Goal: Task Accomplishment & Management: Complete application form

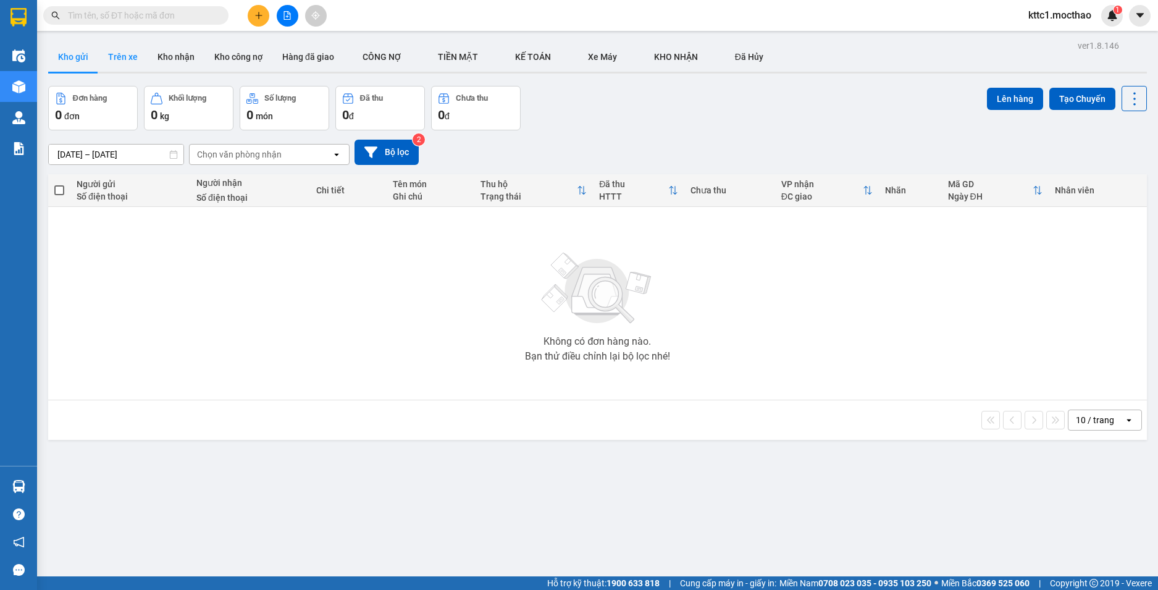
click at [137, 54] on button "Trên xe" at bounding box center [122, 57] width 49 height 30
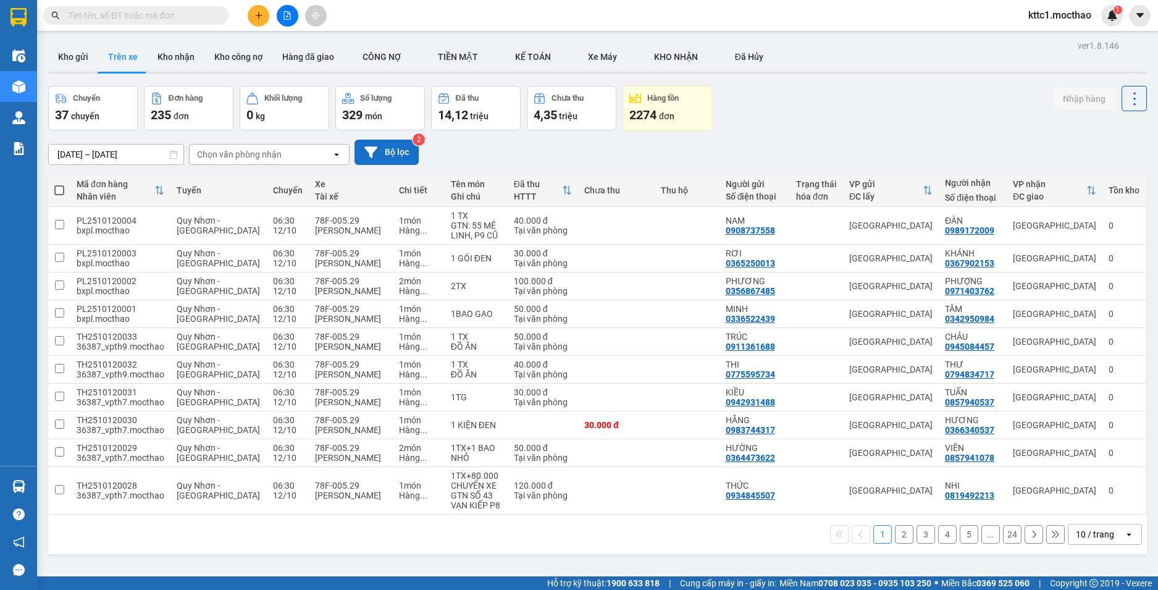
click at [405, 153] on button "Bộ lọc" at bounding box center [386, 152] width 64 height 25
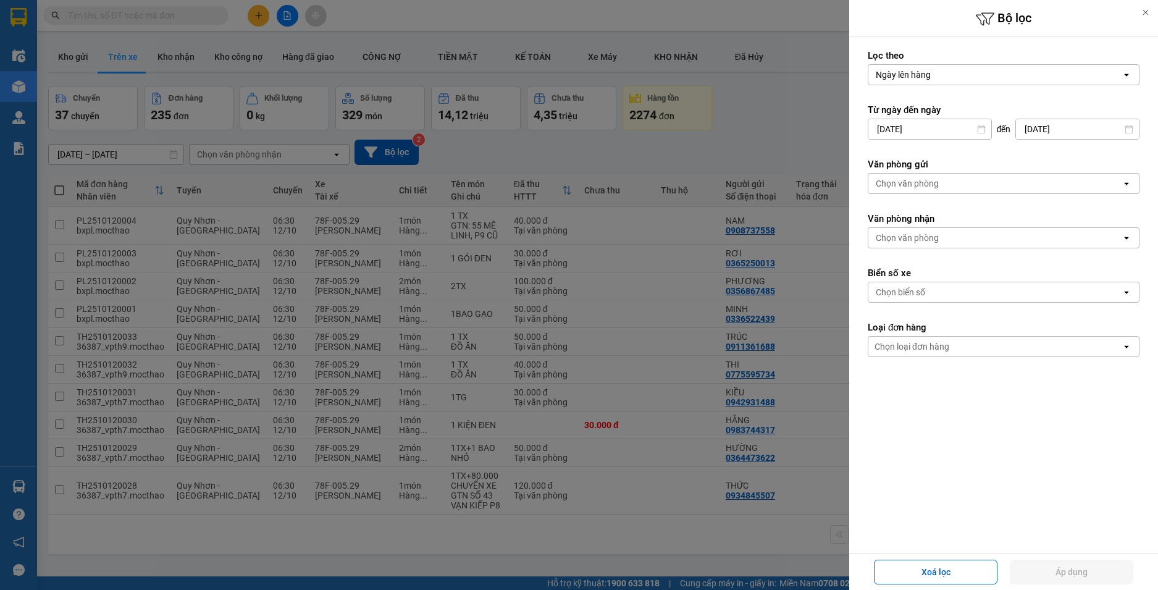
click at [932, 126] on input "[DATE]" at bounding box center [929, 129] width 123 height 20
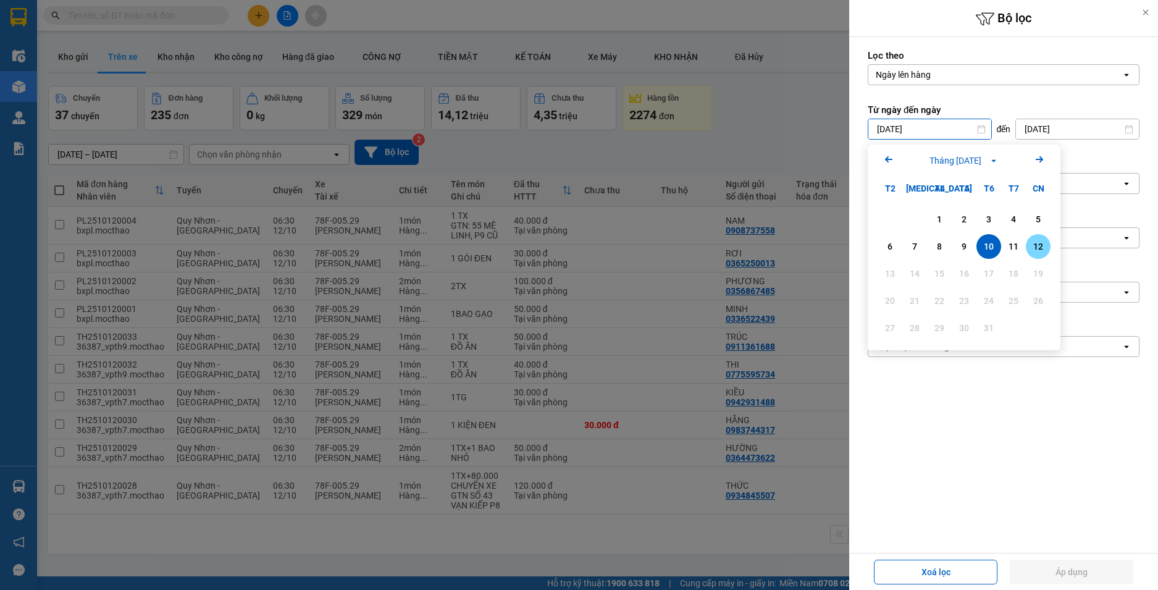
click at [1032, 247] on div "12" at bounding box center [1037, 246] width 17 height 15
type input "[DATE]"
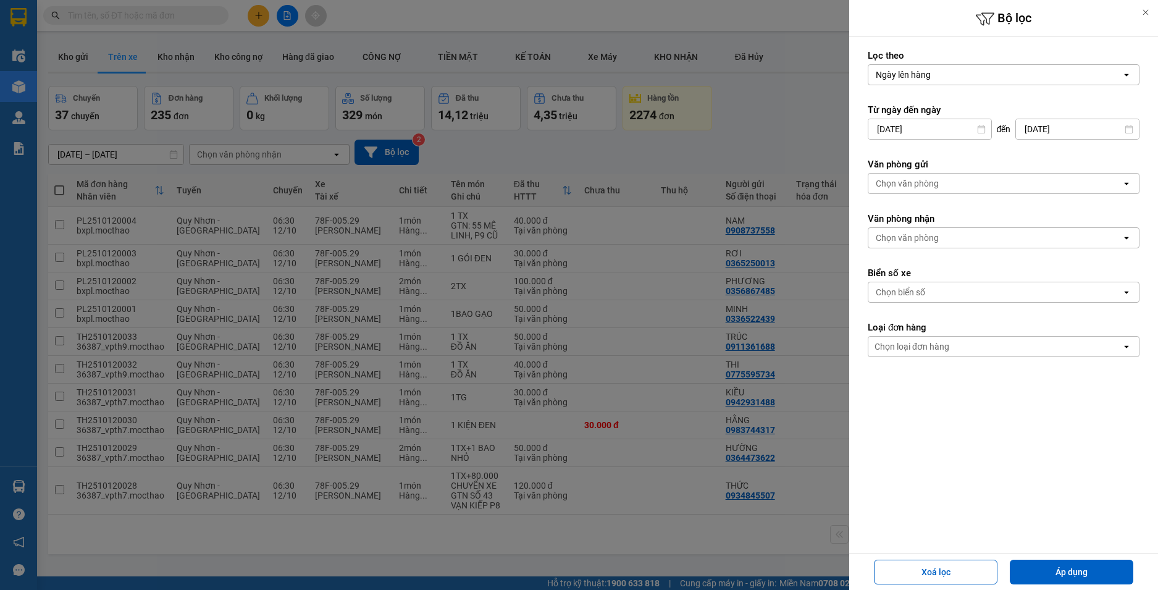
click at [959, 183] on div "Chọn văn phòng" at bounding box center [994, 183] width 253 height 20
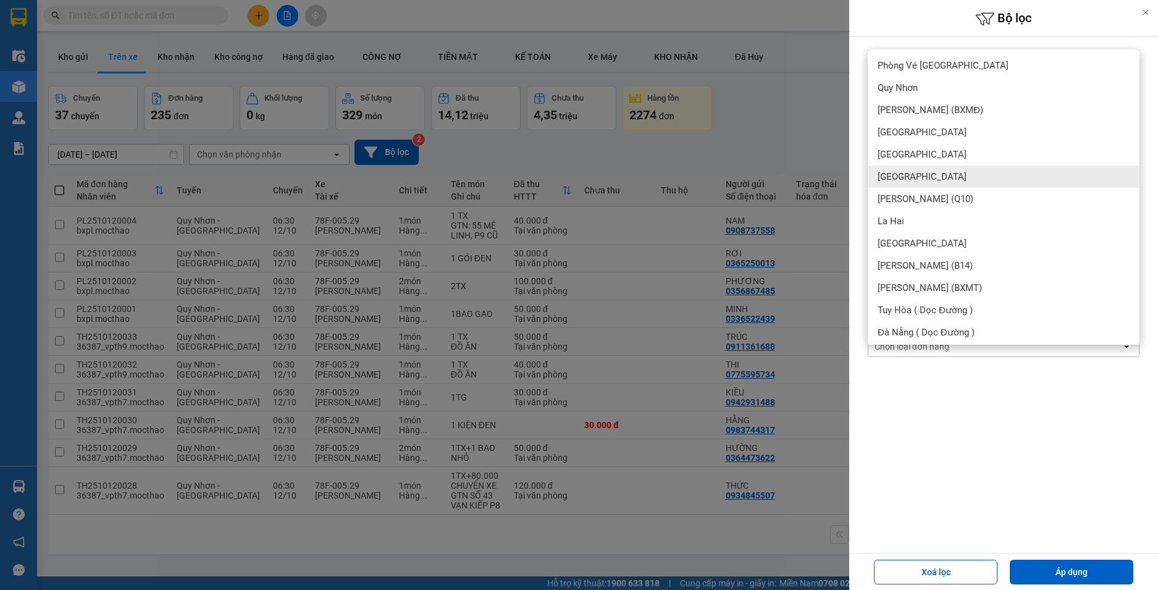
click at [915, 178] on div "[GEOGRAPHIC_DATA]" at bounding box center [1003, 176] width 272 height 22
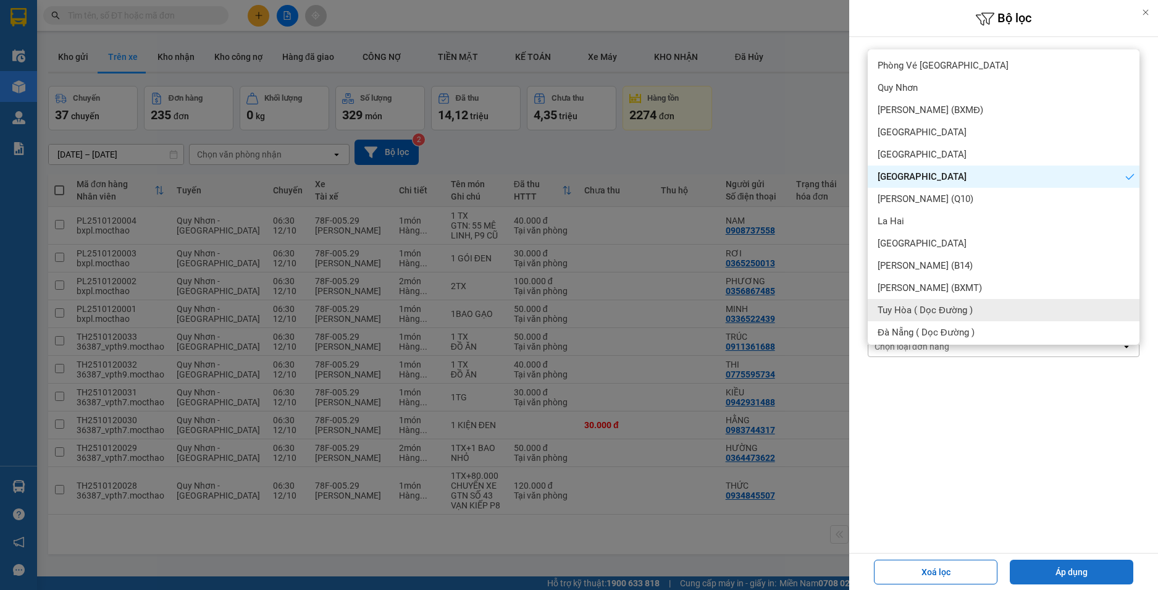
click at [1103, 574] on button "Áp dụng" at bounding box center [1070, 571] width 123 height 25
type input "[DATE] – [DATE]"
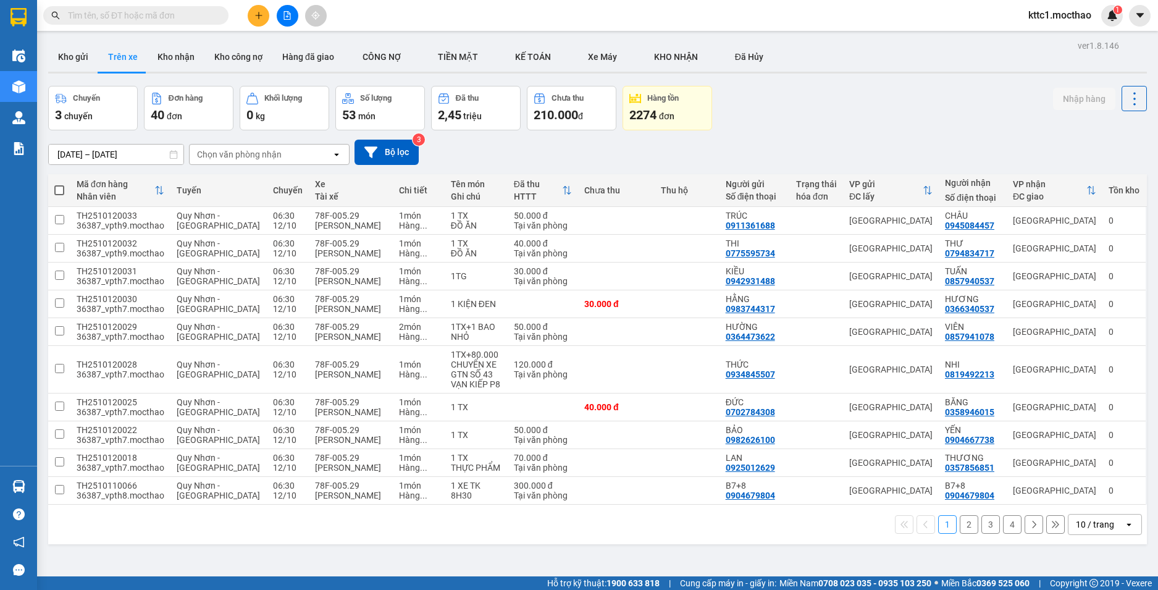
click at [1089, 526] on div "10 / trang" at bounding box center [1094, 524] width 38 height 12
click at [1091, 500] on span "100 / trang" at bounding box center [1089, 497] width 44 height 12
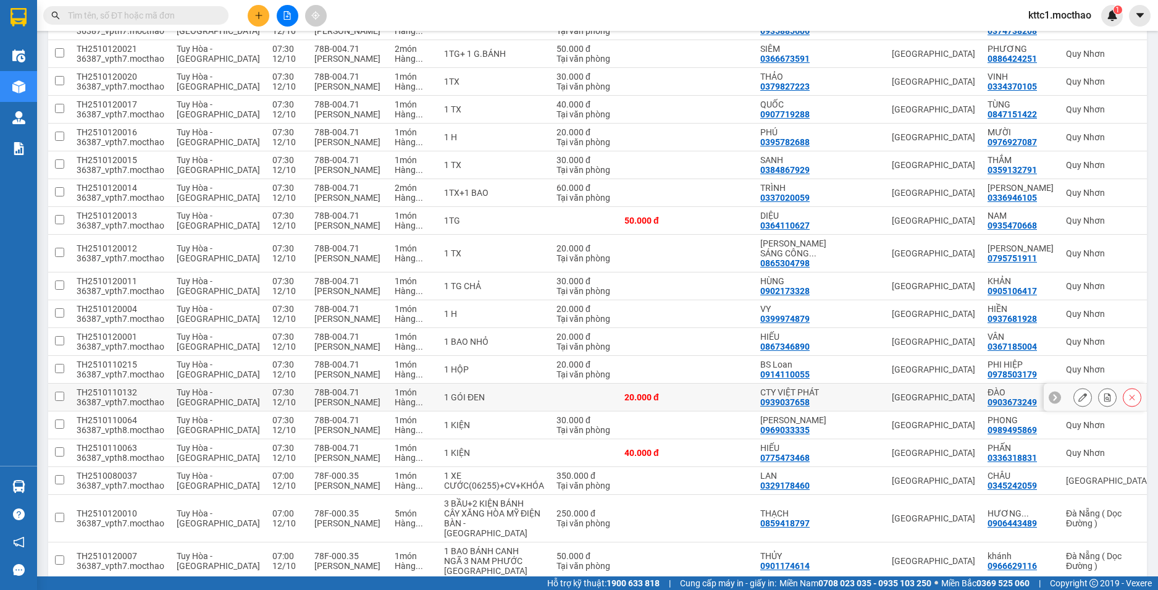
scroll to position [803, 0]
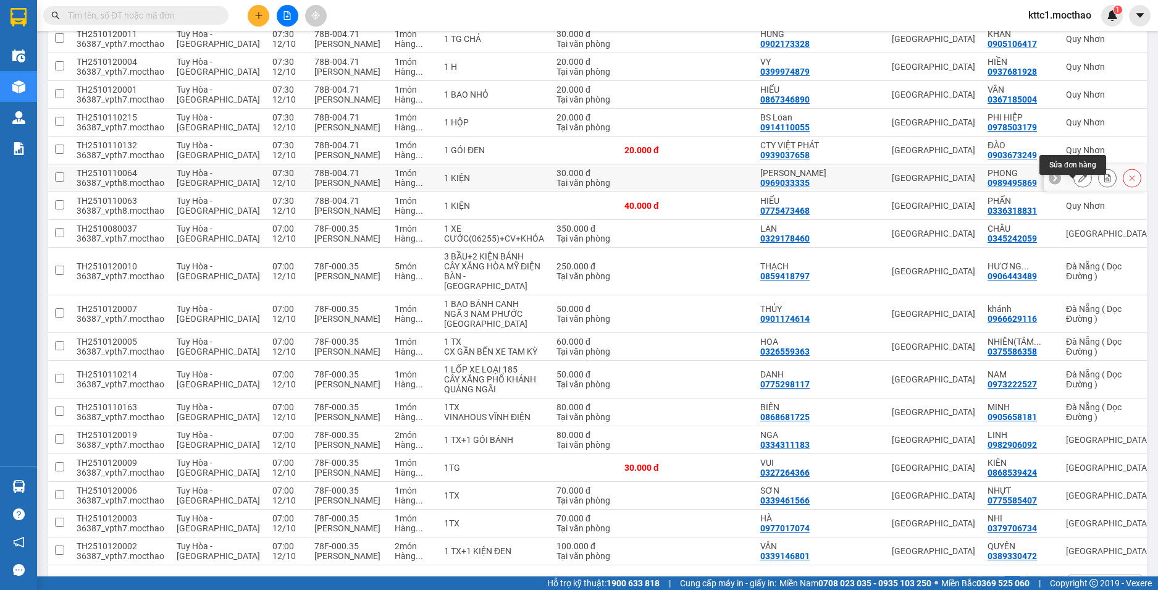
click at [1078, 182] on icon at bounding box center [1082, 177] width 9 height 9
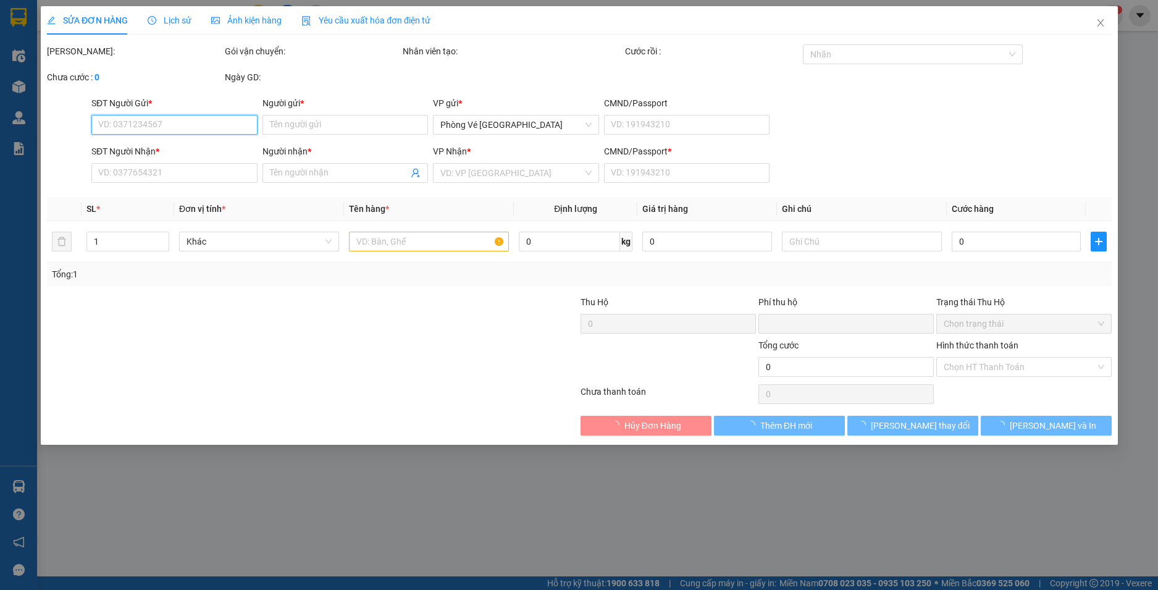
type input "0969033335"
type input "[PERSON_NAME]"
type input "0989495869"
type input "PHONG"
type input "1"
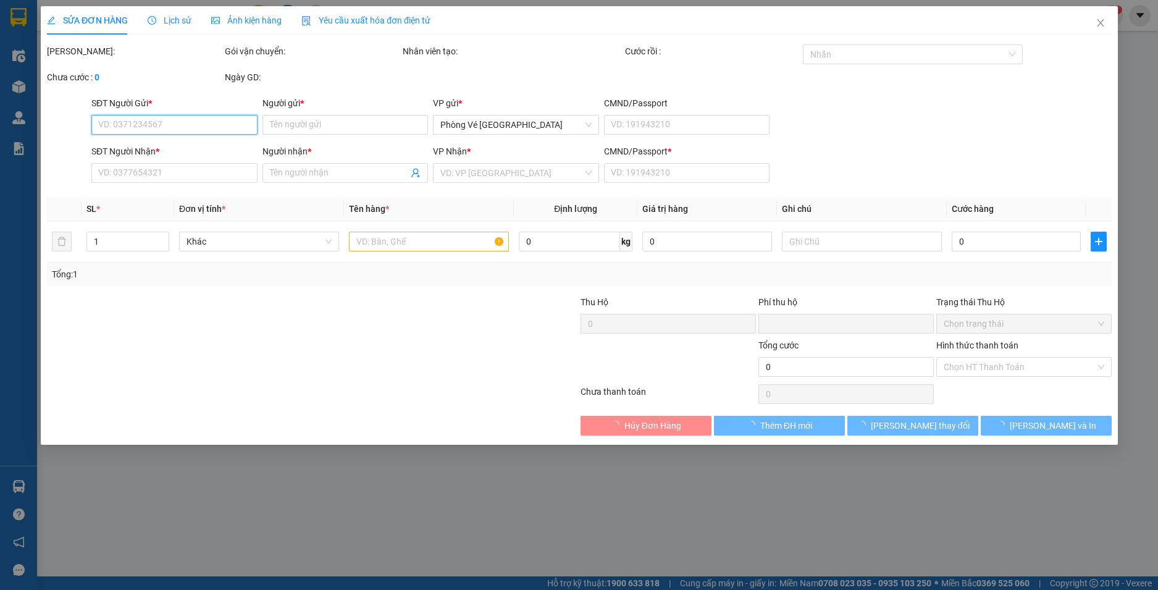
type input "0"
type input "30.000"
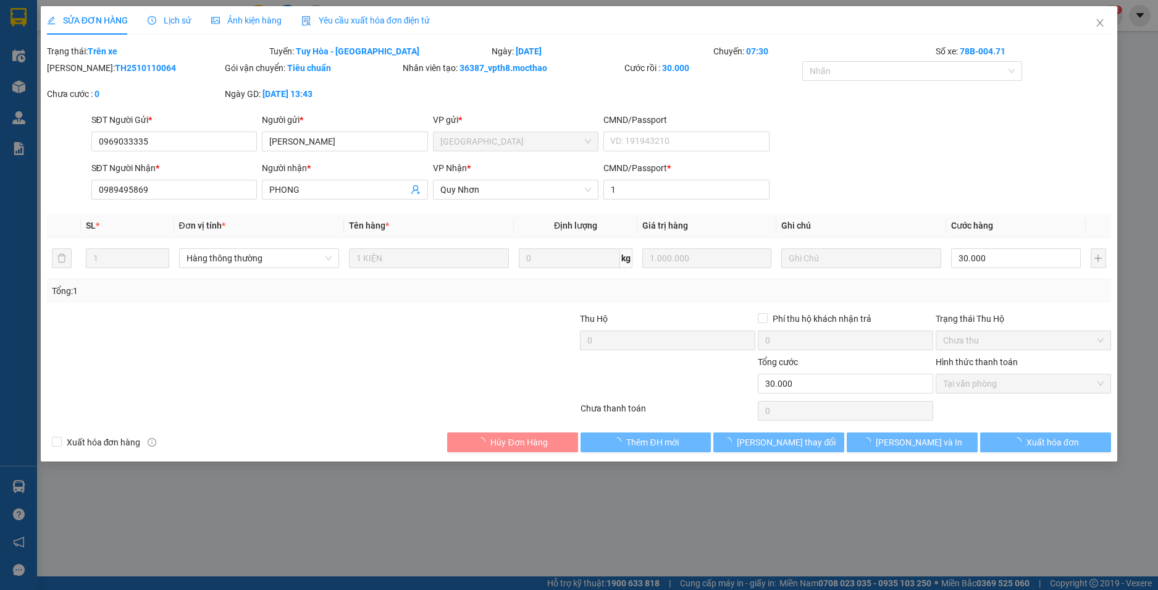
click at [358, 17] on span "Yêu cầu xuất hóa đơn điện tử" at bounding box center [365, 20] width 129 height 10
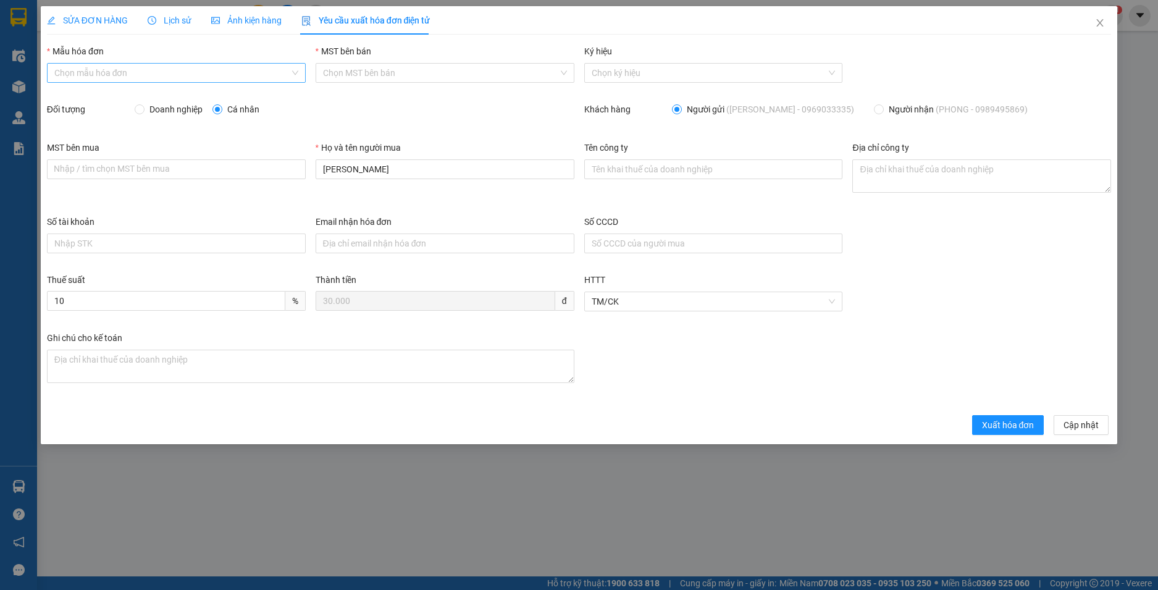
click at [205, 76] on input "Mẫu hóa đơn" at bounding box center [171, 73] width 235 height 19
click at [193, 96] on div "HĐH" at bounding box center [176, 98] width 244 height 14
type input "8"
drag, startPoint x: 375, startPoint y: 169, endPoint x: 253, endPoint y: 169, distance: 122.2
click at [253, 169] on div "MST bên mua Nhập / tìm chọn MST bên mua Họ và tên người mua DUY LINH Tên công t…" at bounding box center [579, 178] width 1074 height 74
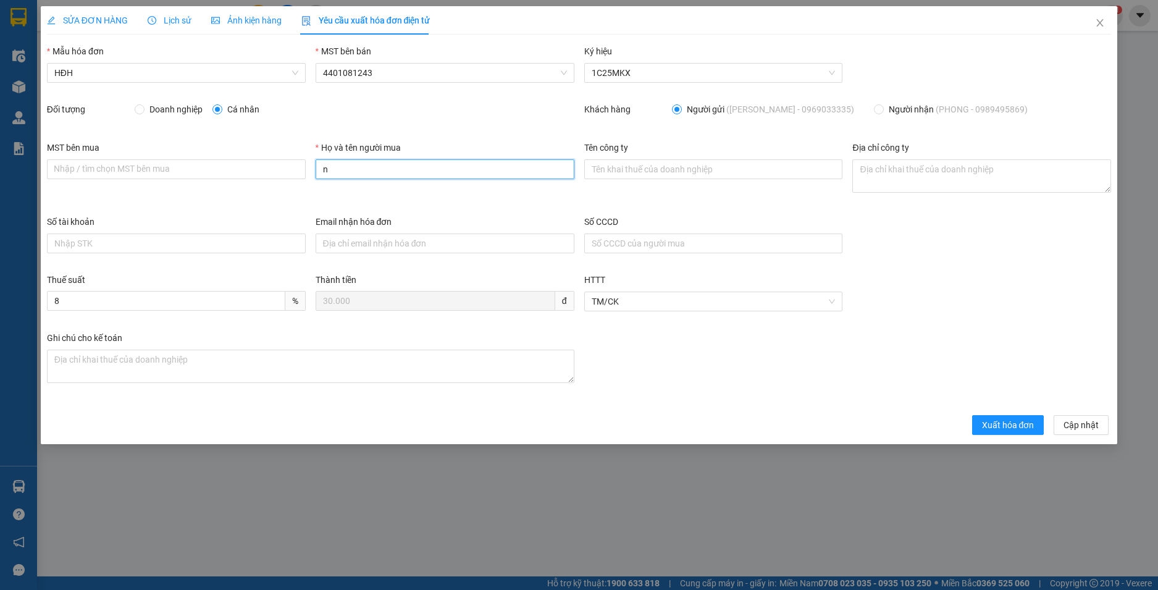
type input "Người mua không lấy hoá đơn"
click at [990, 421] on span "Xuất hóa đơn" at bounding box center [1008, 425] width 52 height 14
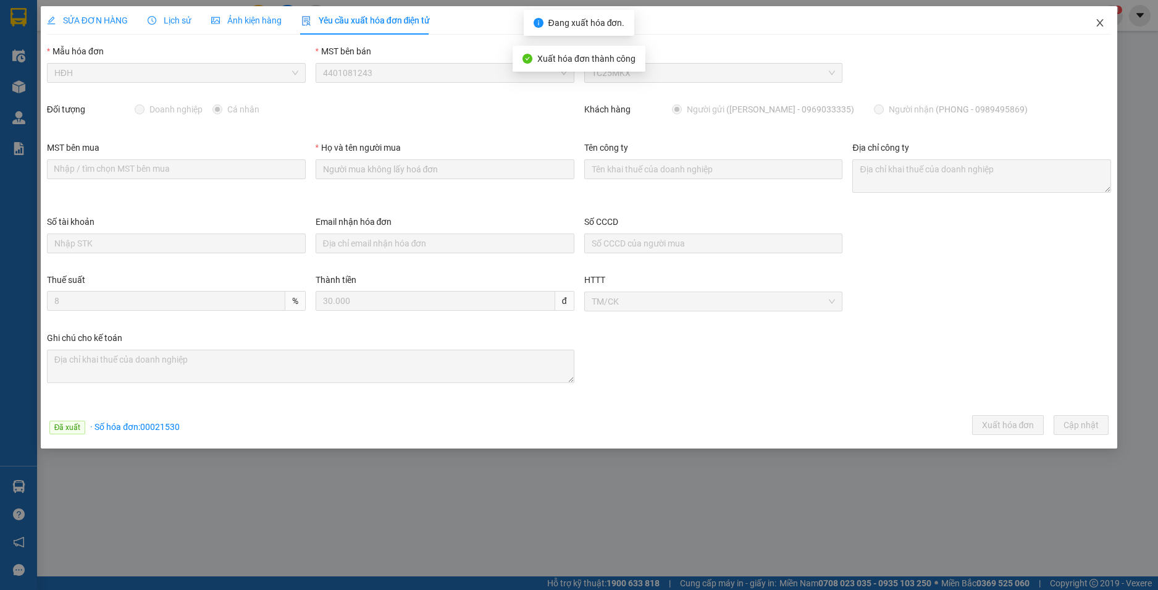
click at [1101, 23] on icon "close" at bounding box center [1100, 23] width 10 height 10
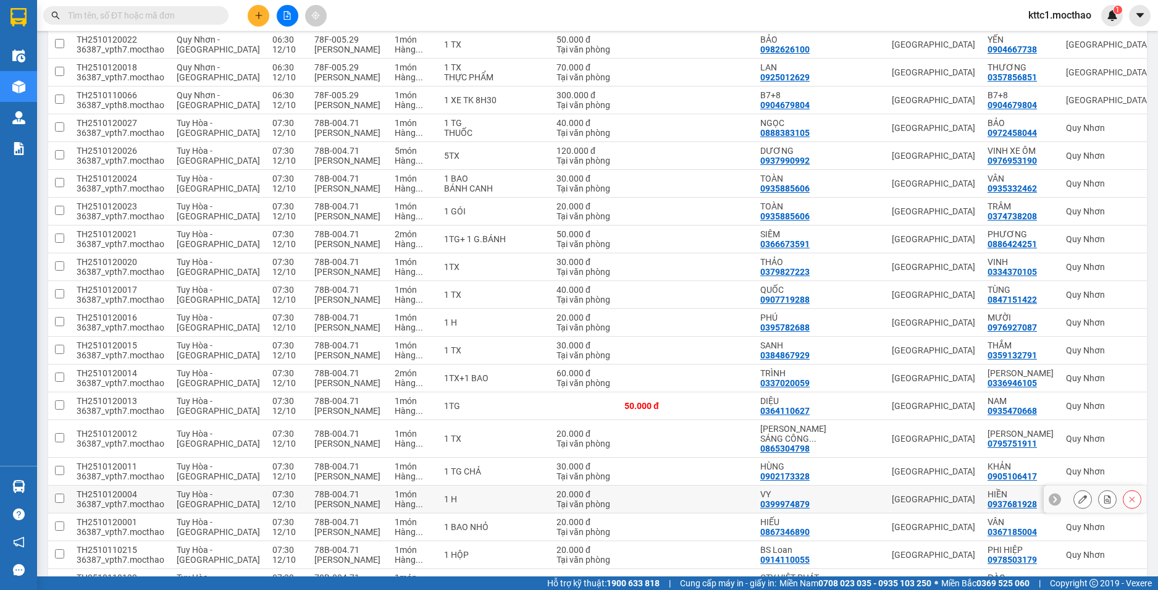
scroll to position [494, 0]
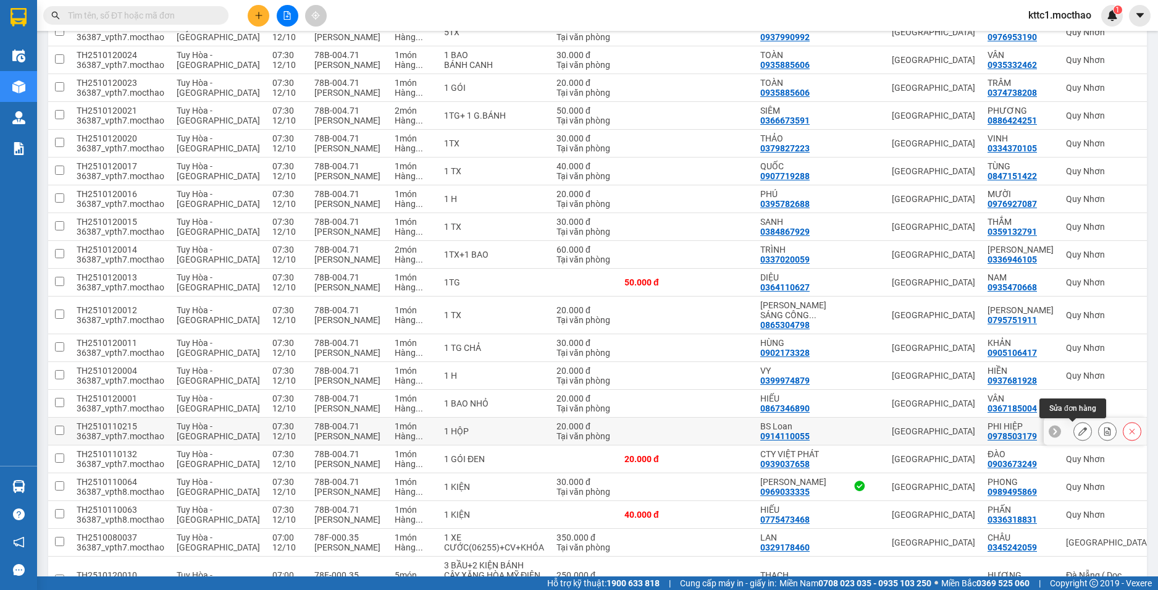
click at [1078, 429] on icon at bounding box center [1082, 431] width 9 height 9
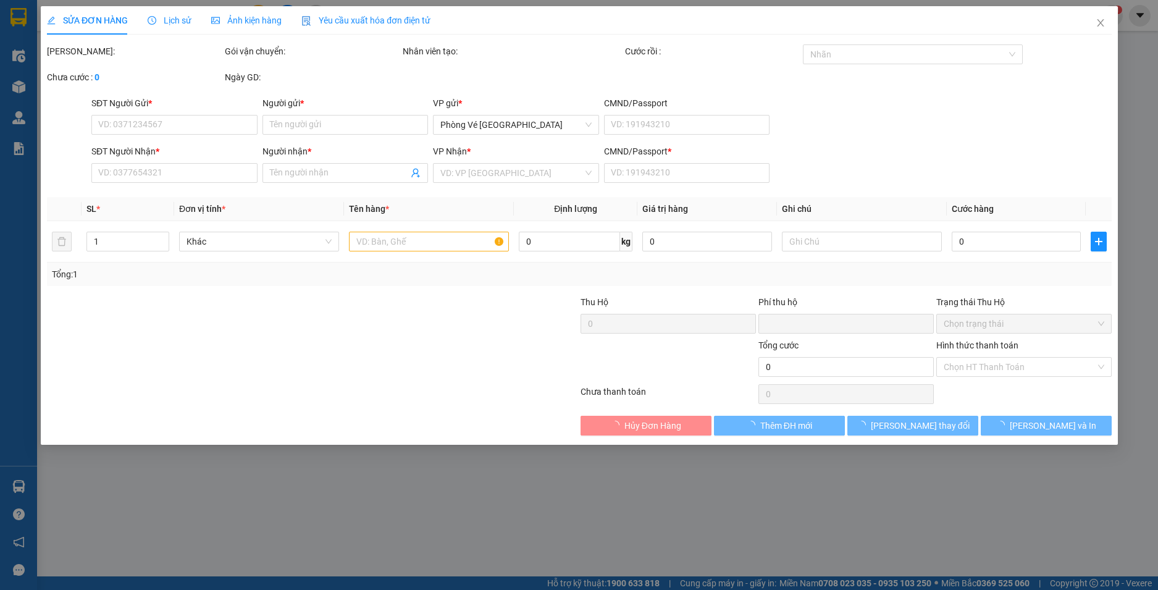
type input "0914110055"
type input "BS Loan"
type input "0978503179"
type input "PHI HIỆP"
type input "1"
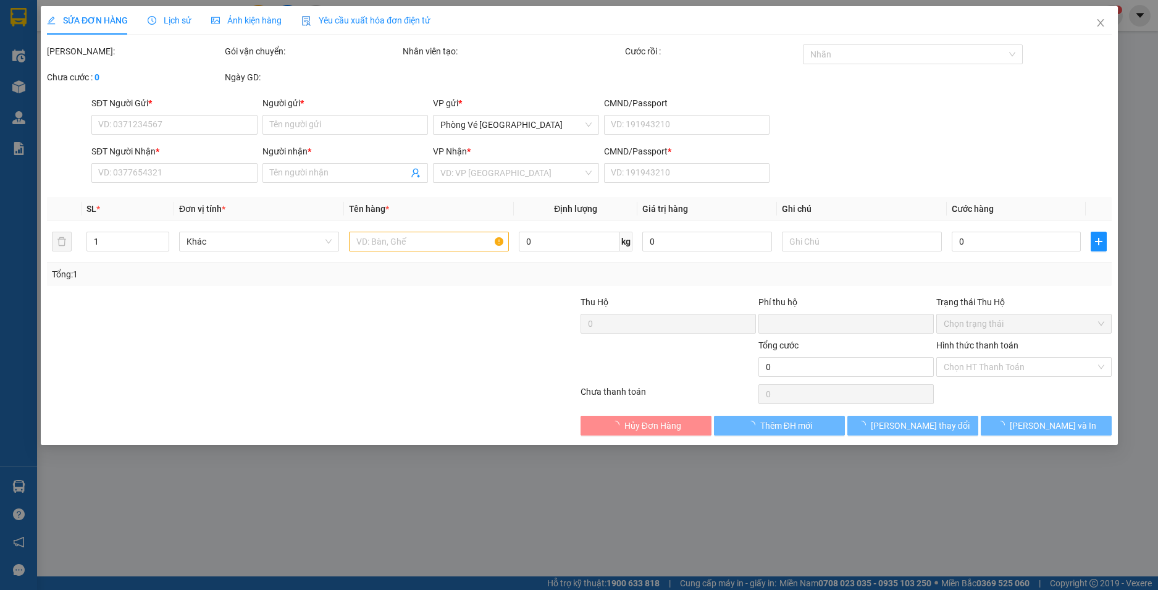
type input "0"
type input "20.000"
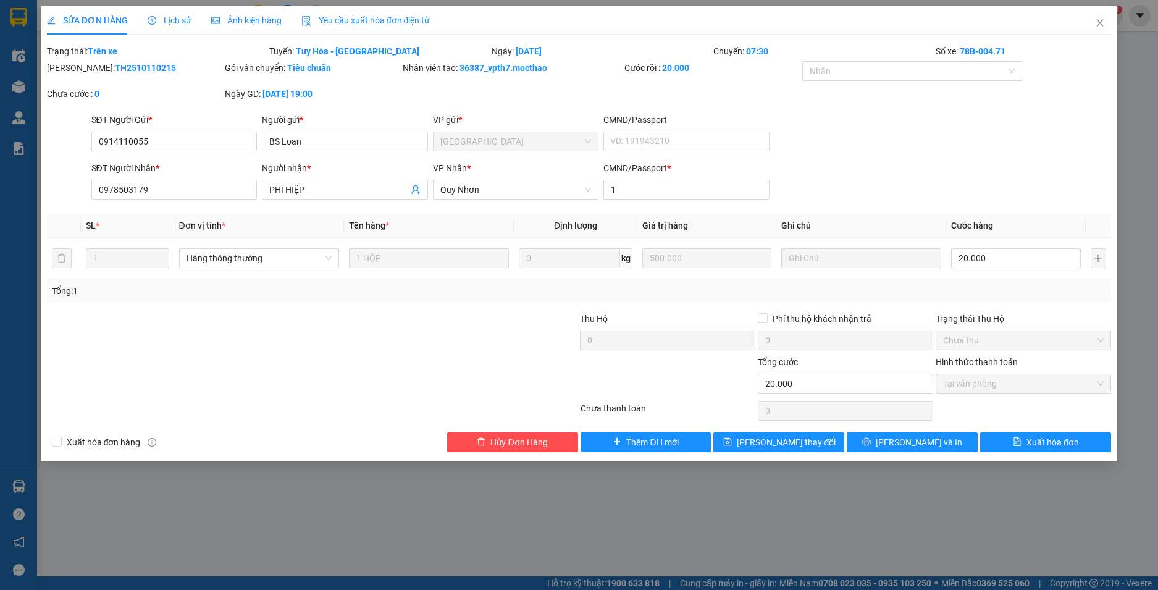
click at [392, 17] on span "Yêu cầu xuất hóa đơn điện tử" at bounding box center [365, 20] width 129 height 10
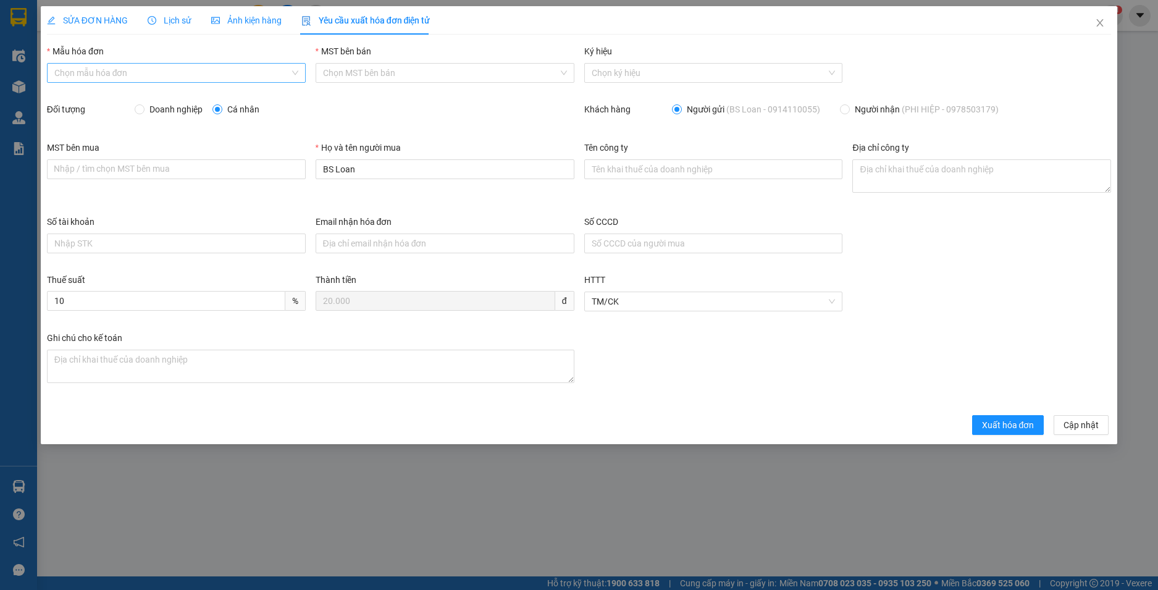
click at [185, 70] on input "Mẫu hóa đơn" at bounding box center [171, 73] width 235 height 19
click at [167, 96] on div "HĐH" at bounding box center [176, 98] width 244 height 14
type input "8"
drag, startPoint x: 291, startPoint y: 167, endPoint x: 257, endPoint y: 169, distance: 34.6
click at [257, 169] on div "MST bên mua Nhập / tìm chọn MST bên mua Họ và tên người mua BS Loan Tên công ty…" at bounding box center [579, 178] width 1074 height 74
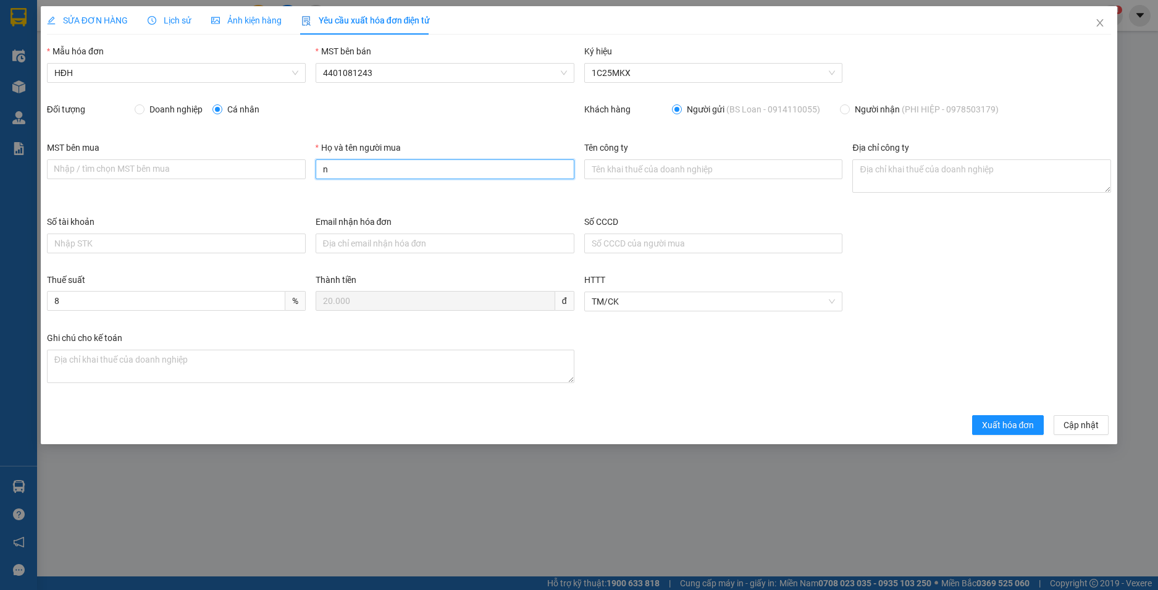
type input "Người mua không lấy hoá đơn"
click at [1009, 425] on span "Xuất hóa đơn" at bounding box center [1008, 425] width 52 height 14
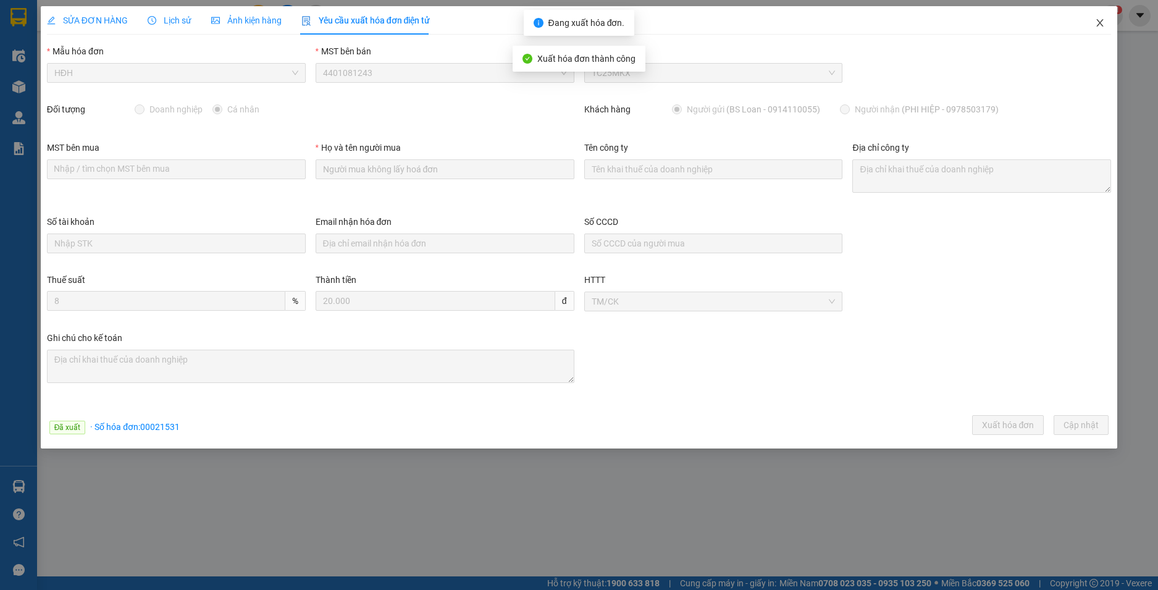
click at [1100, 20] on icon "close" at bounding box center [1100, 23] width 10 height 10
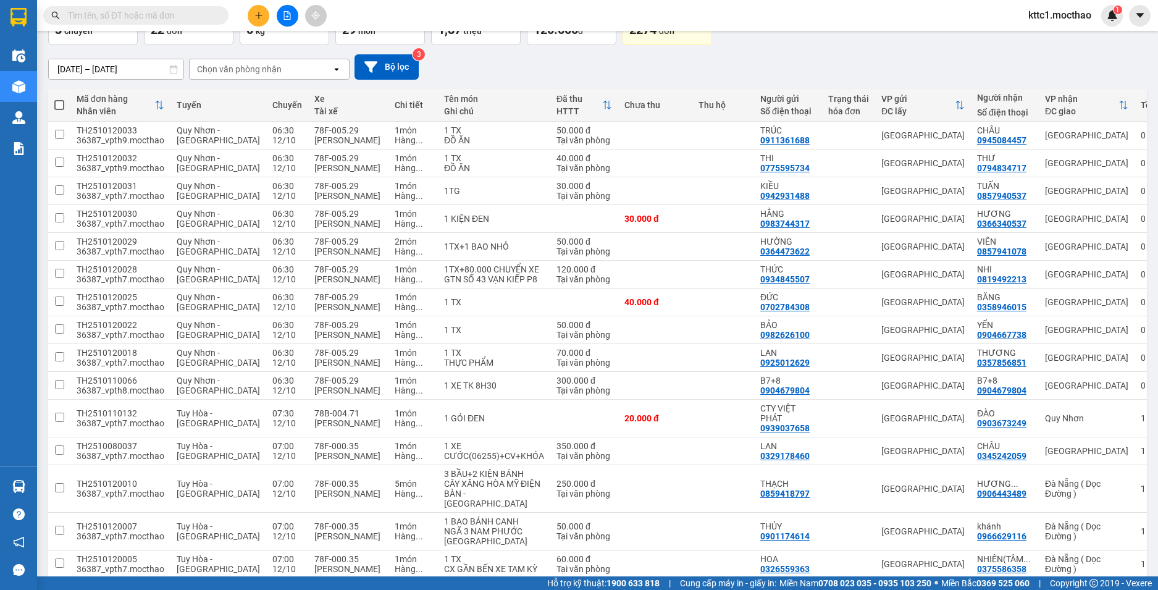
scroll to position [332, 0]
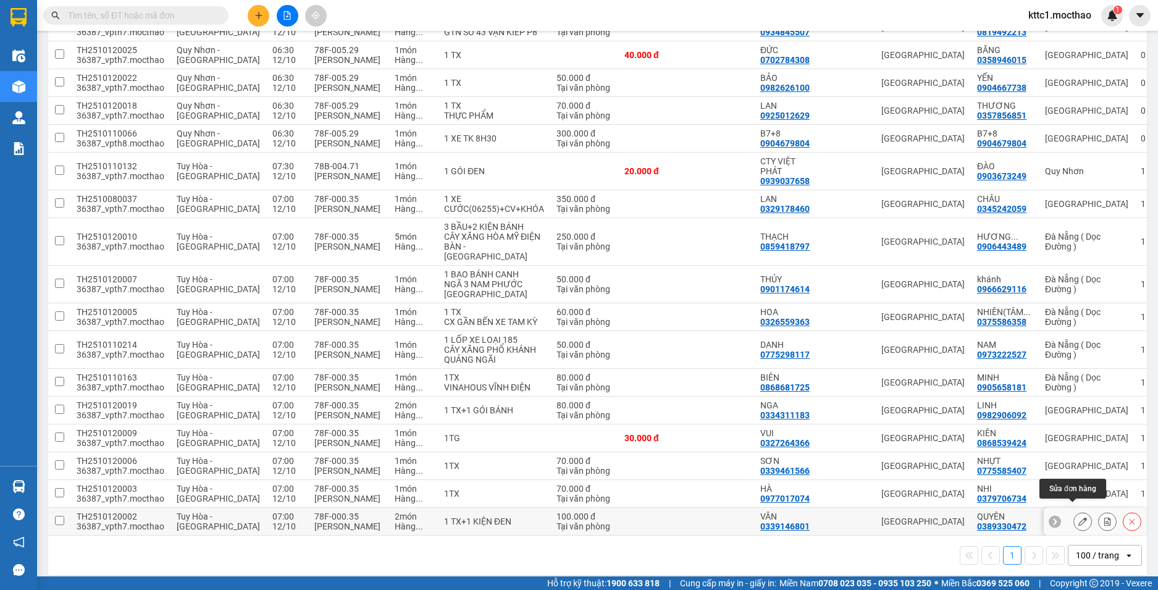
click at [1074, 511] on button at bounding box center [1082, 522] width 17 height 22
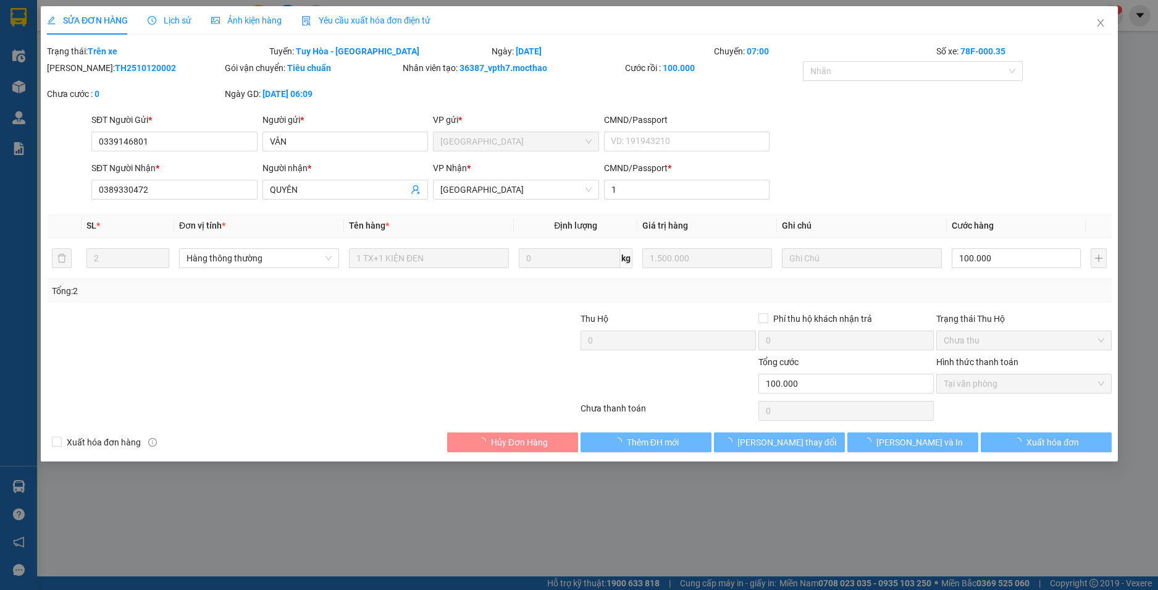
type input "0339146801"
type input "VÂN"
type input "0389330472"
type input "QUYÊN"
type input "1"
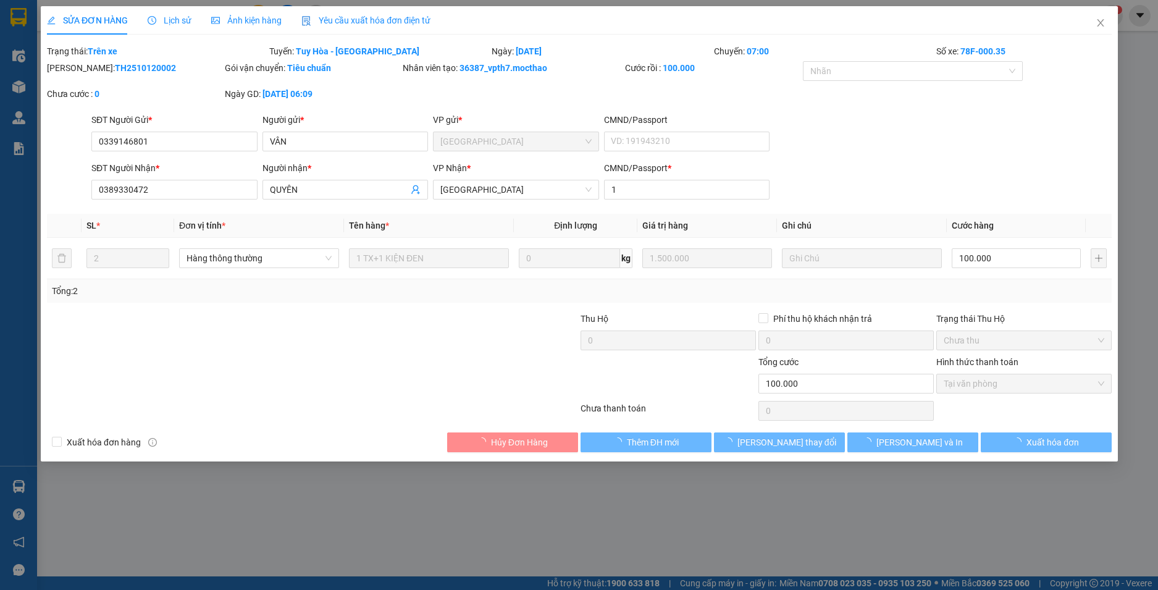
type input "0"
type input "100.000"
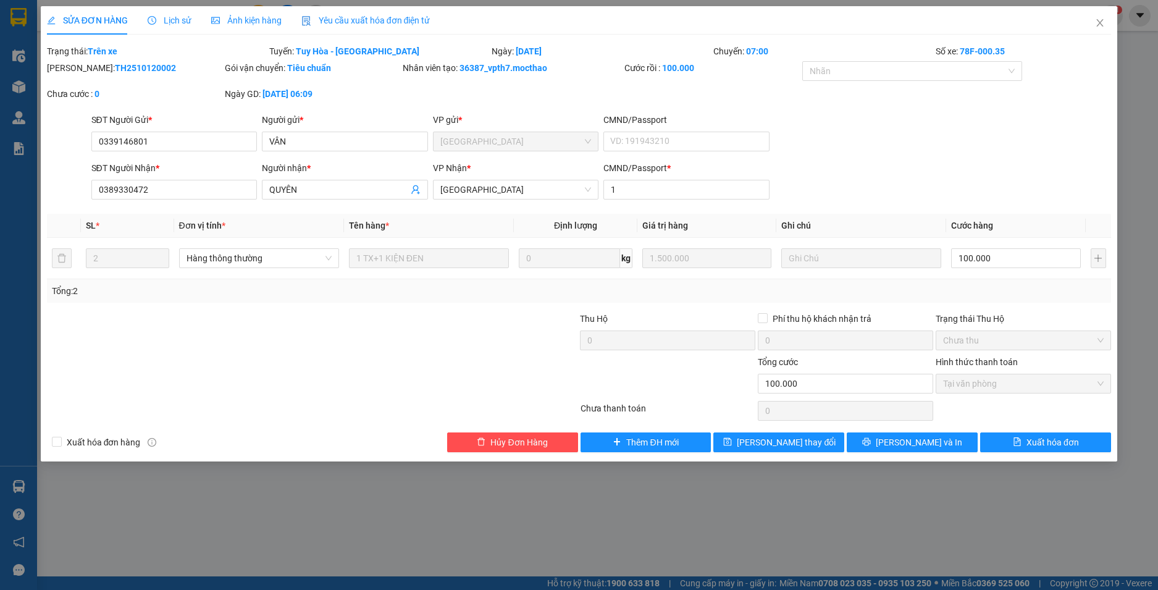
click at [403, 20] on span "Yêu cầu xuất hóa đơn điện tử" at bounding box center [365, 20] width 129 height 10
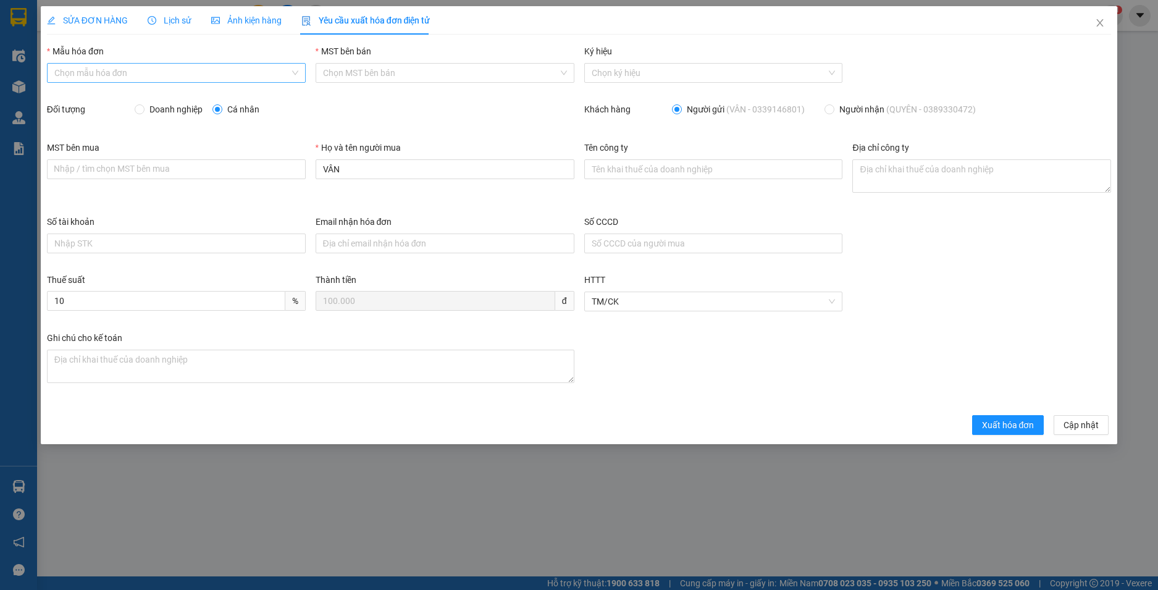
click at [161, 71] on input "Mẫu hóa đơn" at bounding box center [171, 73] width 235 height 19
click at [157, 96] on div "HĐH" at bounding box center [176, 98] width 244 height 14
type input "8"
drag, startPoint x: 294, startPoint y: 165, endPoint x: 275, endPoint y: 164, distance: 19.8
click at [275, 164] on div "MST bên mua Nhập / tìm chọn MST bên mua Họ và tên người mua VÂN Tên công ty Địa…" at bounding box center [579, 178] width 1074 height 74
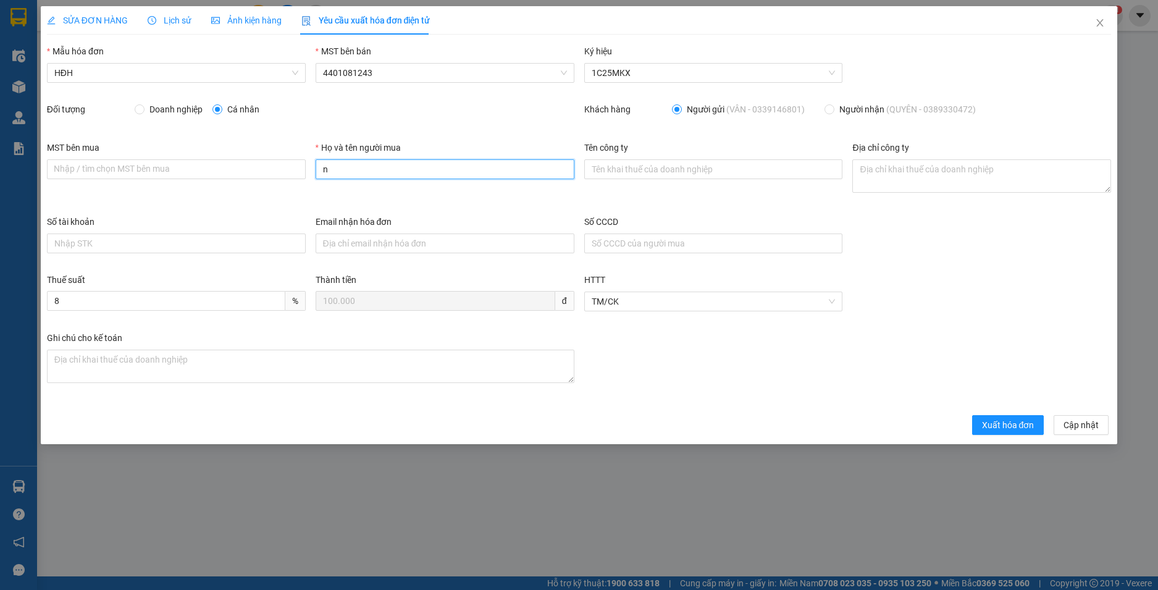
type input "Người mua không lấy hoá đơn"
click at [1022, 432] on button "Xuất hóa đơn" at bounding box center [1008, 425] width 72 height 20
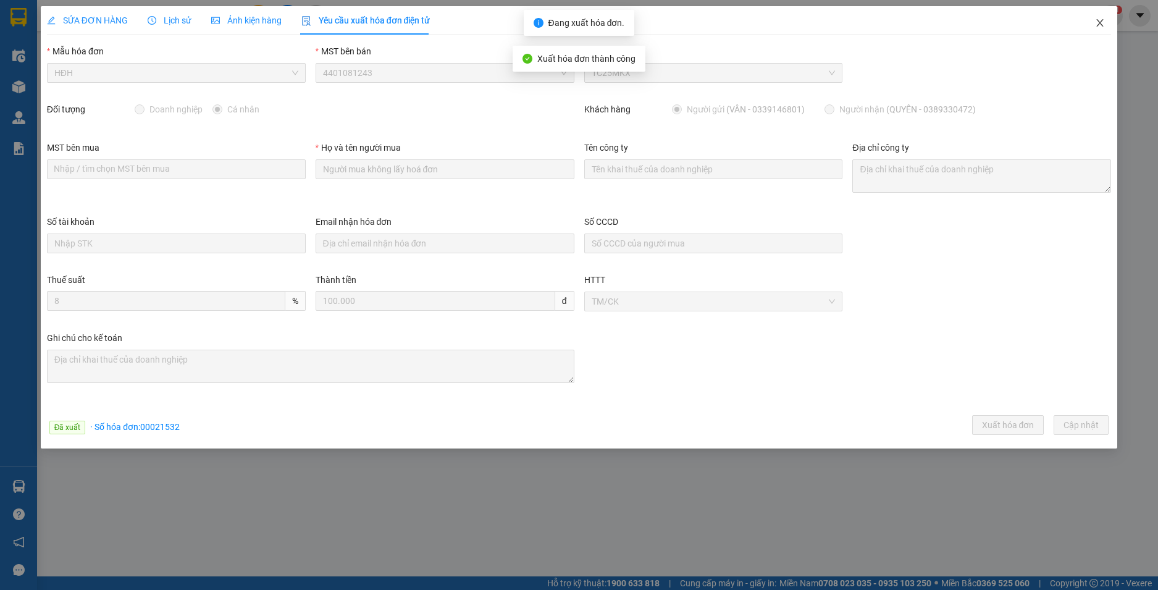
click at [1098, 23] on icon "close" at bounding box center [1100, 23] width 10 height 10
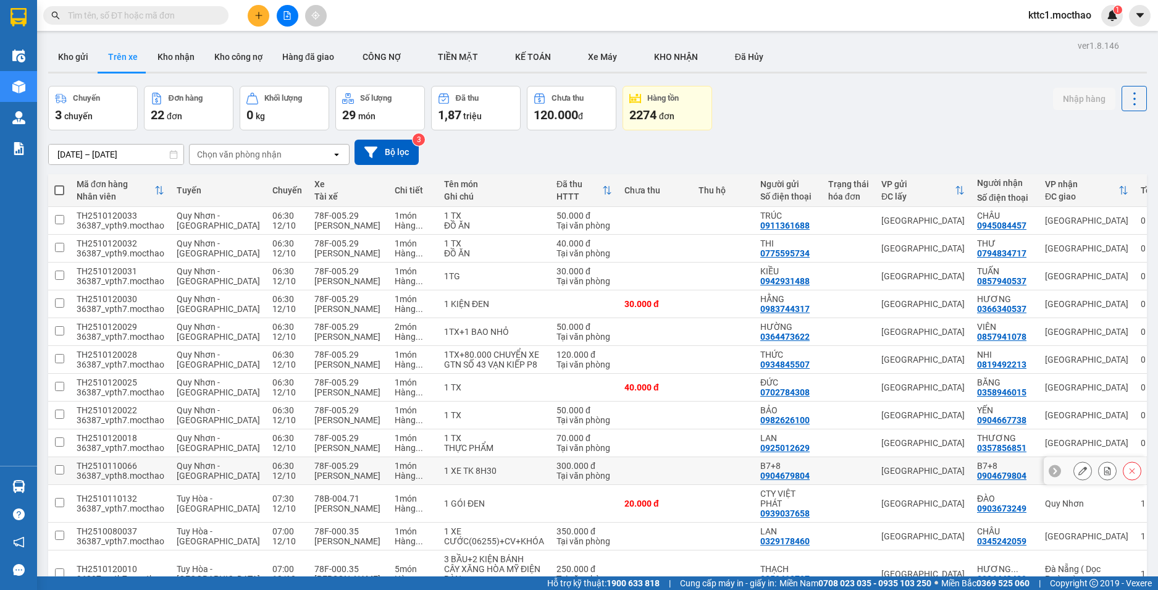
scroll to position [332, 0]
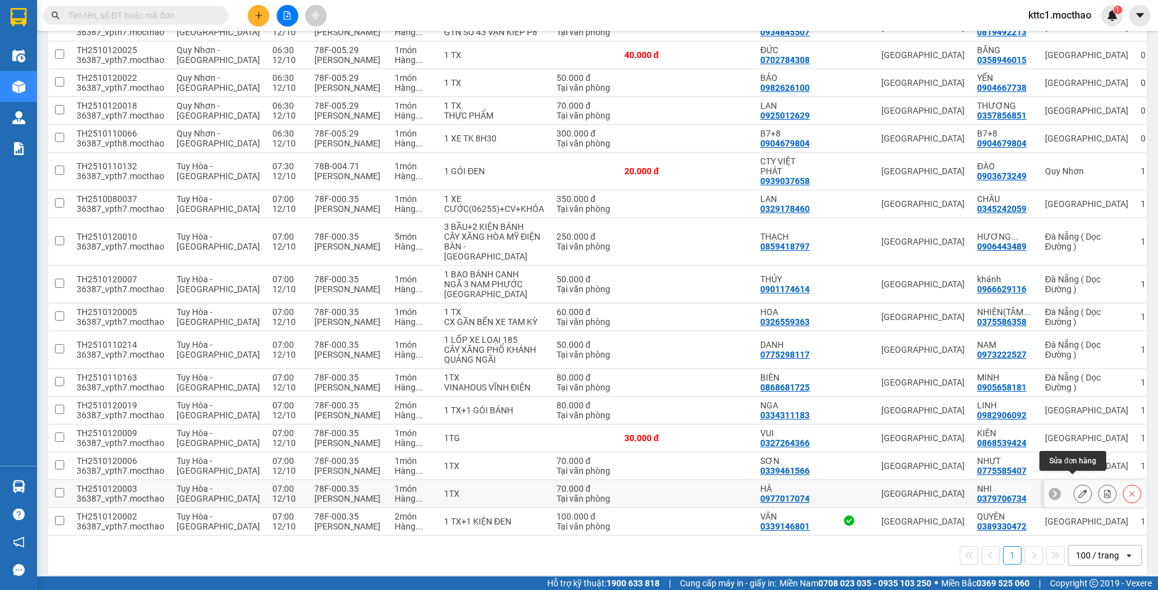
click at [1074, 483] on button at bounding box center [1082, 494] width 17 height 22
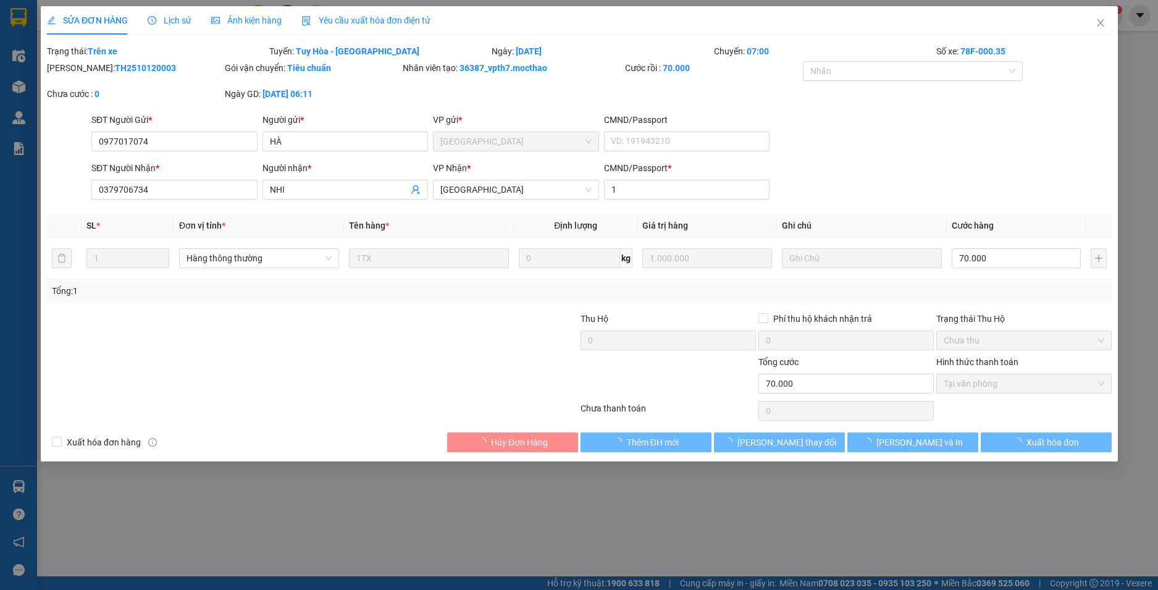
type input "0977017074"
type input "HÀ"
type input "0379706734"
type input "NHI"
type input "1"
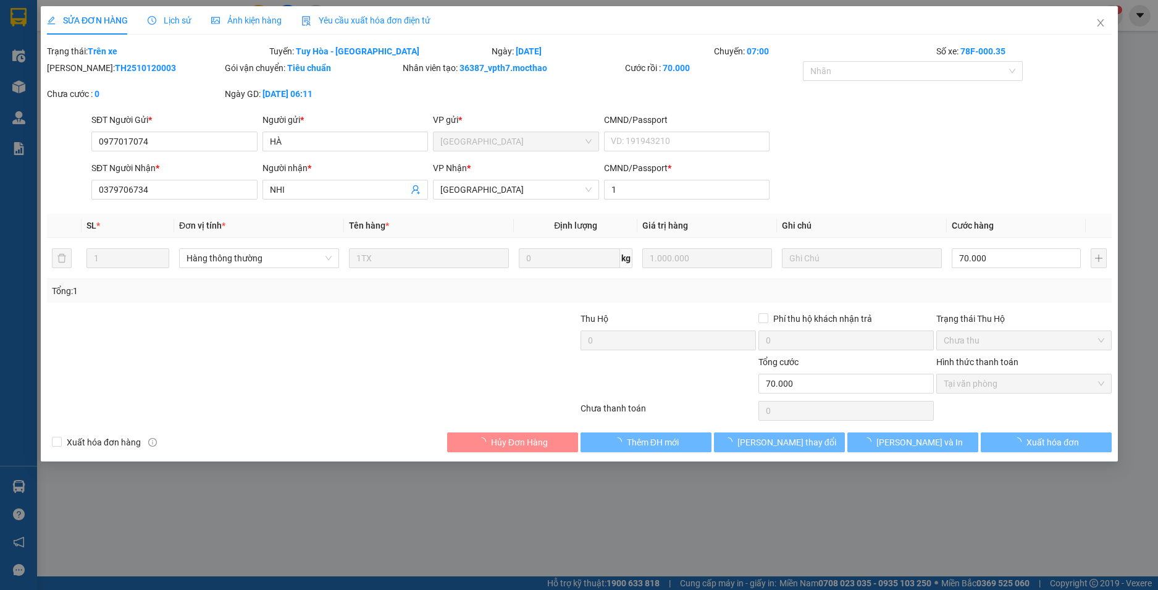
type input "0"
type input "70.000"
click at [336, 20] on span "Yêu cầu xuất hóa đơn điện tử" at bounding box center [365, 20] width 129 height 10
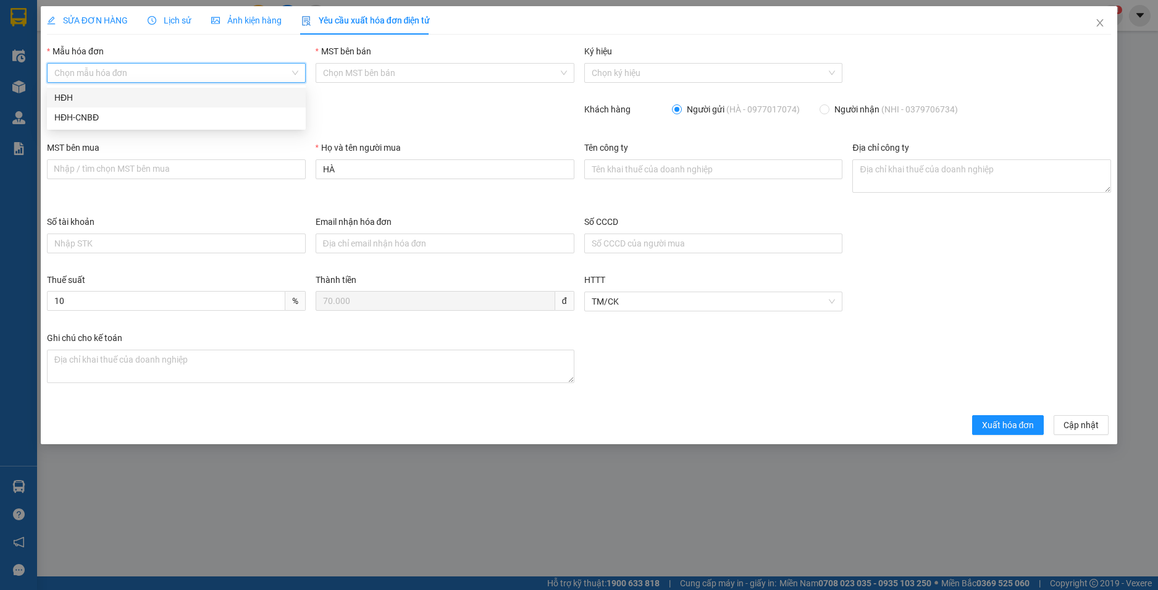
click at [151, 75] on input "Mẫu hóa đơn" at bounding box center [171, 73] width 235 height 19
click at [151, 96] on div "HĐH" at bounding box center [176, 98] width 244 height 14
type input "8"
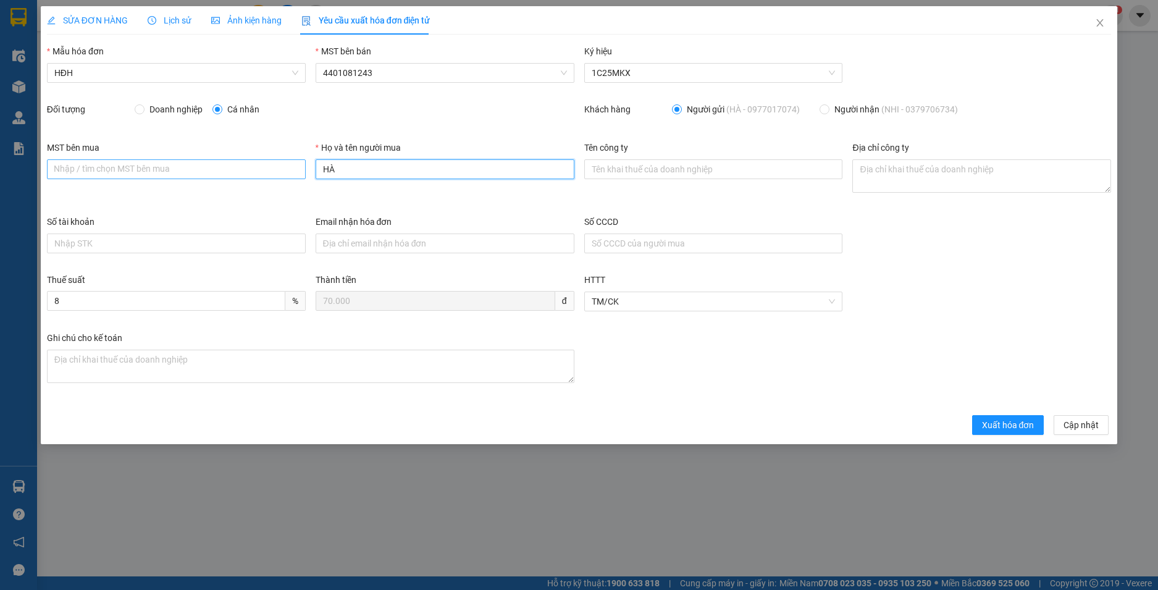
drag, startPoint x: 298, startPoint y: 167, endPoint x: 286, endPoint y: 167, distance: 11.1
click at [286, 167] on div "MST bên mua Nhập / tìm chọn MST bên mua Họ và tên người mua HÀ Tên công ty Địa …" at bounding box center [579, 178] width 1074 height 74
type input "Người mua không lấy hoá đơn"
click at [998, 426] on span "Xuất hóa đơn" at bounding box center [1008, 425] width 52 height 14
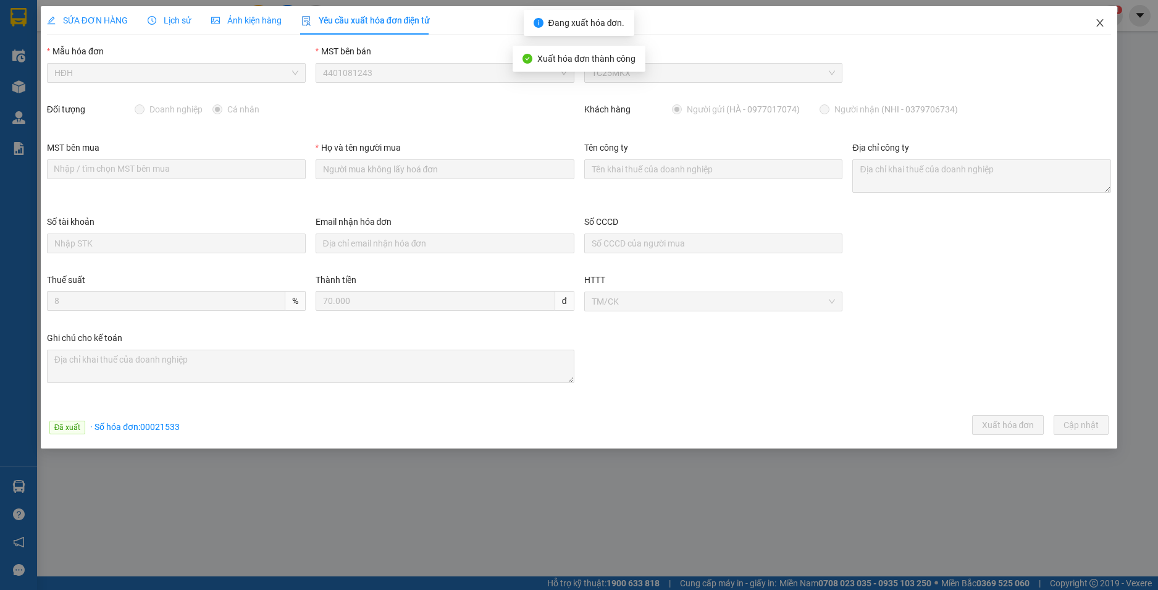
click at [1096, 22] on icon "close" at bounding box center [1100, 23] width 10 height 10
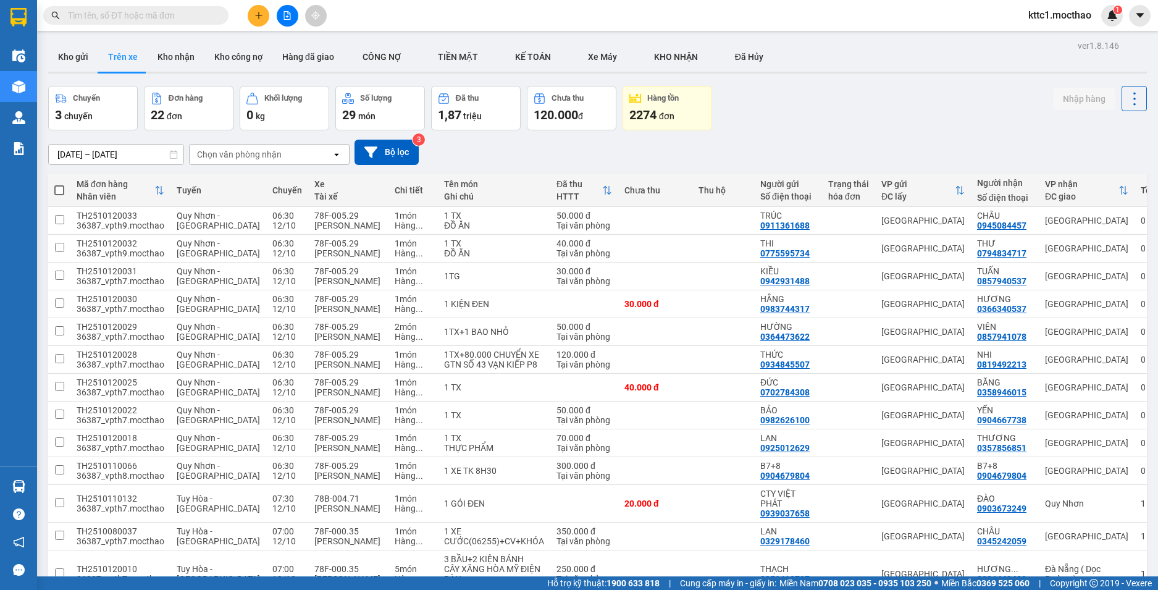
scroll to position [332, 0]
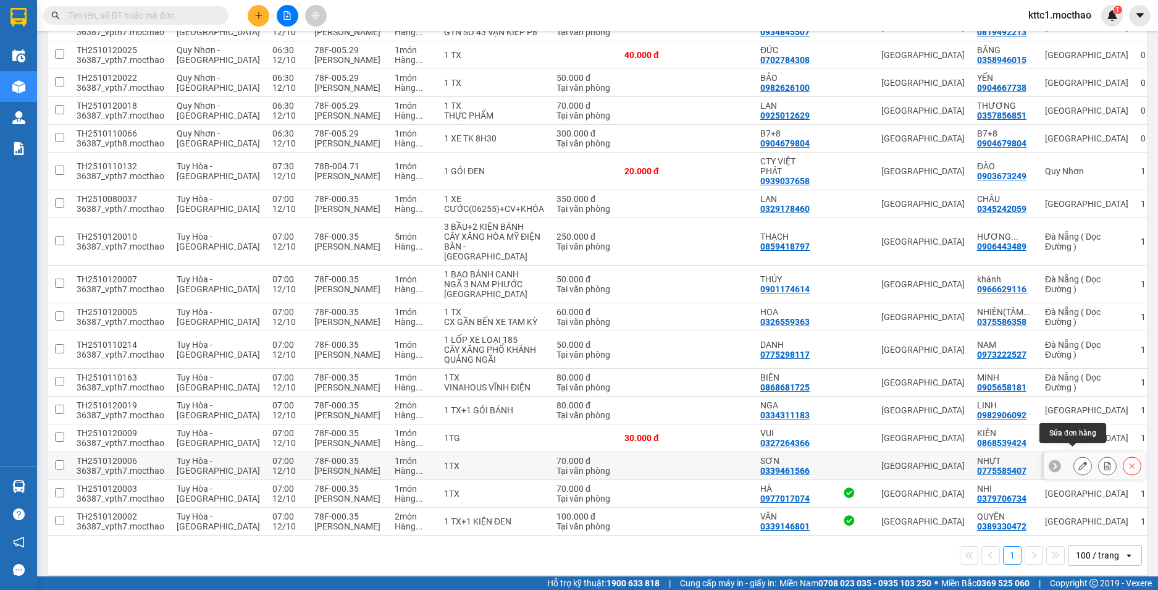
click at [1078, 461] on icon at bounding box center [1082, 465] width 9 height 9
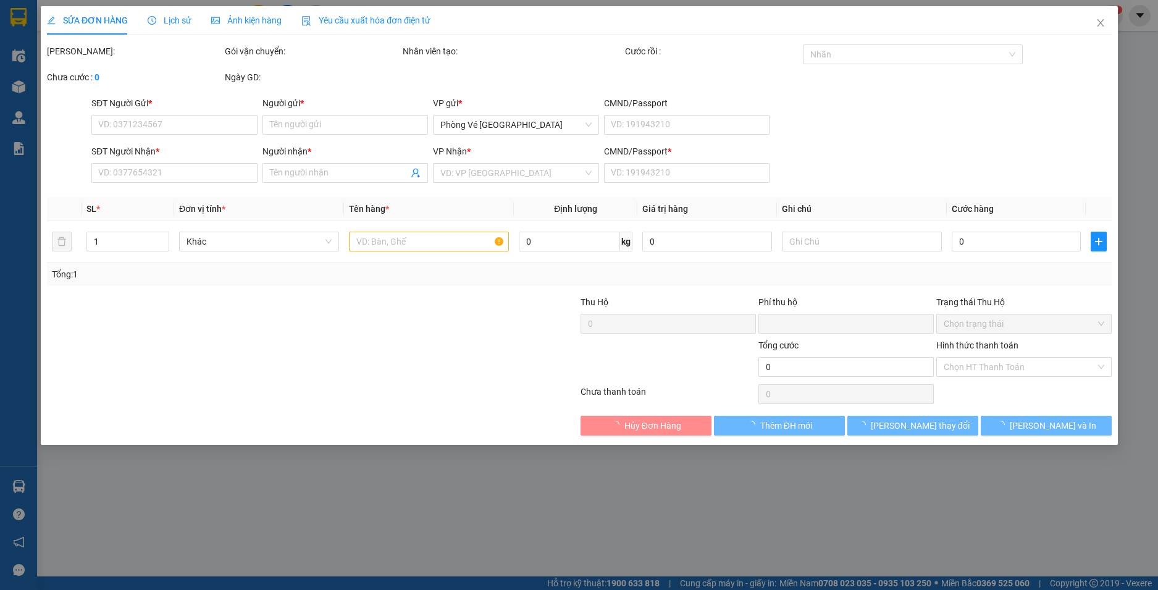
type input "0339461566"
type input "SƠN"
type input "0775585407"
type input "NHỰT"
type input "1"
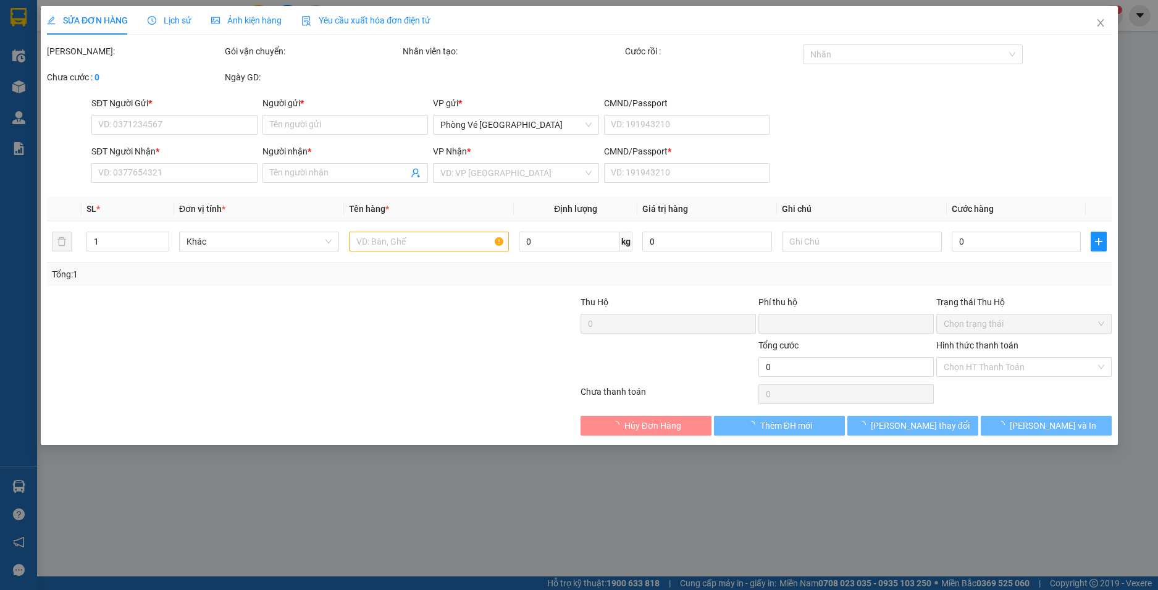
type input "0"
type input "70.000"
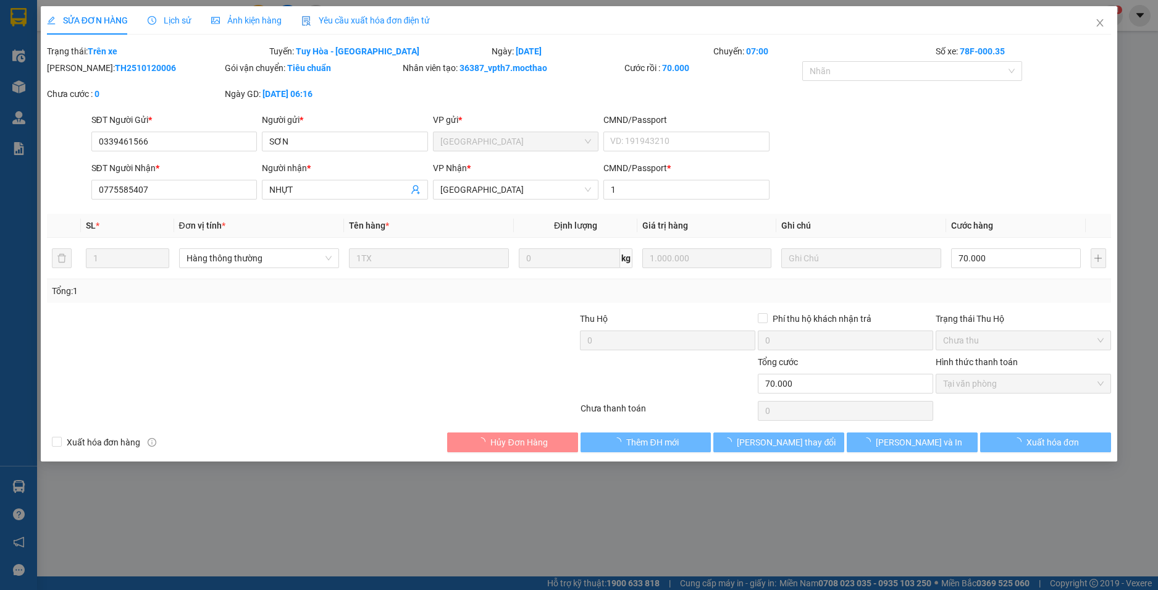
click at [344, 21] on span "Yêu cầu xuất hóa đơn điện tử" at bounding box center [365, 20] width 129 height 10
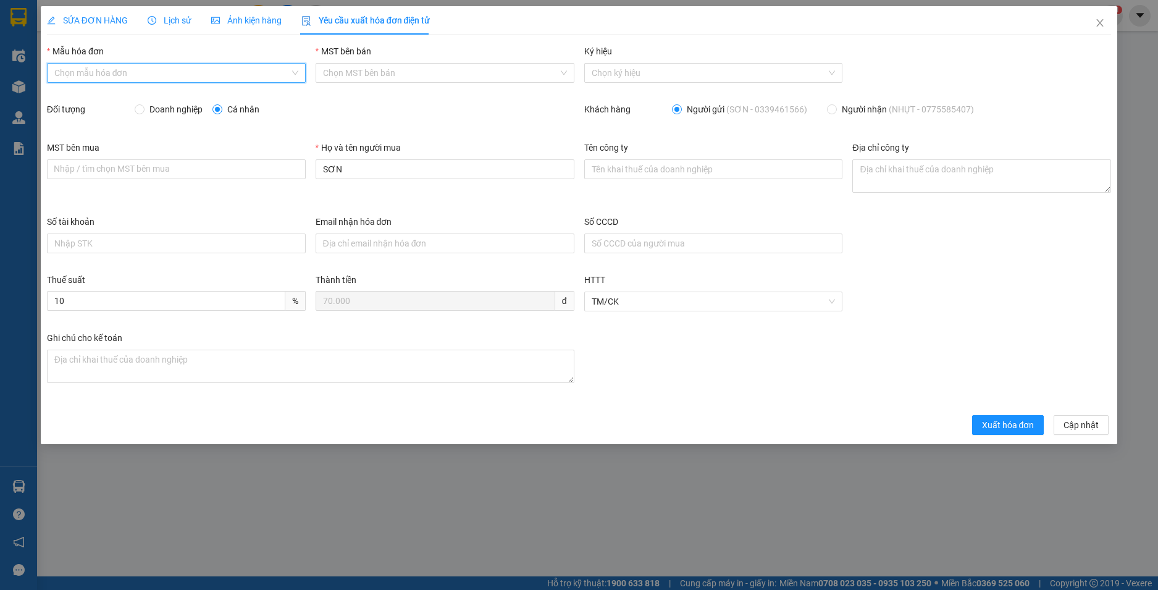
click at [168, 75] on input "Mẫu hóa đơn" at bounding box center [171, 73] width 235 height 19
click at [161, 98] on div "HĐH" at bounding box center [176, 98] width 244 height 14
type input "8"
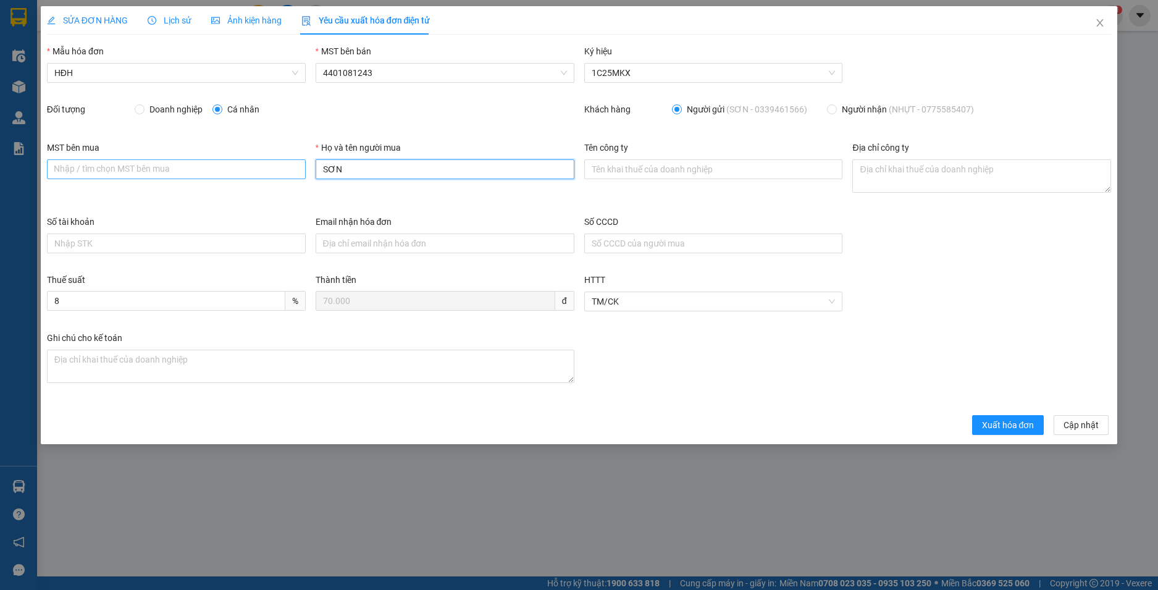
drag, startPoint x: 353, startPoint y: 169, endPoint x: 278, endPoint y: 165, distance: 75.4
click at [278, 165] on div "MST bên mua Nhập / tìm chọn MST bên mua Họ và tên người mua SƠN Tên công ty Địa…" at bounding box center [579, 178] width 1074 height 74
type input "Người mua không lấy hoá đơn"
click at [1002, 427] on span "Xuất hóa đơn" at bounding box center [1008, 425] width 52 height 14
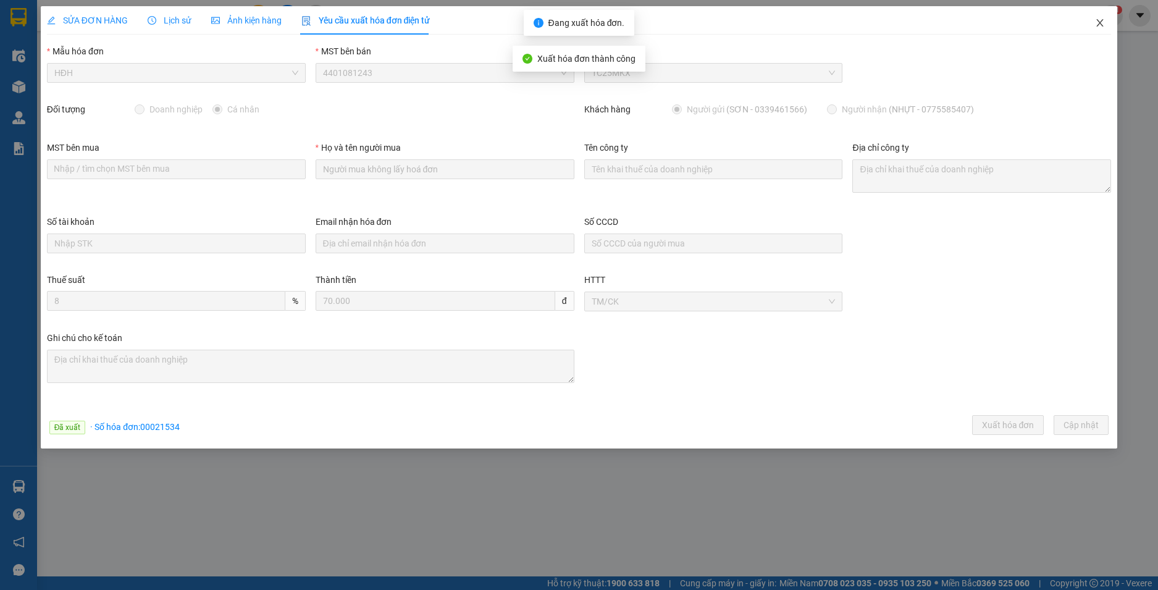
click at [1094, 25] on span "Close" at bounding box center [1099, 23] width 35 height 35
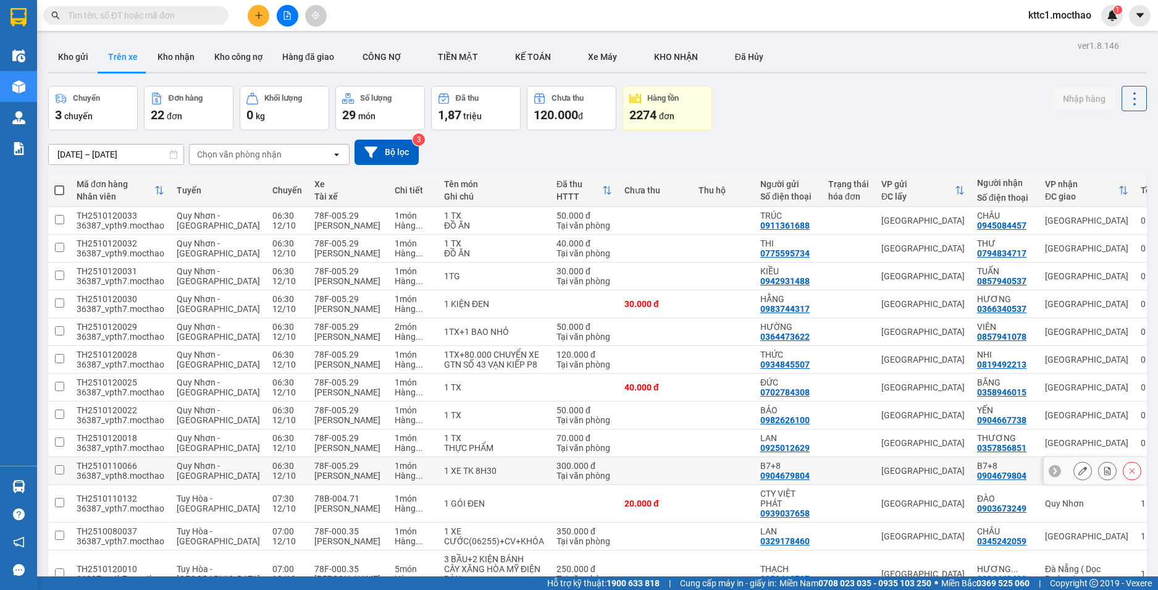
scroll to position [332, 0]
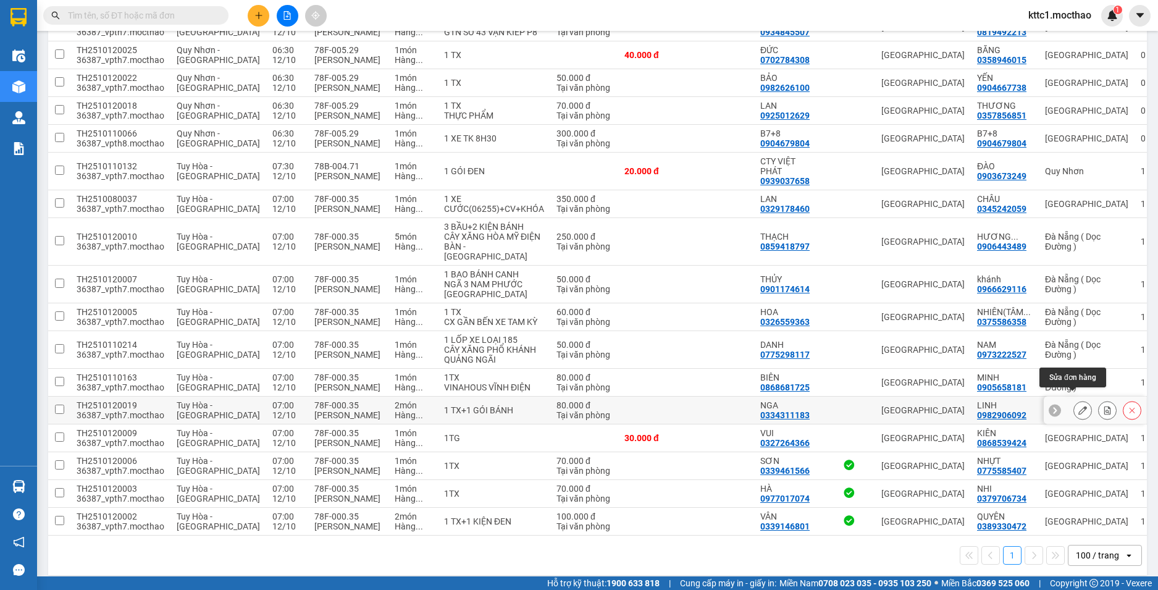
click at [1078, 406] on icon at bounding box center [1082, 410] width 9 height 9
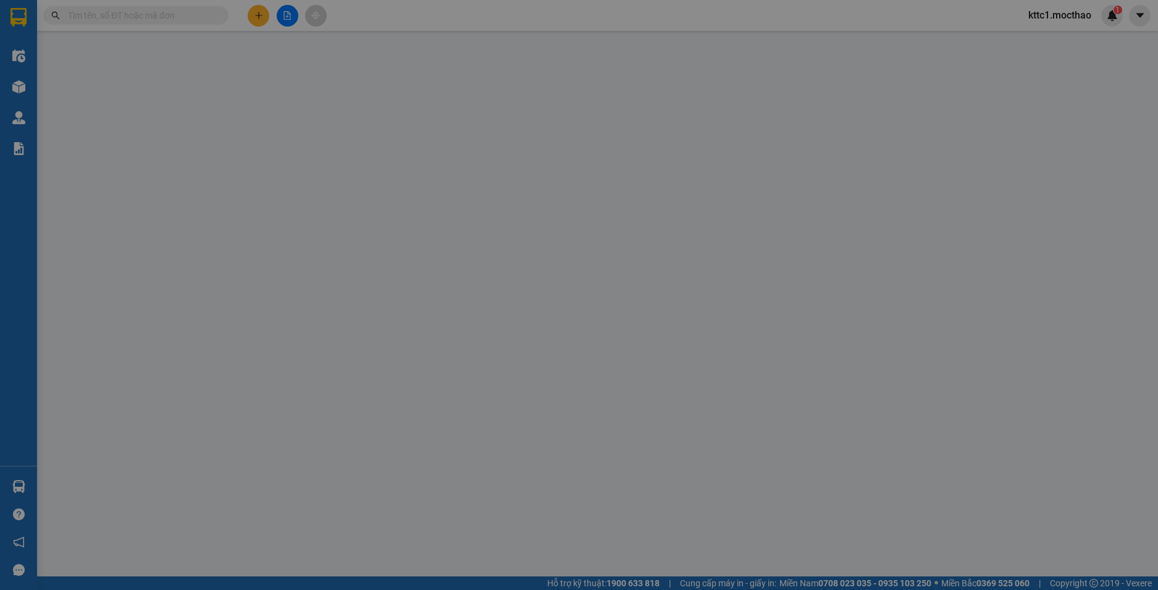
type input "0334311183"
type input "NGA"
type input "0982906092"
type input "LINH"
type input "1"
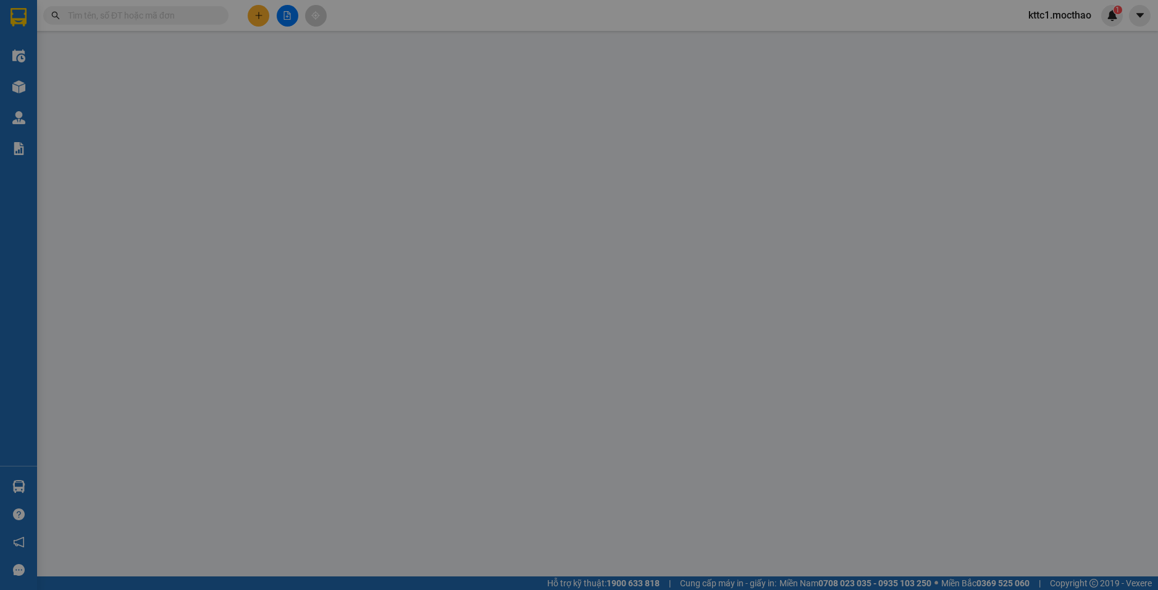
type input "0"
type input "80.000"
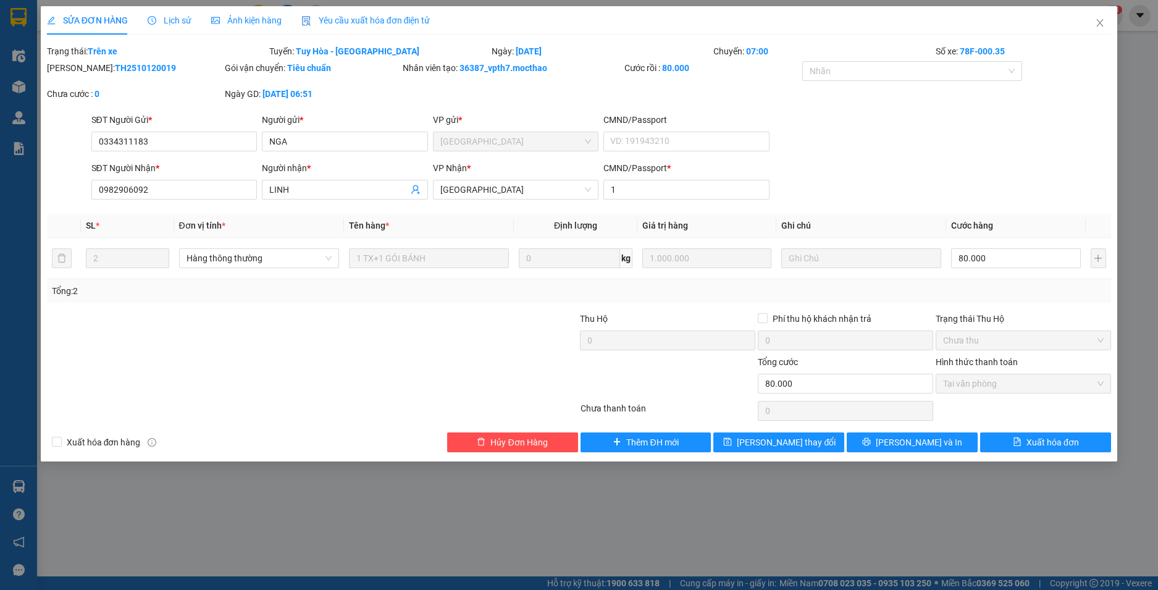
click at [348, 15] on span "Yêu cầu xuất hóa đơn điện tử" at bounding box center [365, 20] width 129 height 10
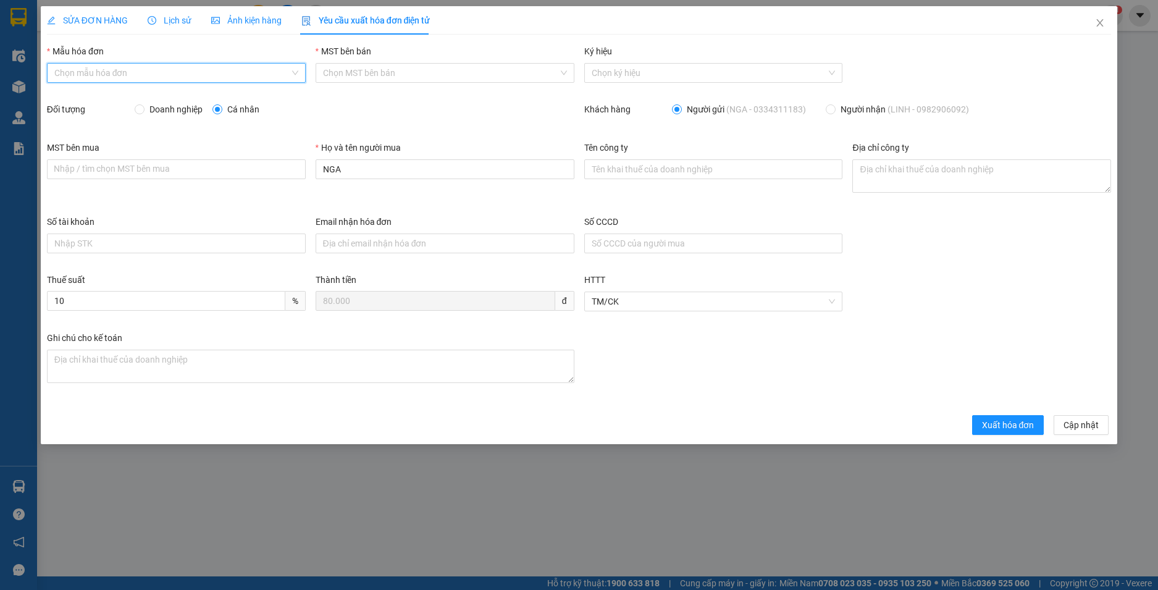
drag, startPoint x: 170, startPoint y: 73, endPoint x: 170, endPoint y: 101, distance: 27.8
click at [170, 75] on input "Mẫu hóa đơn" at bounding box center [171, 73] width 235 height 19
drag, startPoint x: 171, startPoint y: 104, endPoint x: 191, endPoint y: 112, distance: 21.9
click at [172, 104] on div "HĐH" at bounding box center [176, 98] width 259 height 20
type input "8"
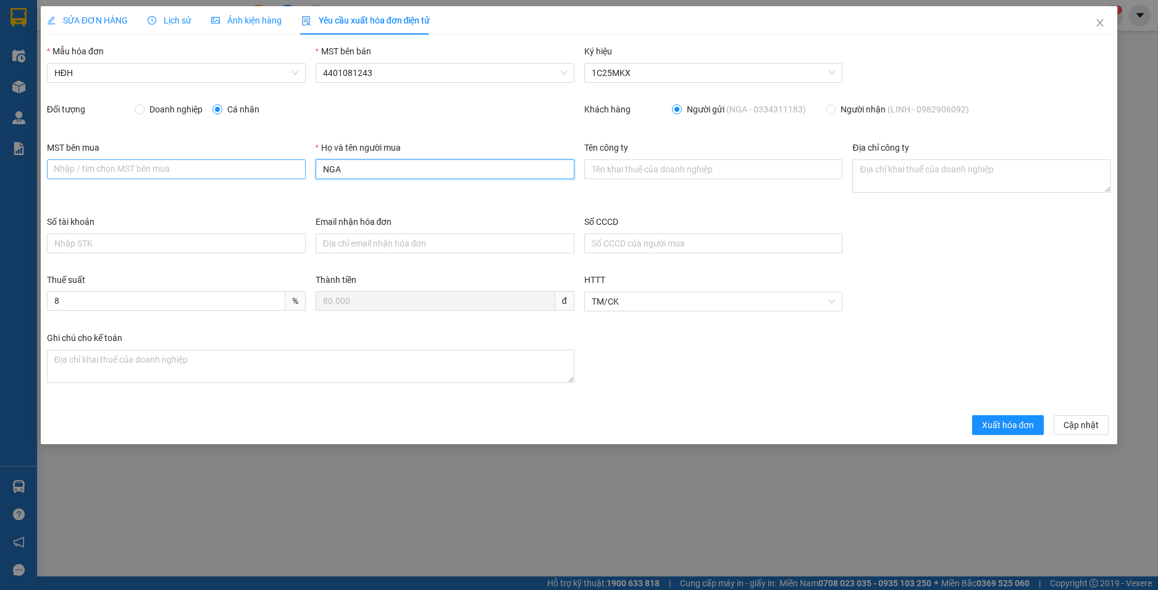
drag, startPoint x: 330, startPoint y: 170, endPoint x: 282, endPoint y: 172, distance: 47.6
click at [282, 172] on div "MST bên mua Nhập / tìm chọn MST bên mua Họ và tên người mua NGA Tên công ty Địa…" at bounding box center [579, 178] width 1074 height 74
type input "Người mua không lấy hoá đơn"
click at [993, 426] on span "Xuất hóa đơn" at bounding box center [1008, 425] width 52 height 14
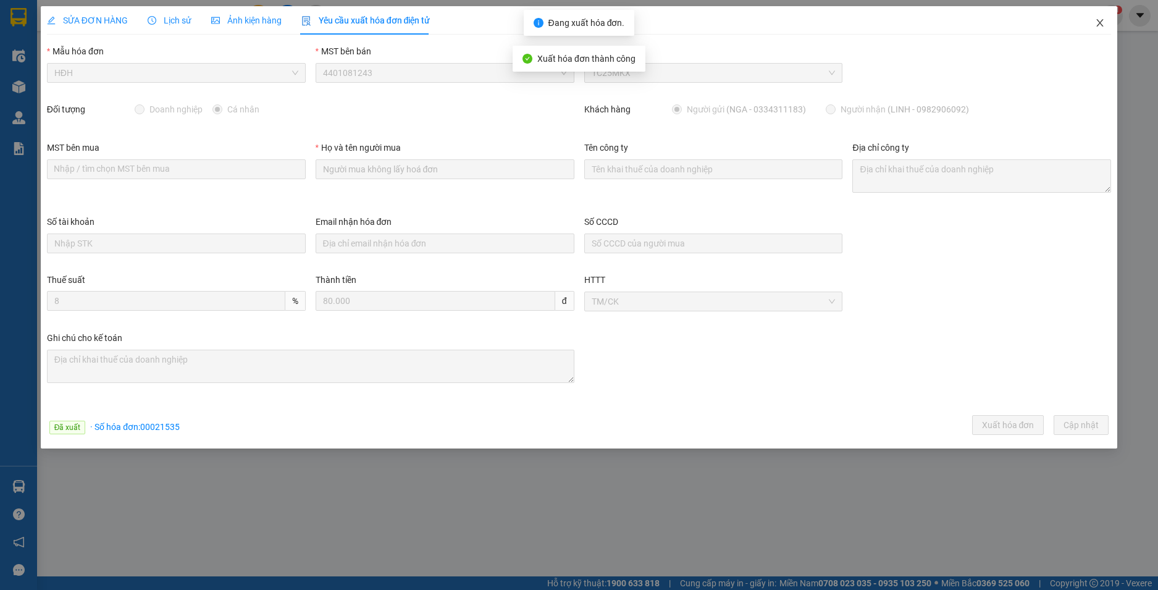
click at [1102, 25] on icon "close" at bounding box center [1100, 23] width 10 height 10
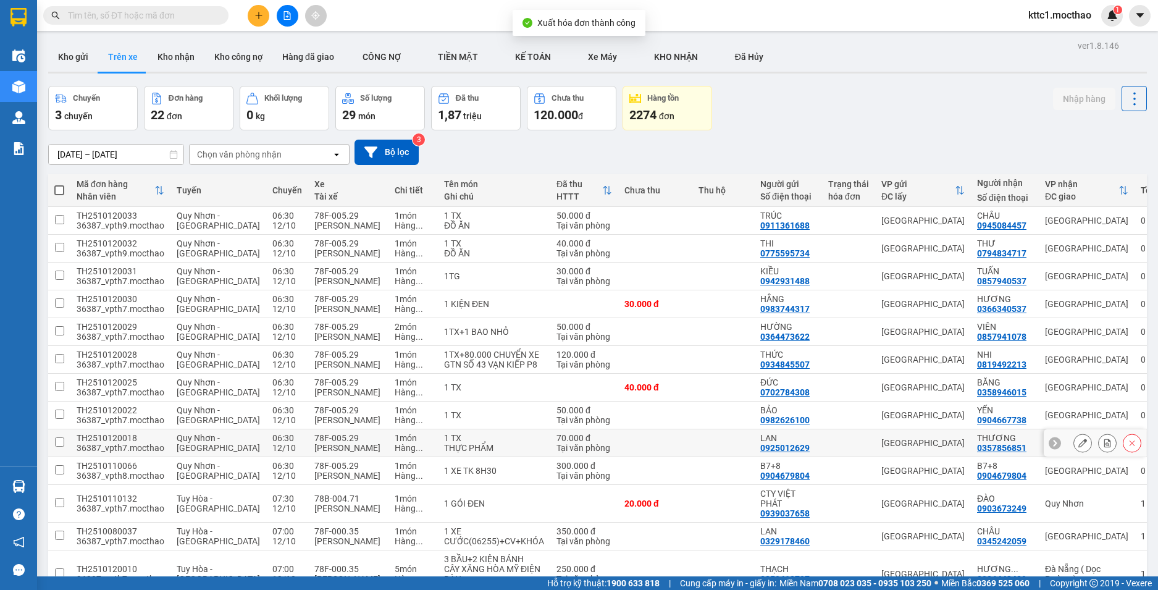
scroll to position [332, 0]
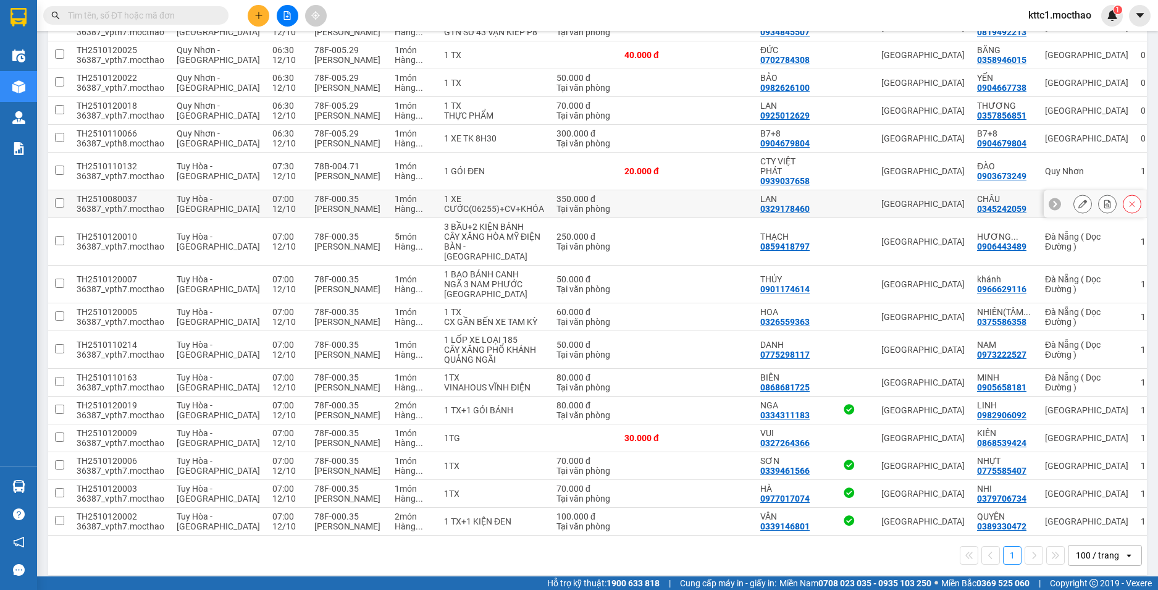
click at [1078, 206] on icon at bounding box center [1082, 203] width 9 height 9
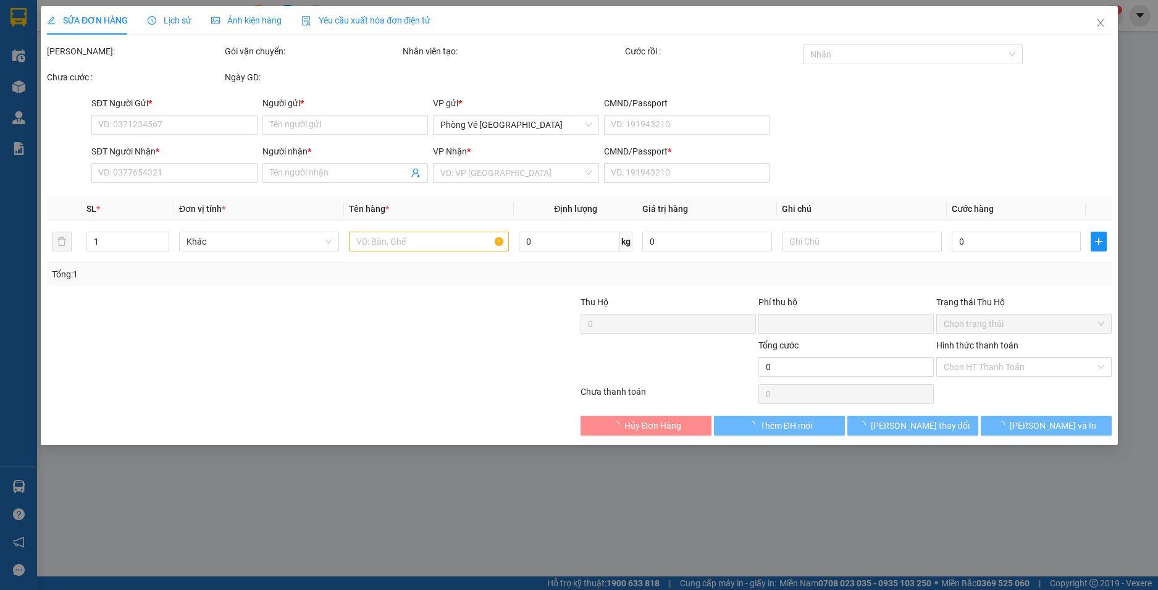
type input "0329178460"
type input "LAN"
type input "0345242059"
type input "CHÂU"
type input "1"
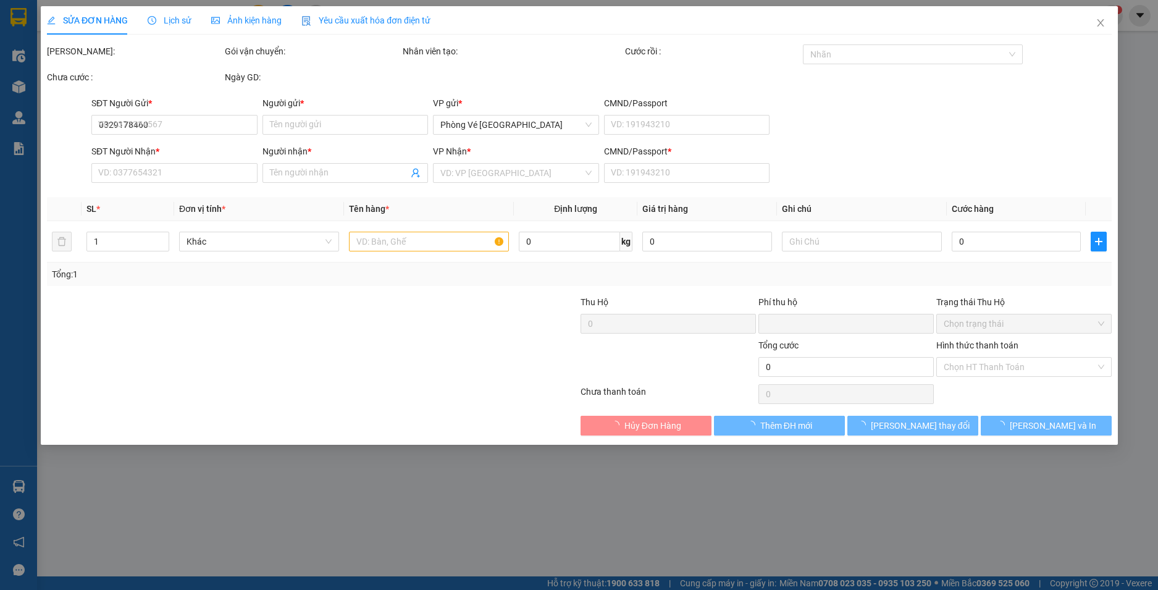
type input "0"
type input "350.000"
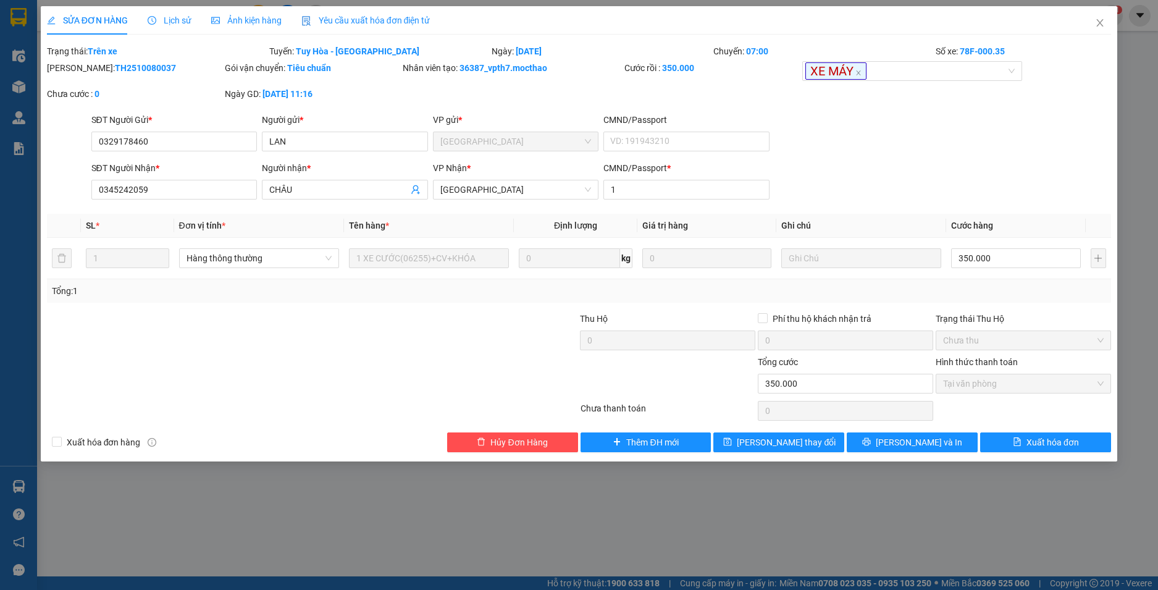
click at [334, 17] on span "Yêu cầu xuất hóa đơn điện tử" at bounding box center [365, 20] width 129 height 10
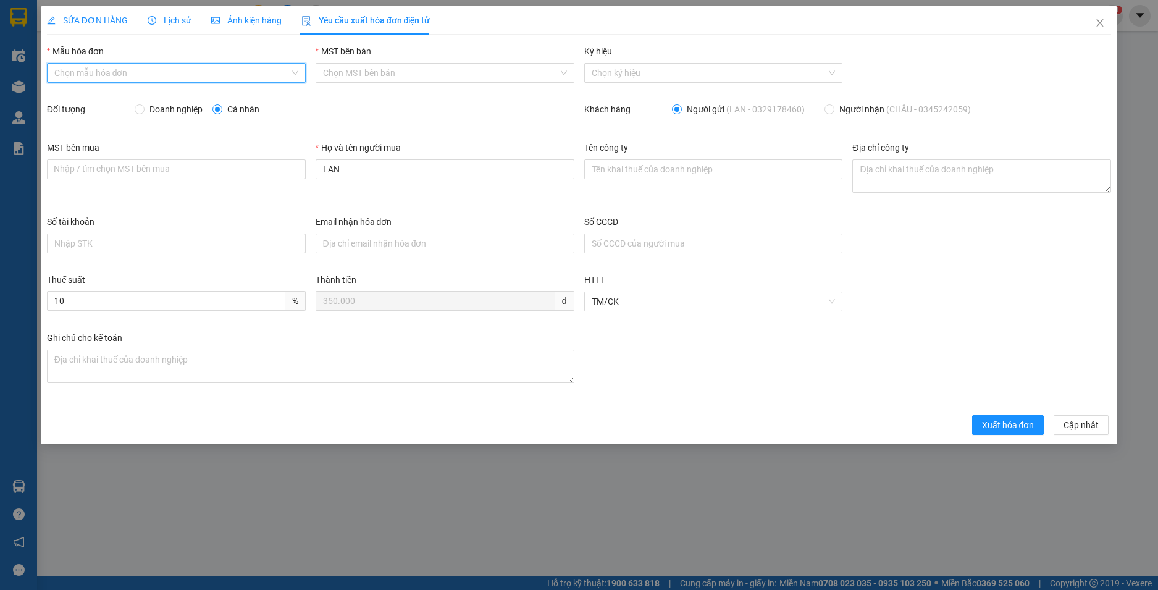
click at [132, 75] on input "Mẫu hóa đơn" at bounding box center [171, 73] width 235 height 19
click at [122, 97] on div "HĐH" at bounding box center [176, 98] width 244 height 14
type input "8"
drag, startPoint x: 270, startPoint y: 175, endPoint x: 261, endPoint y: 175, distance: 9.9
click at [261, 175] on div "MST bên mua Nhập / tìm chọn MST bên mua Họ và tên người mua LAN Tên công ty Địa…" at bounding box center [579, 178] width 1074 height 74
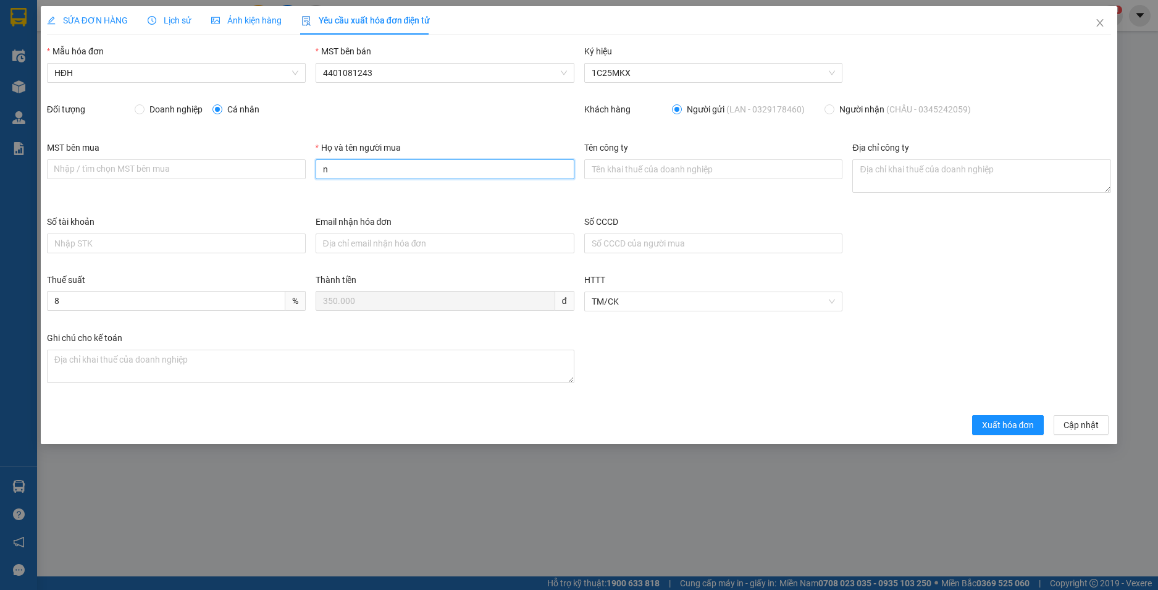
type input "Người mua không lấy hoá đơn"
click at [1022, 433] on button "Xuất hóa đơn" at bounding box center [1008, 425] width 72 height 20
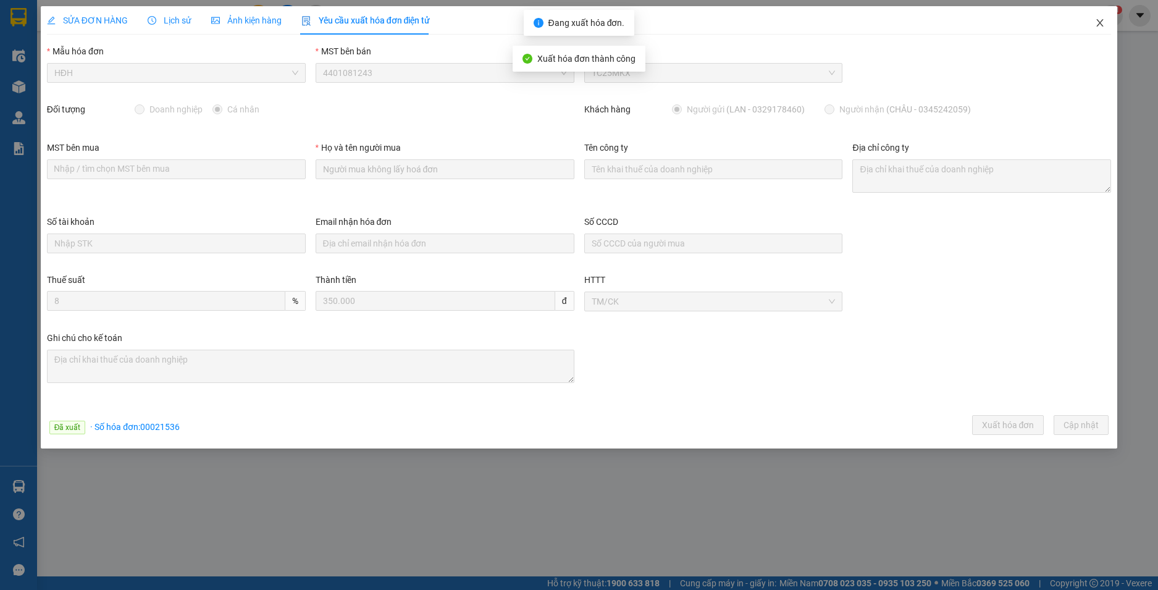
click at [1096, 23] on icon "close" at bounding box center [1100, 23] width 10 height 10
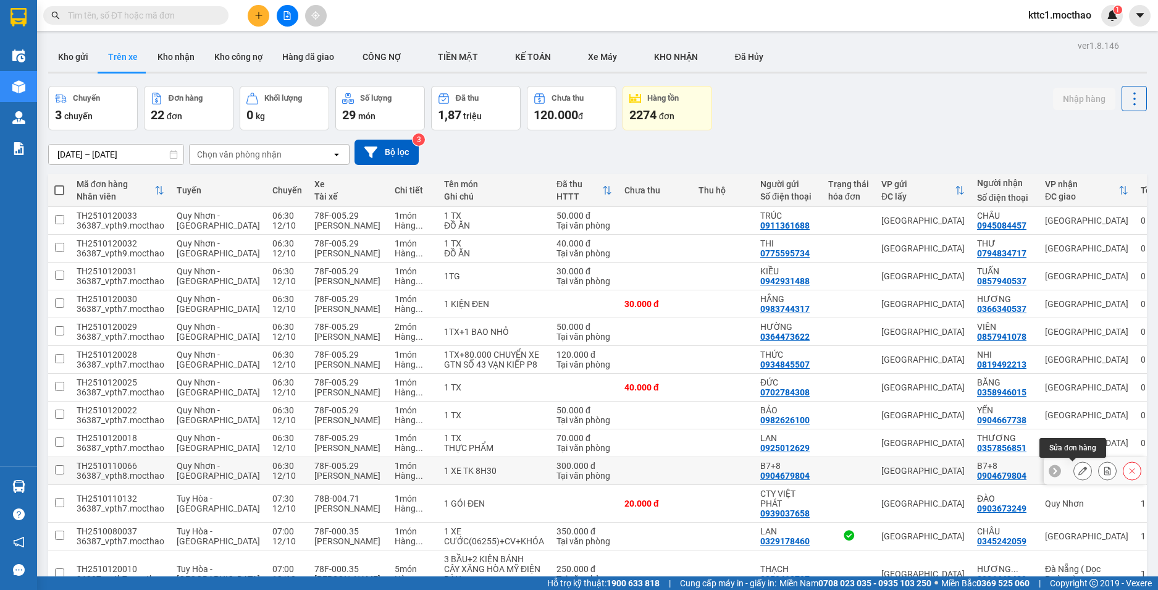
click at [1078, 469] on icon at bounding box center [1082, 470] width 9 height 9
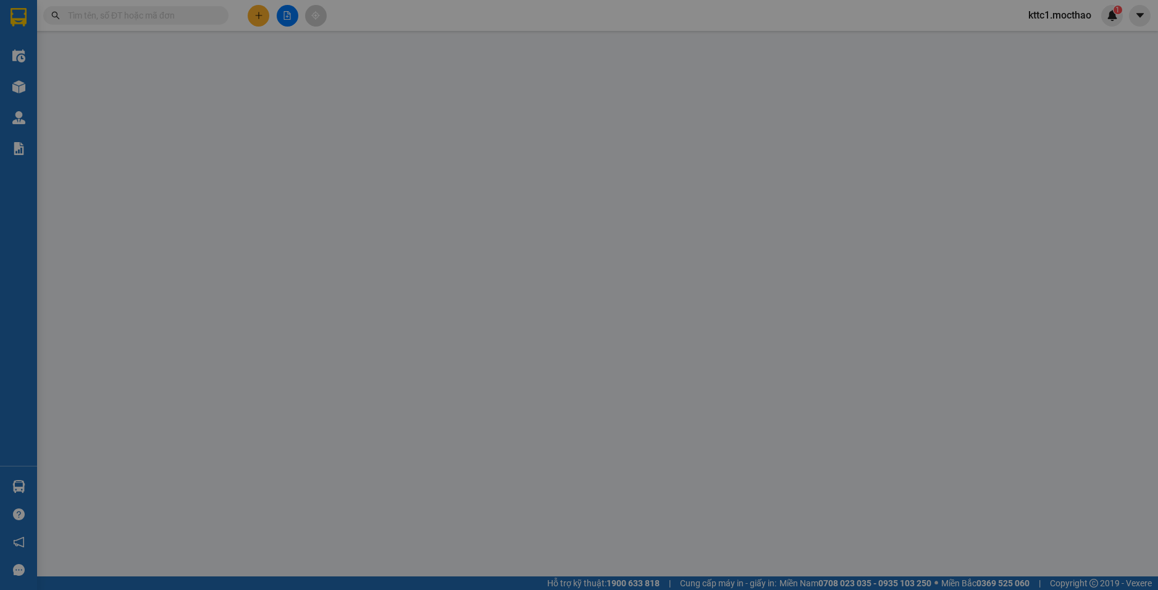
type input "0904679804"
type input "B7+8"
type input "0904679804"
type input "B7+8"
type input "1"
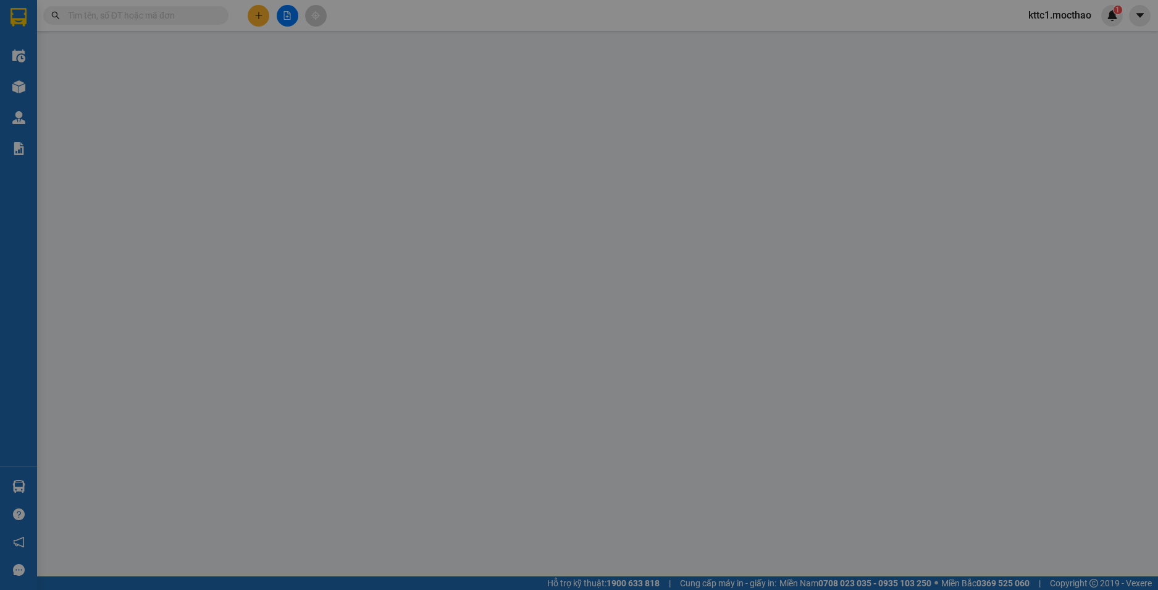
type input "0"
type input "300.000"
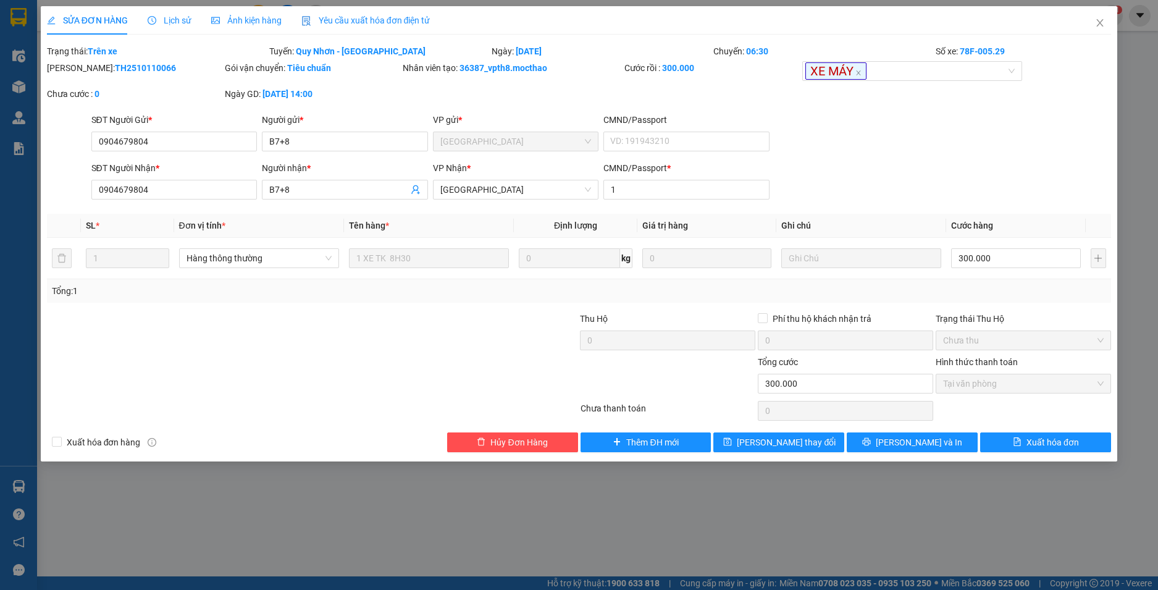
click at [326, 22] on span "Yêu cầu xuất hóa đơn điện tử" at bounding box center [365, 20] width 129 height 10
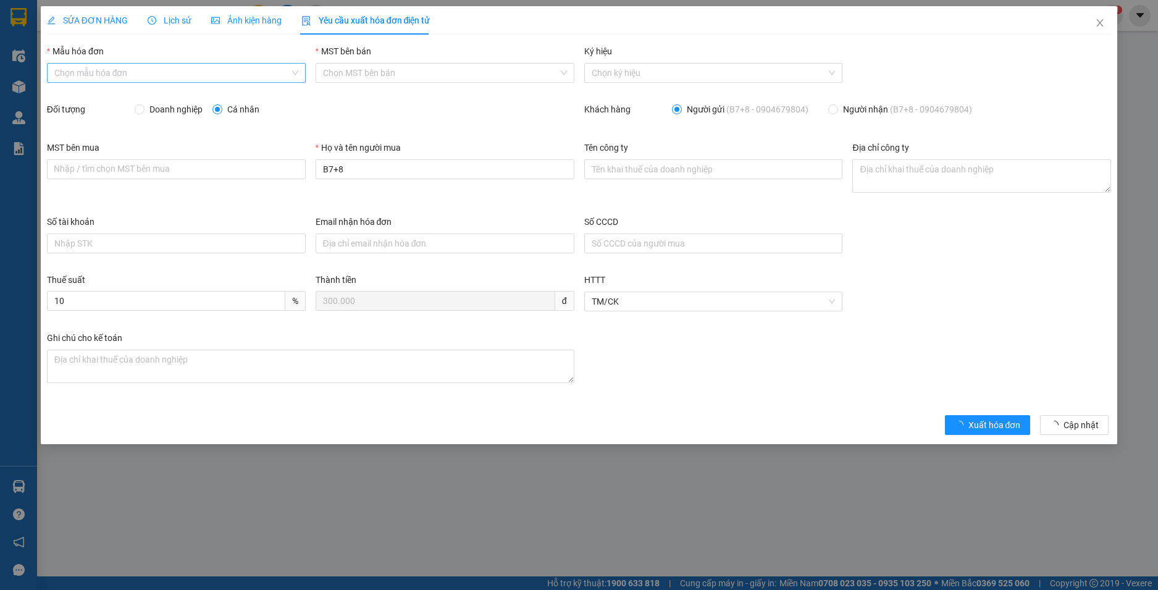
click at [150, 77] on input "Mẫu hóa đơn" at bounding box center [171, 73] width 235 height 19
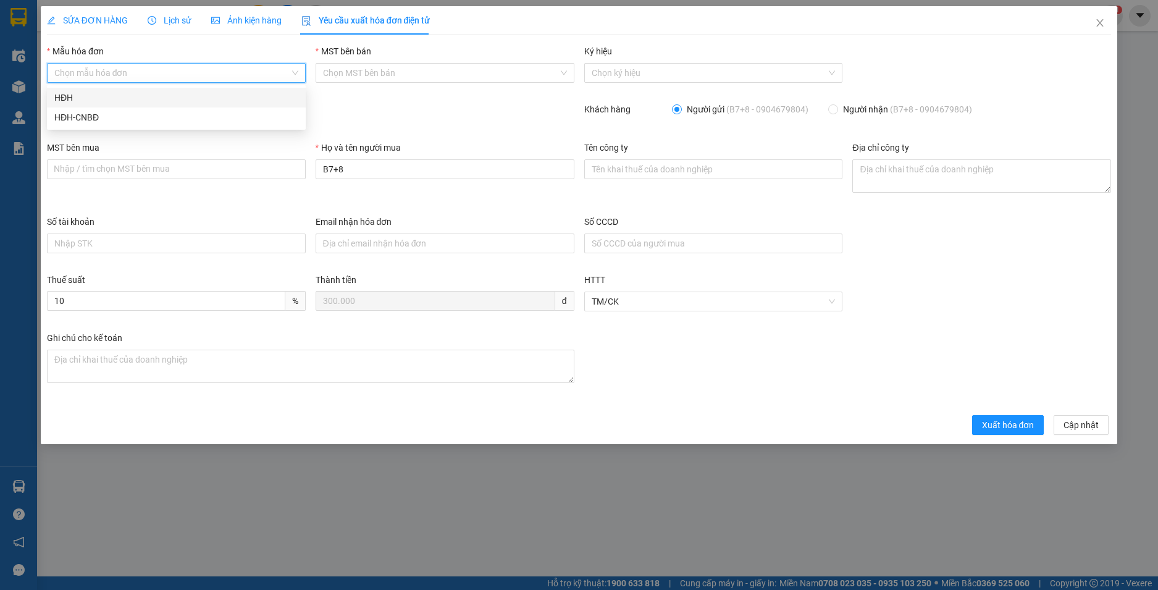
click at [149, 96] on div "HĐH" at bounding box center [176, 98] width 244 height 14
type input "8"
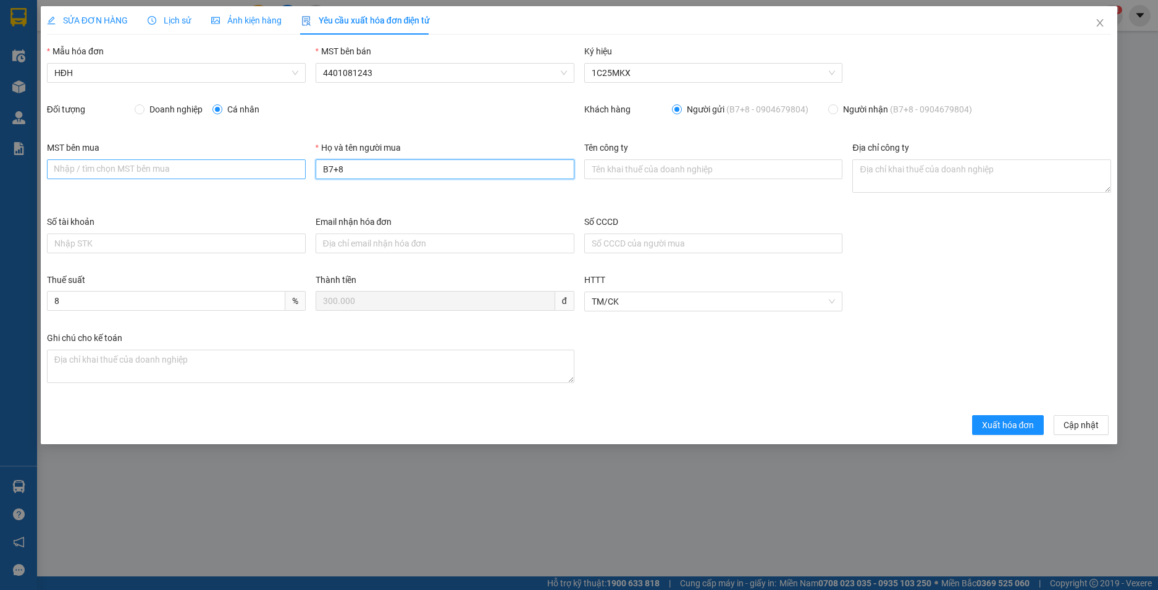
click at [264, 167] on div "MST bên mua Nhập / tìm chọn MST bên mua Họ và tên người mua B7+8 Tên công ty Đị…" at bounding box center [579, 178] width 1074 height 74
type input "Người mua không lấy hoá đơn"
click at [1011, 423] on span "Xuất hóa đơn" at bounding box center [1008, 425] width 52 height 14
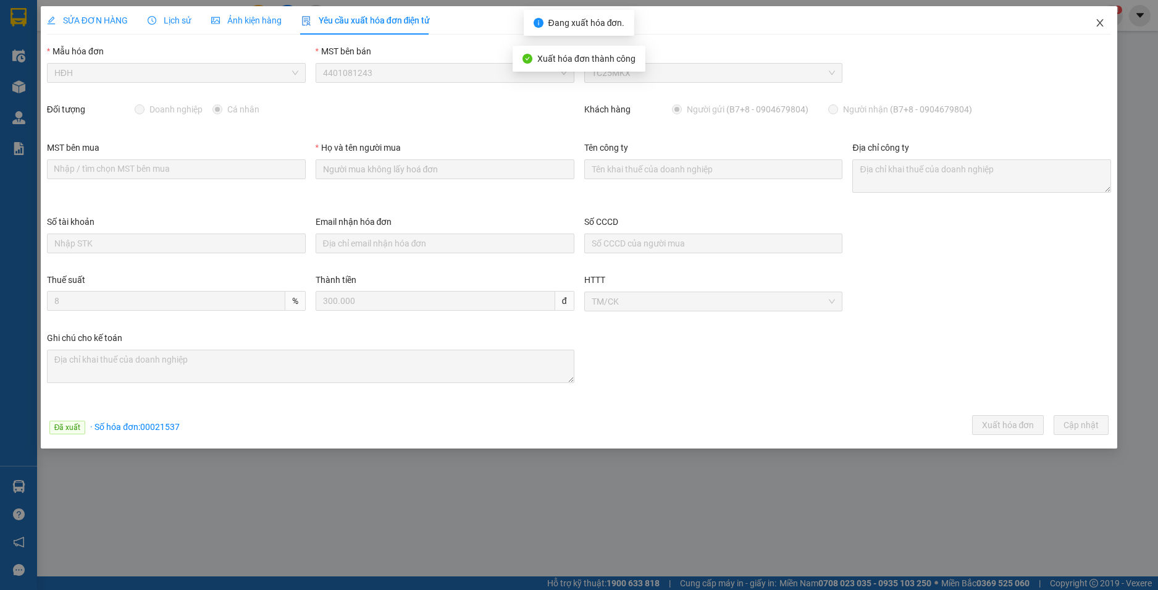
click at [1100, 22] on icon "close" at bounding box center [1100, 23] width 10 height 10
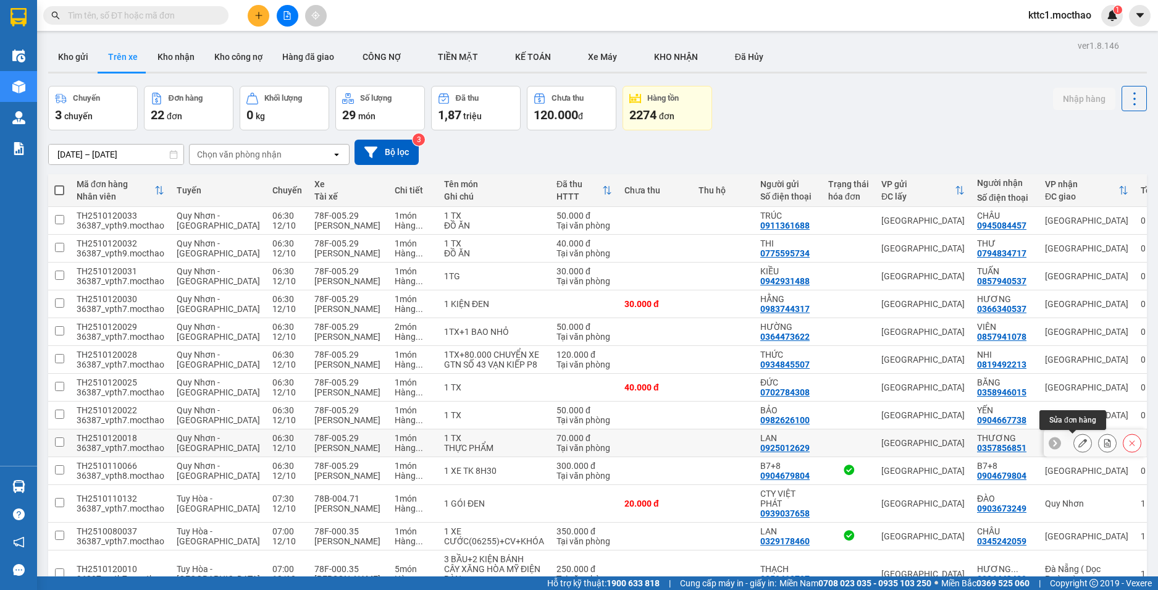
click at [1078, 443] on icon at bounding box center [1082, 442] width 9 height 9
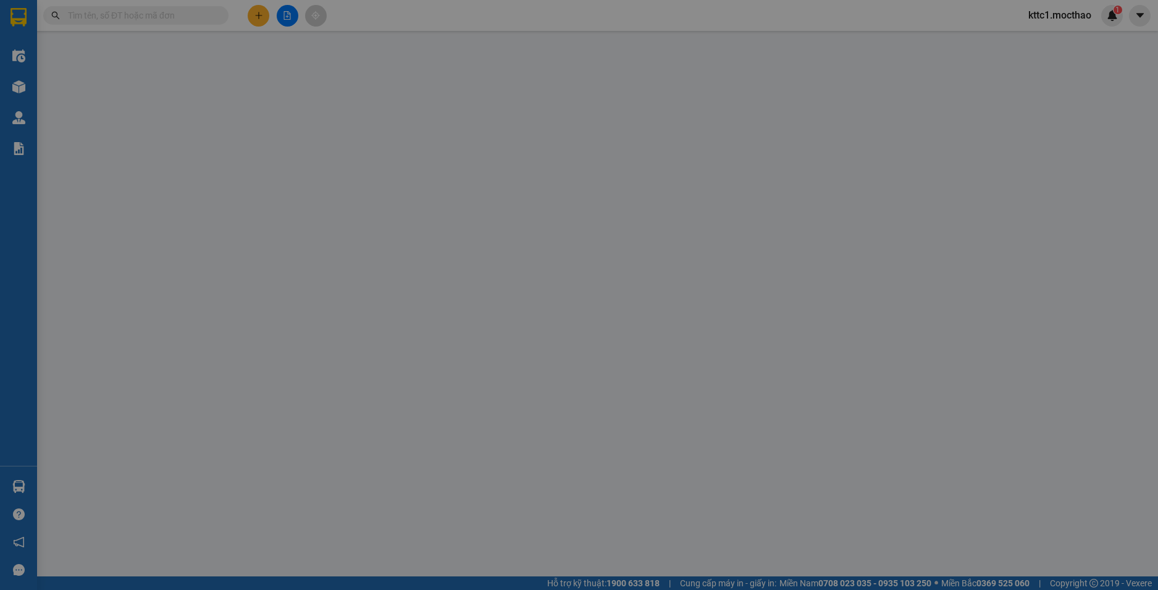
type input "0925012629"
type input "LAN"
type input "0357856851"
type input "THƯƠNG"
type input "1"
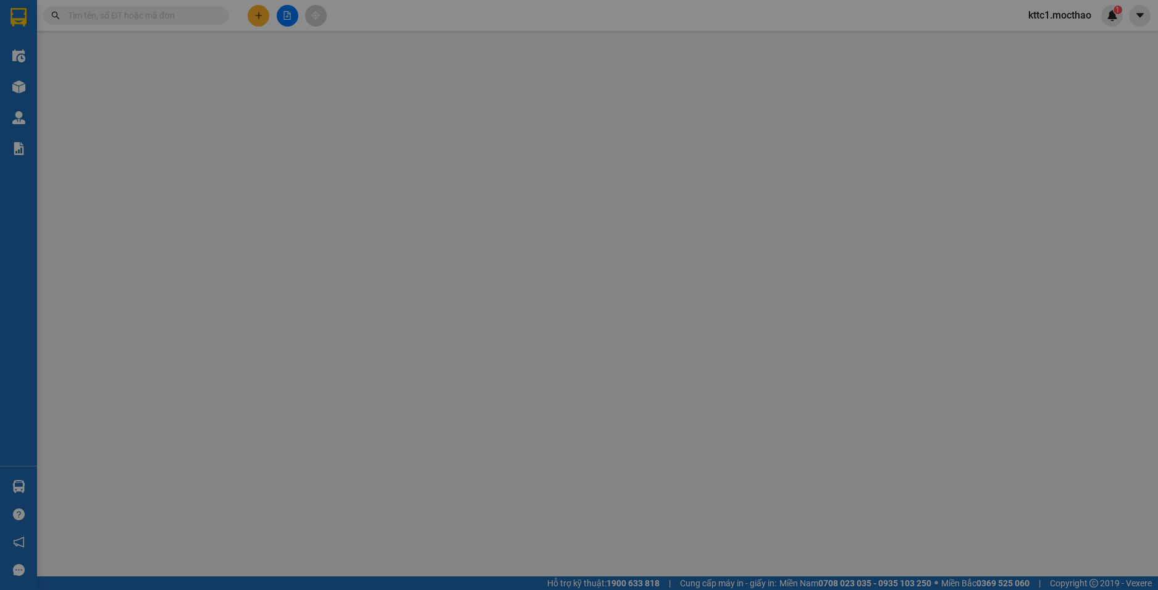
type input "0"
type input "70.000"
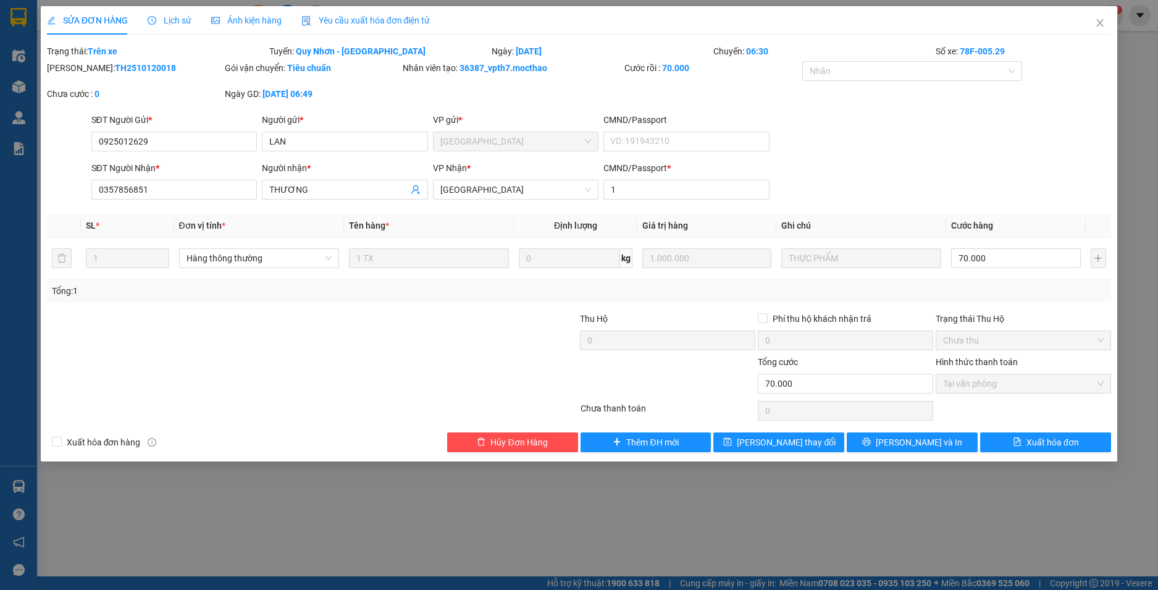
click at [351, 15] on span "Yêu cầu xuất hóa đơn điện tử" at bounding box center [365, 20] width 129 height 10
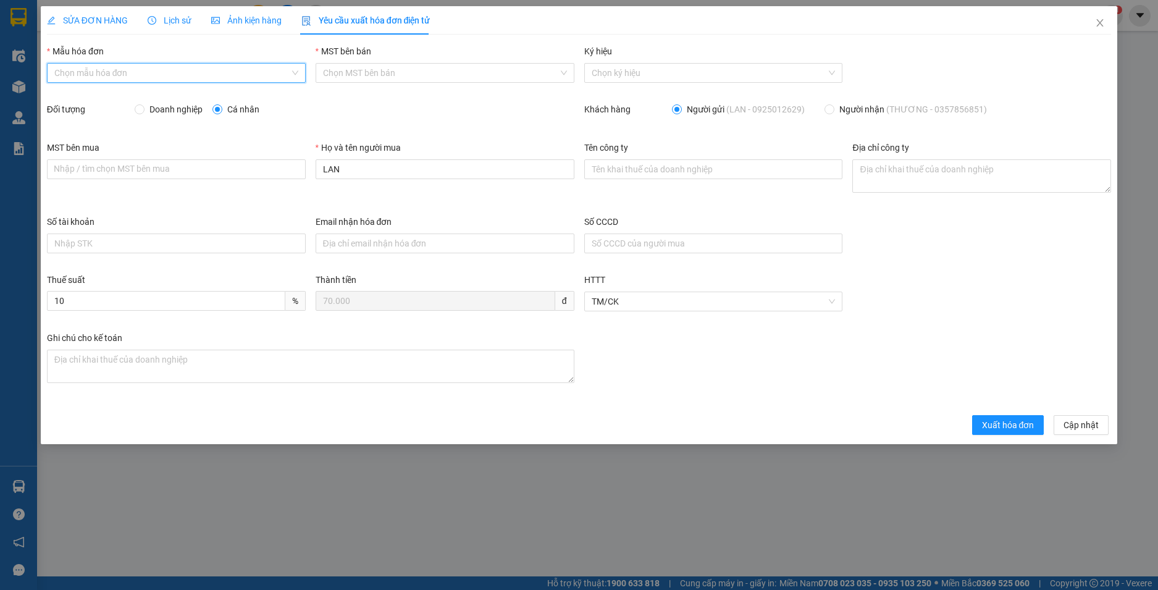
drag, startPoint x: 159, startPoint y: 69, endPoint x: 134, endPoint y: 96, distance: 36.7
click at [159, 71] on input "Mẫu hóa đơn" at bounding box center [171, 73] width 235 height 19
drag, startPoint x: 129, startPoint y: 101, endPoint x: 186, endPoint y: 127, distance: 62.4
click at [129, 102] on div "HĐH" at bounding box center [176, 98] width 244 height 14
type input "8"
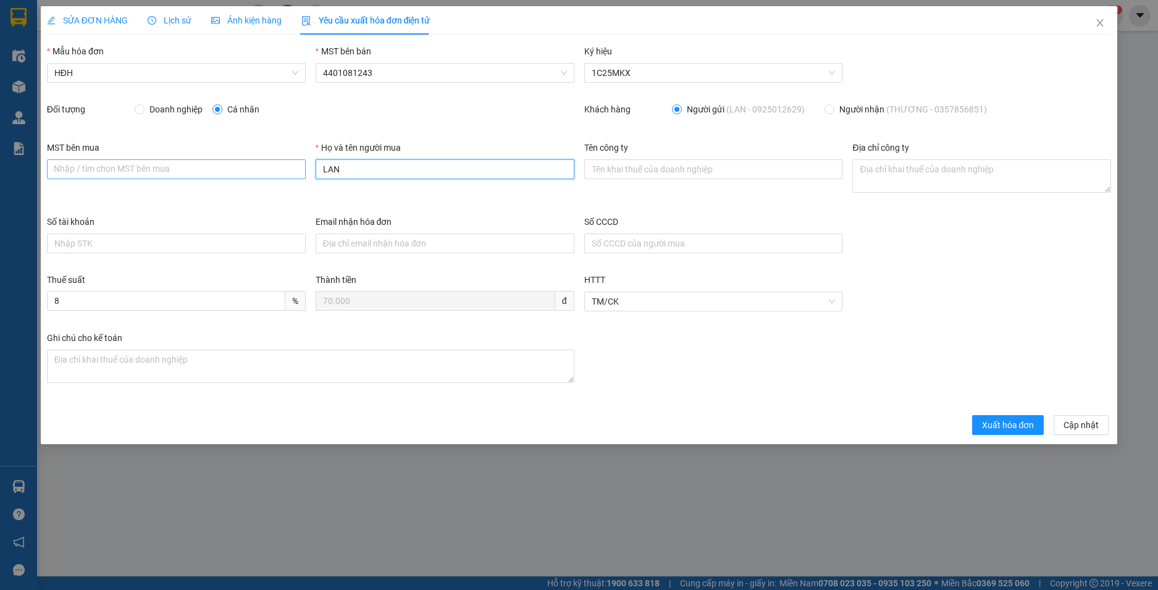
drag, startPoint x: 290, startPoint y: 164, endPoint x: 273, endPoint y: 162, distance: 16.2
click at [273, 162] on div "MST bên mua Nhập / tìm chọn MST bên mua Họ và tên người mua LAN Tên công ty Địa…" at bounding box center [579, 178] width 1074 height 74
type input "Người mua không lấy hoá đơn"
click at [1016, 432] on button "Xuất hóa đơn" at bounding box center [1008, 425] width 72 height 20
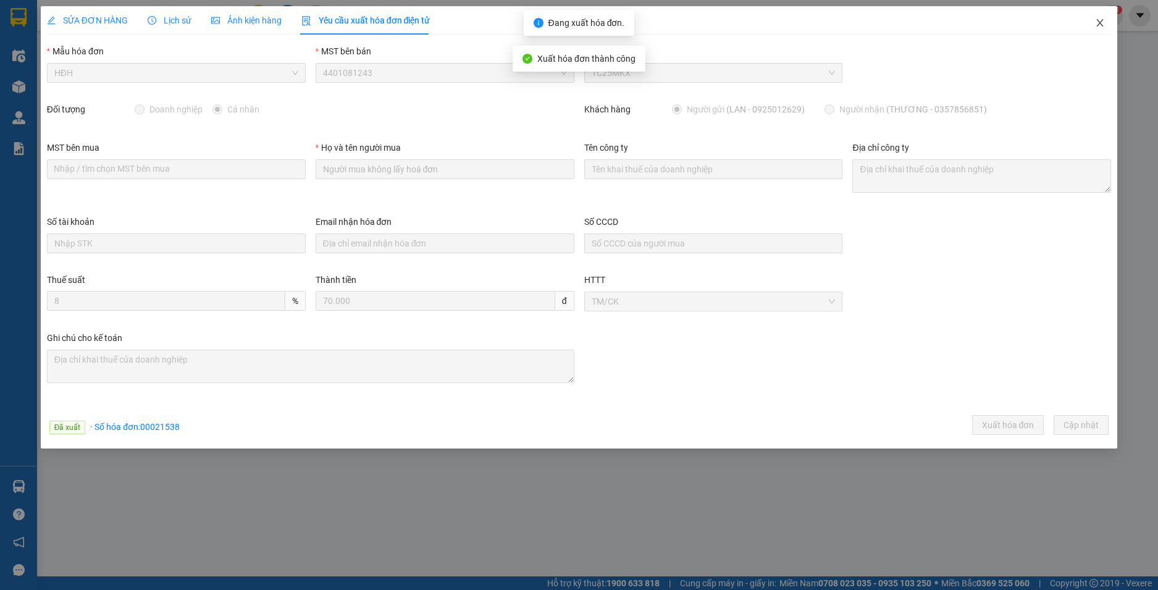
click at [1104, 23] on icon "close" at bounding box center [1100, 23] width 10 height 10
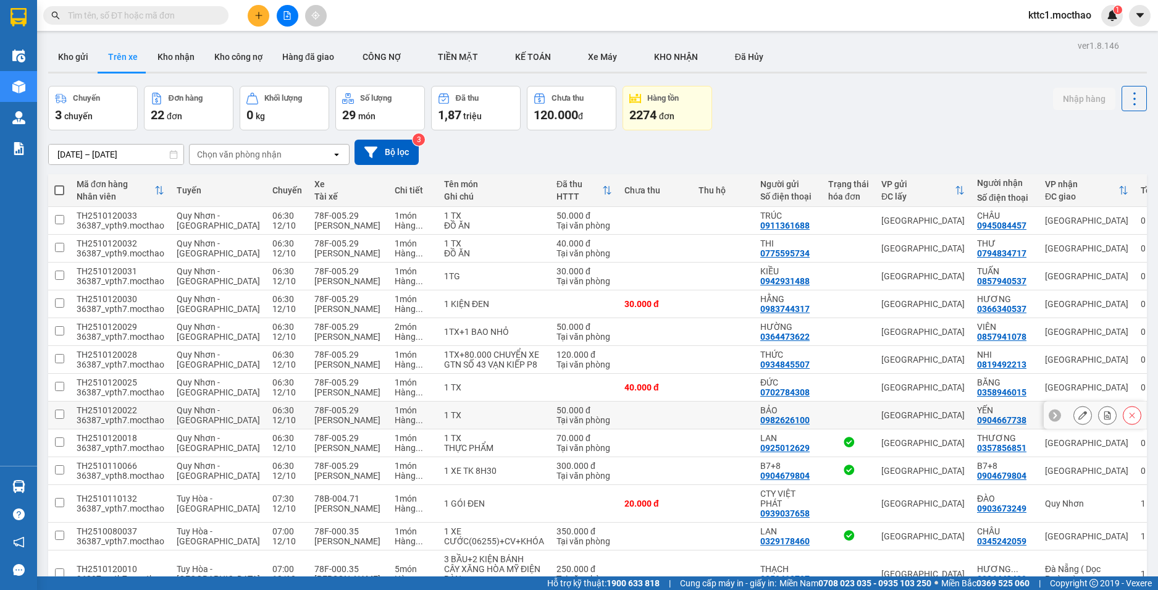
click at [1078, 415] on icon at bounding box center [1082, 415] width 9 height 9
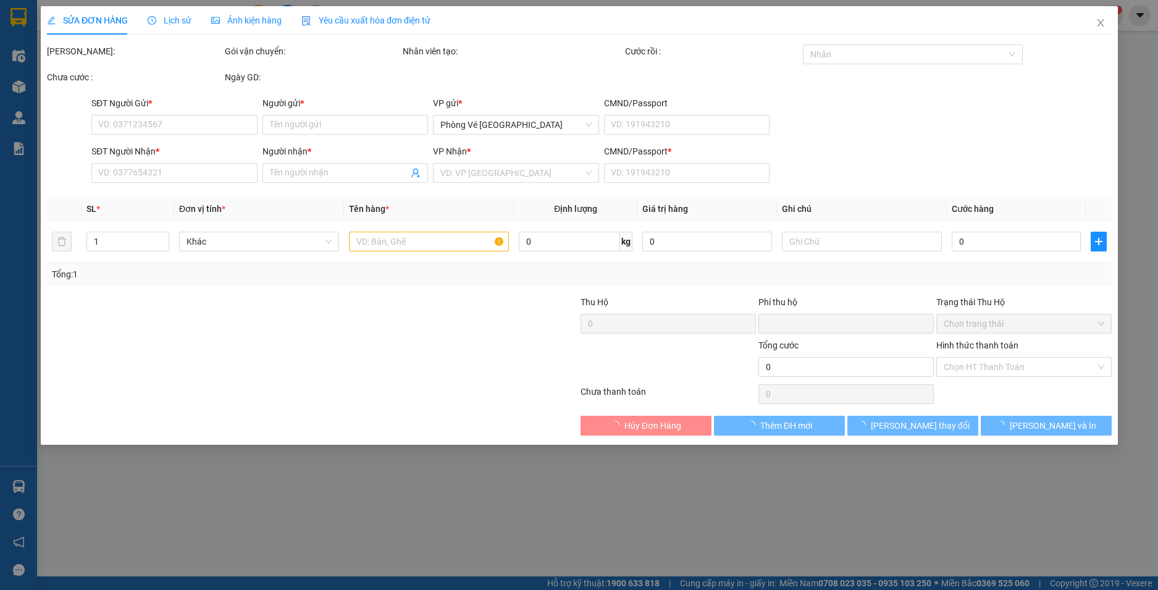
type input "0982626100"
type input "BẢO"
type input "0904667738"
type input "YẾN"
type input "1"
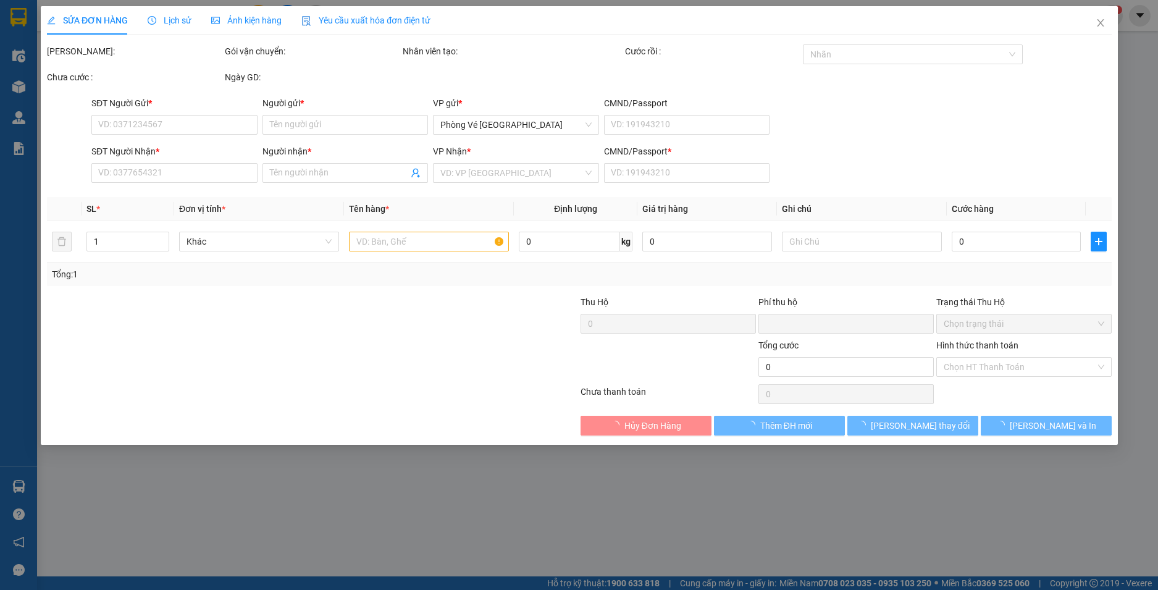
type input "0"
type input "50.000"
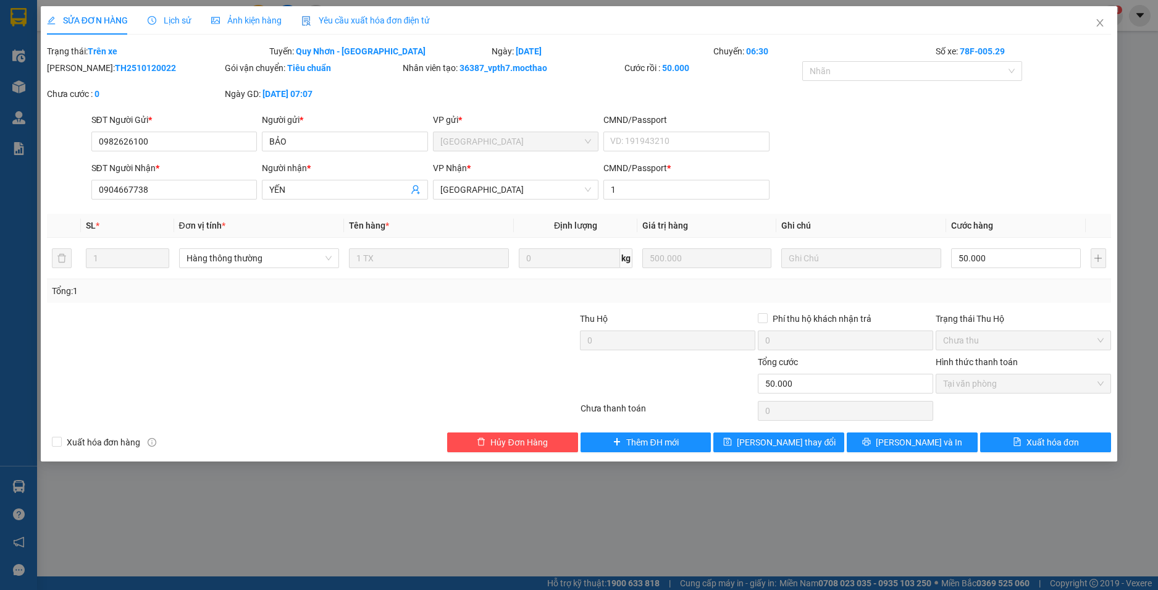
click at [348, 24] on span "Yêu cầu xuất hóa đơn điện tử" at bounding box center [365, 20] width 129 height 10
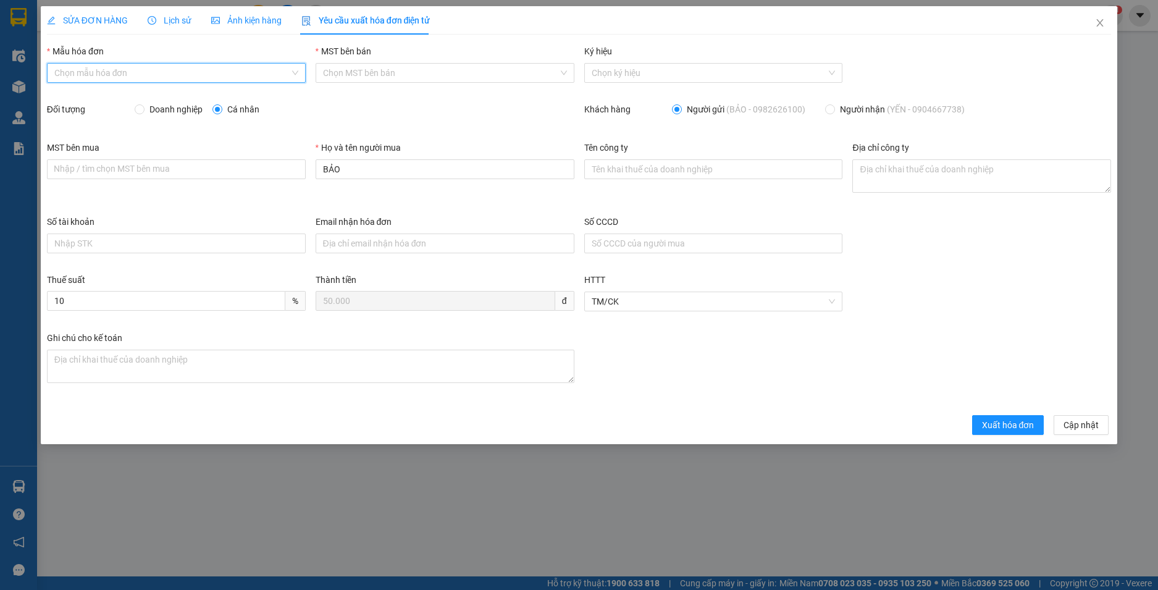
click at [145, 70] on input "Mẫu hóa đơn" at bounding box center [171, 73] width 235 height 19
click at [135, 88] on div "HĐH" at bounding box center [176, 98] width 259 height 20
type input "8"
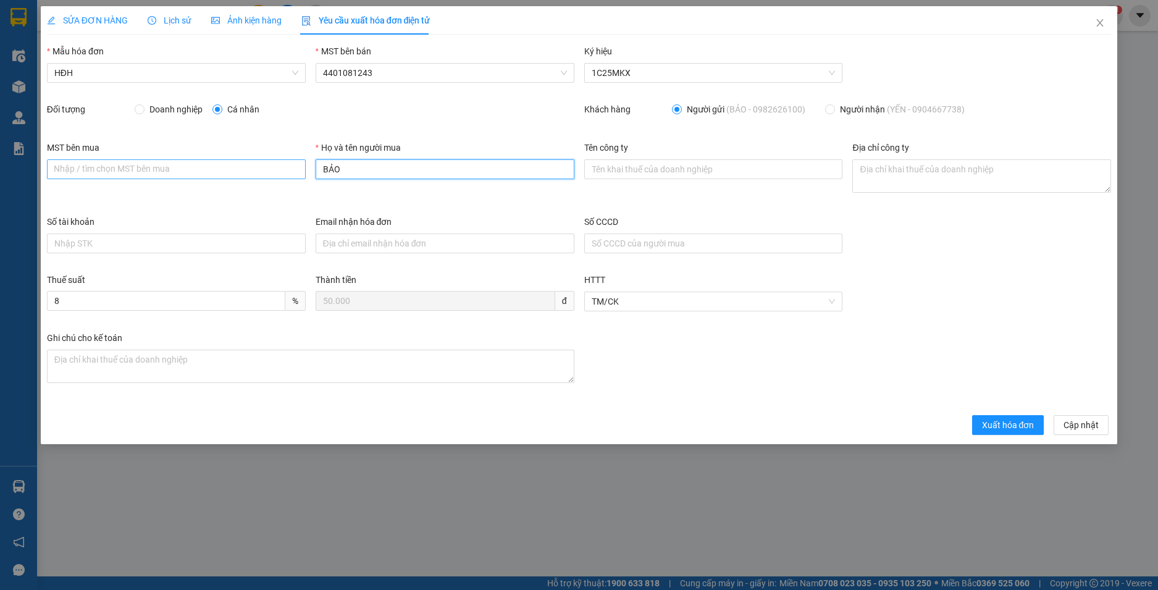
drag, startPoint x: 307, startPoint y: 173, endPoint x: 272, endPoint y: 174, distance: 34.6
click at [272, 174] on div "MST bên mua Nhập / tìm chọn MST bên mua Họ và tên người mua BẢO Tên công ty Địa…" at bounding box center [579, 178] width 1074 height 74
type input "Người mua không lấy hoá đơn"
click at [1018, 432] on button "Xuất hóa đơn" at bounding box center [1008, 425] width 72 height 20
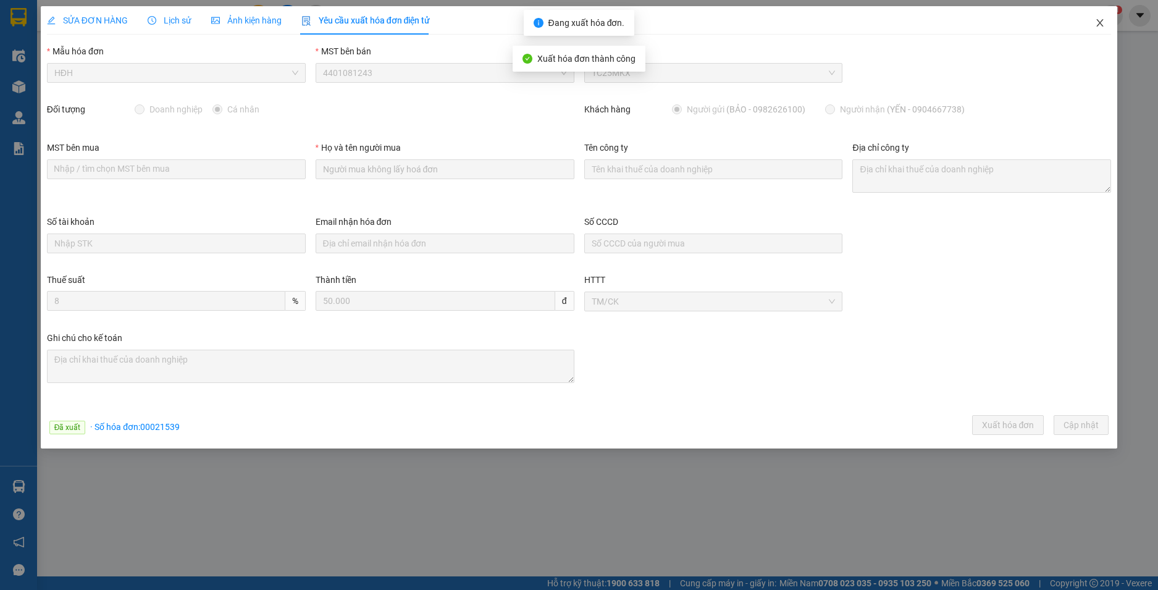
click at [1101, 22] on icon "close" at bounding box center [1099, 22] width 7 height 7
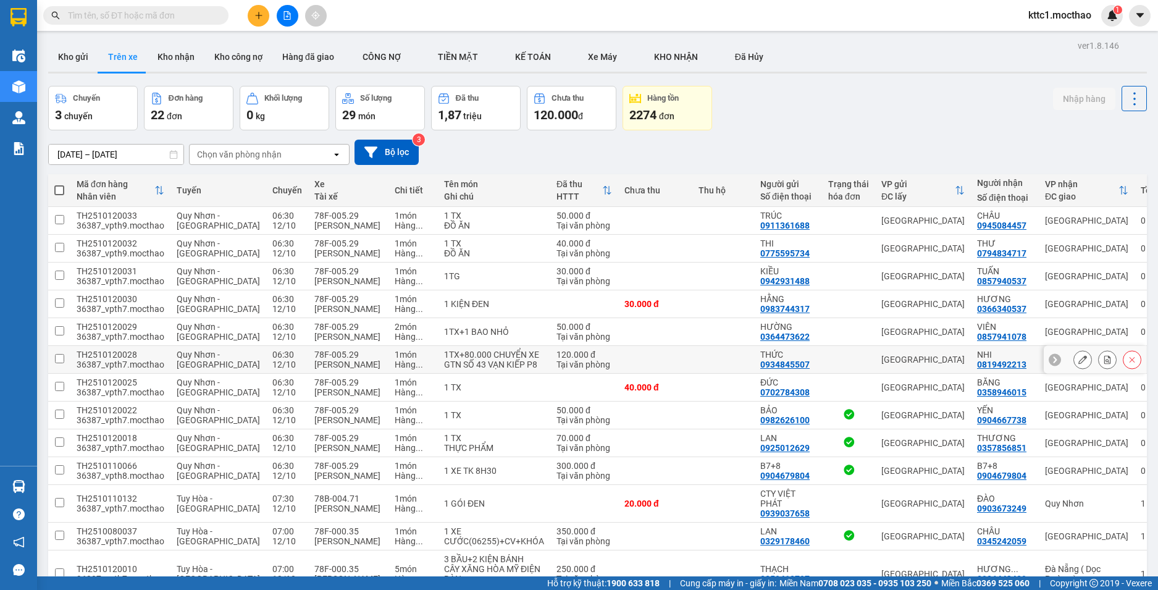
click at [1078, 363] on icon at bounding box center [1082, 359] width 9 height 9
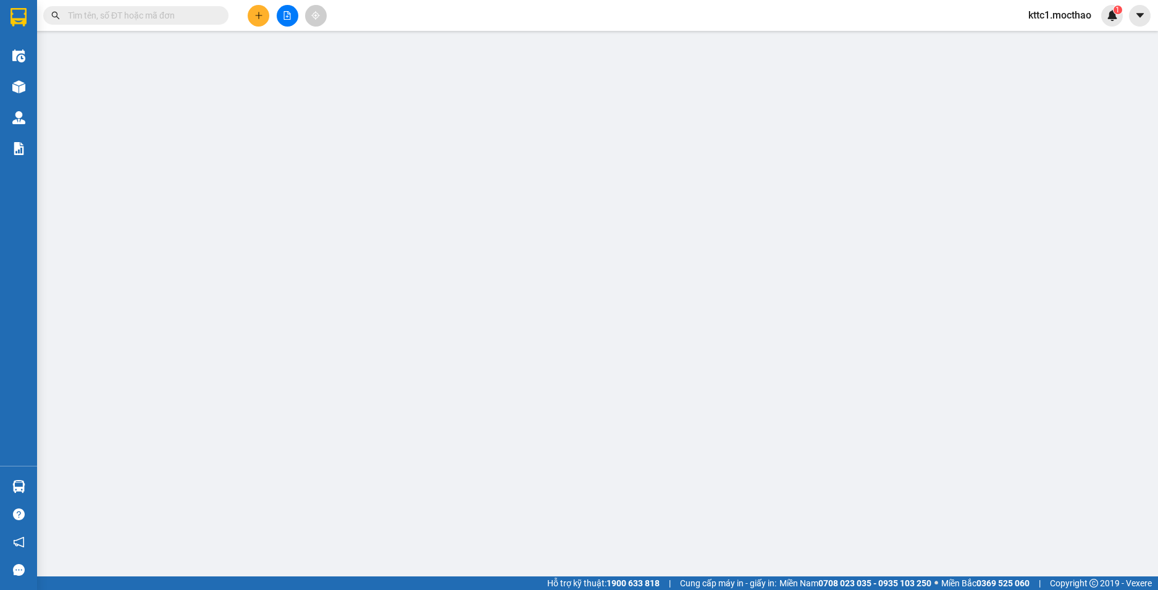
type input "0934845507"
type input "THỨC"
type input "0819492213"
type input "NHI"
type input "1"
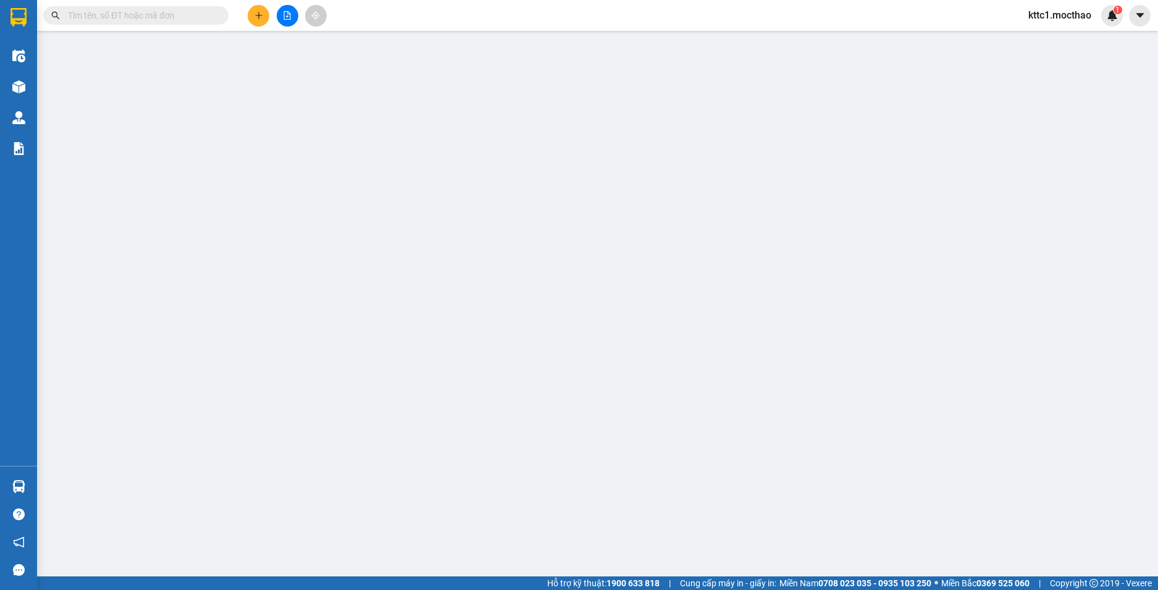
type input "0"
type input "120.000"
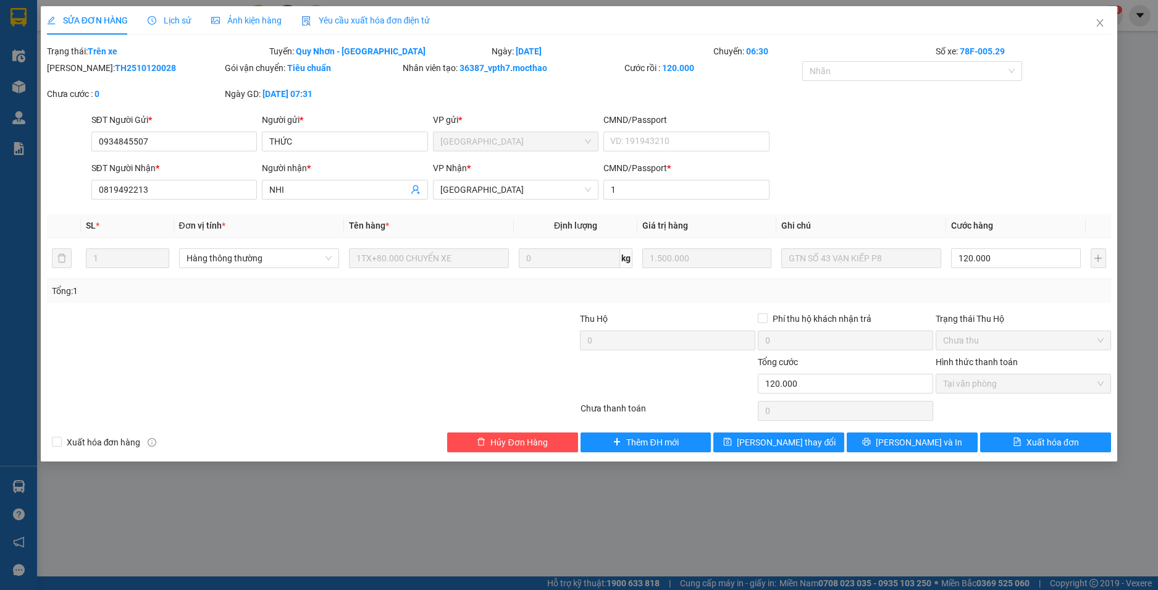
click at [318, 23] on span "Yêu cầu xuất hóa đơn điện tử" at bounding box center [365, 20] width 129 height 10
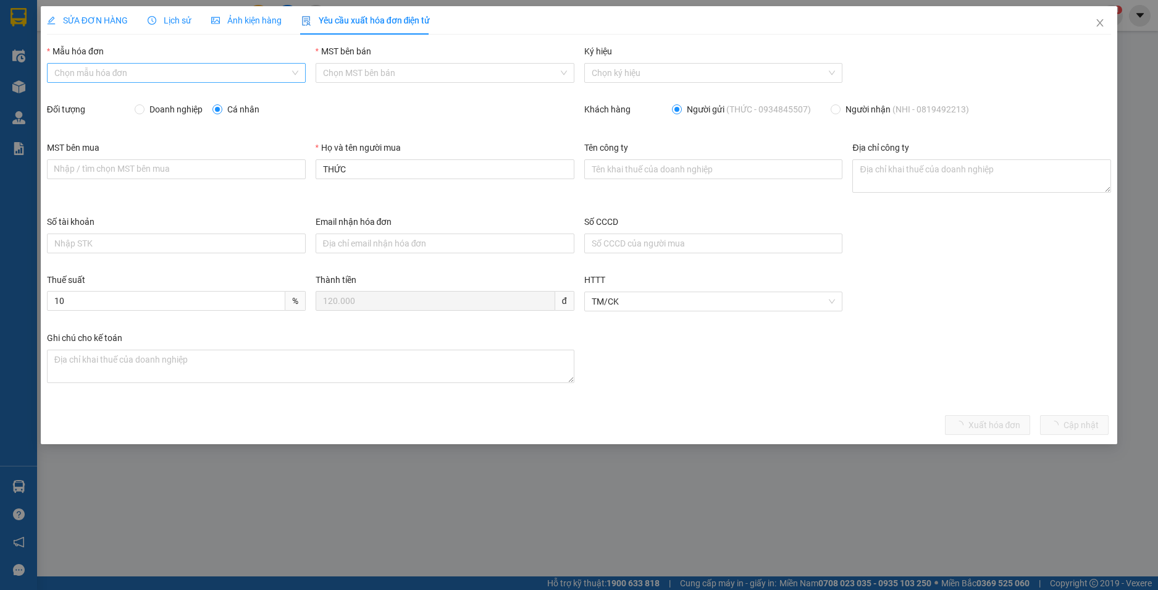
click at [236, 71] on input "Mẫu hóa đơn" at bounding box center [171, 73] width 235 height 19
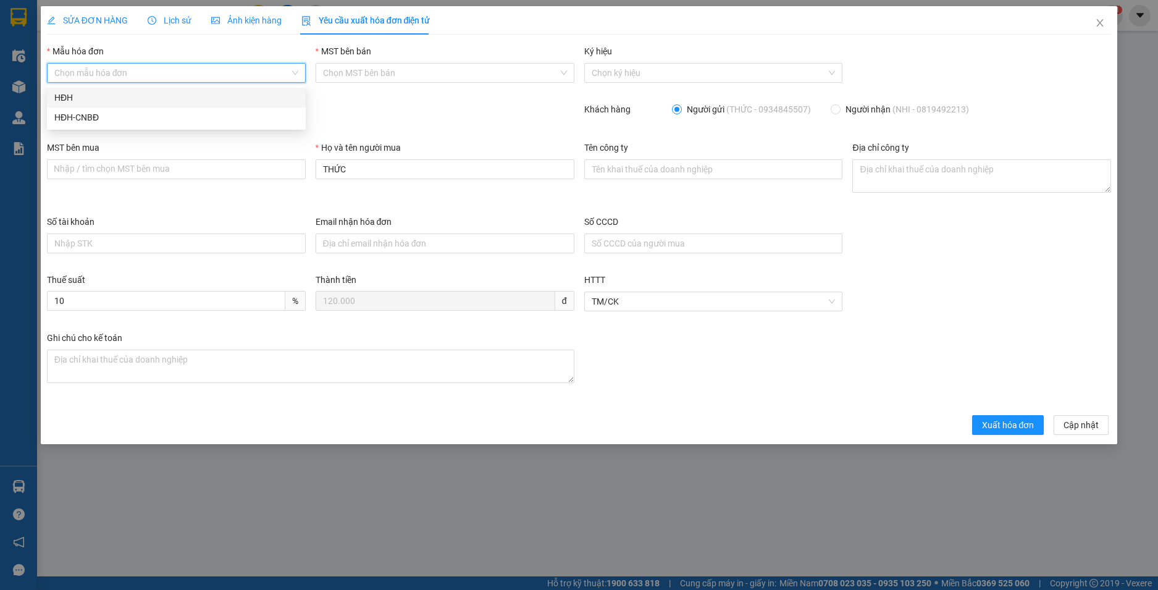
click at [221, 99] on div "HĐH" at bounding box center [176, 98] width 244 height 14
type input "8"
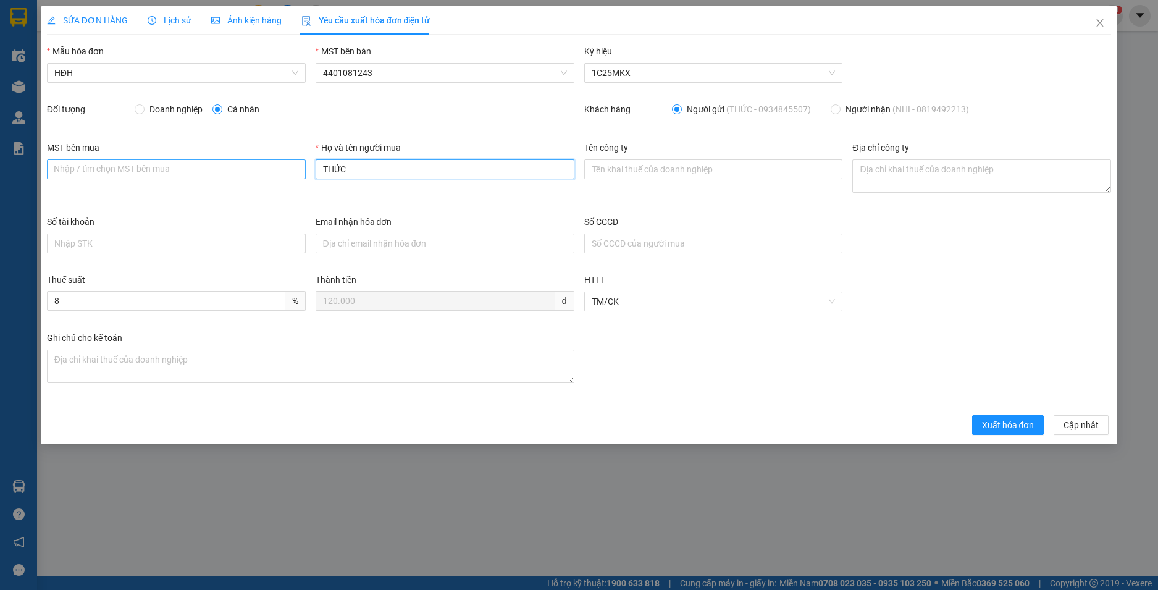
drag, startPoint x: 311, startPoint y: 169, endPoint x: 257, endPoint y: 164, distance: 54.6
click at [257, 164] on div "MST bên mua Nhập / tìm chọn MST bên mua Họ và tên người mua THỨC Tên công ty Đị…" at bounding box center [579, 178] width 1074 height 74
type input "Người mua không lấy hoá đơn"
click at [1028, 427] on span "Xuất hóa đơn" at bounding box center [1008, 425] width 52 height 14
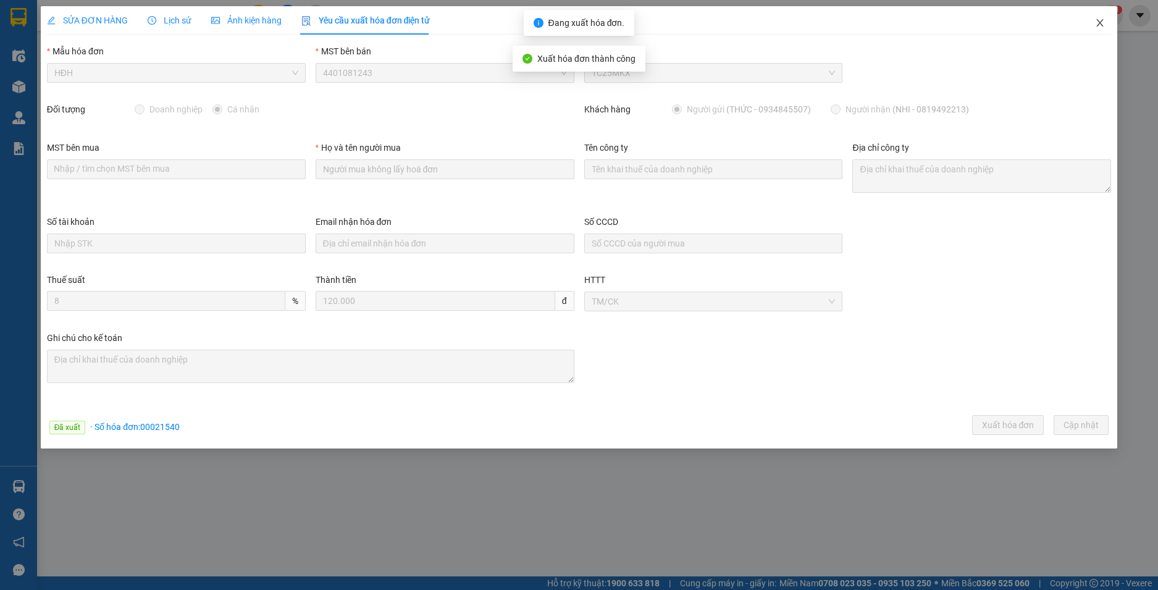
click at [1101, 20] on icon "close" at bounding box center [1100, 23] width 10 height 10
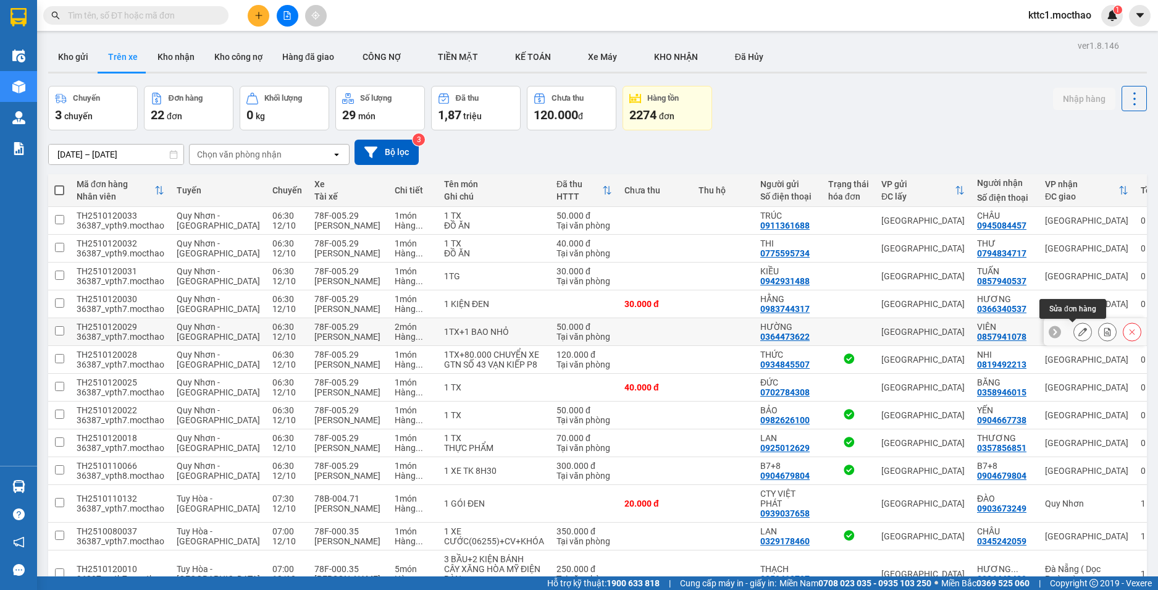
drag, startPoint x: 1072, startPoint y: 334, endPoint x: 1064, endPoint y: 335, distance: 8.0
click at [1074, 335] on button at bounding box center [1082, 332] width 17 height 22
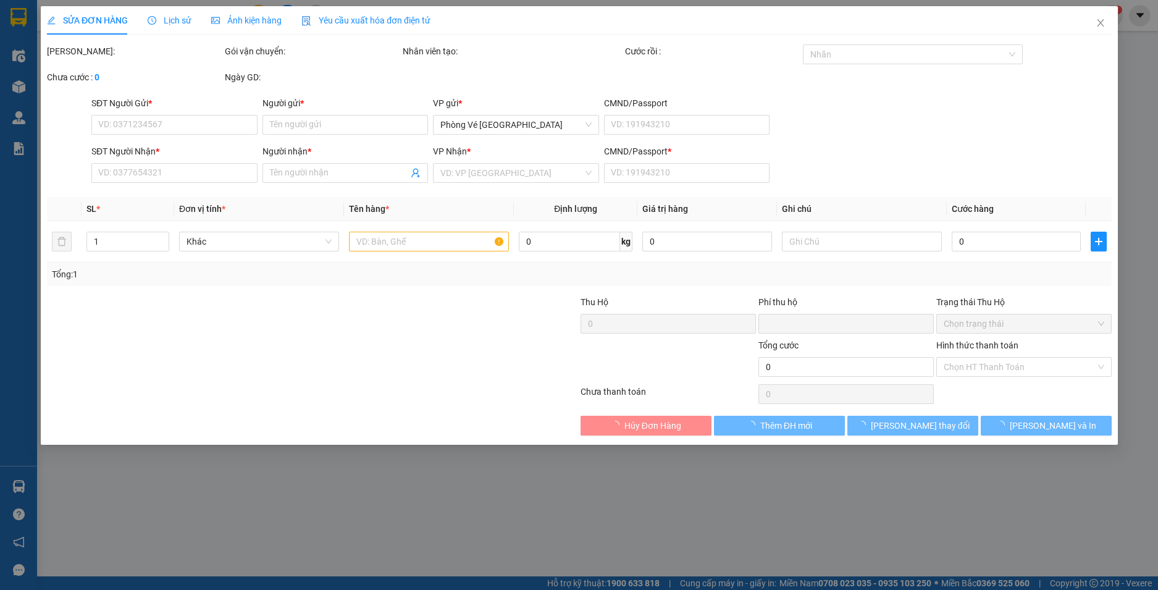
type input "0364473622"
type input "HƯỜNG"
type input "0857941078"
type input "VIÊN"
type input "1"
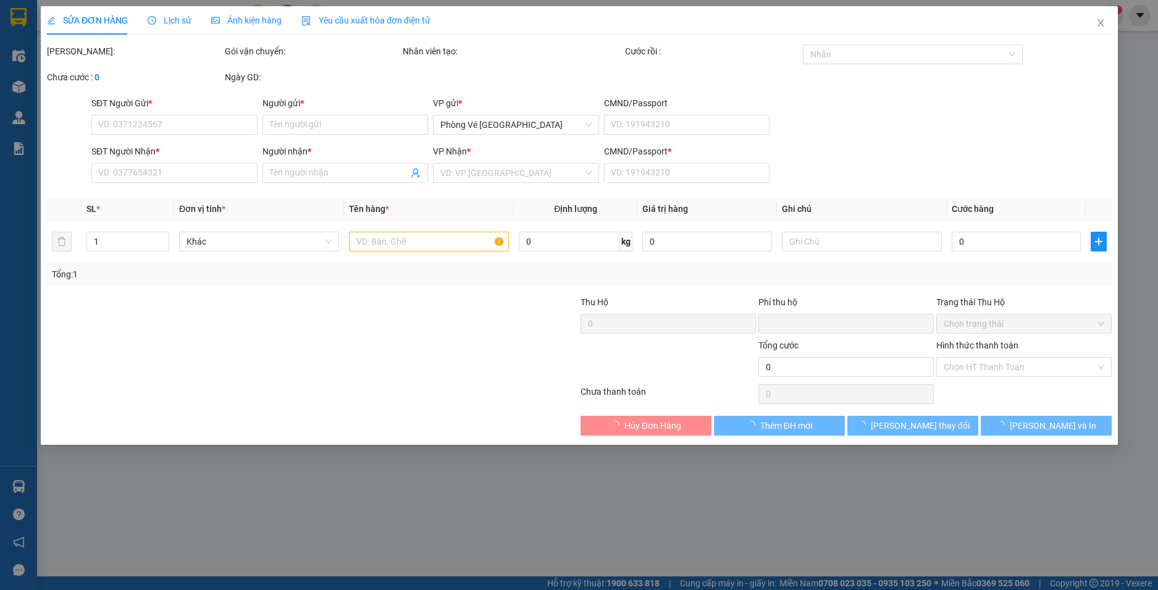
type input "0"
type input "50.000"
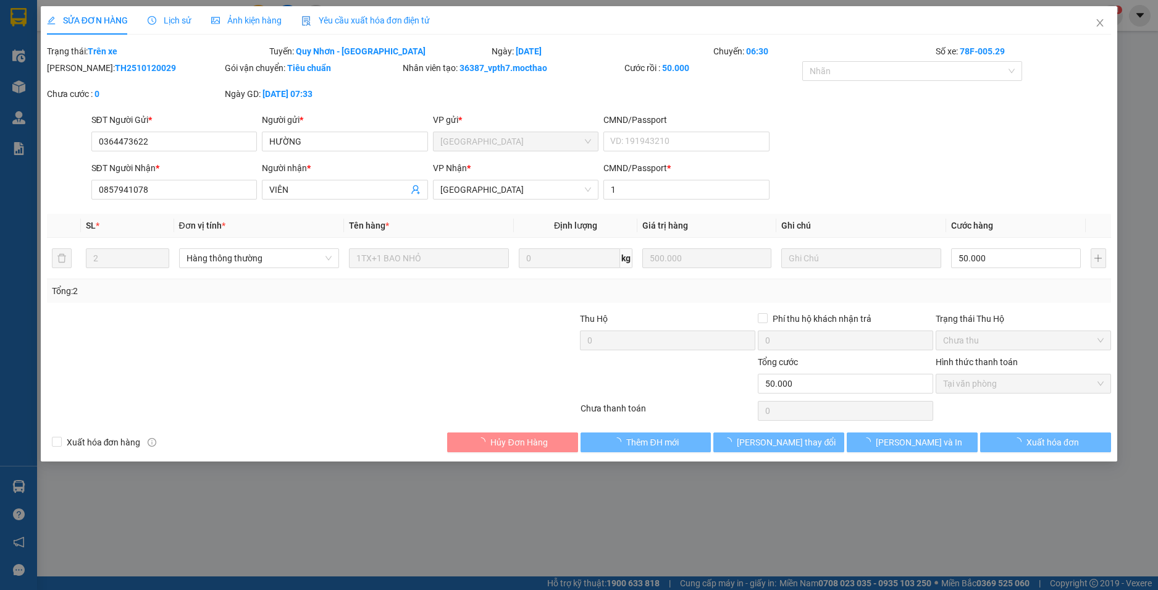
click at [349, 20] on span "Yêu cầu xuất hóa đơn điện tử" at bounding box center [365, 20] width 129 height 10
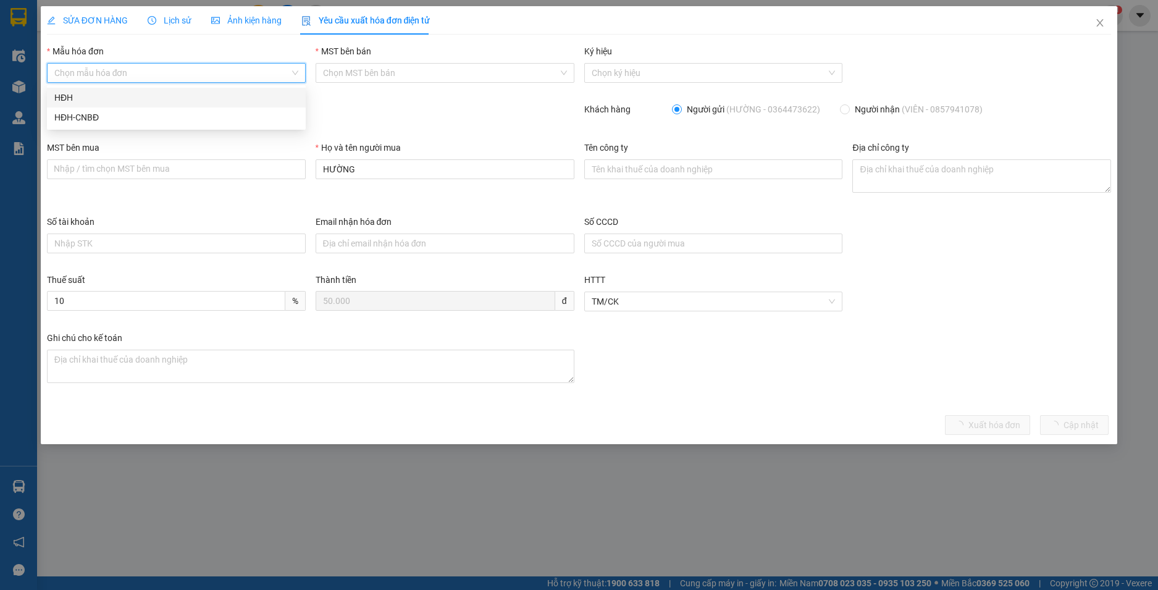
click at [175, 80] on input "Mẫu hóa đơn" at bounding box center [171, 73] width 235 height 19
click at [161, 100] on div "HĐH" at bounding box center [176, 98] width 244 height 14
type input "8"
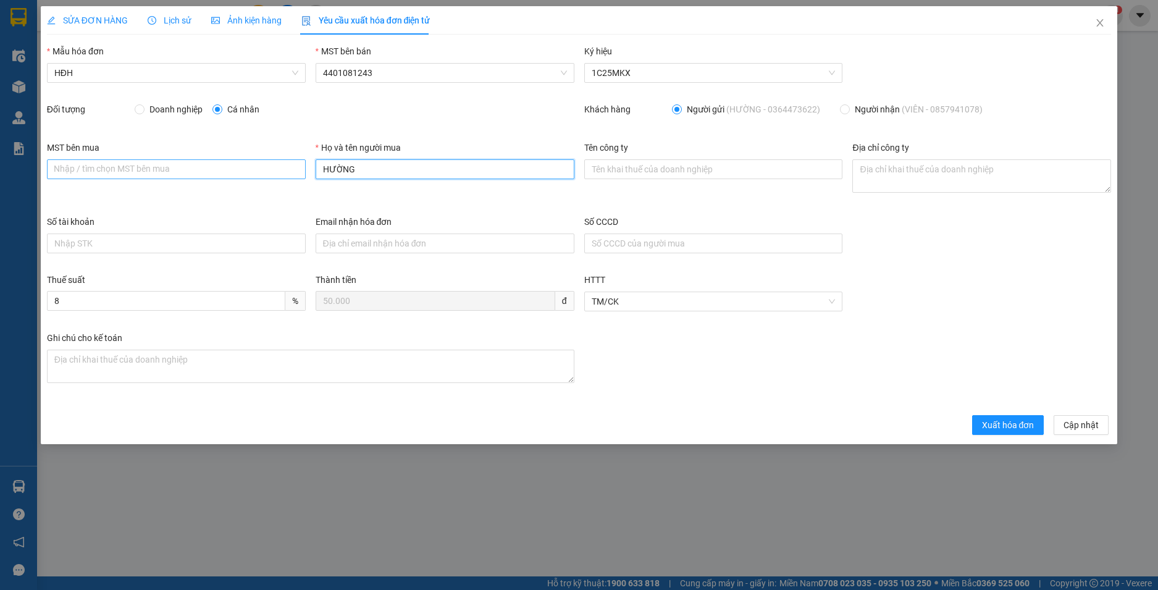
drag, startPoint x: 282, startPoint y: 164, endPoint x: 257, endPoint y: 162, distance: 25.4
click at [257, 162] on div "MST bên mua Nhập / tìm chọn MST bên mua Họ và tên người mua HƯỜNG Tên công ty Đ…" at bounding box center [579, 178] width 1074 height 74
type input "Người mua không lấy hoá đơn"
click at [1020, 424] on span "Xuất hóa đơn" at bounding box center [1008, 425] width 52 height 14
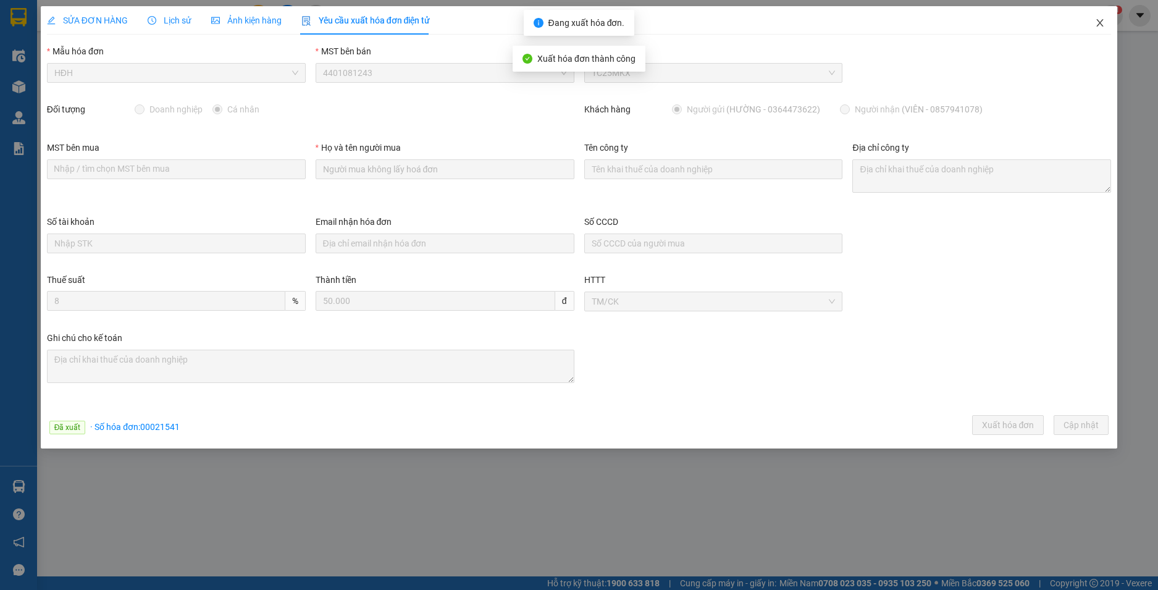
click at [1099, 22] on icon "close" at bounding box center [1099, 22] width 7 height 7
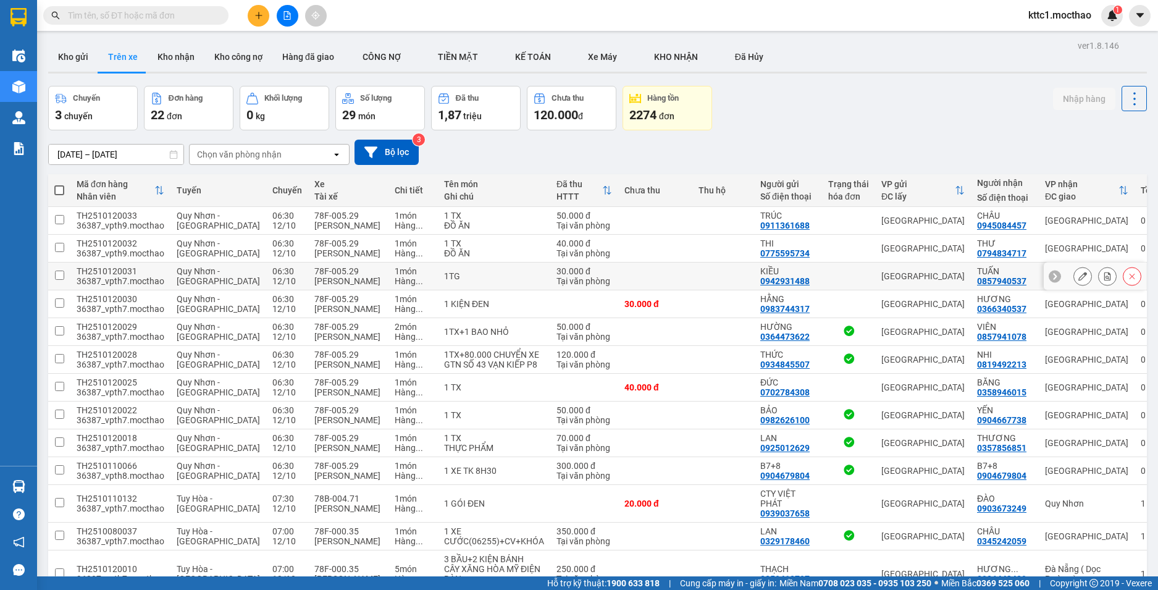
click at [1078, 273] on icon at bounding box center [1082, 276] width 9 height 9
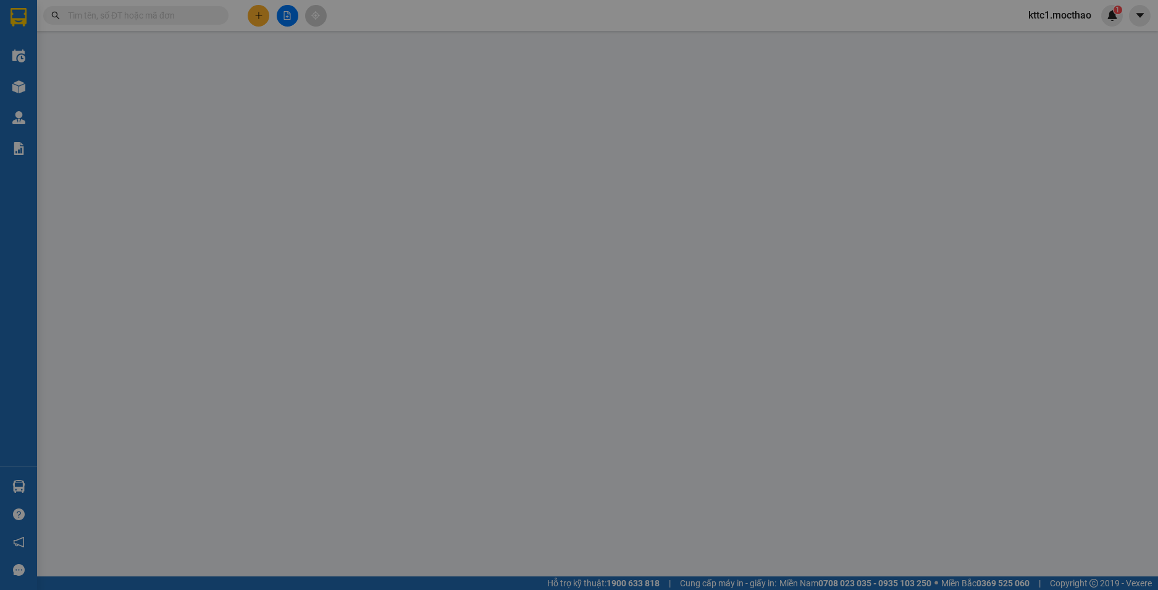
type input "0942931488"
type input "KIỀU"
type input "0857940537"
type input "TUẤN"
type input "1"
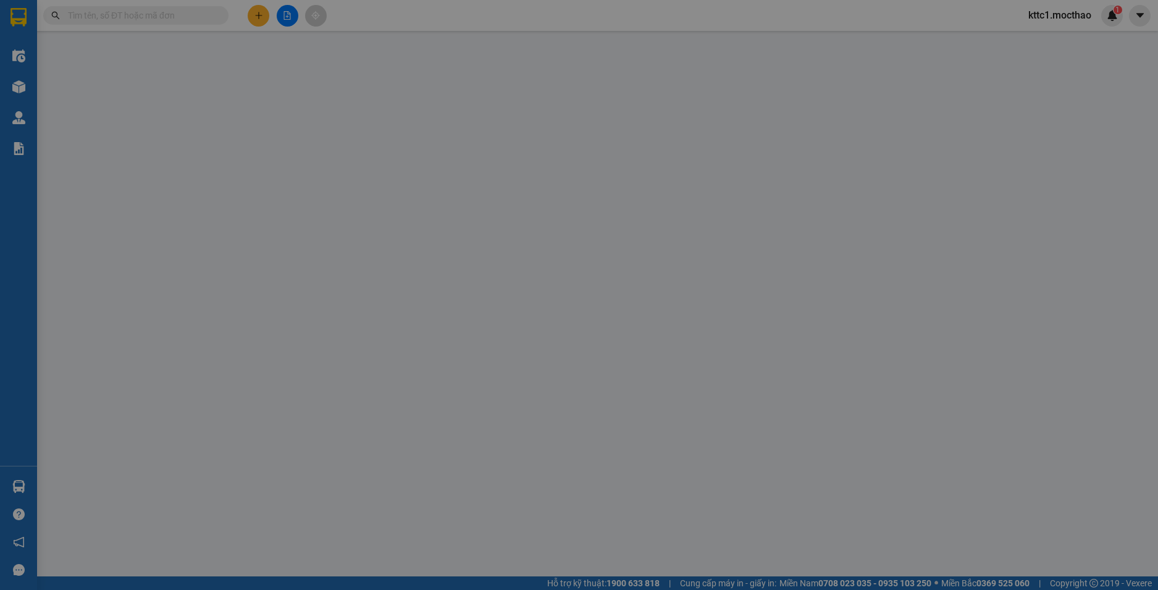
type input "0"
type input "30.000"
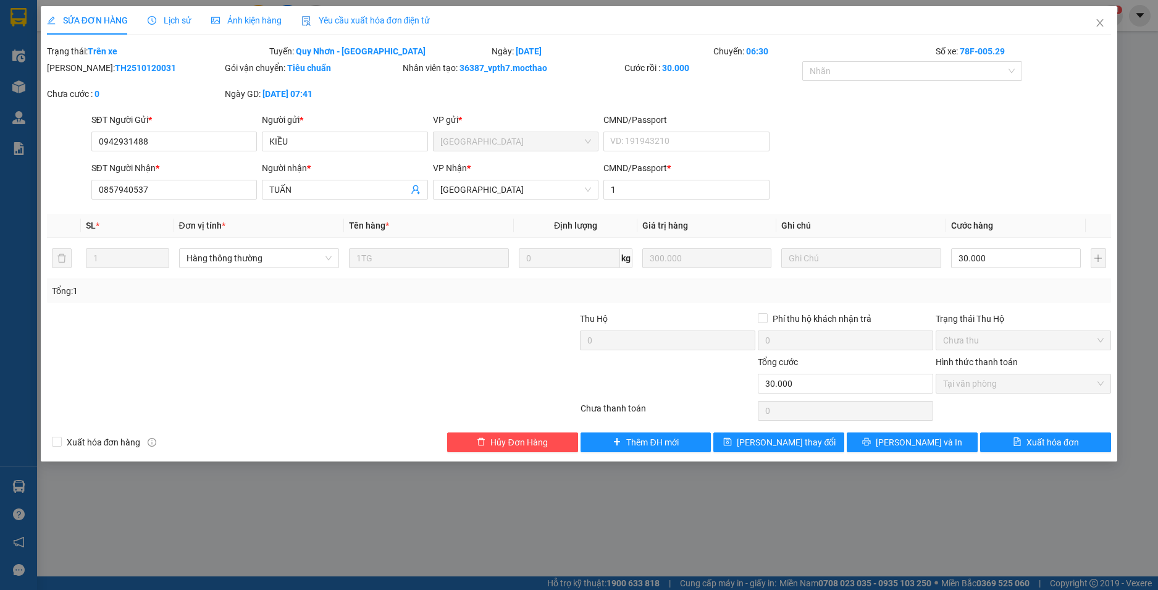
drag, startPoint x: 377, startPoint y: 19, endPoint x: 301, endPoint y: 44, distance: 80.6
click at [377, 18] on span "Yêu cầu xuất hóa đơn điện tử" at bounding box center [365, 20] width 129 height 10
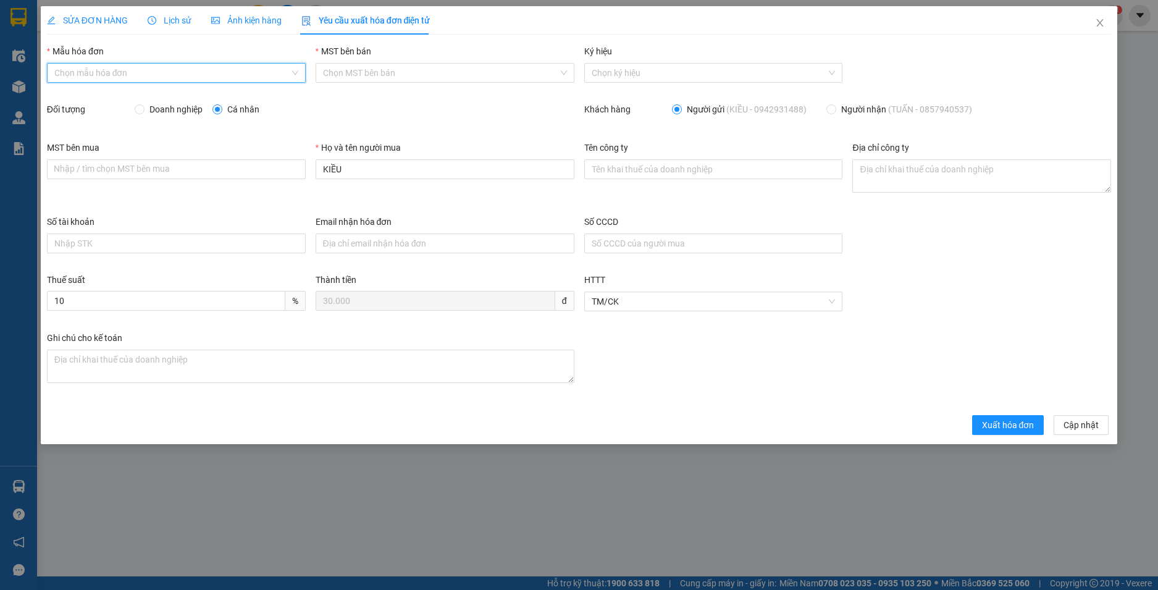
drag, startPoint x: 165, startPoint y: 70, endPoint x: 162, endPoint y: 89, distance: 18.7
click at [165, 72] on input "Mẫu hóa đơn" at bounding box center [171, 73] width 235 height 19
drag, startPoint x: 162, startPoint y: 95, endPoint x: 174, endPoint y: 96, distance: 11.7
click at [163, 96] on div "HĐH" at bounding box center [176, 98] width 244 height 14
type input "8"
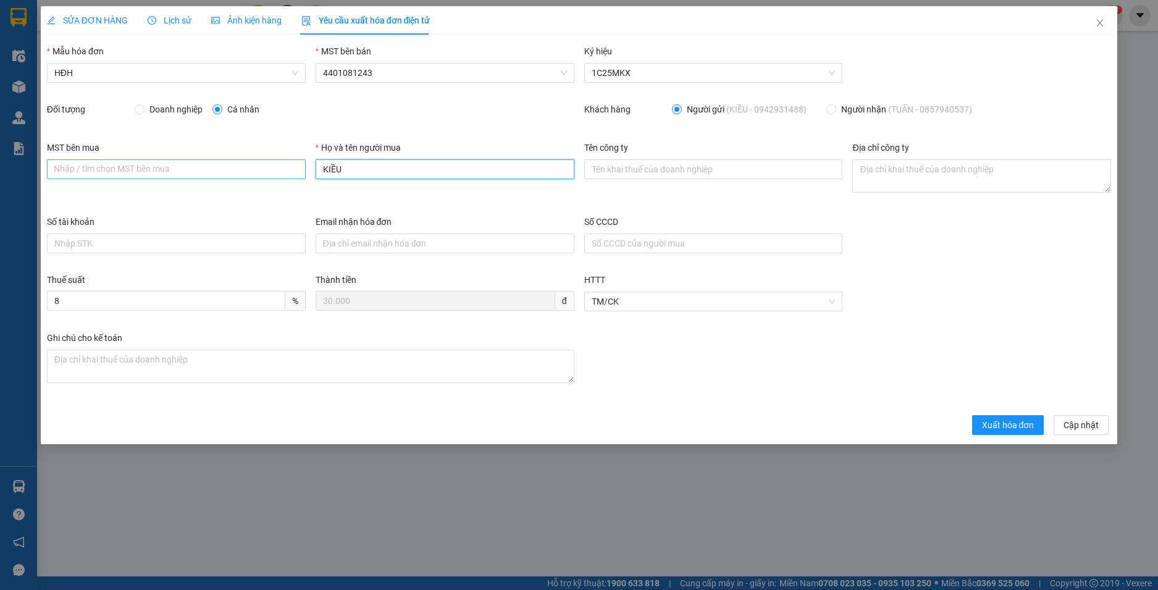
drag, startPoint x: 343, startPoint y: 177, endPoint x: 285, endPoint y: 176, distance: 58.7
click at [285, 176] on div "MST bên mua Nhập / tìm chọn MST bên mua Họ và tên người mua KIỀU Tên công ty Đị…" at bounding box center [579, 178] width 1074 height 74
type input "Người mua không lấy hoá đơn"
click at [1004, 428] on span "Xuất hóa đơn" at bounding box center [1008, 425] width 52 height 14
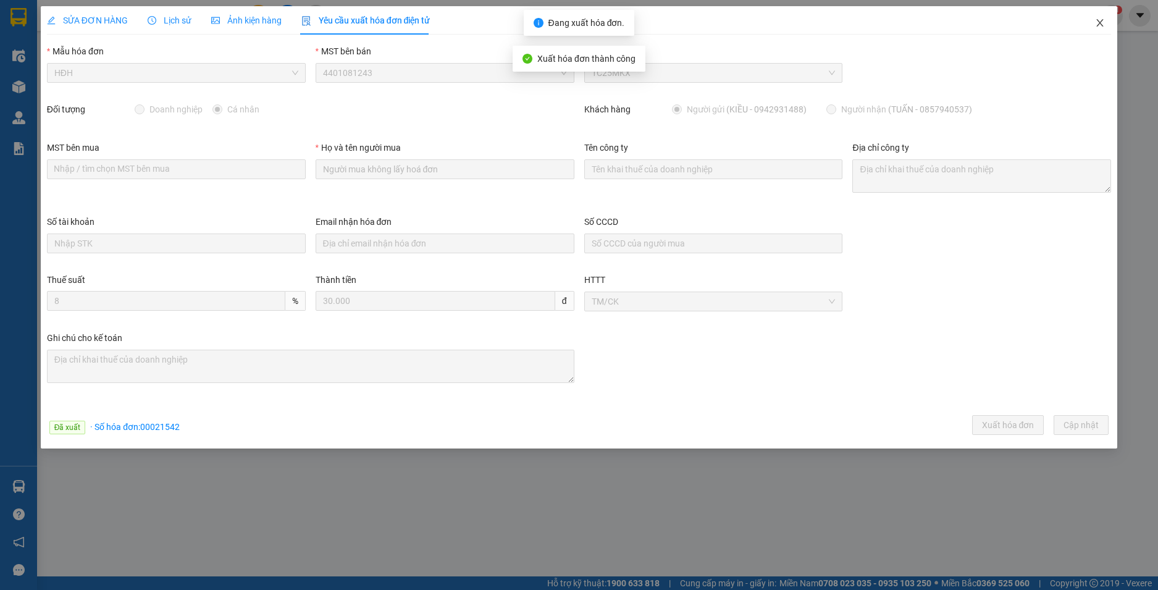
click at [1098, 22] on icon "close" at bounding box center [1099, 22] width 7 height 7
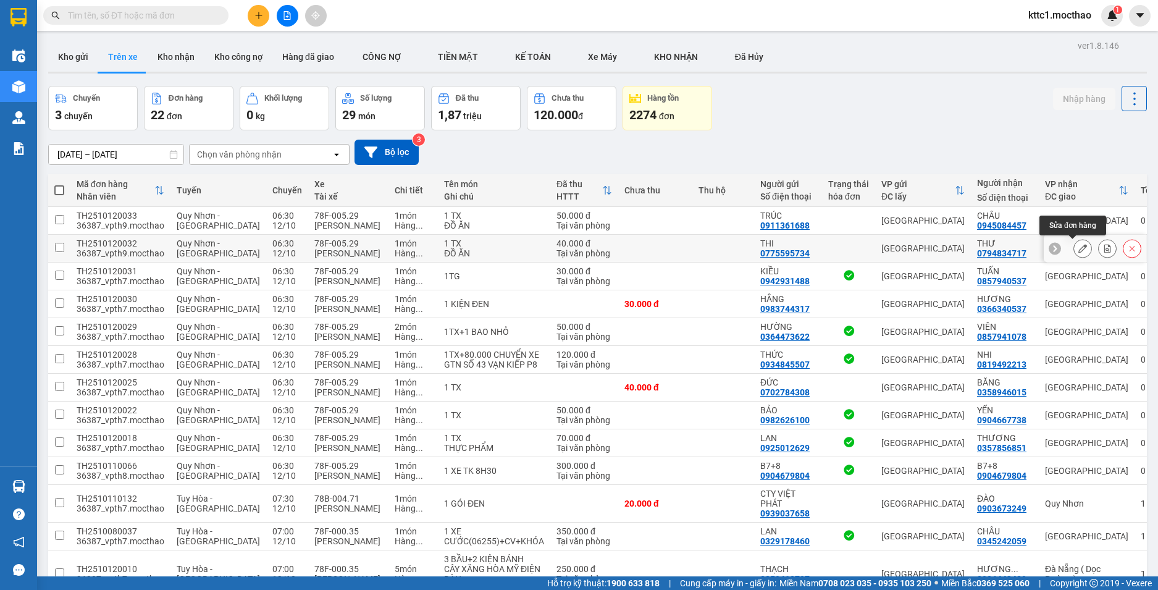
click at [1078, 247] on icon at bounding box center [1082, 248] width 9 height 9
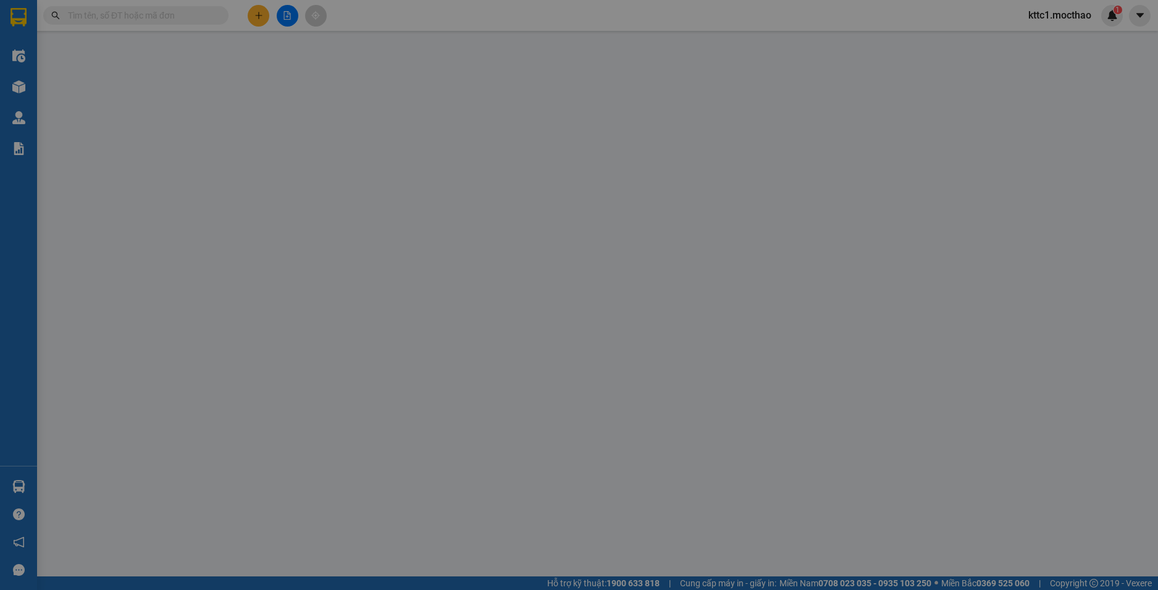
type input "0775595734"
type input "THI"
type input "0794834717"
type input "THƯ"
type input "1"
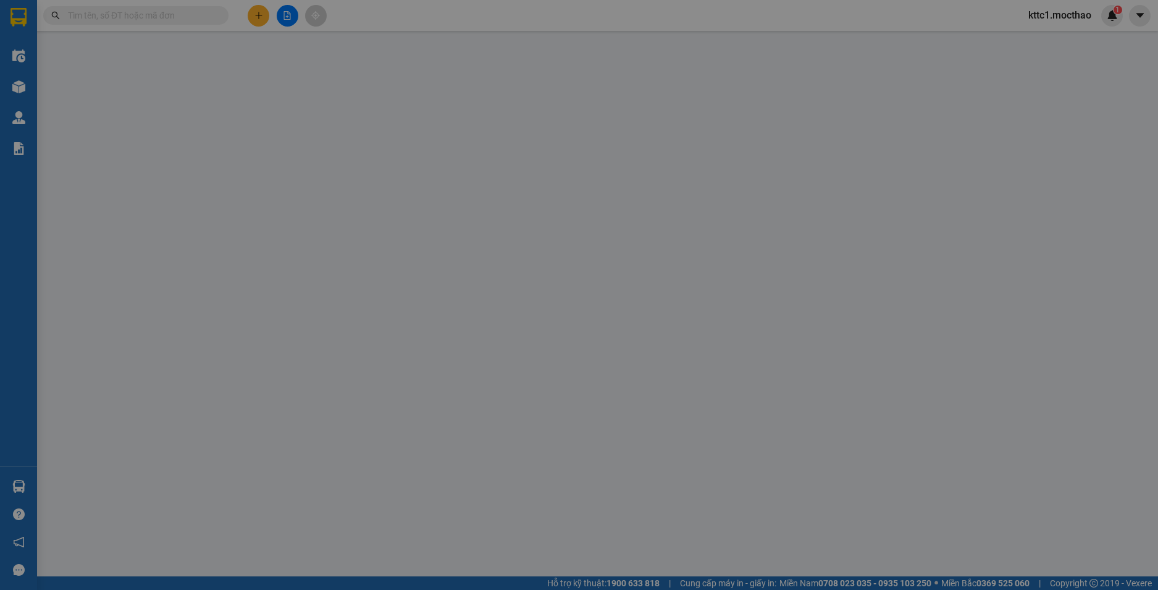
type input "0"
type input "40.000"
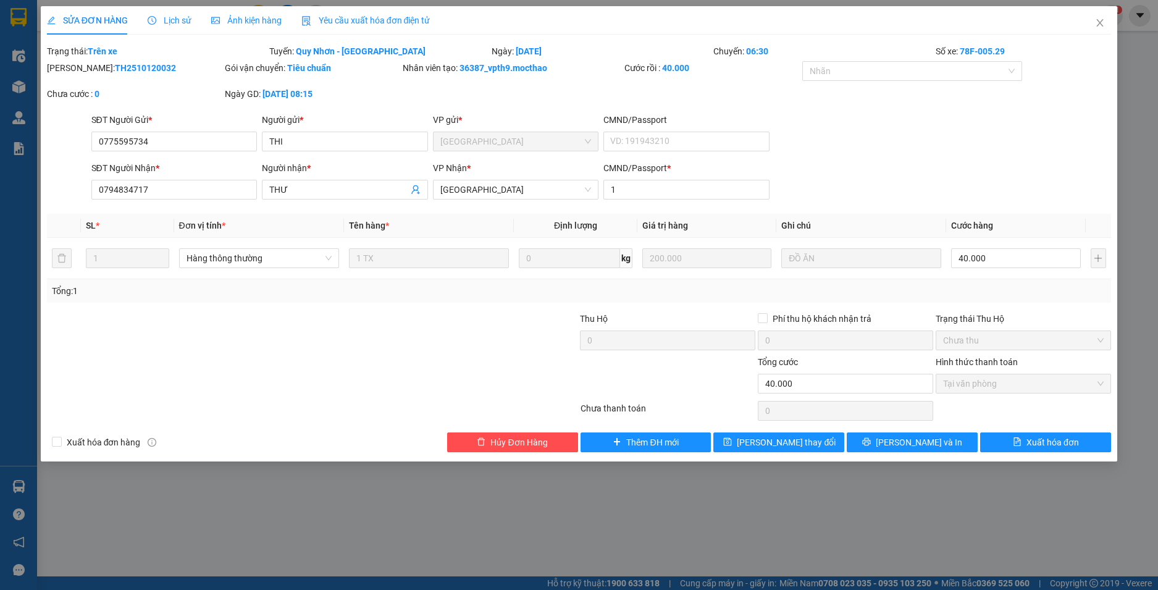
click at [368, 24] on span "Yêu cầu xuất hóa đơn điện tử" at bounding box center [365, 20] width 129 height 10
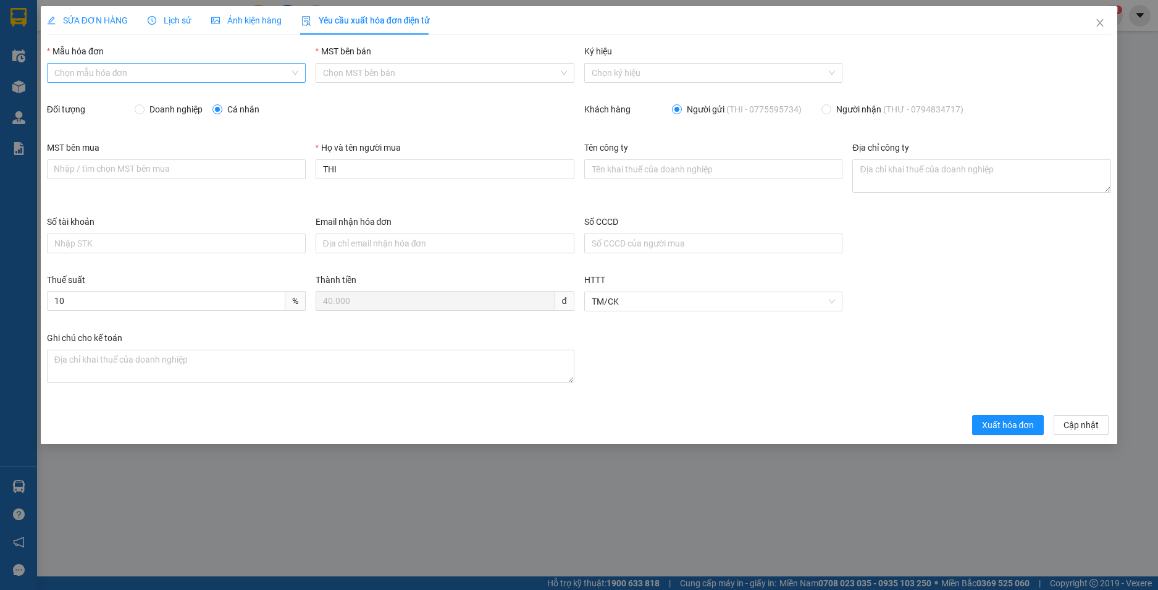
click at [209, 67] on input "Mẫu hóa đơn" at bounding box center [171, 73] width 235 height 19
drag, startPoint x: 170, startPoint y: 106, endPoint x: 214, endPoint y: 102, distance: 43.4
click at [176, 106] on div "HĐH" at bounding box center [176, 98] width 259 height 20
type input "8"
drag, startPoint x: 286, startPoint y: 170, endPoint x: 248, endPoint y: 170, distance: 37.7
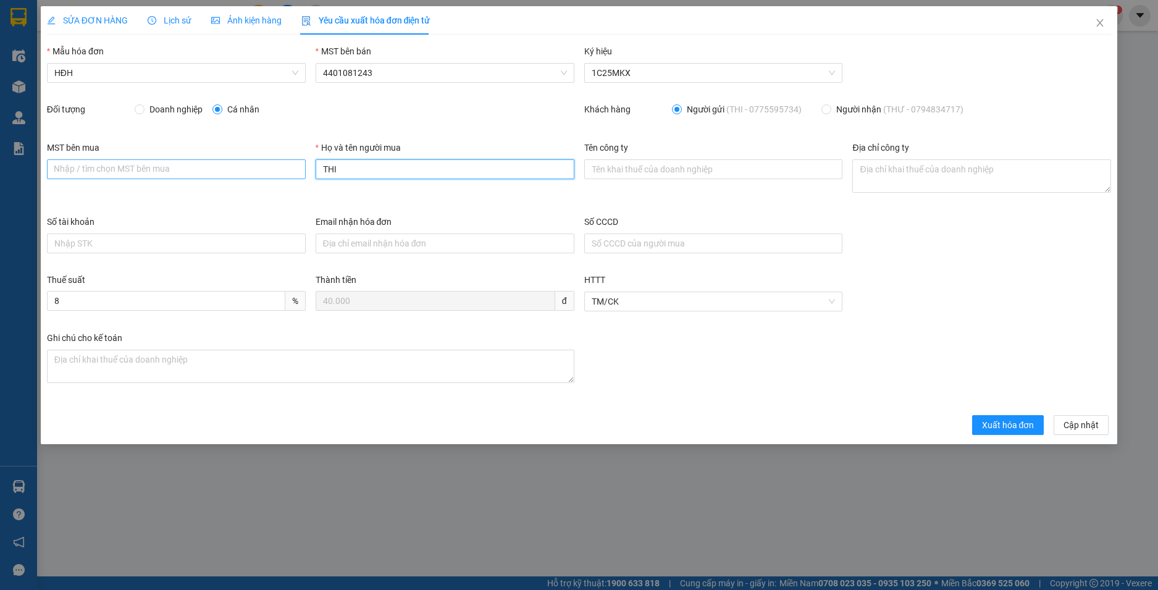
click at [248, 170] on div "MST bên mua Nhập / tìm chọn MST bên mua Họ và tên người mua THI Tên công ty Địa…" at bounding box center [579, 178] width 1074 height 74
type input "Người mua không lấy hoá đơn"
click at [1000, 428] on span "Xuất hóa đơn" at bounding box center [1008, 425] width 52 height 14
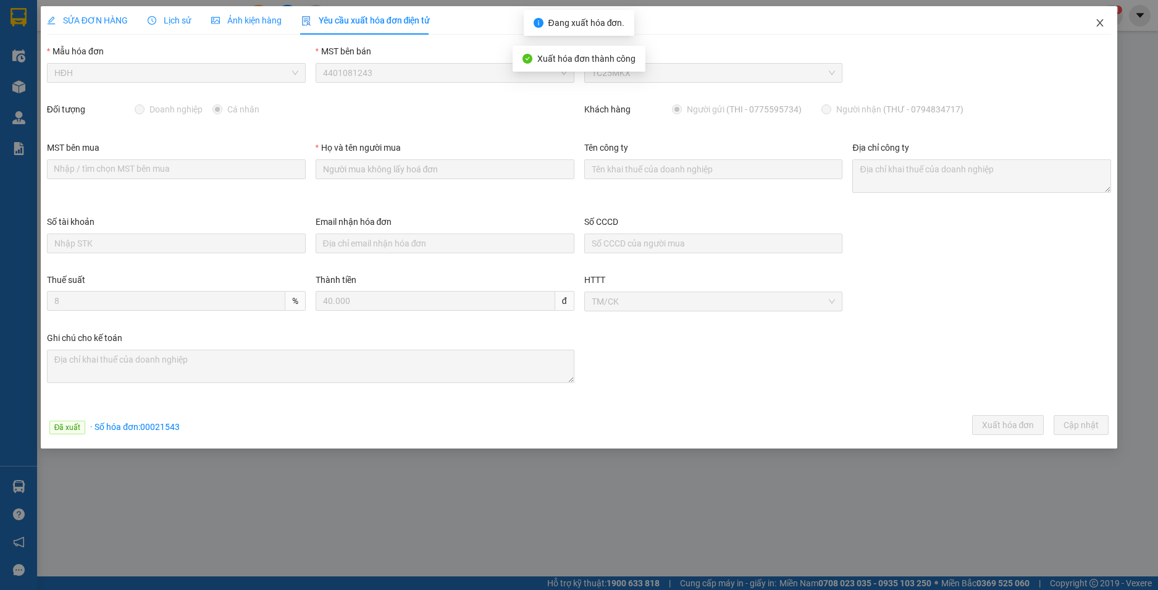
click at [1101, 25] on icon "close" at bounding box center [1100, 23] width 10 height 10
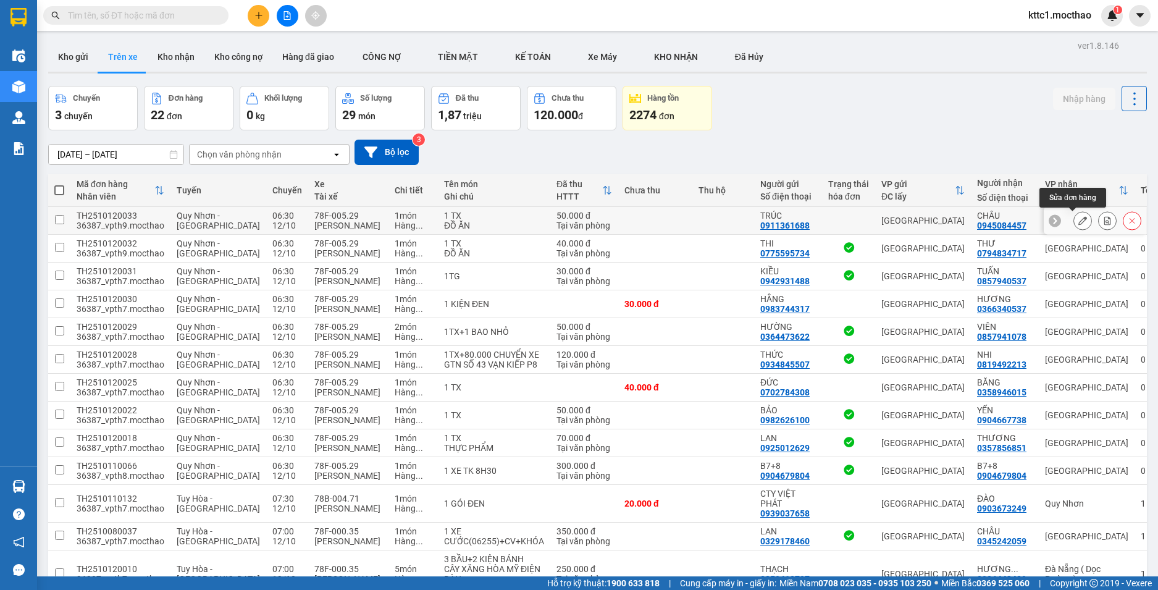
click at [1078, 219] on icon at bounding box center [1082, 220] width 9 height 9
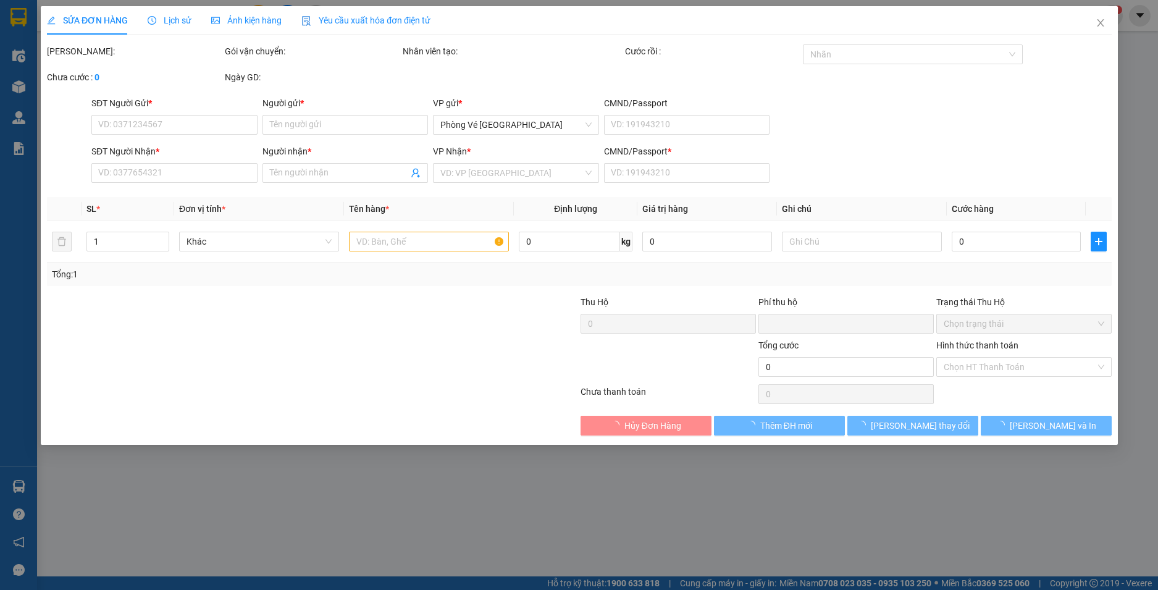
type input "0911361688"
type input "TRÚC"
type input "0945084457"
type input "CHÂU"
type input "0"
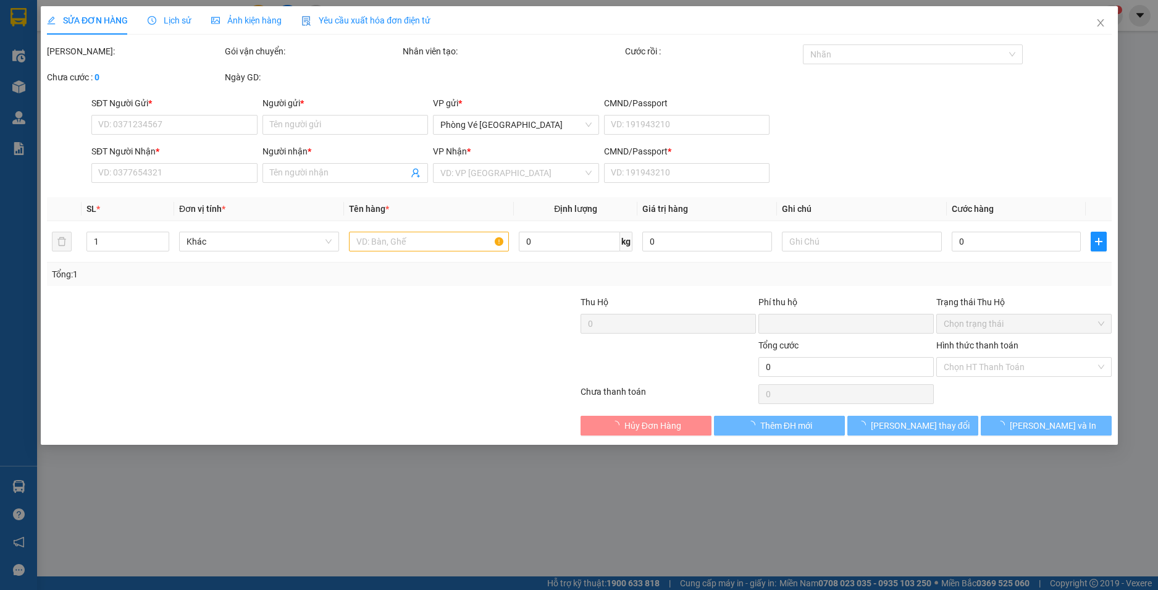
type input "0"
type input "50.000"
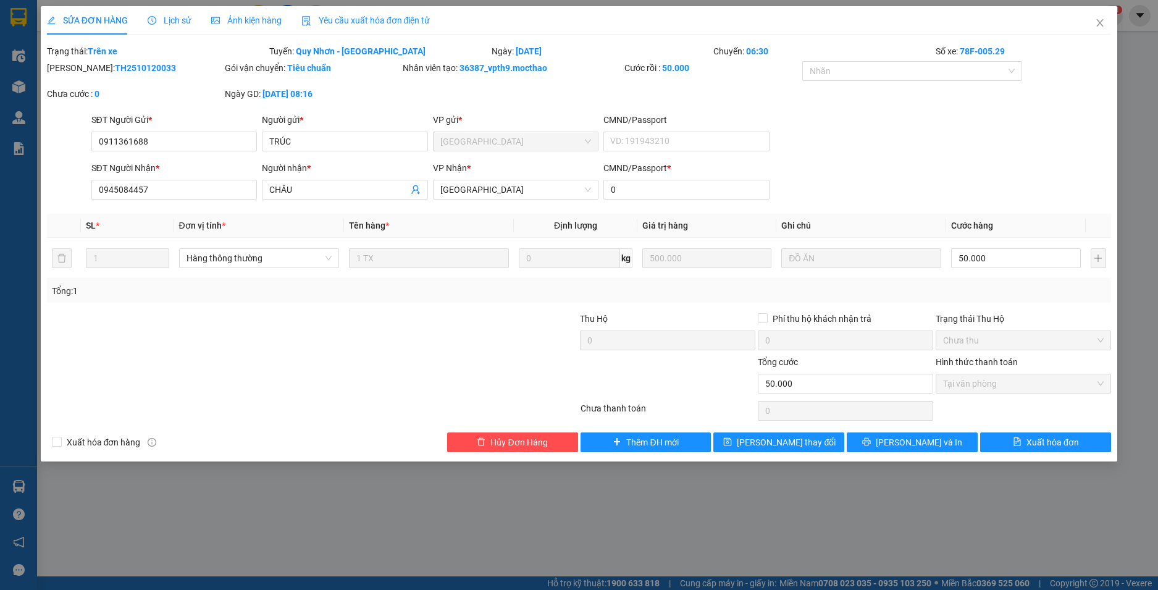
drag, startPoint x: 407, startPoint y: 16, endPoint x: 325, endPoint y: 33, distance: 83.2
click at [406, 16] on span "Yêu cầu xuất hóa đơn điện tử" at bounding box center [365, 20] width 129 height 10
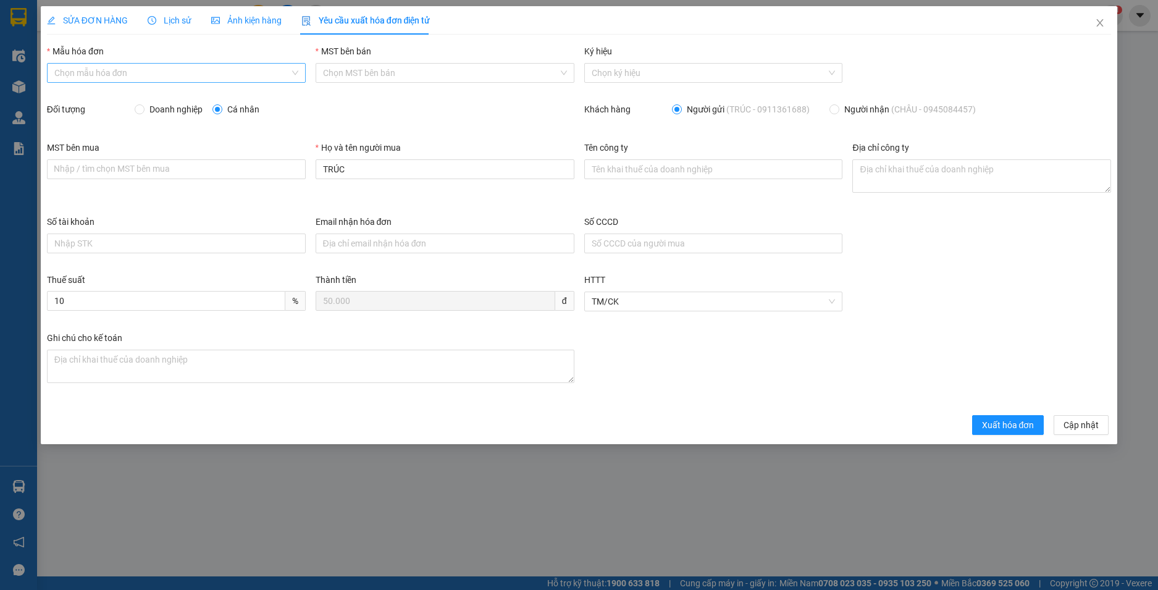
click at [93, 77] on input "Mẫu hóa đơn" at bounding box center [171, 73] width 235 height 19
click at [92, 100] on div "HĐH" at bounding box center [176, 98] width 244 height 14
type input "8"
drag, startPoint x: 319, startPoint y: 169, endPoint x: 266, endPoint y: 167, distance: 52.5
click at [266, 167] on div "MST bên mua Nhập / tìm chọn MST bên mua Họ và tên người mua TRÚC Tên công ty Đị…" at bounding box center [579, 178] width 1074 height 74
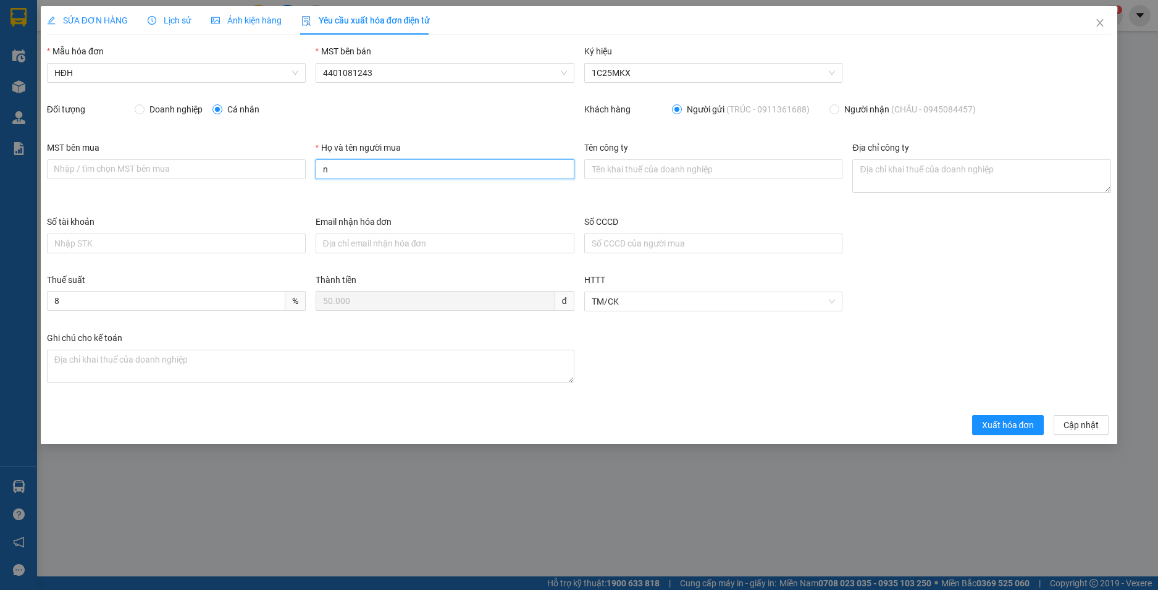
type input "Người mua không lấy hoá đơn"
click at [1009, 417] on button "Xuất hóa đơn" at bounding box center [1008, 425] width 72 height 20
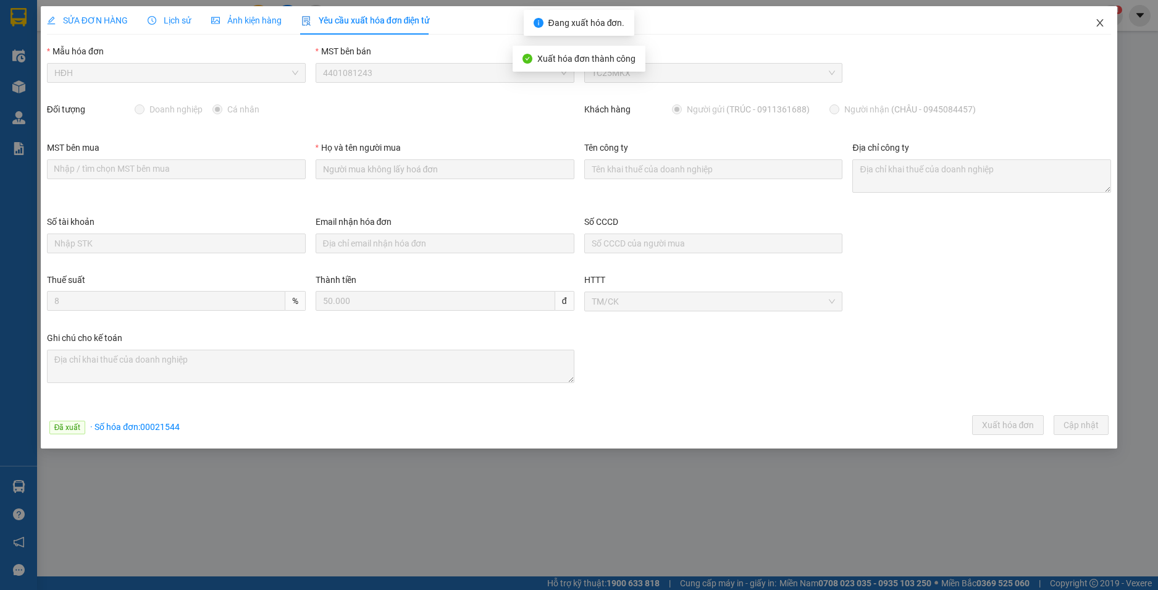
click at [1099, 18] on span "Close" at bounding box center [1099, 23] width 35 height 35
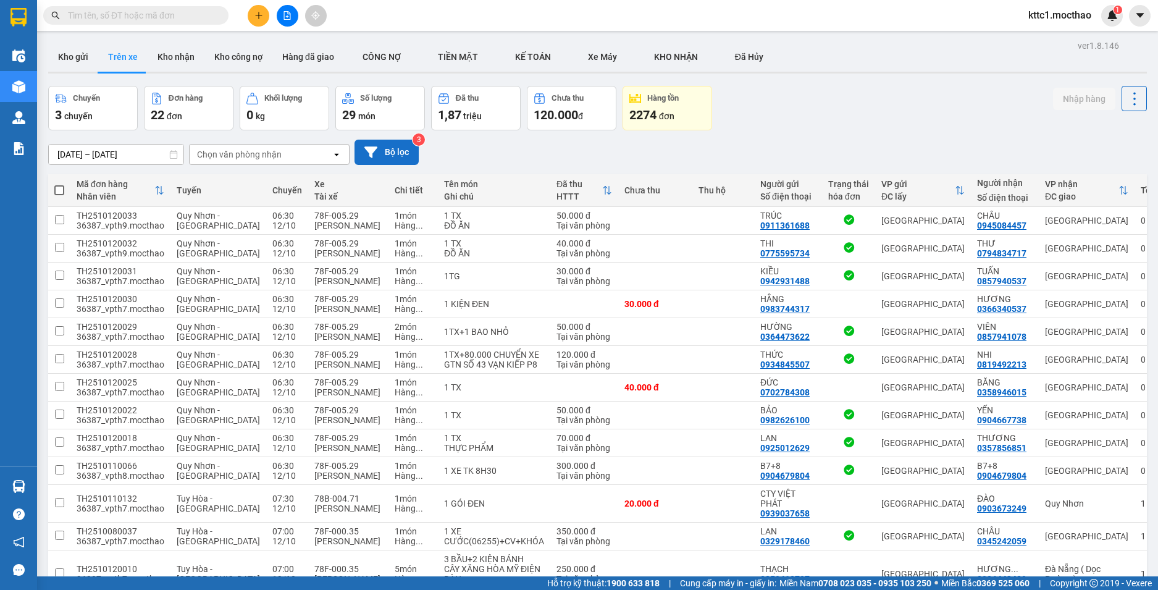
click at [392, 144] on button "Bộ lọc" at bounding box center [386, 152] width 64 height 25
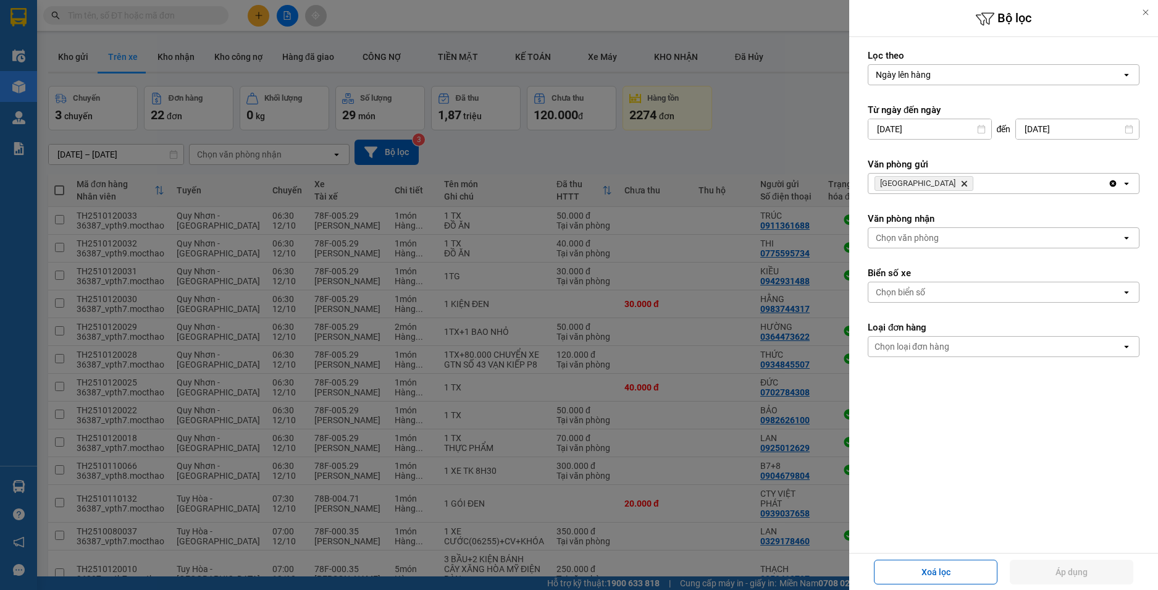
click at [961, 182] on icon "Tuy Hòa, close by backspace" at bounding box center [964, 184] width 6 height 6
click at [893, 185] on div "Chọn văn phòng" at bounding box center [906, 183] width 63 height 12
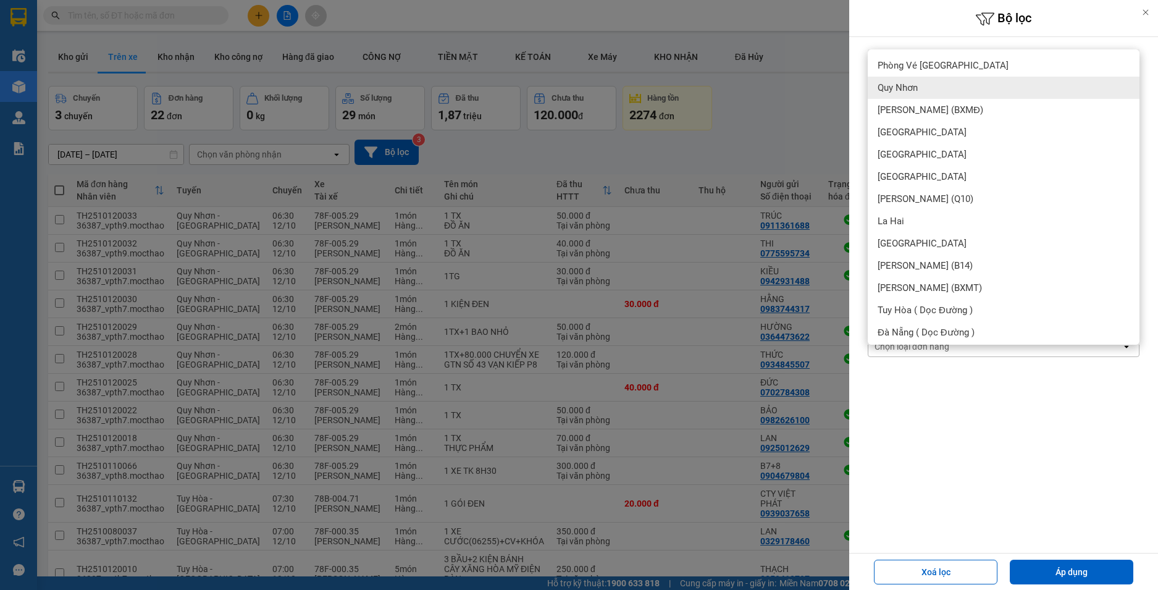
click at [904, 87] on span "Quy Nhơn" at bounding box center [897, 87] width 40 height 12
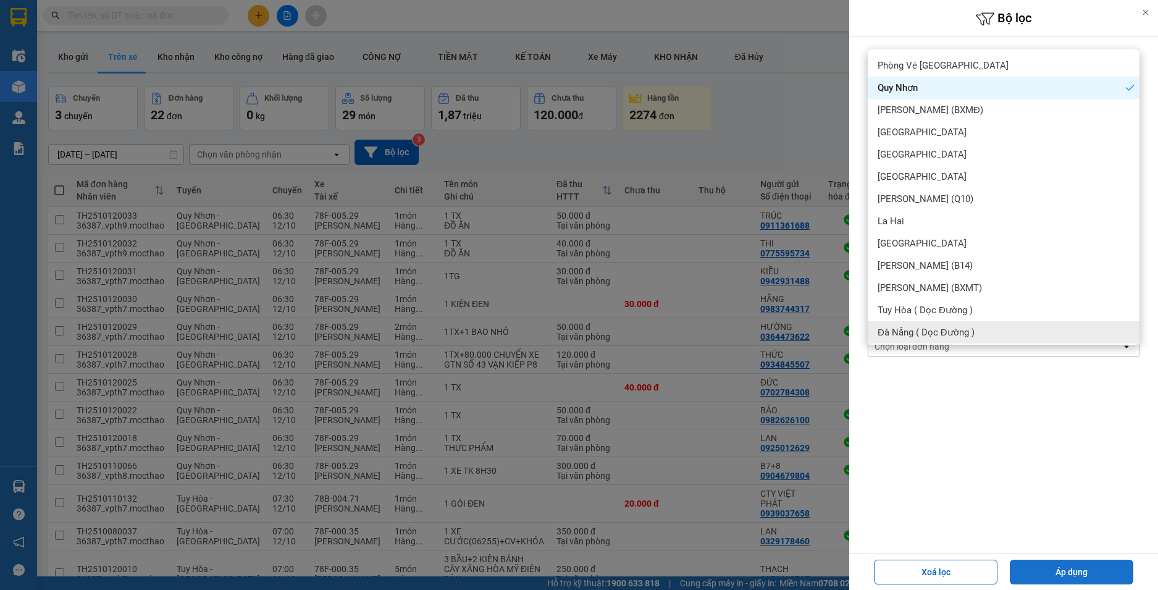
click at [1109, 567] on button "Áp dụng" at bounding box center [1070, 571] width 123 height 25
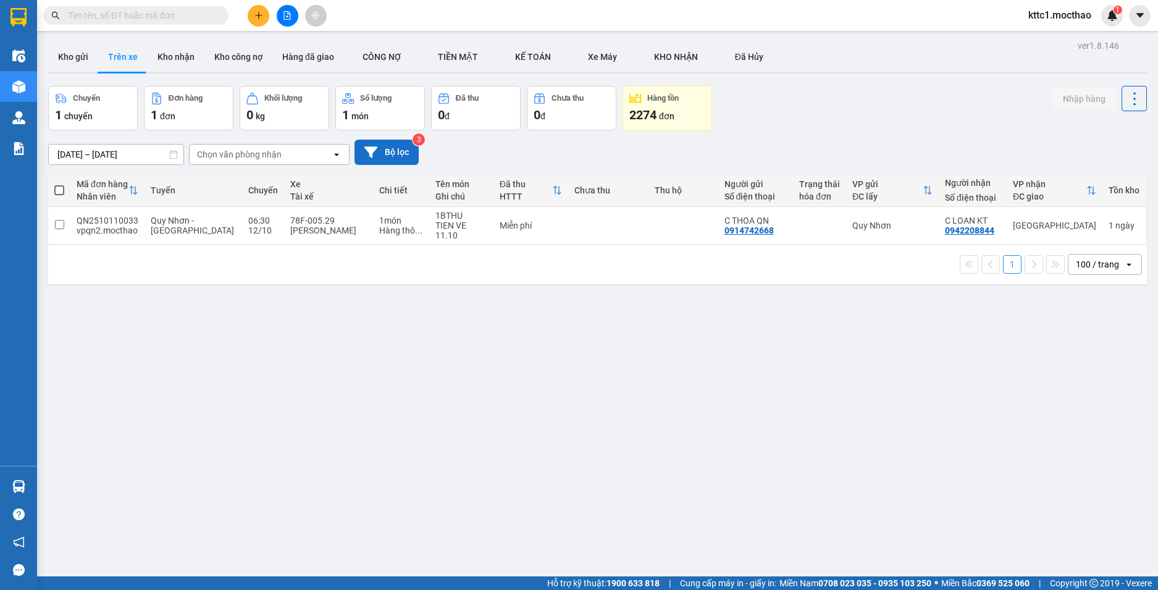
click at [398, 149] on button "Bộ lọc" at bounding box center [386, 152] width 64 height 25
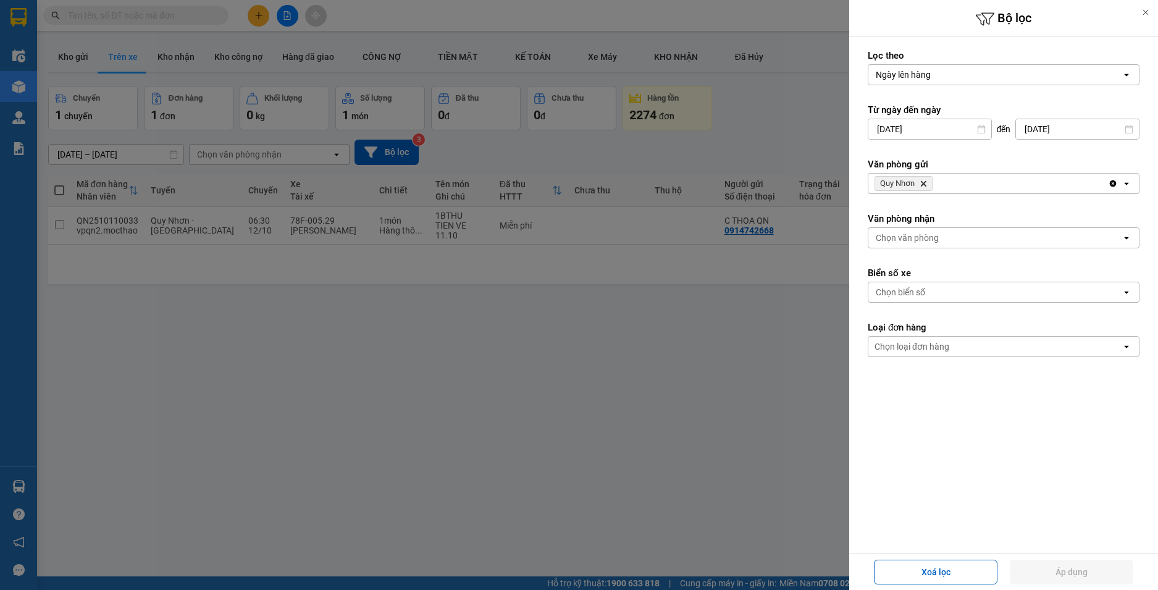
click at [924, 181] on icon "Delete" at bounding box center [922, 183] width 7 height 7
click at [923, 181] on div "Chọn văn phòng" at bounding box center [906, 183] width 63 height 12
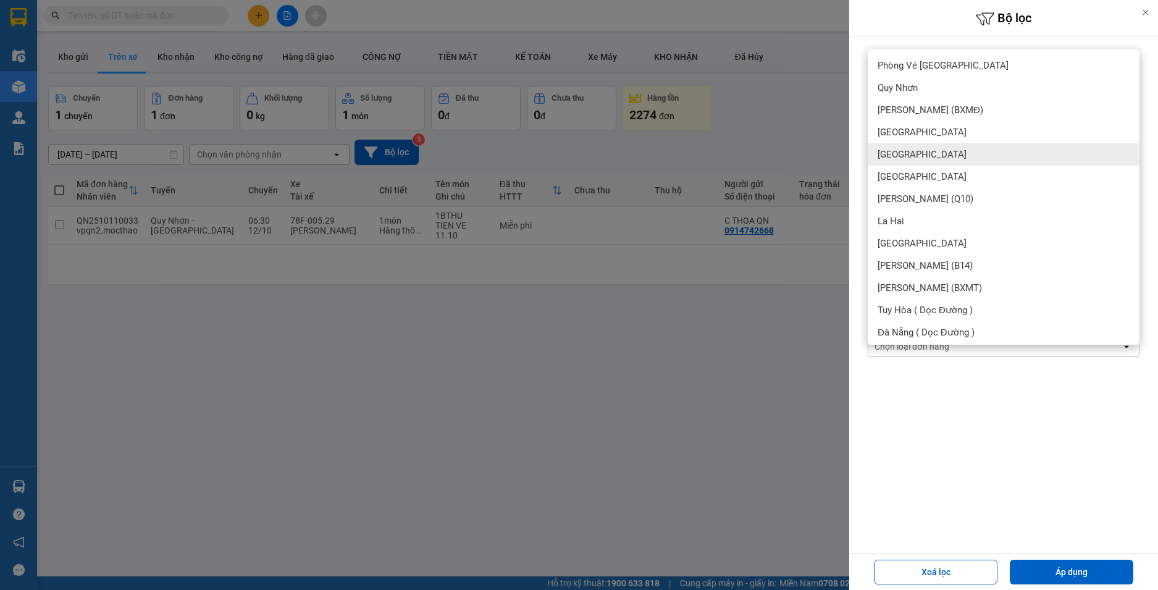
click at [908, 150] on div "[GEOGRAPHIC_DATA]" at bounding box center [1003, 154] width 272 height 22
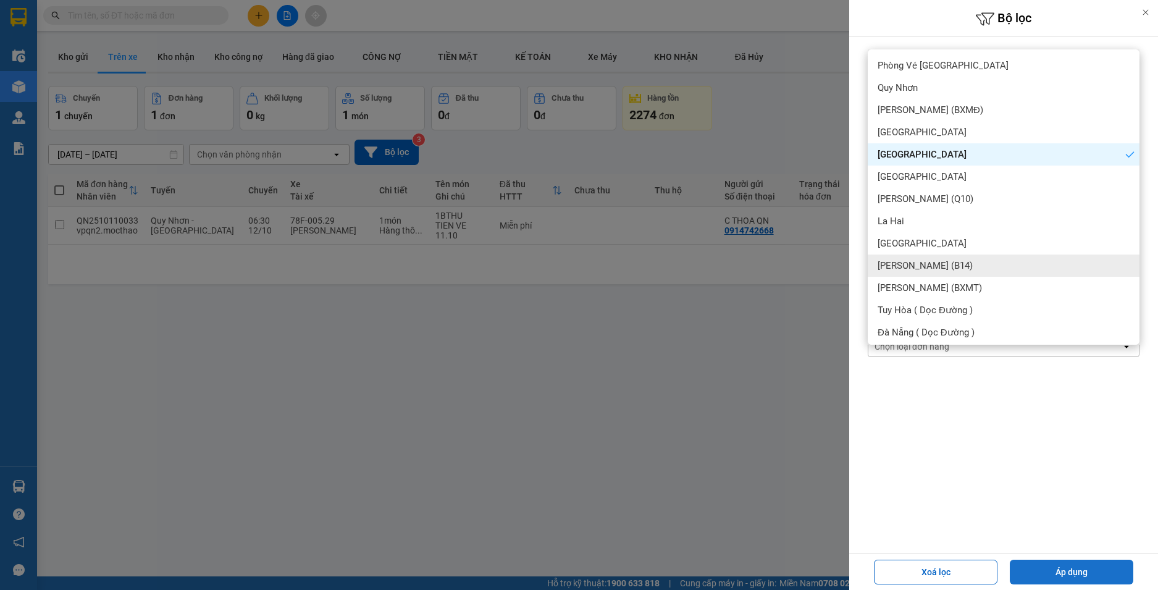
click at [1059, 566] on button "Áp dụng" at bounding box center [1070, 571] width 123 height 25
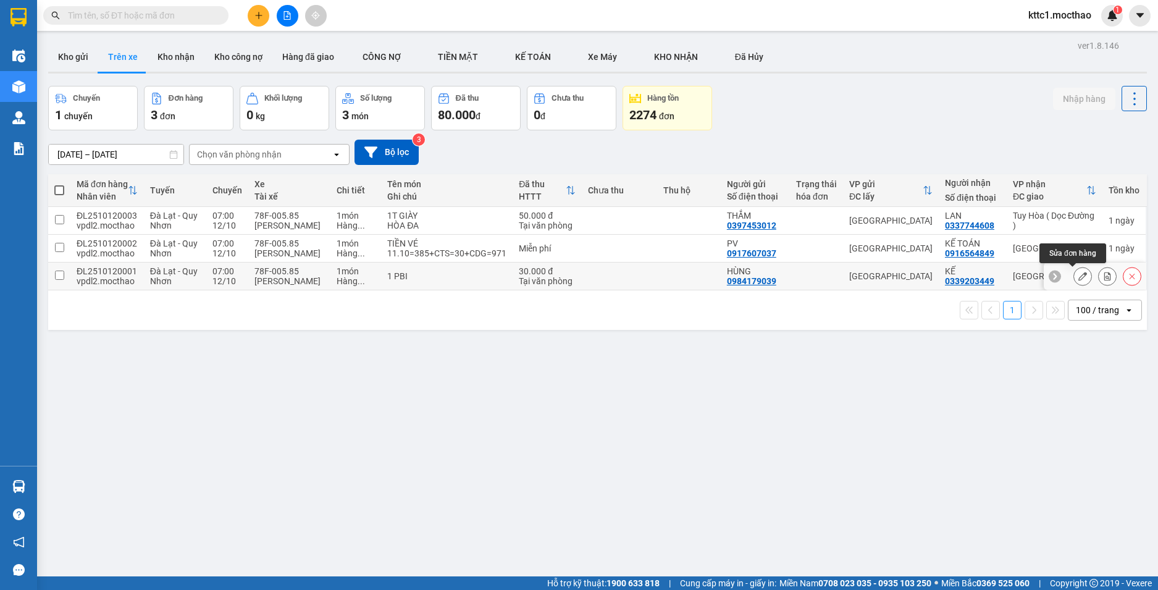
click at [1078, 278] on icon at bounding box center [1082, 276] width 9 height 9
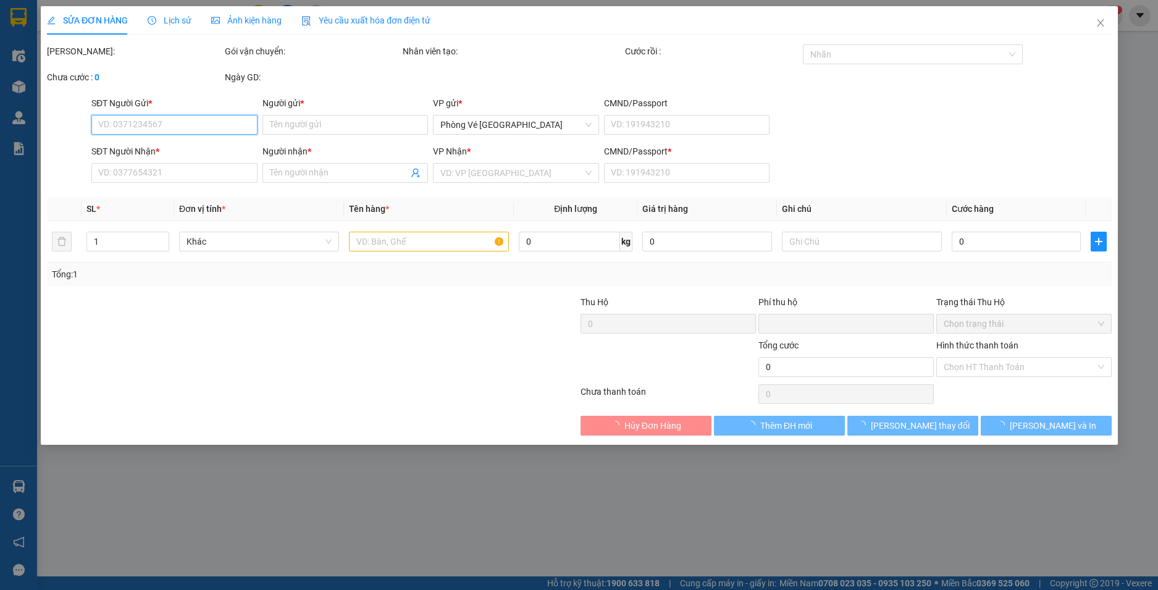
type input "0984179039"
type input "HÙNG"
type input "0339203449"
type input "KẾ"
type input "0"
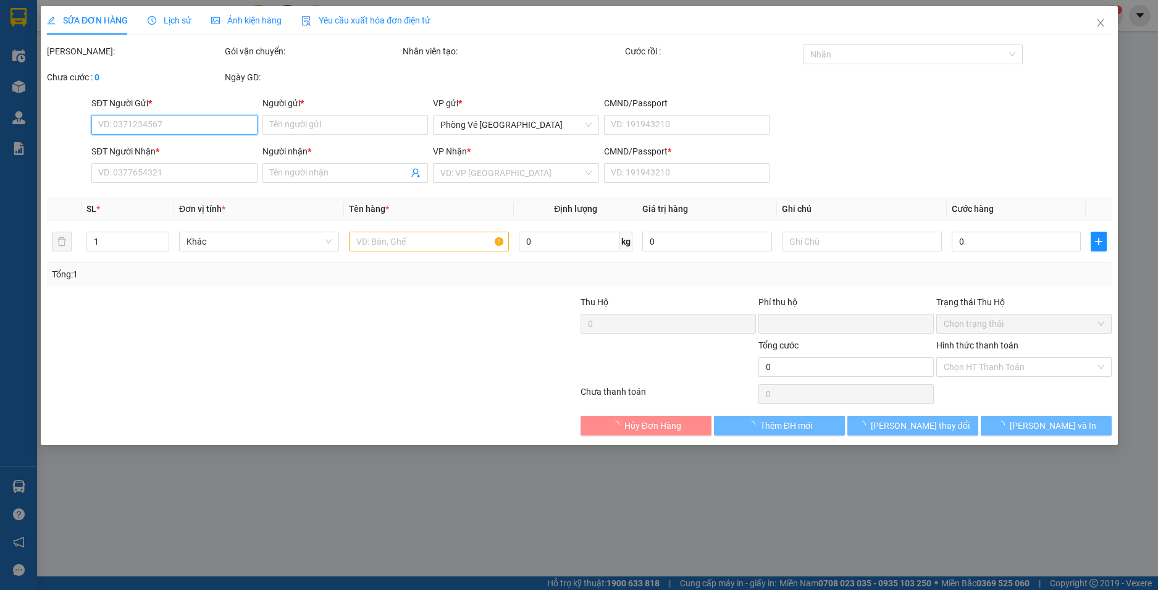
type input "0"
type input "30.000"
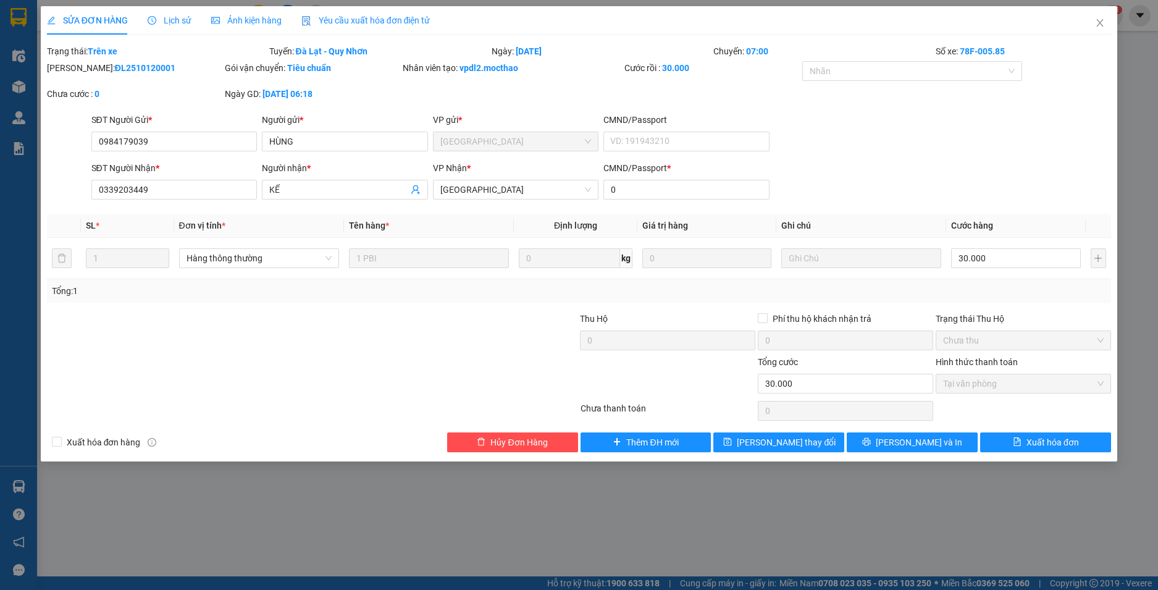
click at [327, 18] on span "Yêu cầu xuất hóa đơn điện tử" at bounding box center [365, 20] width 129 height 10
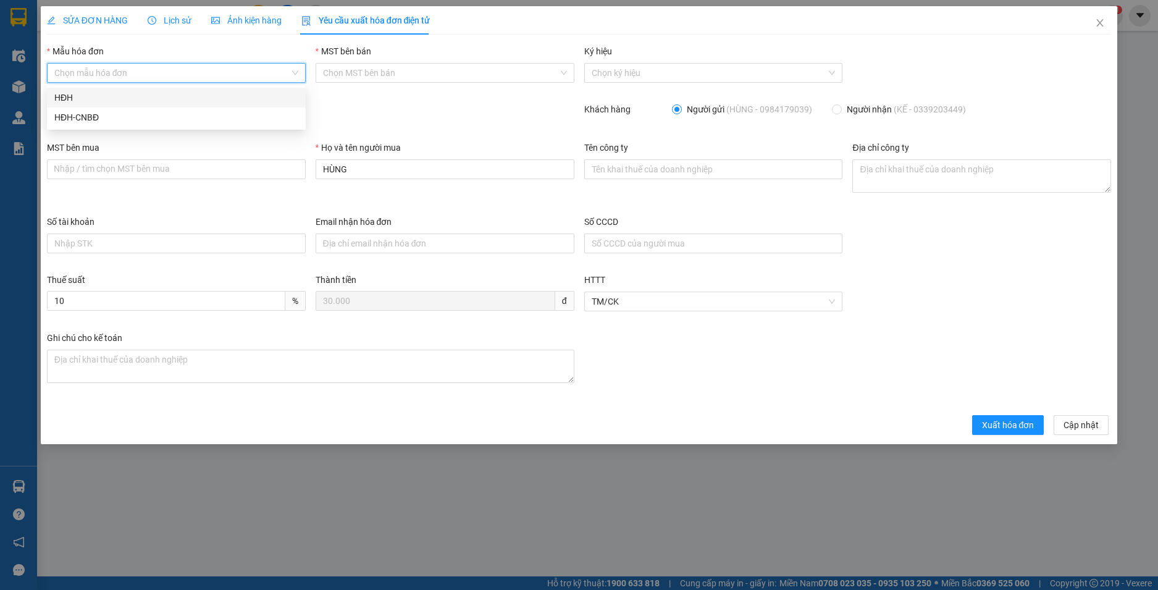
click at [189, 74] on input "Mẫu hóa đơn" at bounding box center [171, 73] width 235 height 19
click at [150, 112] on div "HĐH-CNBĐ" at bounding box center [176, 118] width 244 height 14
type input "8"
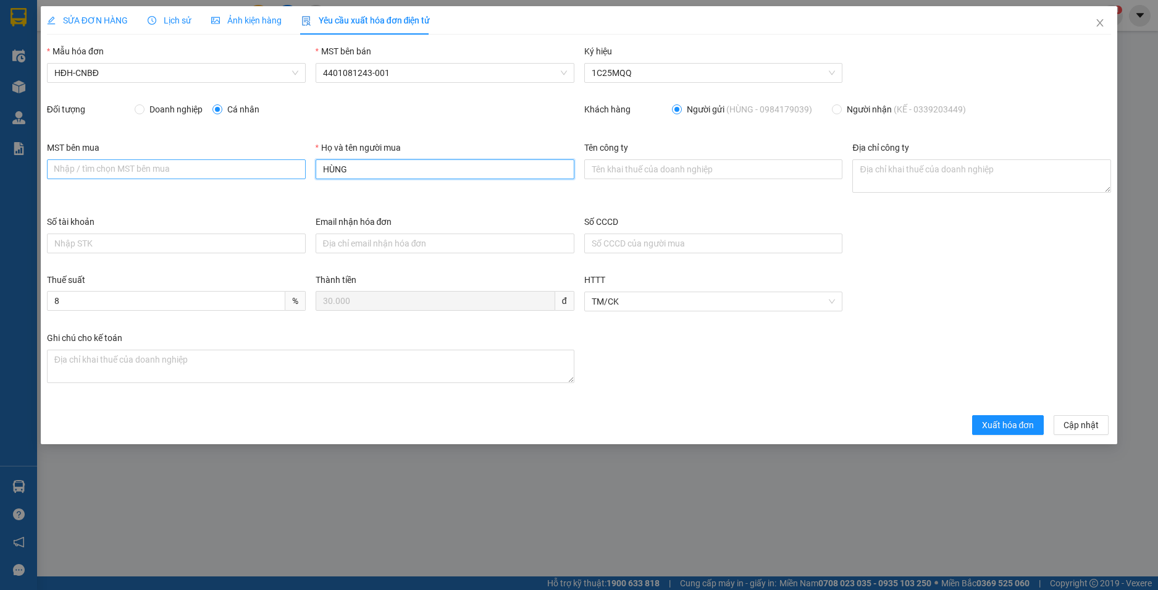
drag, startPoint x: 374, startPoint y: 172, endPoint x: 254, endPoint y: 165, distance: 119.4
click at [254, 165] on div "MST bên mua Nhập / tìm chọn MST bên mua Họ và tên người mua HÙNG Tên công ty Đị…" at bounding box center [579, 178] width 1074 height 74
type input "Người mua không lấy hoá đơn"
click at [996, 426] on span "Xuất hóa đơn" at bounding box center [1008, 425] width 52 height 14
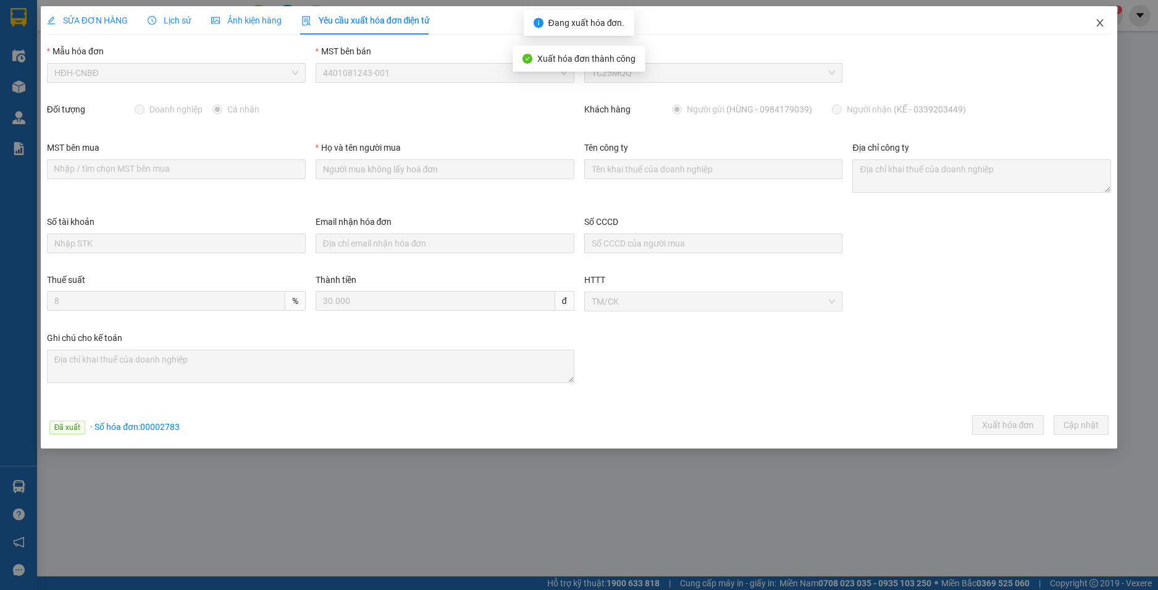
click at [1096, 17] on span "Close" at bounding box center [1099, 23] width 35 height 35
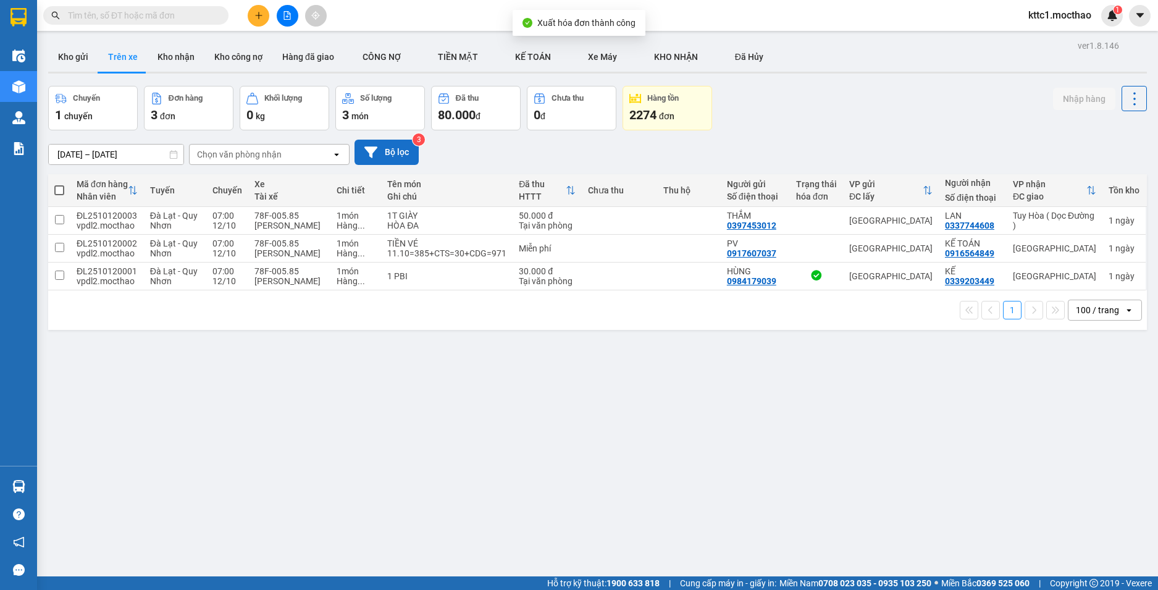
click at [401, 156] on button "Bộ lọc" at bounding box center [386, 152] width 64 height 25
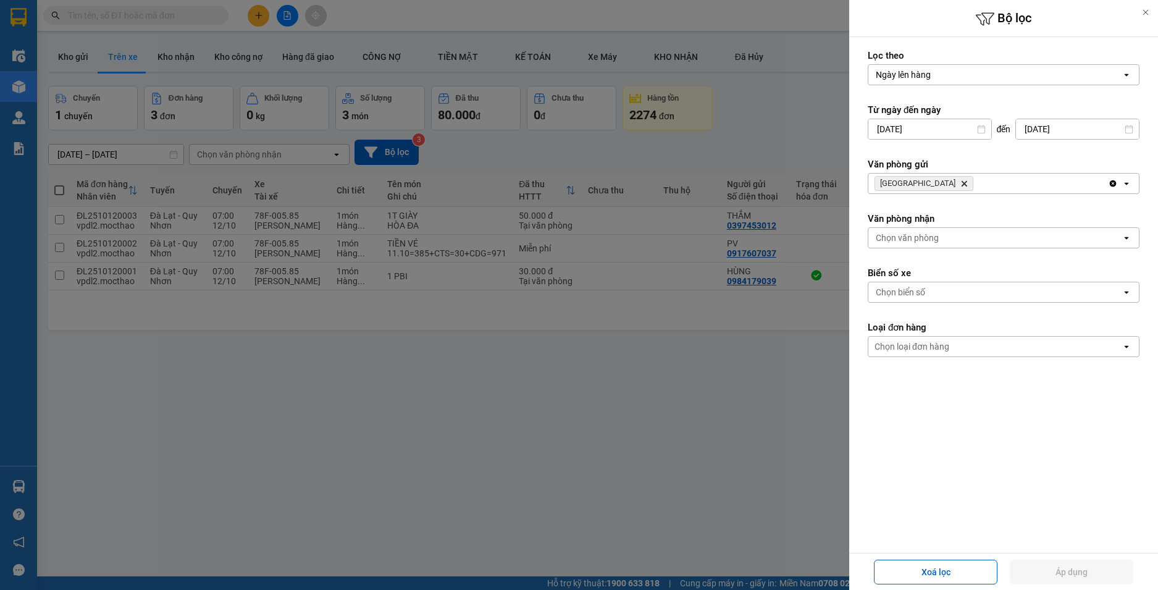
click at [961, 183] on icon "Đà Lạt, close by backspace" at bounding box center [964, 184] width 6 height 6
click at [909, 182] on div "Chọn văn phòng" at bounding box center [906, 183] width 63 height 12
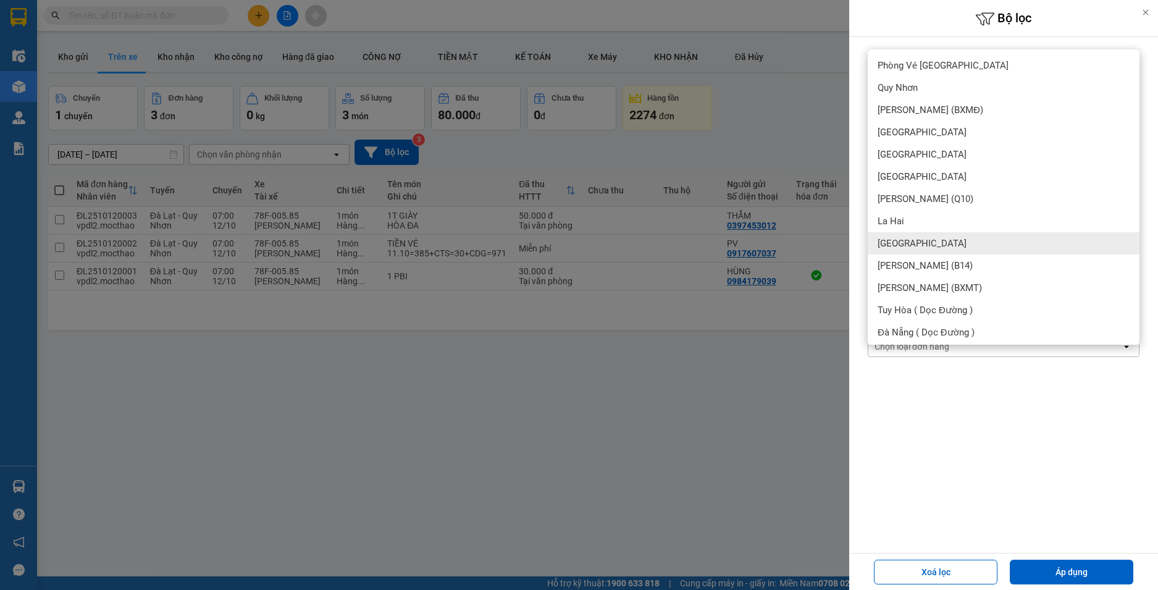
click at [919, 235] on div "[GEOGRAPHIC_DATA]" at bounding box center [1003, 243] width 272 height 22
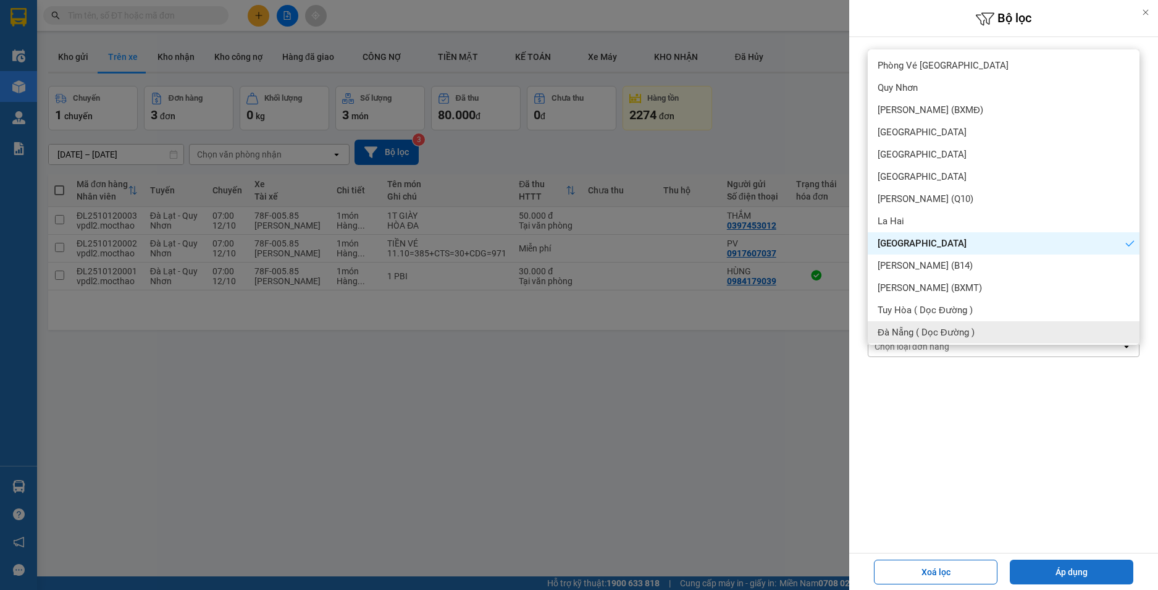
click at [1066, 562] on button "Áp dụng" at bounding box center [1070, 571] width 123 height 25
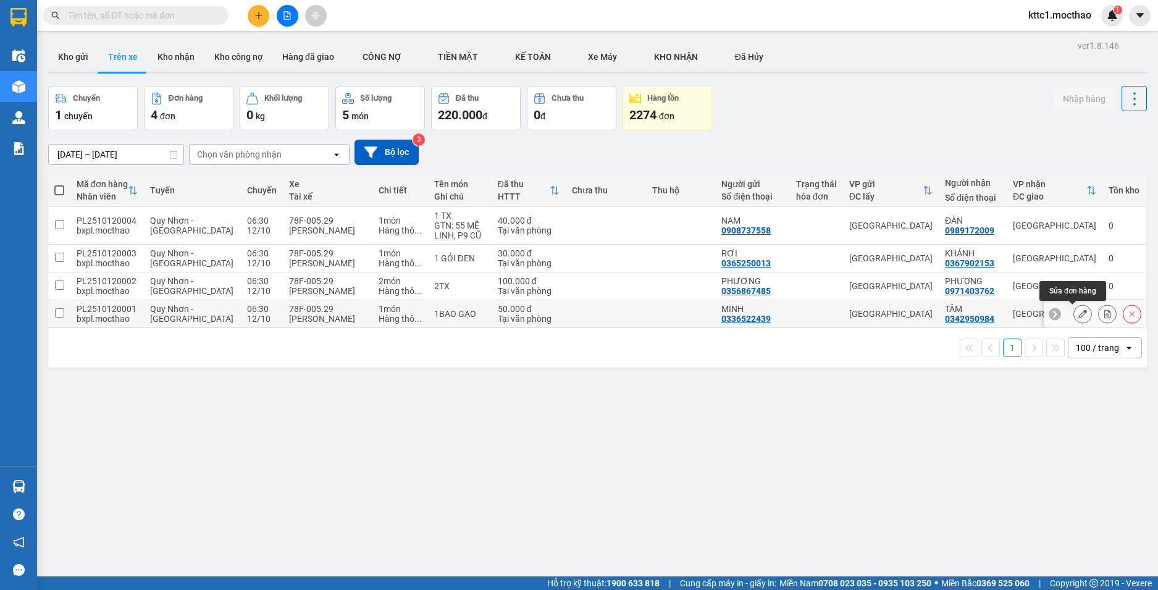
click at [1078, 316] on icon at bounding box center [1082, 313] width 9 height 9
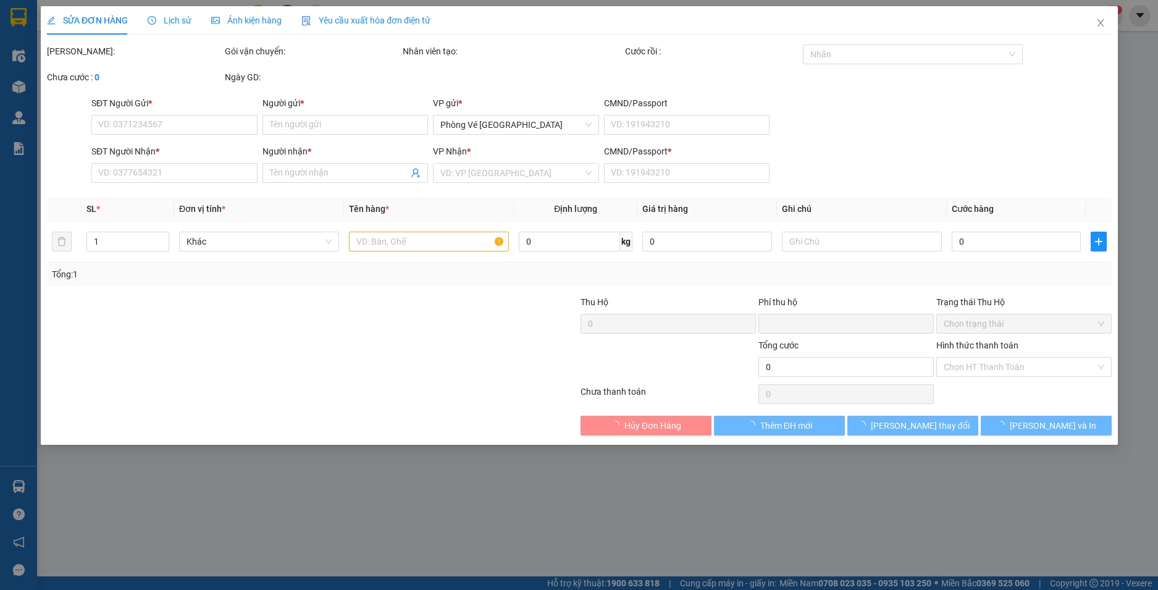
type input "0336522439"
type input "MINH"
type input "0342950984"
type input "TÂM"
type input "1"
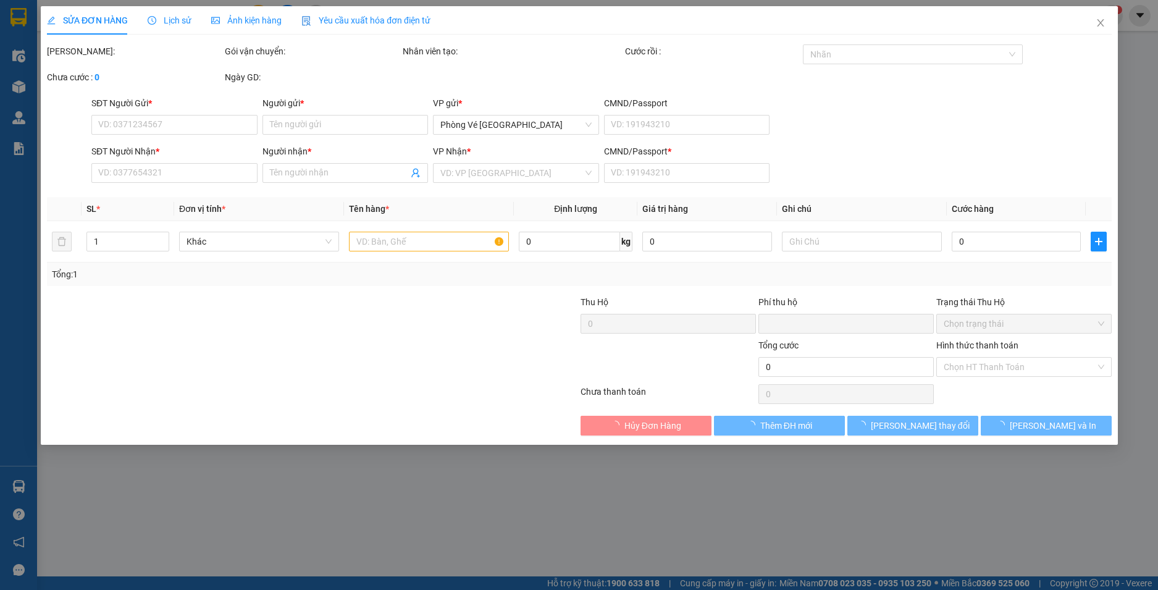
type input "0"
type input "50.000"
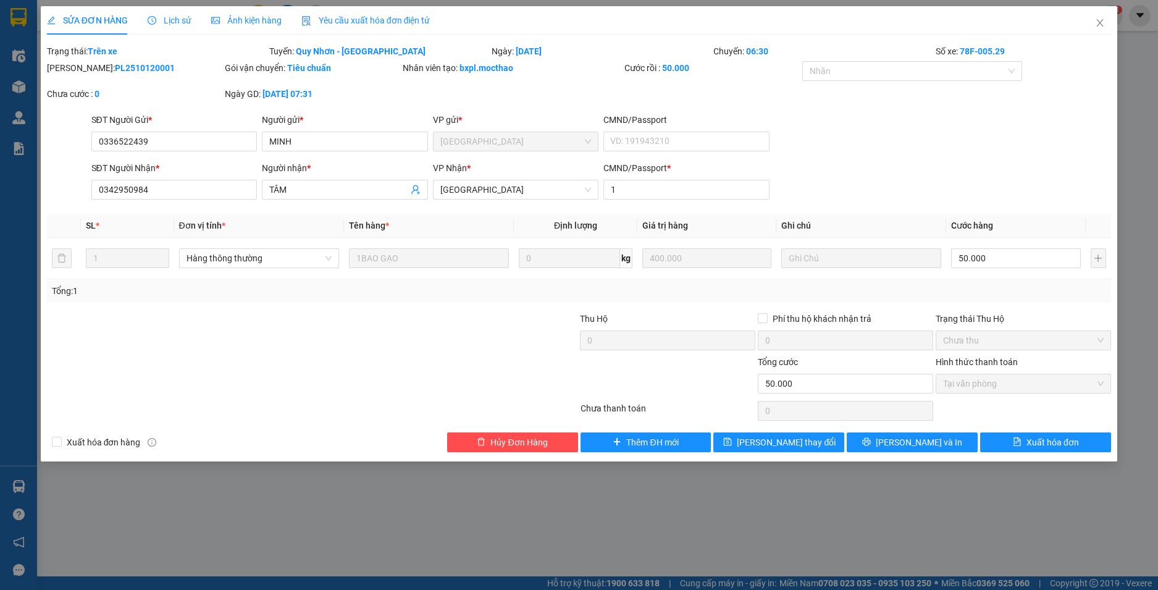
click at [386, 23] on span "Yêu cầu xuất hóa đơn điện tử" at bounding box center [365, 20] width 129 height 10
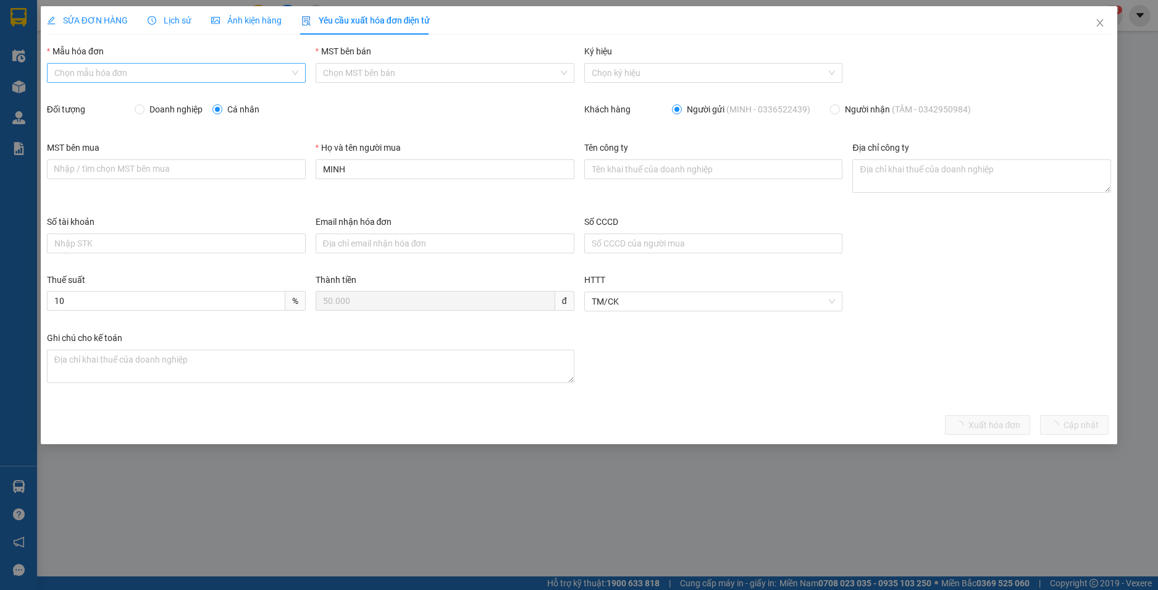
click at [206, 73] on input "Mẫu hóa đơn" at bounding box center [171, 73] width 235 height 19
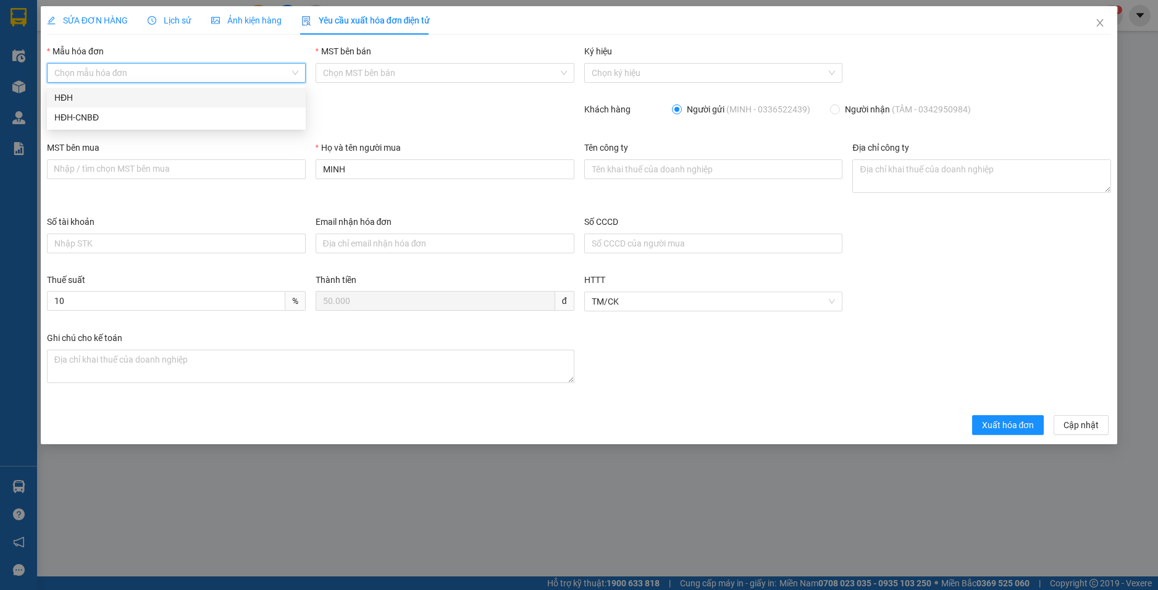
click at [205, 99] on div "HĐH" at bounding box center [176, 98] width 244 height 14
type input "8"
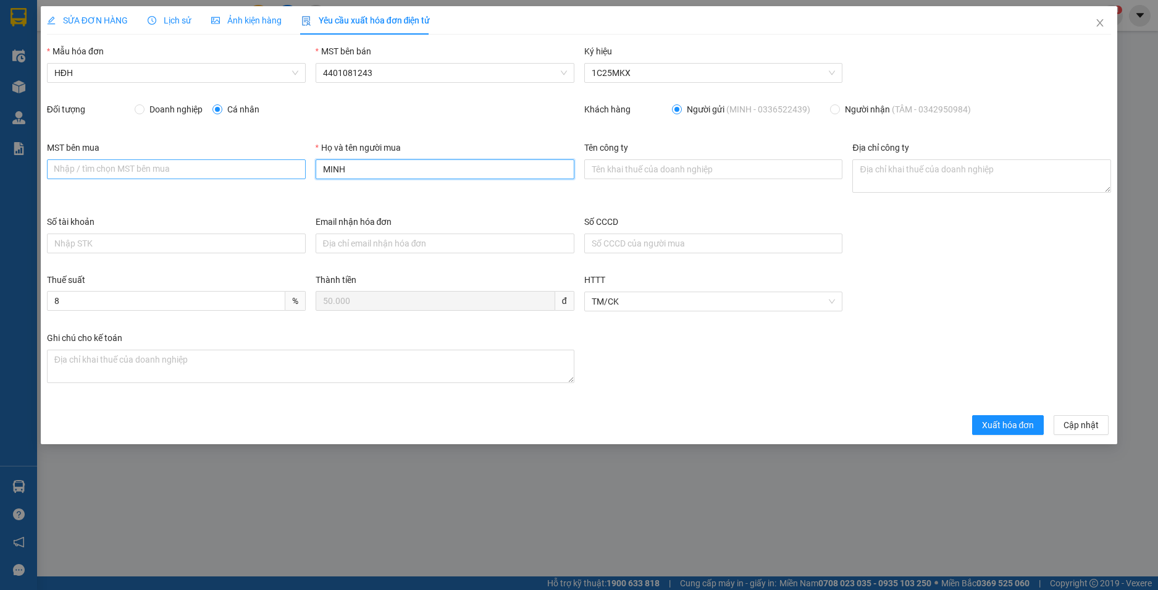
drag, startPoint x: 318, startPoint y: 170, endPoint x: 270, endPoint y: 167, distance: 48.3
click at [270, 167] on div "MST bên mua Nhập / tìm chọn MST bên mua Họ và tên người mua MINH Tên công ty Đị…" at bounding box center [579, 178] width 1074 height 74
type input "Người mua không lấy hoá đơn"
click at [1024, 422] on span "Xuất hóa đơn" at bounding box center [1008, 425] width 52 height 14
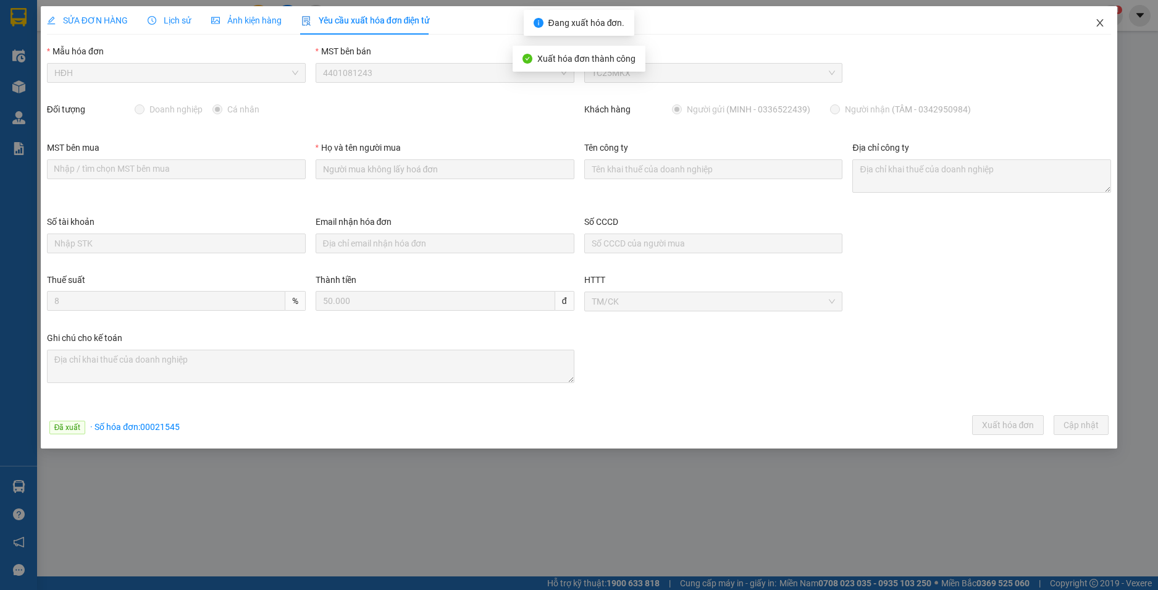
click at [1100, 20] on icon "close" at bounding box center [1100, 23] width 10 height 10
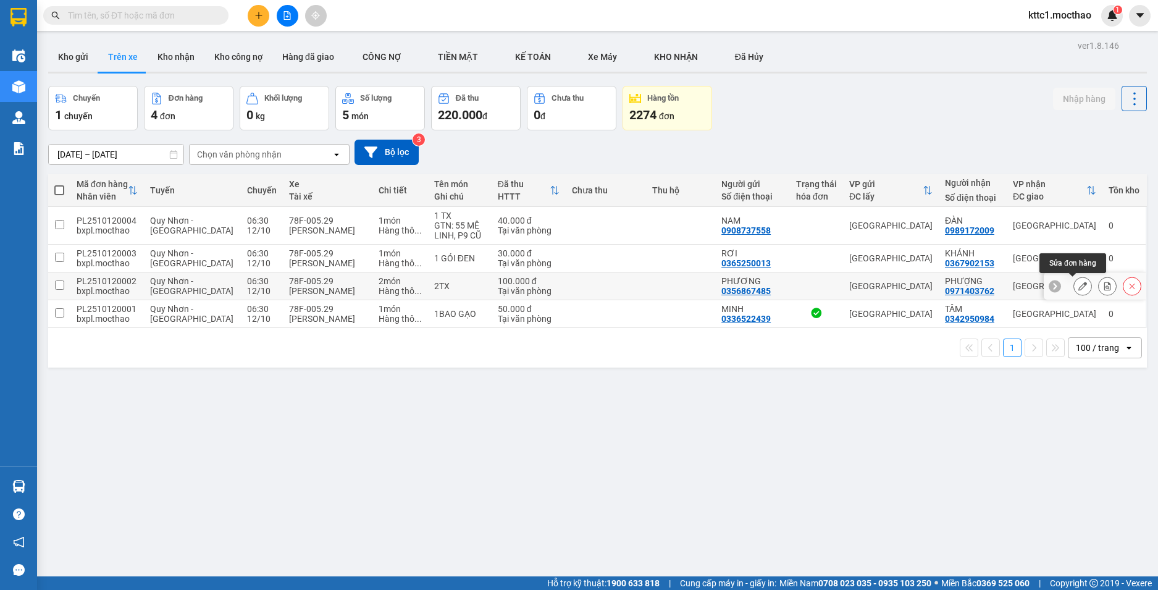
click at [1078, 286] on icon at bounding box center [1082, 286] width 9 height 9
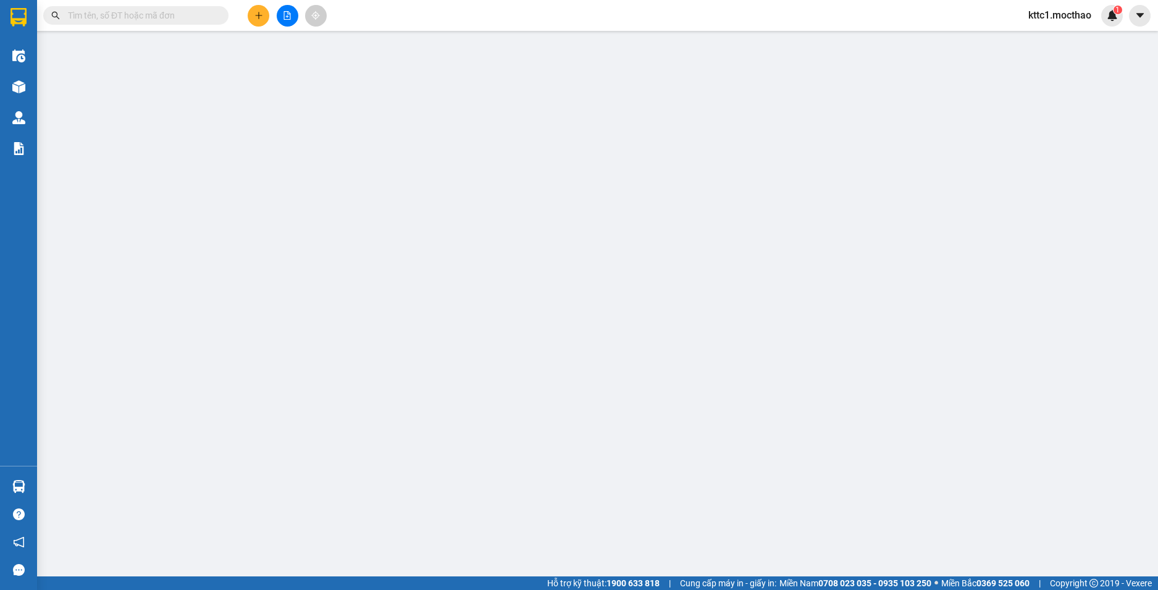
type input "0356867485"
type input "PHƯƠNG"
type input "0971403762"
type input "PHƯỢNG"
type input "0971403762"
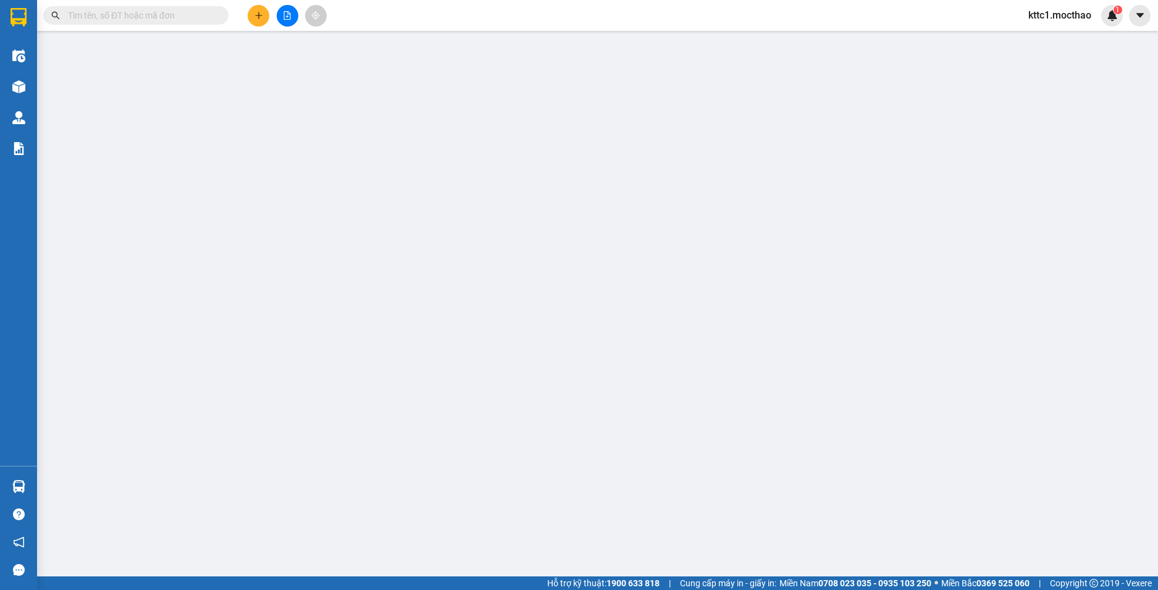
type input "0"
type input "100.000"
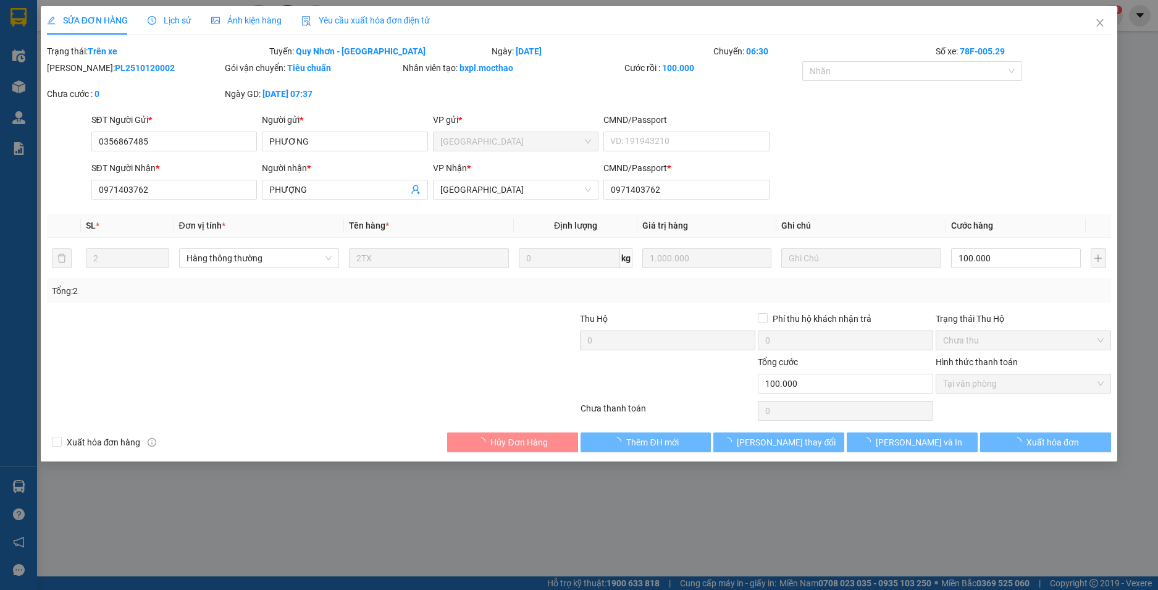
click at [326, 11] on div "Yêu cầu xuất hóa đơn điện tử" at bounding box center [365, 20] width 129 height 28
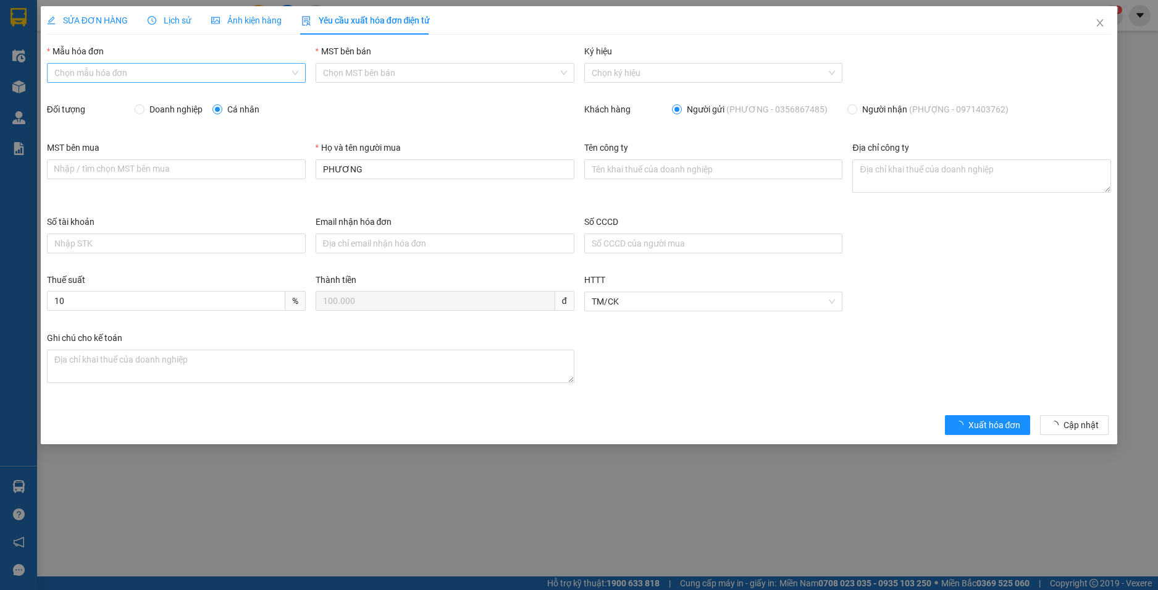
click at [163, 75] on input "Mẫu hóa đơn" at bounding box center [171, 73] width 235 height 19
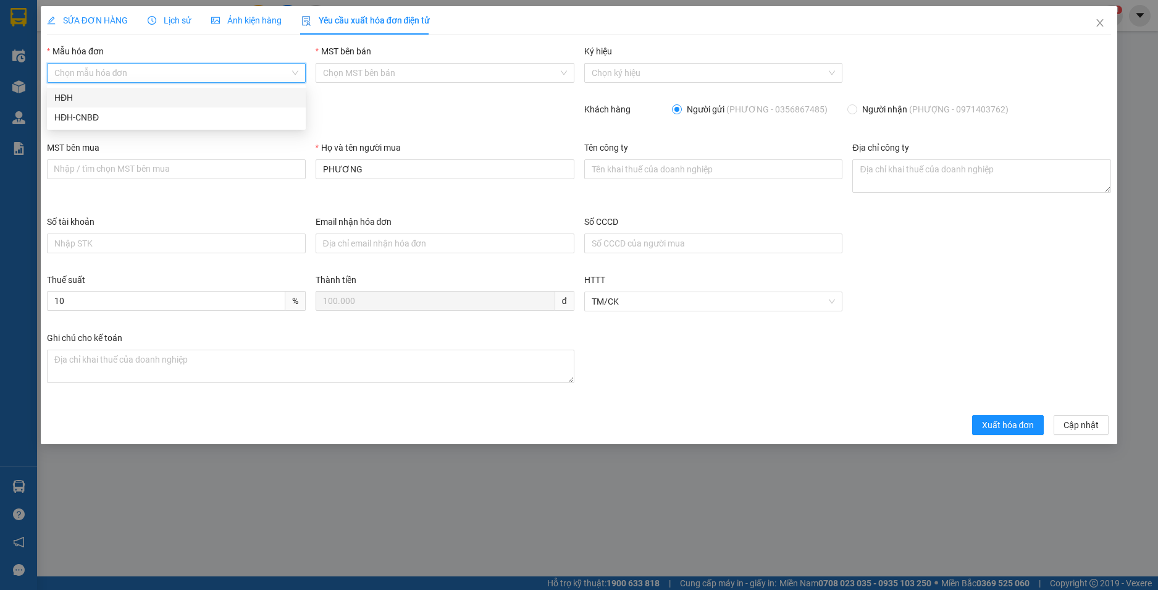
click at [159, 94] on div "HĐH" at bounding box center [176, 98] width 244 height 14
type input "8"
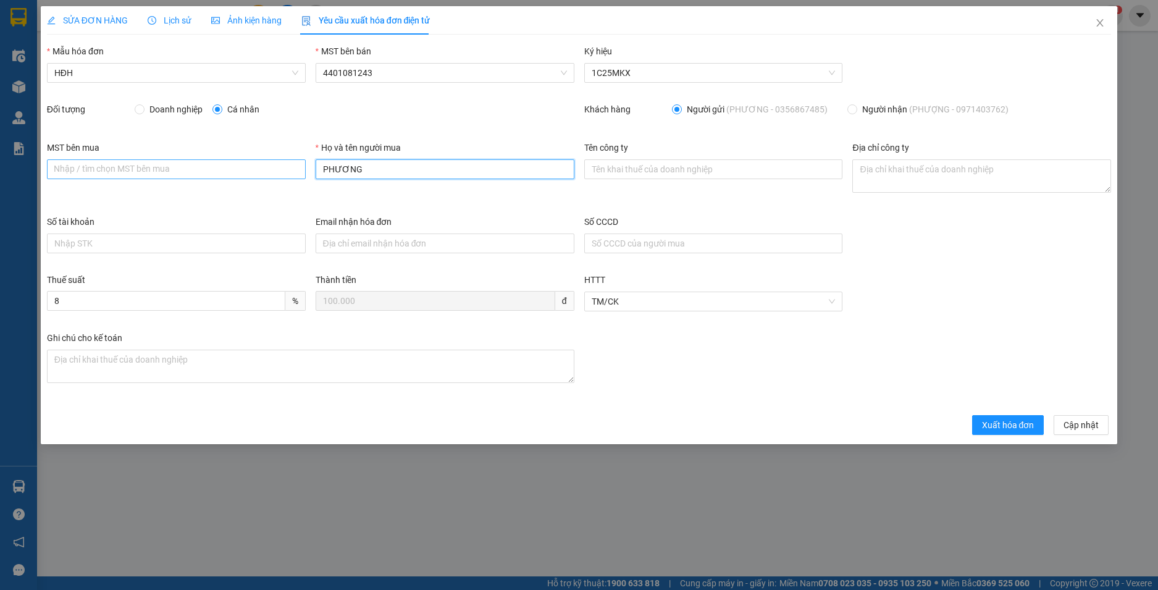
drag, startPoint x: 282, startPoint y: 165, endPoint x: 271, endPoint y: 165, distance: 10.5
click at [271, 165] on div "MST bên mua Nhập / tìm chọn MST bên mua Họ và tên người mua PHƯƠNG Tên công ty …" at bounding box center [579, 178] width 1074 height 74
type input "Người mua không lấy hoá đơn"
click at [1003, 424] on span "Xuất hóa đơn" at bounding box center [1008, 425] width 52 height 14
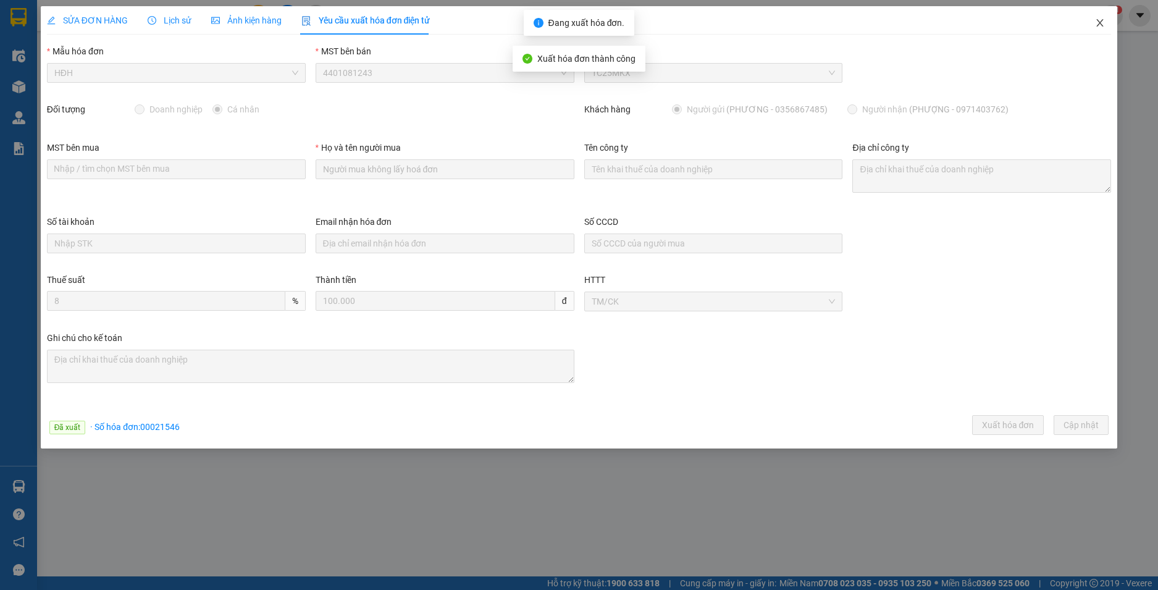
click at [1100, 20] on icon "close" at bounding box center [1100, 23] width 10 height 10
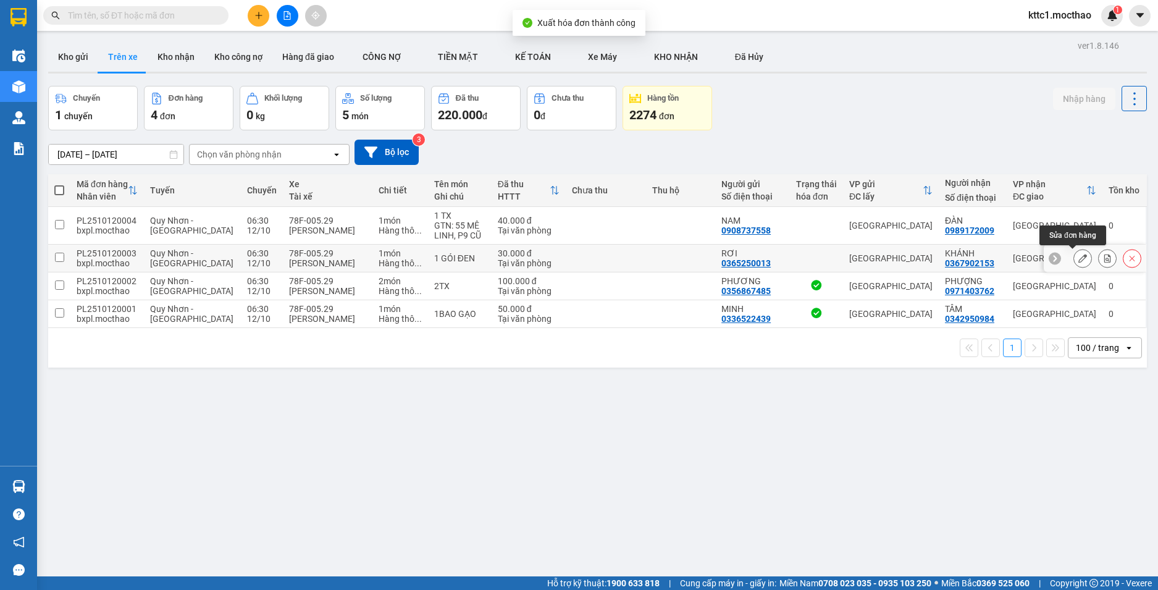
click at [1074, 262] on button at bounding box center [1082, 259] width 17 height 22
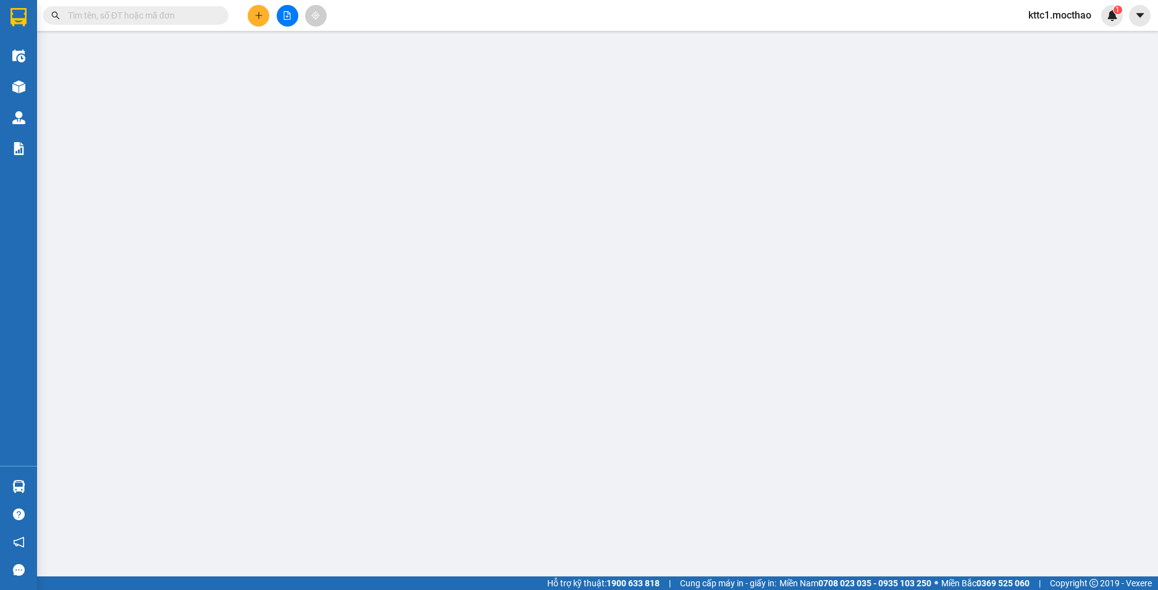
type input "0365250013"
type input "RƠI"
type input "0367902153"
type input "KHÁNH"
type input "1"
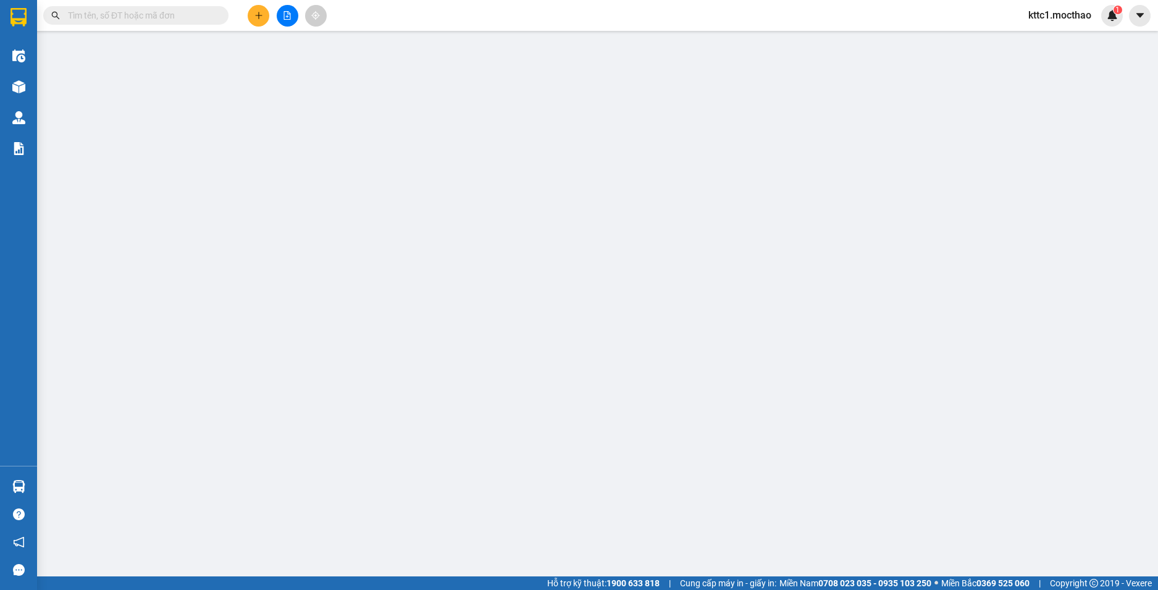
type input "0"
type input "30.000"
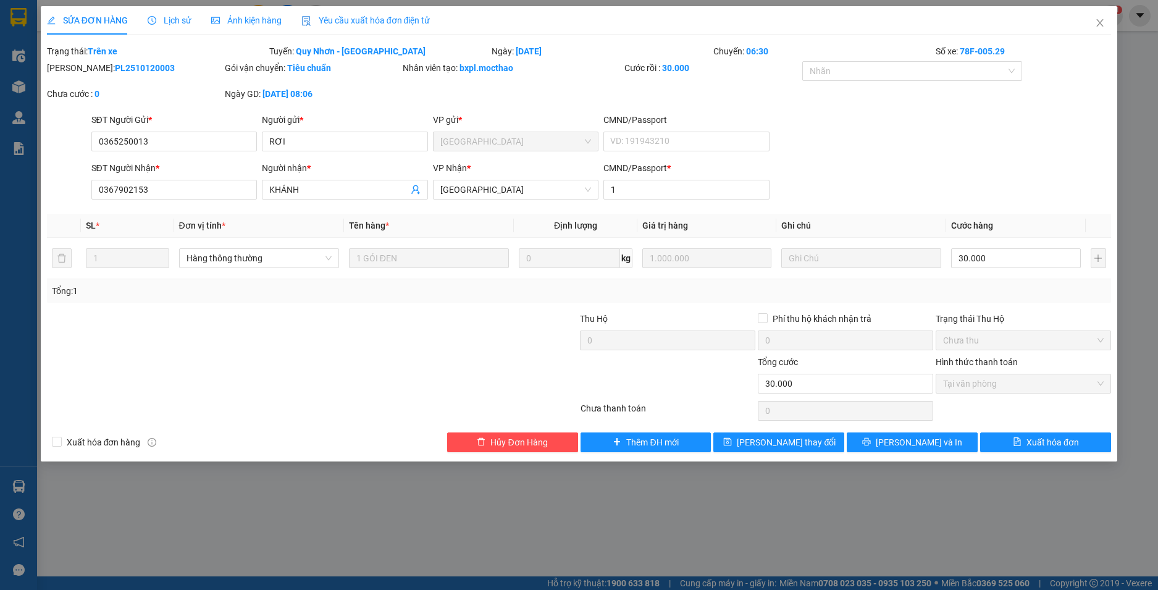
click at [350, 20] on span "Yêu cầu xuất hóa đơn điện tử" at bounding box center [365, 20] width 129 height 10
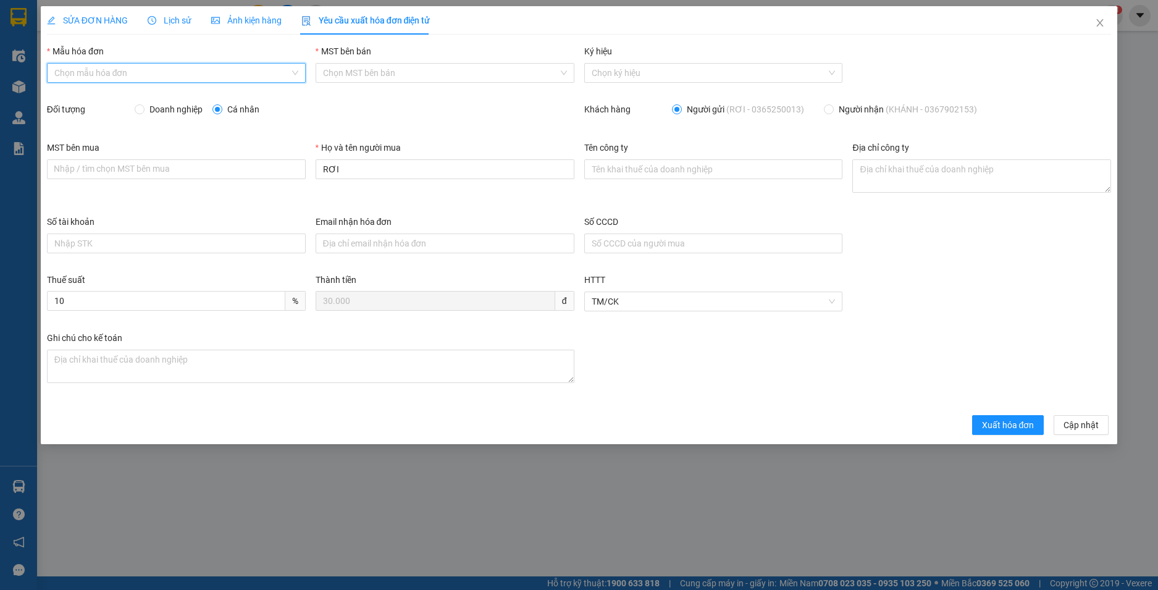
click at [153, 78] on input "Mẫu hóa đơn" at bounding box center [171, 73] width 235 height 19
drag, startPoint x: 153, startPoint y: 98, endPoint x: 234, endPoint y: 135, distance: 89.0
click at [153, 99] on div "HĐH" at bounding box center [176, 98] width 244 height 14
type input "8"
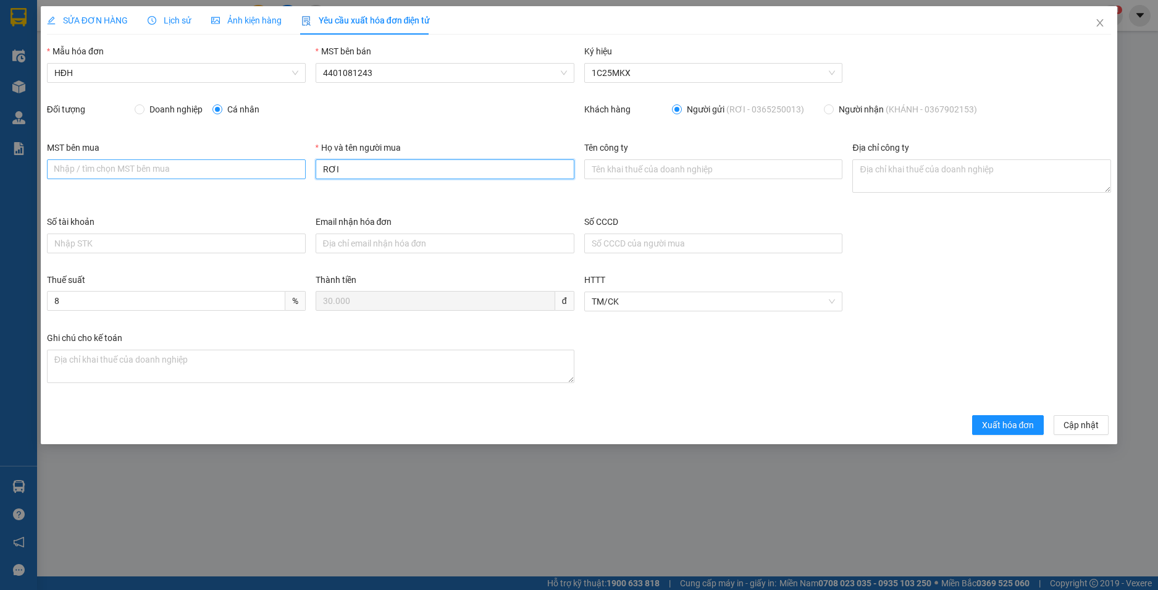
drag, startPoint x: 265, startPoint y: 158, endPoint x: 220, endPoint y: 164, distance: 45.5
click at [223, 163] on div "MST bên mua Nhập / tìm chọn MST bên mua Họ và tên người mua RƠI Tên công ty Địa…" at bounding box center [579, 178] width 1074 height 74
type input "Người mua không lấy hoá đơn"
click at [994, 428] on span "Xuất hóa đơn" at bounding box center [1008, 425] width 52 height 14
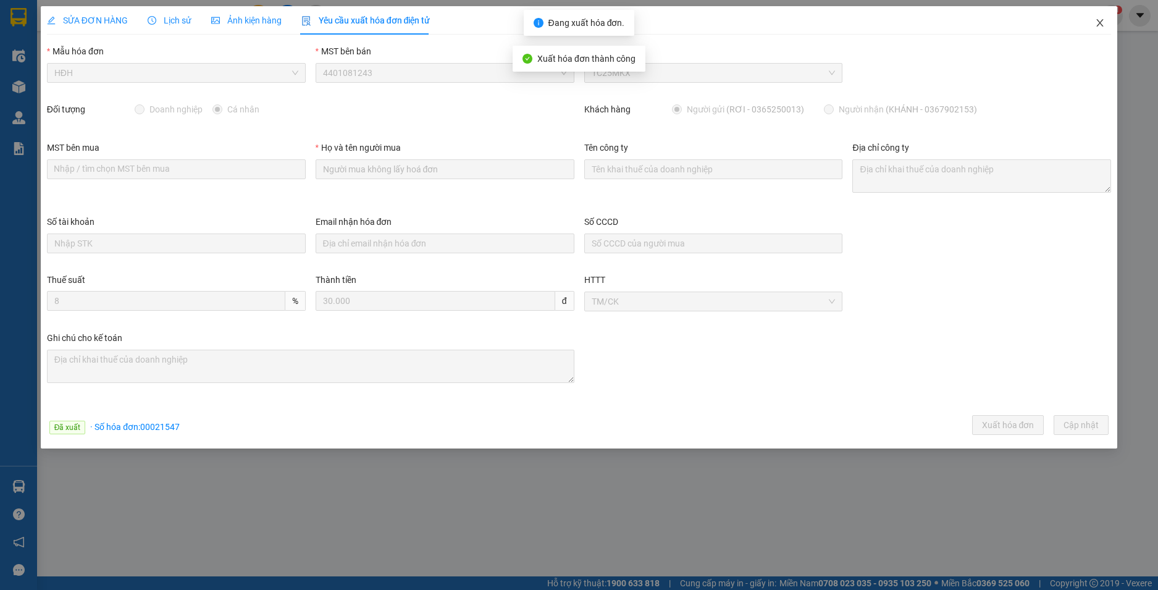
click at [1101, 26] on icon "close" at bounding box center [1100, 23] width 10 height 10
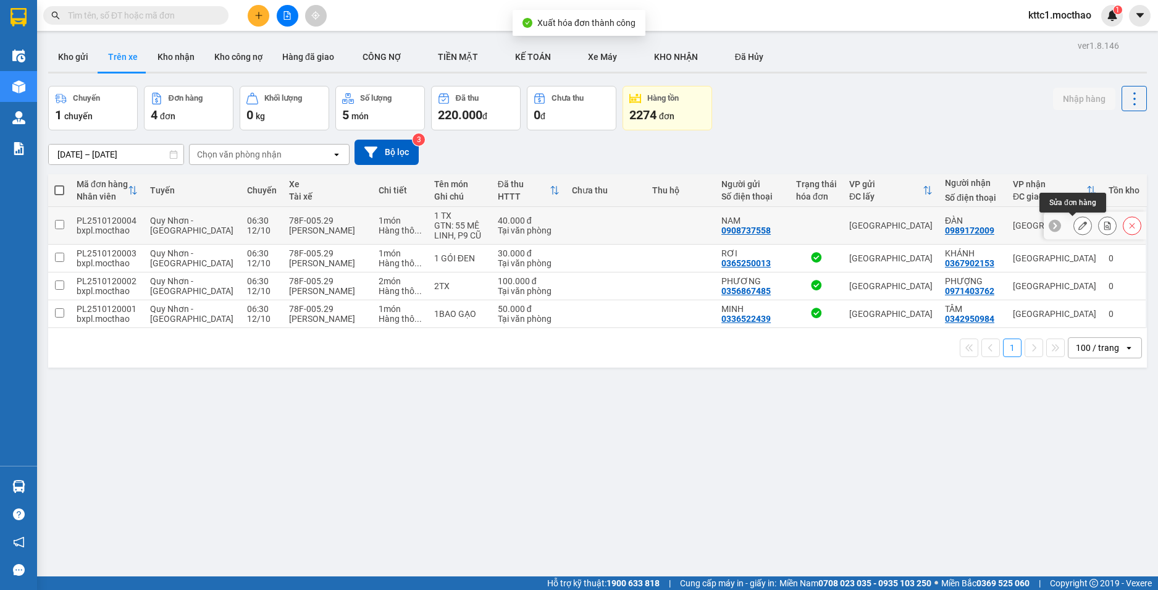
click at [1078, 227] on icon at bounding box center [1082, 225] width 9 height 9
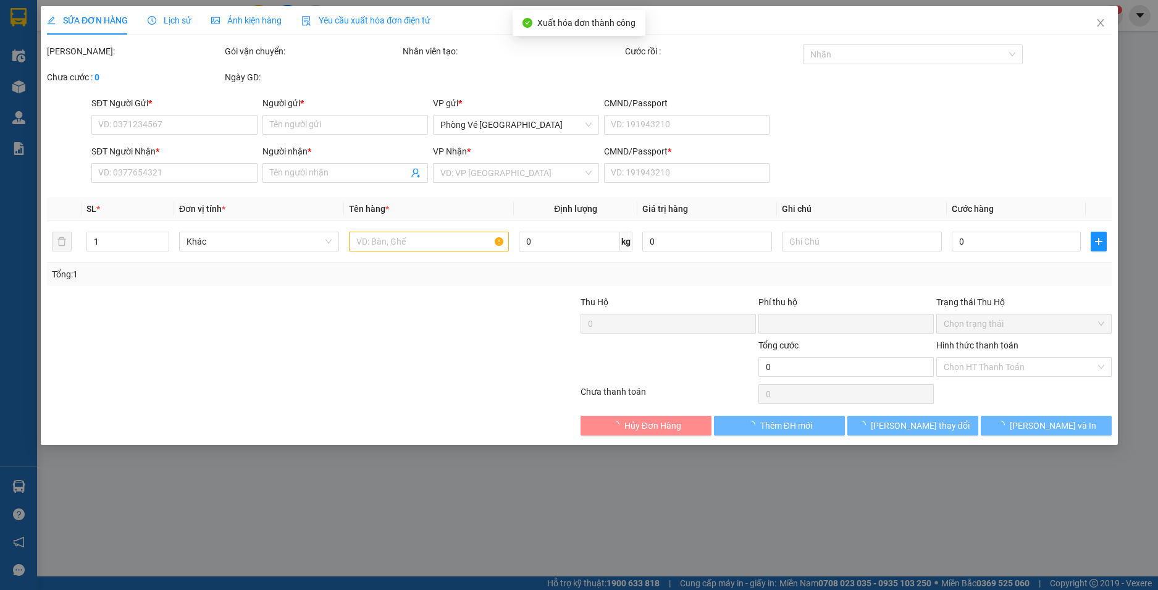
type input "0908737558"
type input "NAM"
type input "0989172009"
type input "ĐÀN"
type input "0989172009"
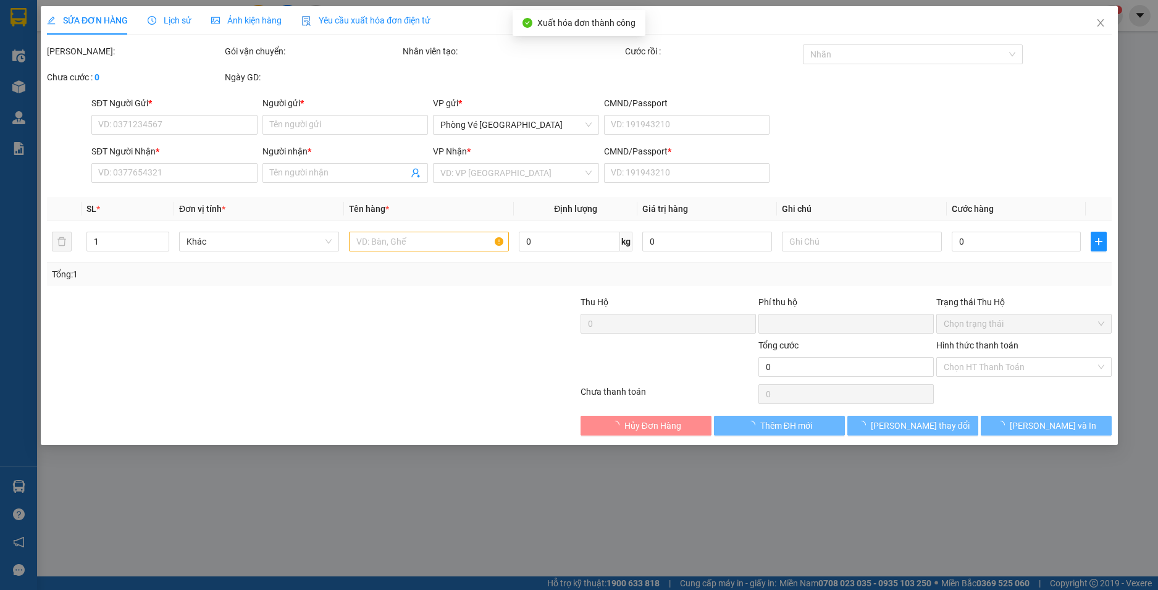
type input "0"
type input "40.000"
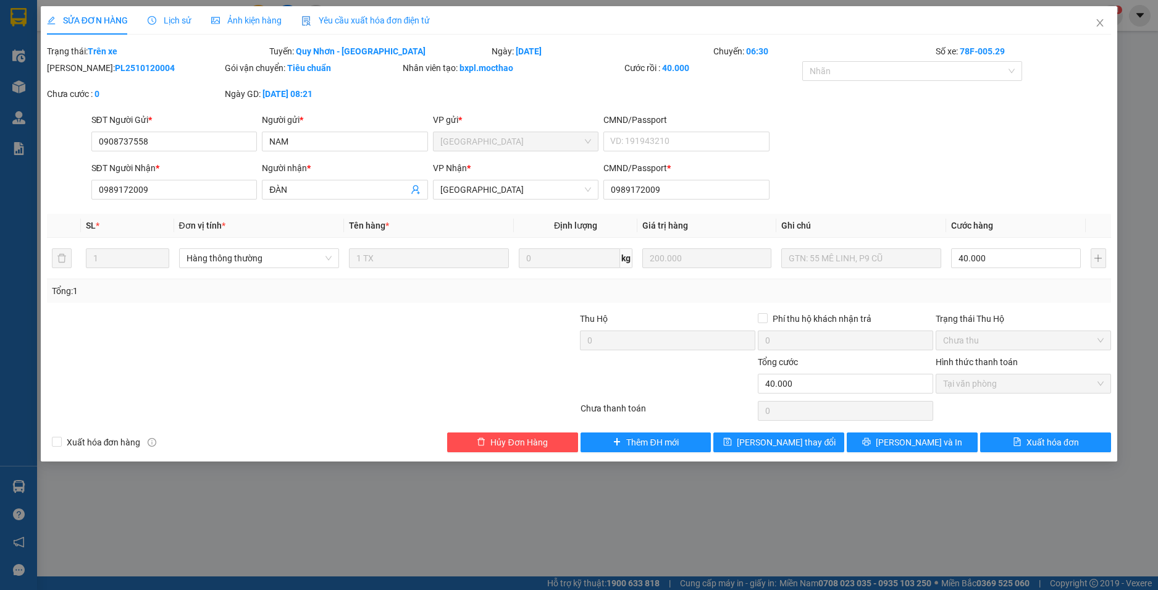
click at [366, 22] on span "Yêu cầu xuất hóa đơn điện tử" at bounding box center [365, 20] width 129 height 10
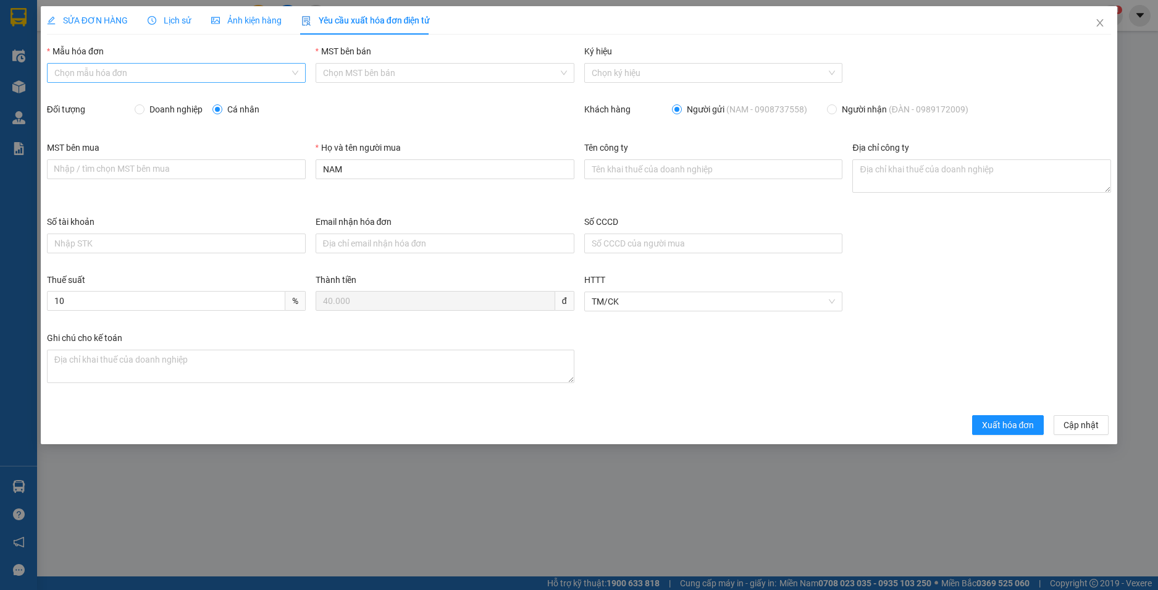
click at [217, 73] on input "Mẫu hóa đơn" at bounding box center [171, 73] width 235 height 19
click at [211, 97] on div "HĐH" at bounding box center [176, 98] width 244 height 14
type input "8"
click at [246, 172] on div "MST bên mua Nhập / tìm chọn MST bên mua Họ và tên người mua NAM Tên công ty Địa…" at bounding box center [579, 178] width 1074 height 74
drag, startPoint x: 349, startPoint y: 172, endPoint x: 264, endPoint y: 162, distance: 85.7
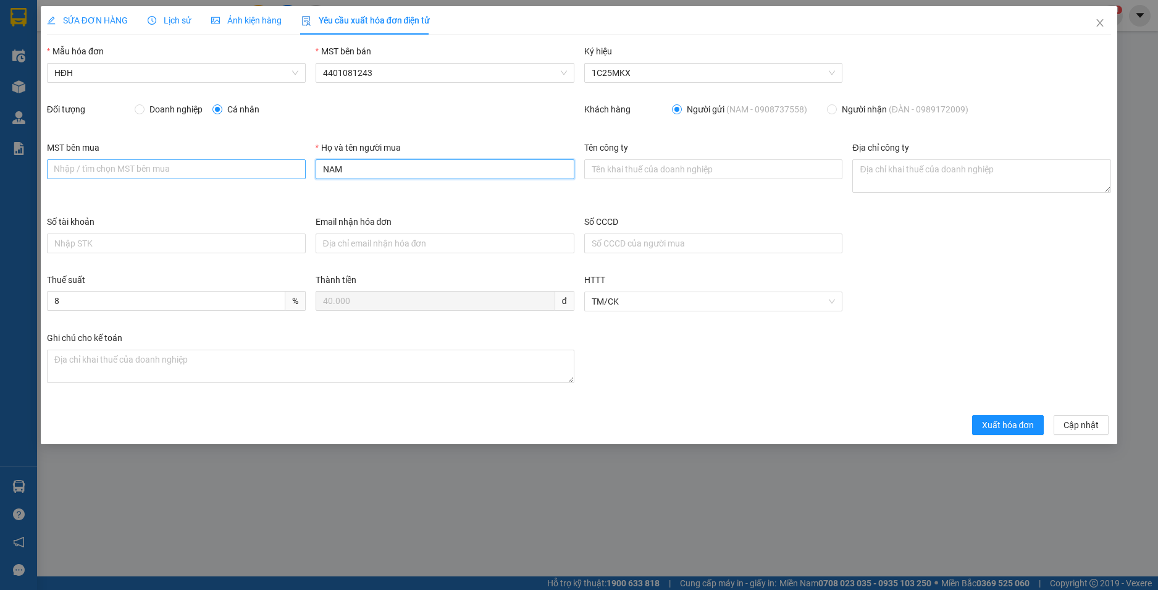
click at [264, 162] on div "MST bên mua Nhập / tìm chọn MST bên mua Họ và tên người mua NAM Tên công ty Địa…" at bounding box center [579, 178] width 1074 height 74
type input "Người mua không lấy hoá đơn"
click at [986, 423] on span "Xuất hóa đơn" at bounding box center [1008, 425] width 52 height 14
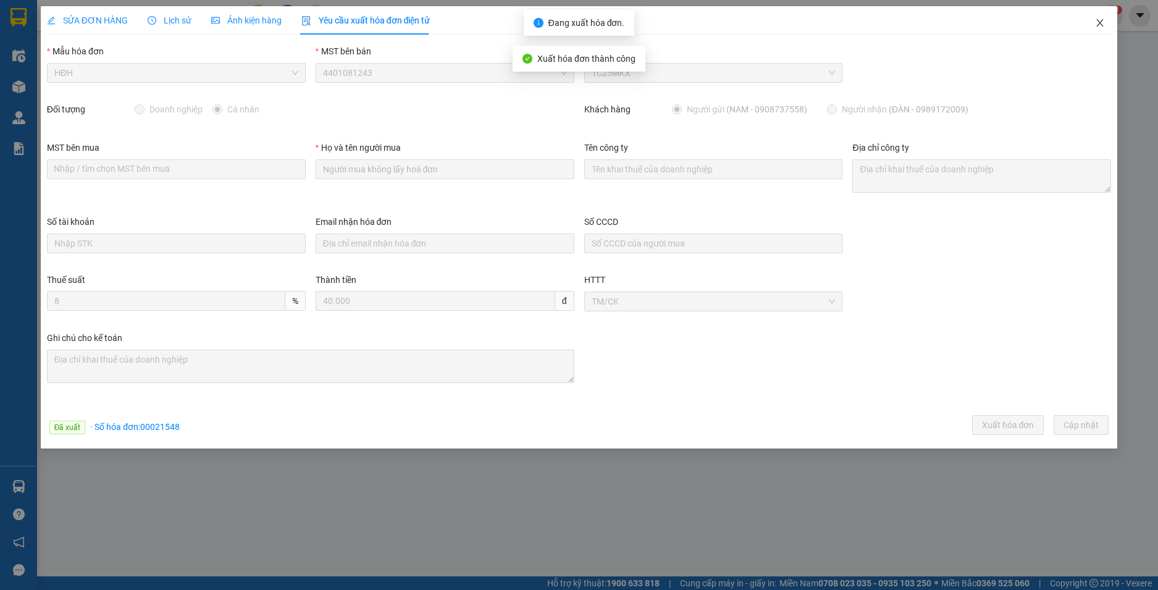
click at [1099, 22] on icon "close" at bounding box center [1099, 22] width 7 height 7
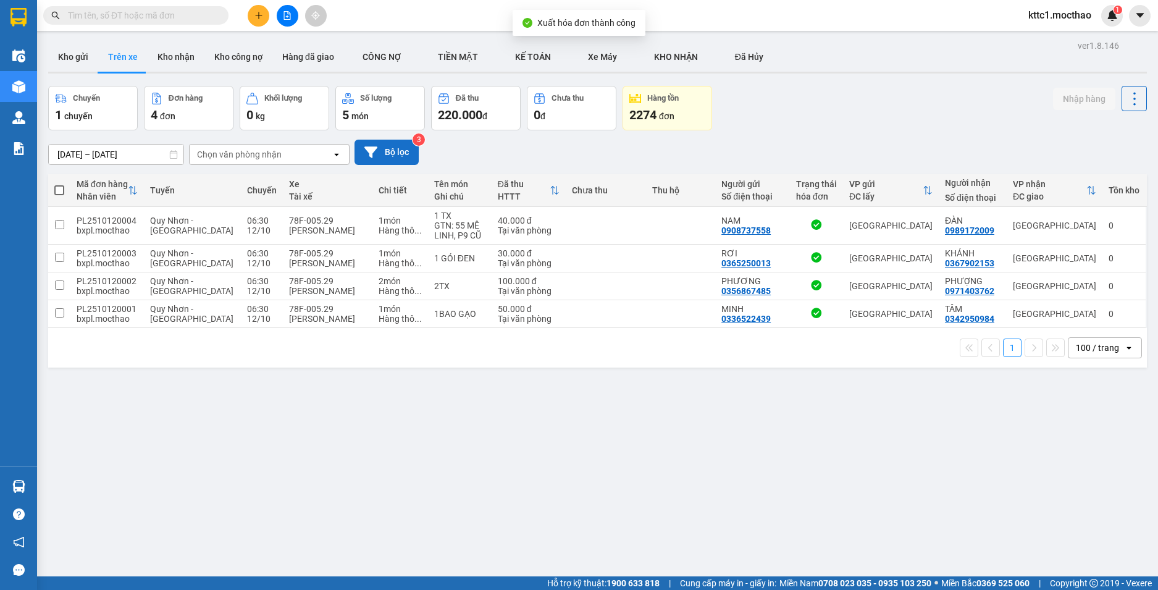
click at [399, 156] on button "Bộ lọc" at bounding box center [386, 152] width 64 height 25
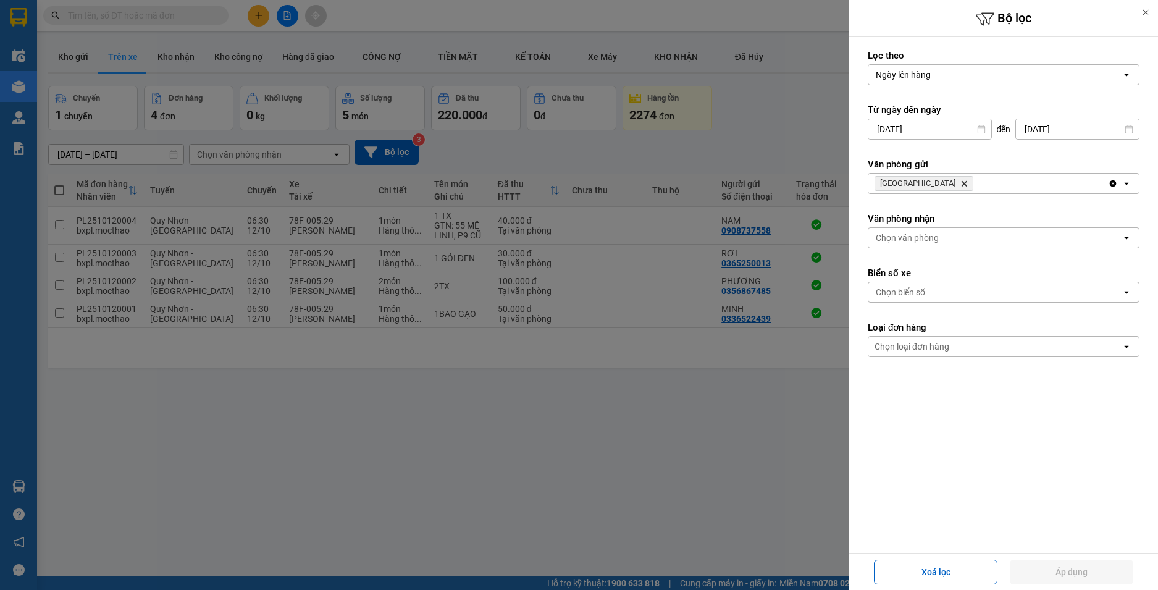
click at [961, 185] on icon "Phú Lâm, close by backspace" at bounding box center [964, 184] width 6 height 6
click at [917, 183] on div "Chọn văn phòng" at bounding box center [906, 183] width 63 height 12
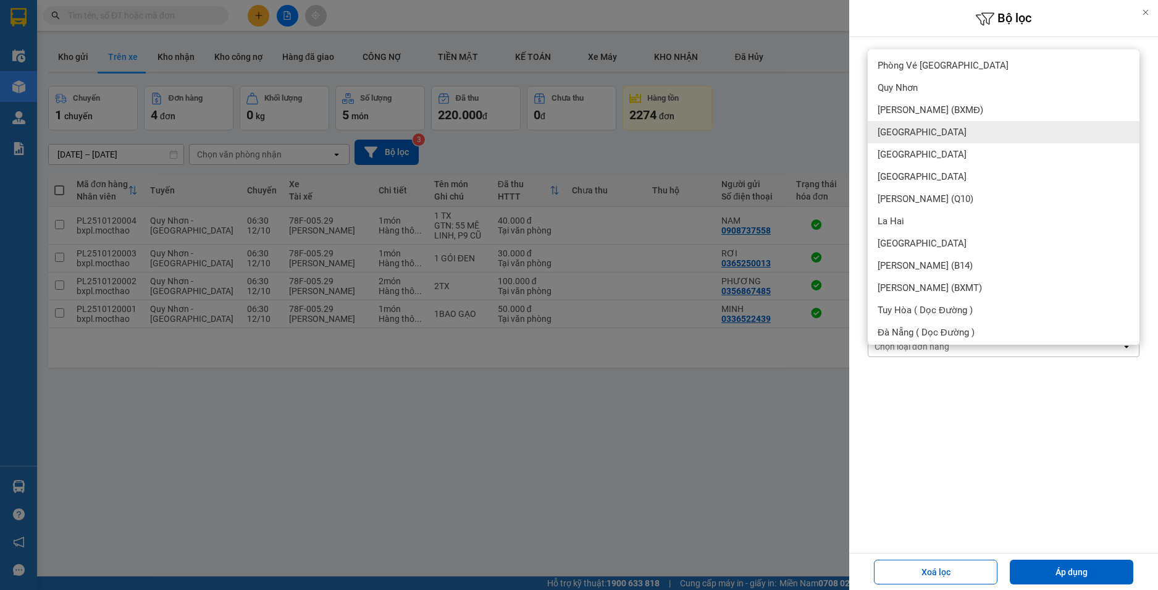
click at [902, 139] on div "[GEOGRAPHIC_DATA]" at bounding box center [1003, 132] width 272 height 22
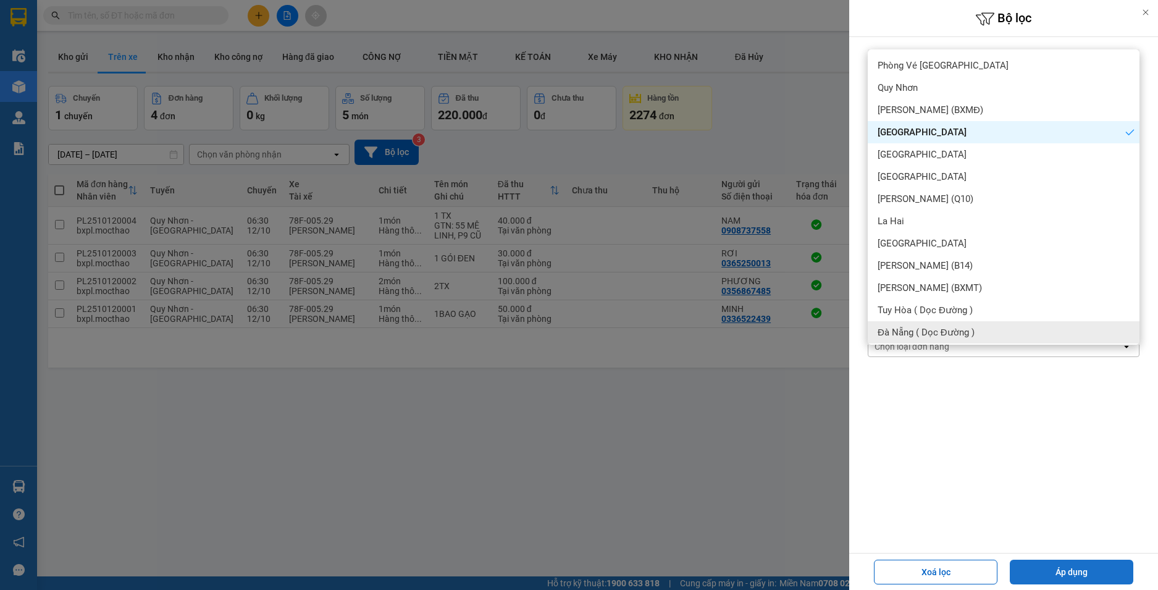
click at [1056, 569] on button "Áp dụng" at bounding box center [1070, 571] width 123 height 25
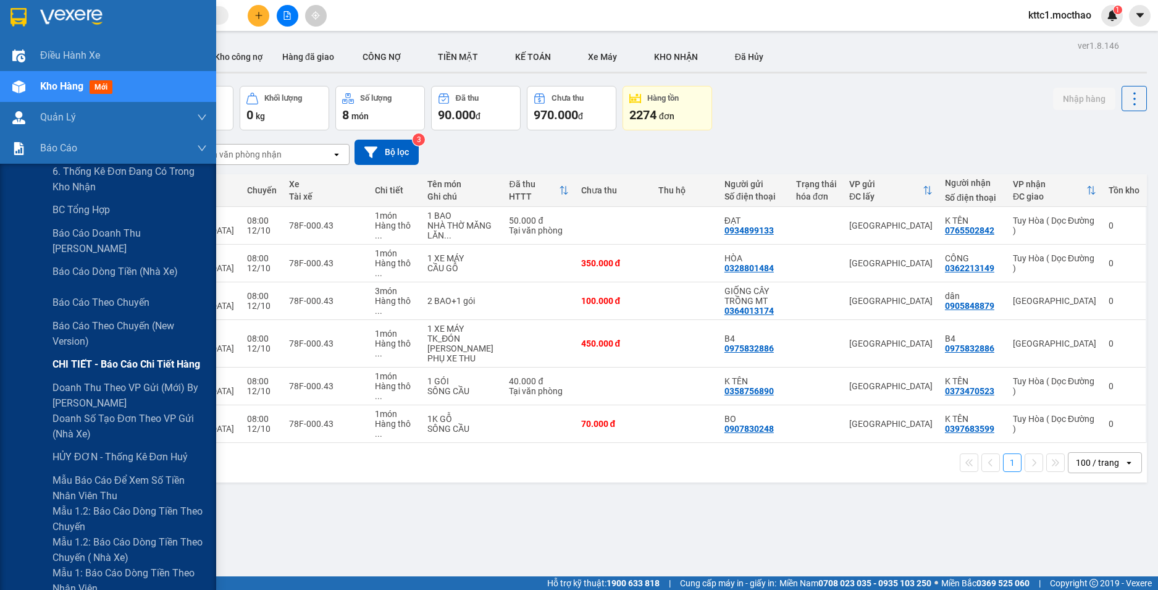
click at [119, 361] on span "CHI TIẾT - Báo cáo chi tiết hàng" at bounding box center [126, 363] width 148 height 15
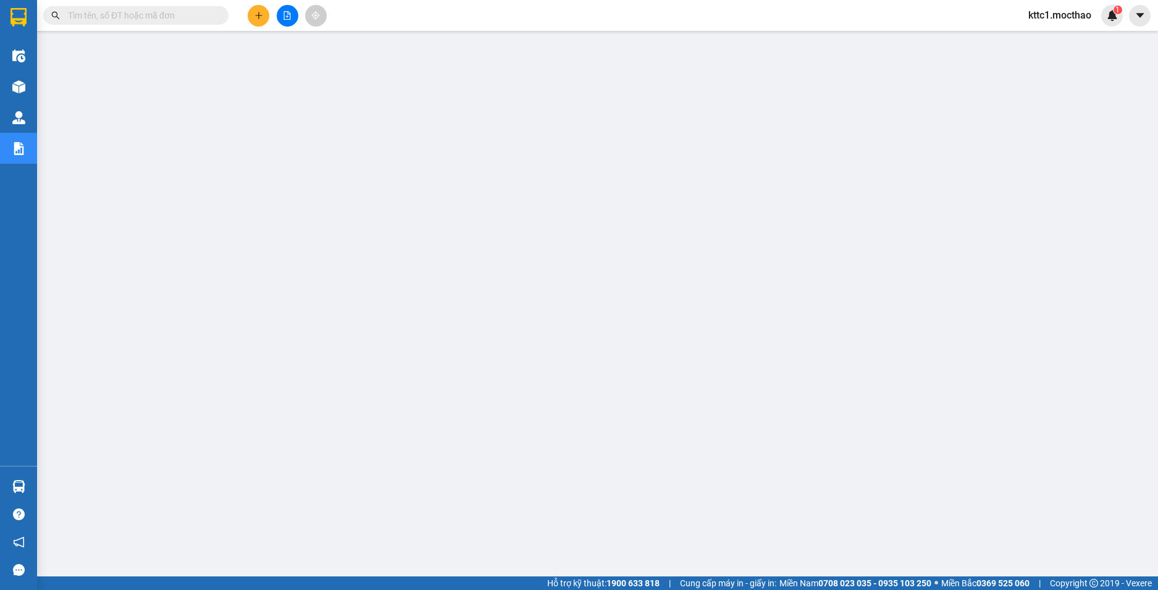
click at [111, 16] on input "text" at bounding box center [141, 16] width 146 height 14
paste input "TH2510120024"
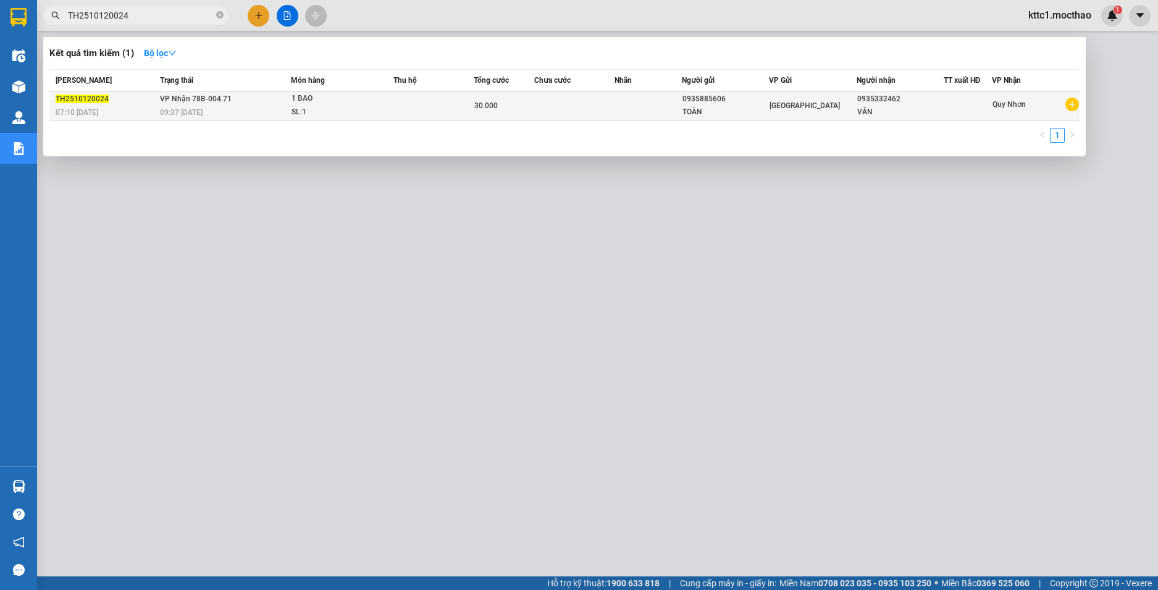
type input "TH2510120024"
click at [605, 105] on td at bounding box center [574, 105] width 80 height 29
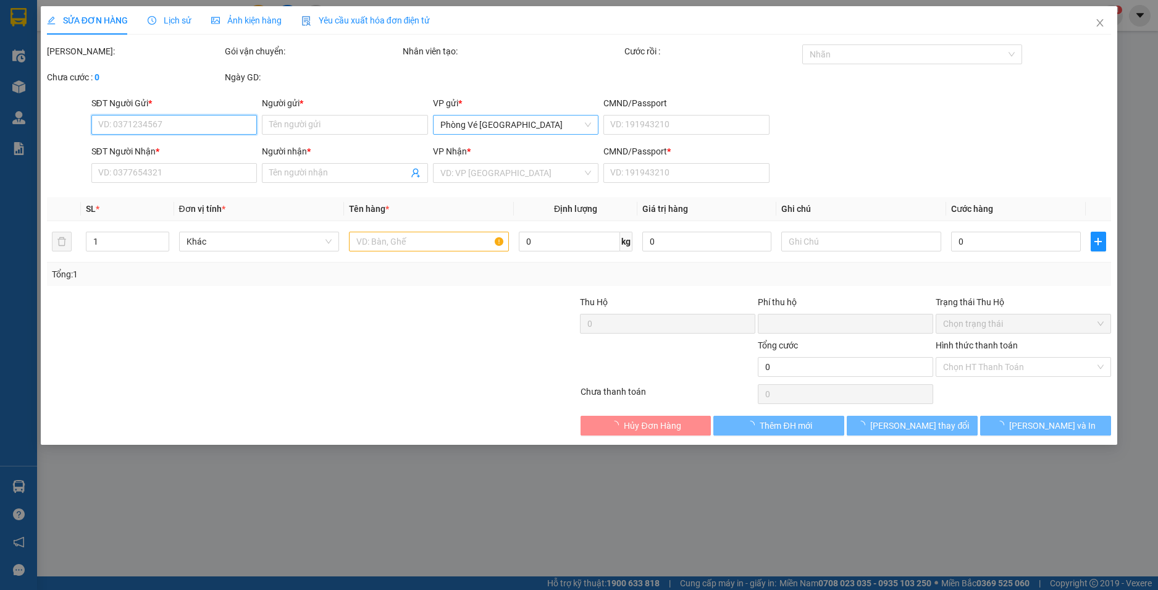
type input "0935885606"
type input "TOÀN"
type input "0935332462"
type input "VÂN"
type input "0"
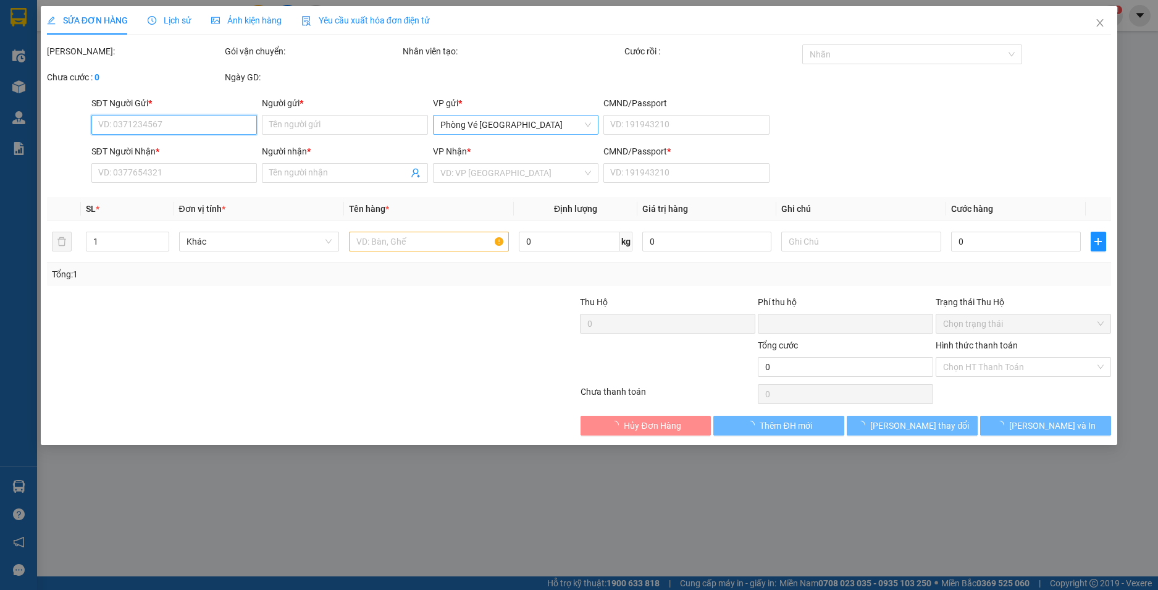
type input "0"
type input "30.000"
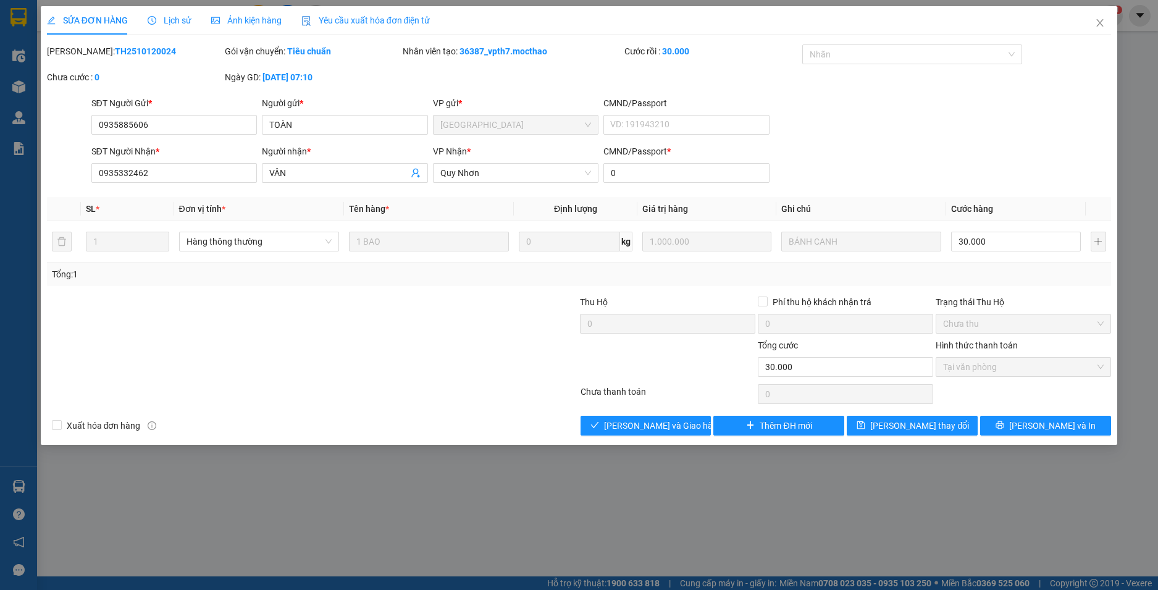
click at [330, 23] on span "Yêu cầu xuất hóa đơn điện tử" at bounding box center [365, 20] width 129 height 10
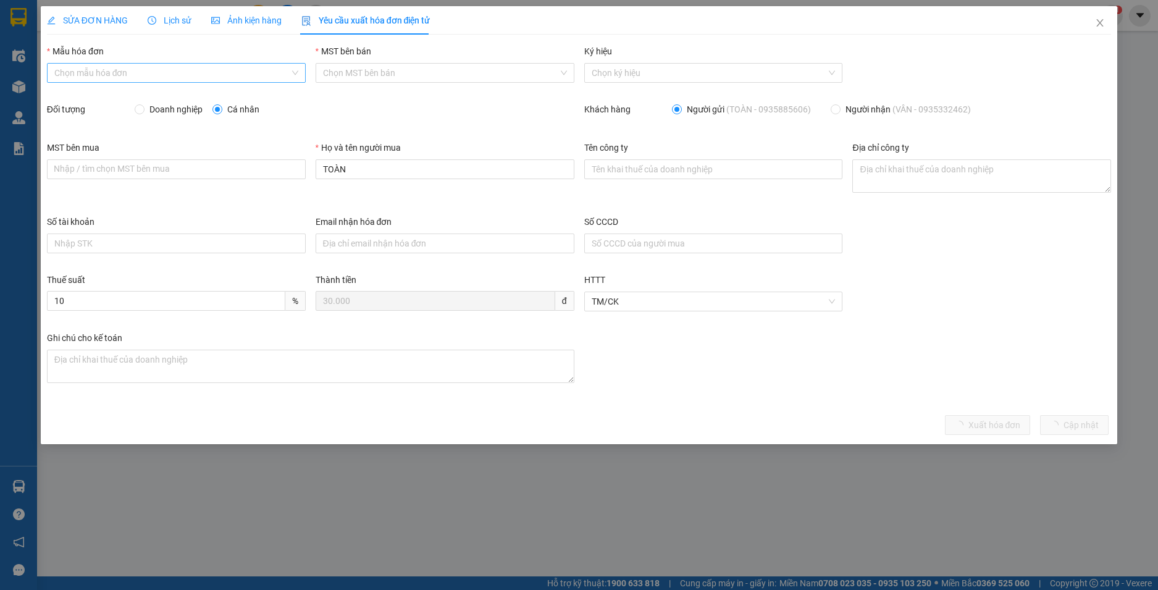
click at [143, 74] on input "Mẫu hóa đơn" at bounding box center [171, 73] width 235 height 19
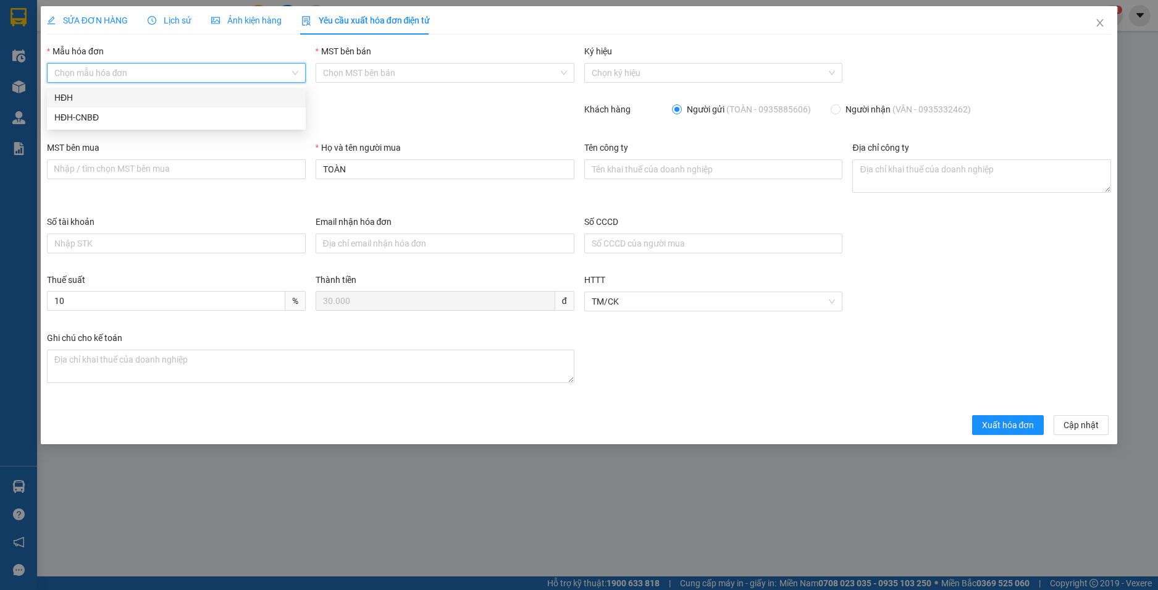
drag, startPoint x: 119, startPoint y: 95, endPoint x: 175, endPoint y: 117, distance: 60.4
click at [119, 96] on div "HĐH" at bounding box center [176, 98] width 244 height 14
type input "8"
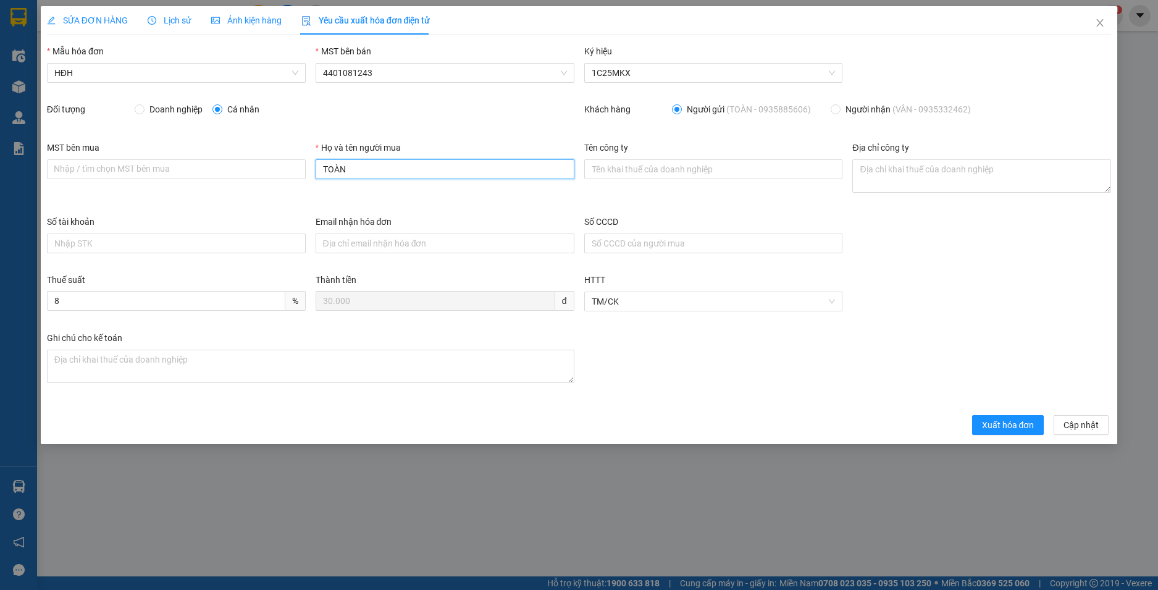
drag, startPoint x: 348, startPoint y: 167, endPoint x: 284, endPoint y: 159, distance: 64.2
click at [285, 159] on div "MST bên mua Nhập / tìm chọn MST bên mua Họ và tên người mua TOÀN Tên công ty Đị…" at bounding box center [579, 178] width 1074 height 74
type input "Người mua không lấy hoá đơn"
click at [995, 425] on span "Xuất hóa đơn" at bounding box center [1008, 425] width 52 height 14
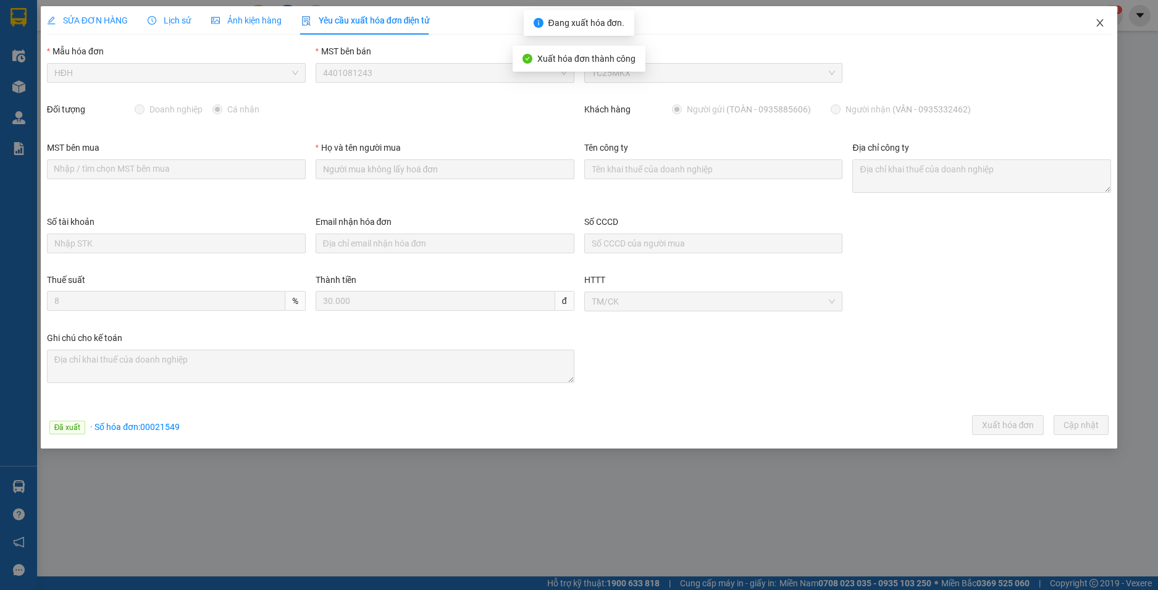
click at [1101, 27] on icon "close" at bounding box center [1100, 23] width 10 height 10
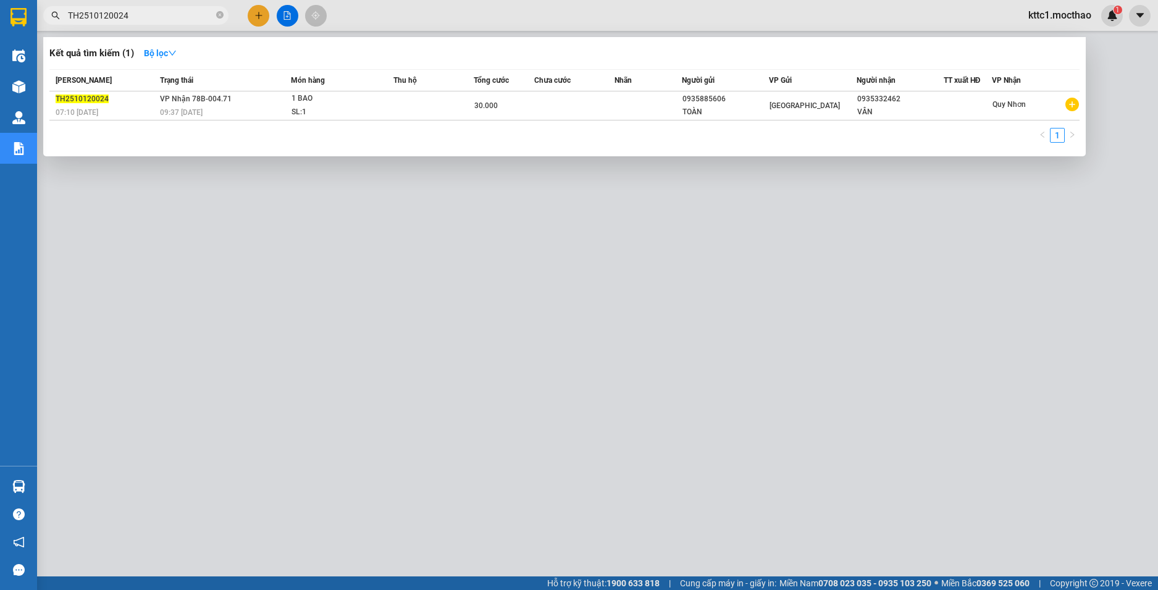
drag, startPoint x: 184, startPoint y: 18, endPoint x: 60, endPoint y: 18, distance: 124.1
click at [60, 18] on span "TH2510120024" at bounding box center [135, 15] width 185 height 19
paste input "7"
type input "TH2510120027"
click at [604, 104] on td at bounding box center [574, 105] width 80 height 29
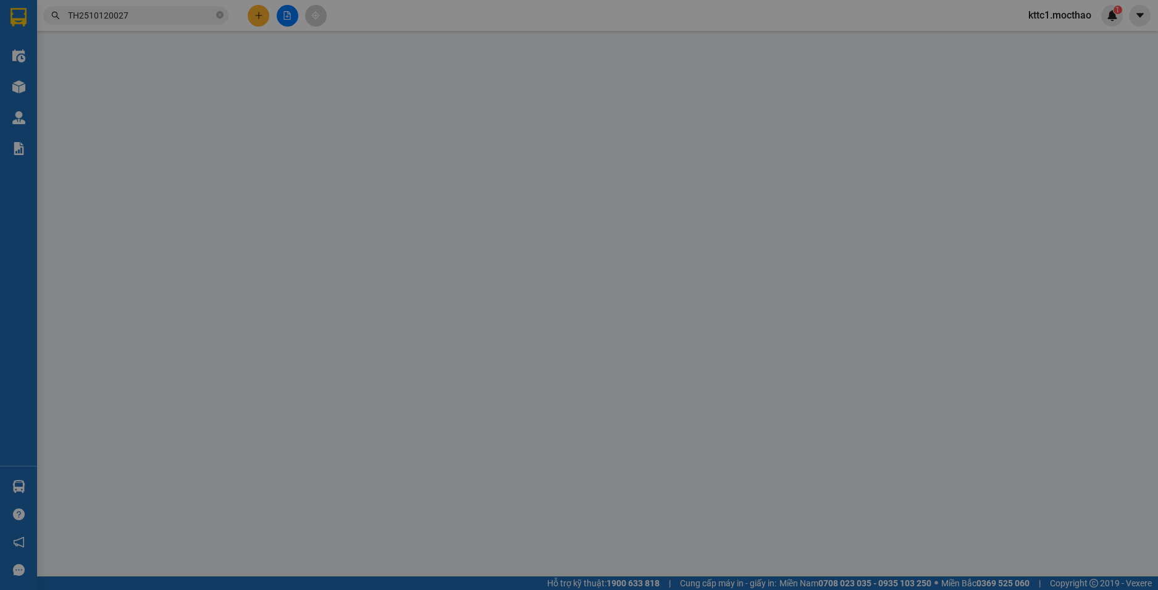
type input "0888383105"
type input "NGỌC"
type input "0972458044"
type input "BẢO"
type input "1"
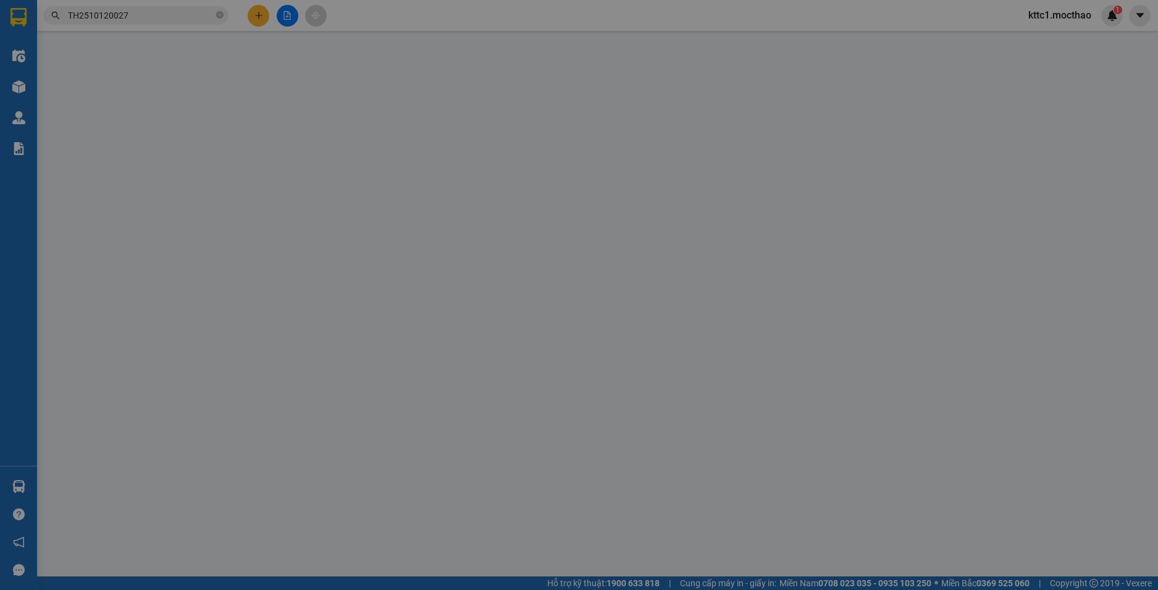
type input "0"
type input "40.000"
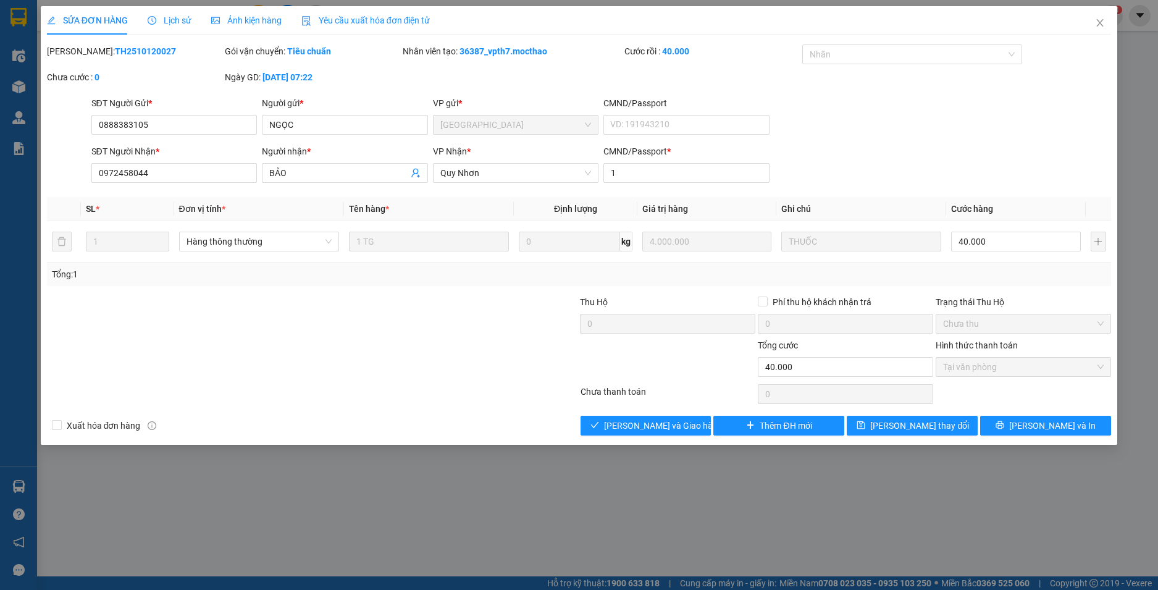
click at [357, 22] on span "Yêu cầu xuất hóa đơn điện tử" at bounding box center [365, 20] width 129 height 10
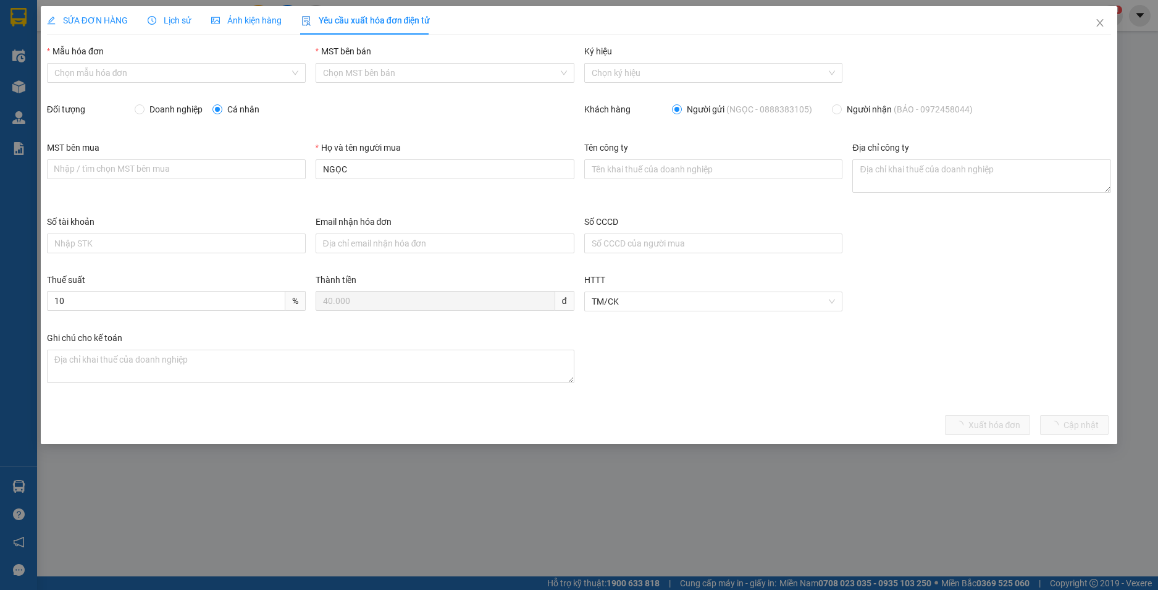
drag, startPoint x: 131, startPoint y: 72, endPoint x: 131, endPoint y: 86, distance: 14.8
click at [131, 71] on input "Mẫu hóa đơn" at bounding box center [171, 73] width 235 height 19
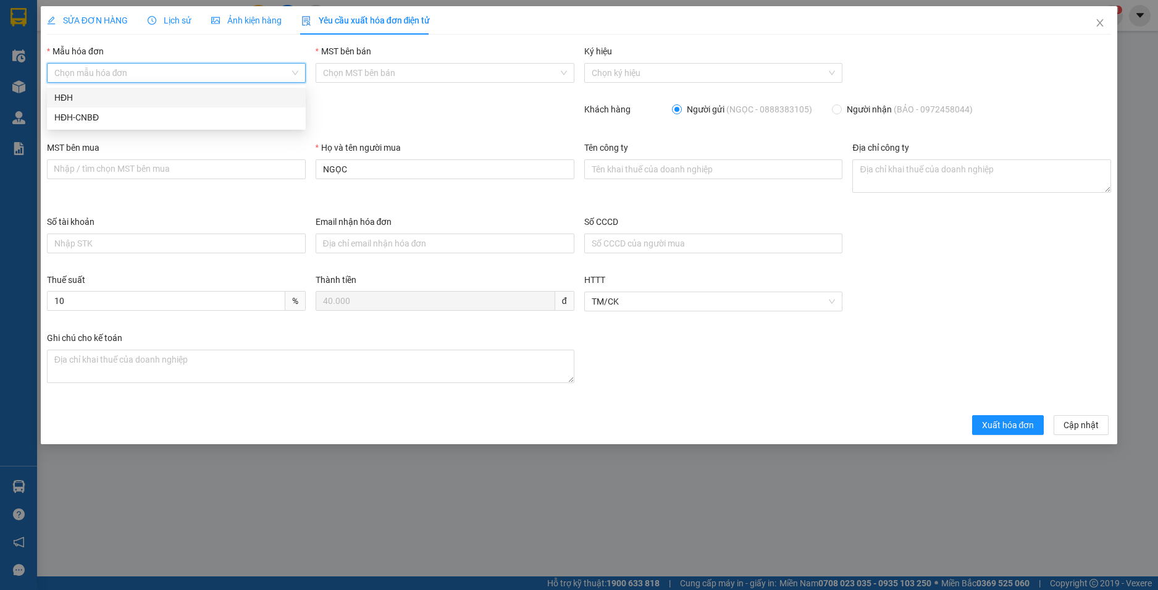
click at [131, 90] on div "HĐH" at bounding box center [176, 98] width 259 height 20
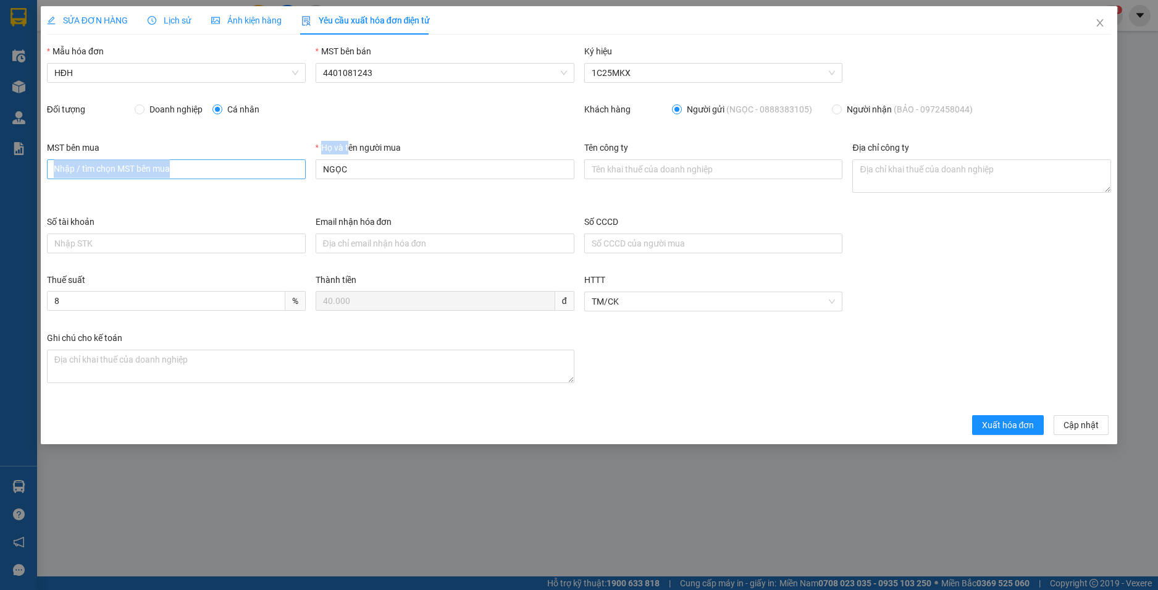
drag, startPoint x: 351, startPoint y: 157, endPoint x: 289, endPoint y: 169, distance: 62.8
click at [289, 169] on div "MST bên mua Nhập / tìm chọn MST bên mua Họ và tên người mua NGỌC Tên công ty Đị…" at bounding box center [579, 178] width 1074 height 74
drag, startPoint x: 352, startPoint y: 175, endPoint x: 244, endPoint y: 182, distance: 107.6
click at [248, 182] on div "MST bên mua Nhập / tìm chọn MST bên mua Họ và tên người mua NGỌC Tên công ty Đị…" at bounding box center [579, 178] width 1074 height 74
click at [1010, 428] on span "Xuất hóa đơn" at bounding box center [1008, 425] width 52 height 14
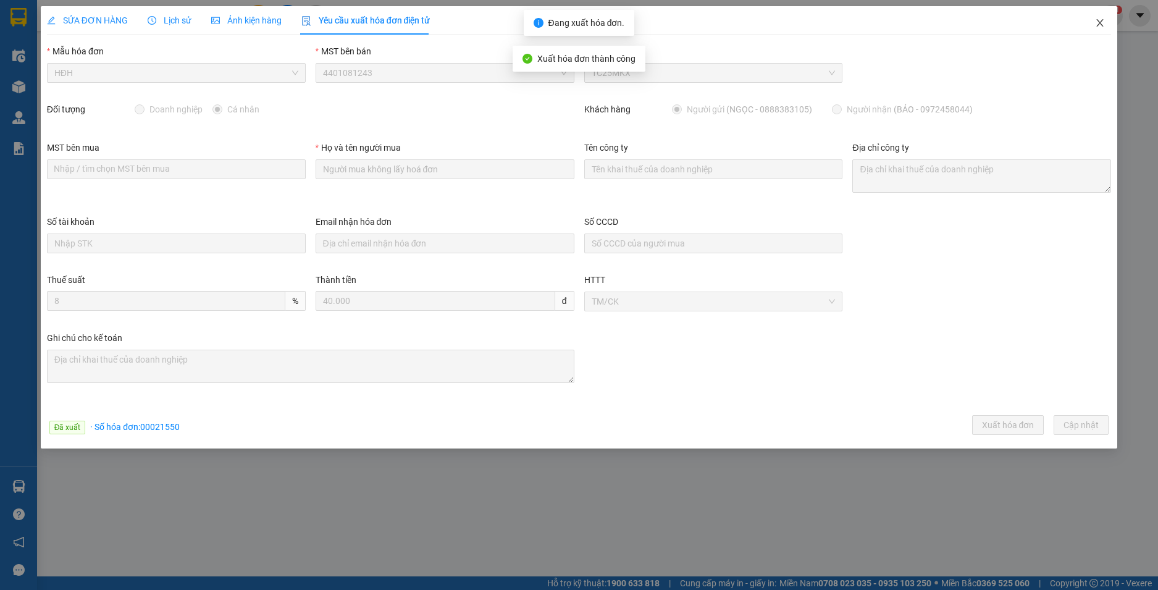
click at [1098, 20] on icon "close" at bounding box center [1100, 23] width 10 height 10
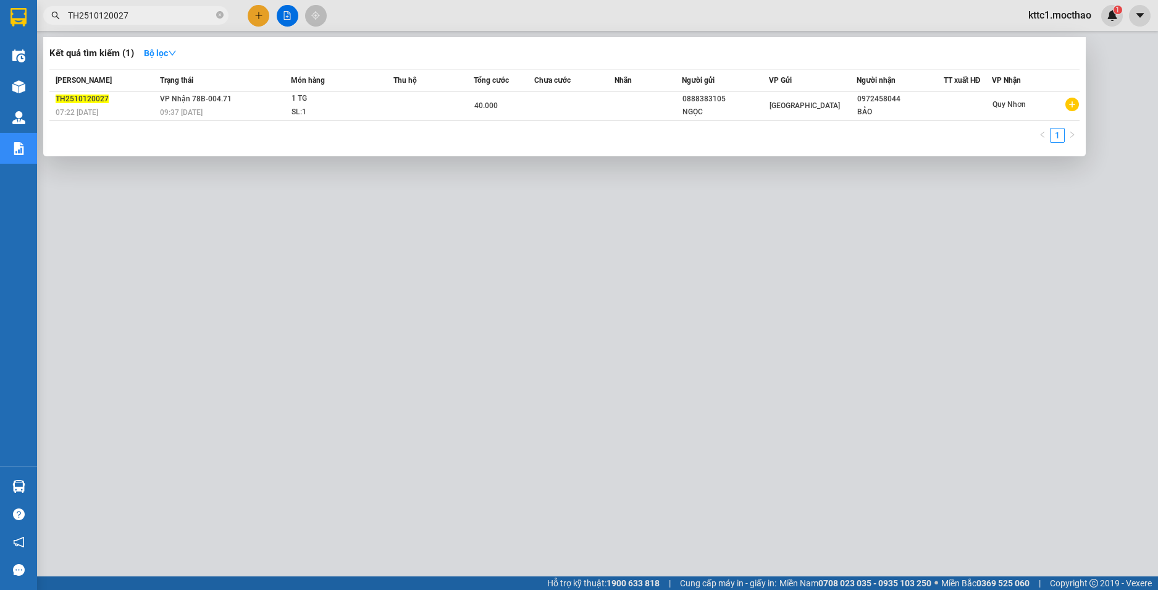
drag, startPoint x: 82, startPoint y: 20, endPoint x: 32, endPoint y: 27, distance: 50.4
click at [32, 27] on section "Kết quả tìm kiếm ( 1 ) Bộ lọc Mã ĐH Trạng thái Món hàng Thu hộ Tổng cước Chưa c…" at bounding box center [579, 295] width 1158 height 590
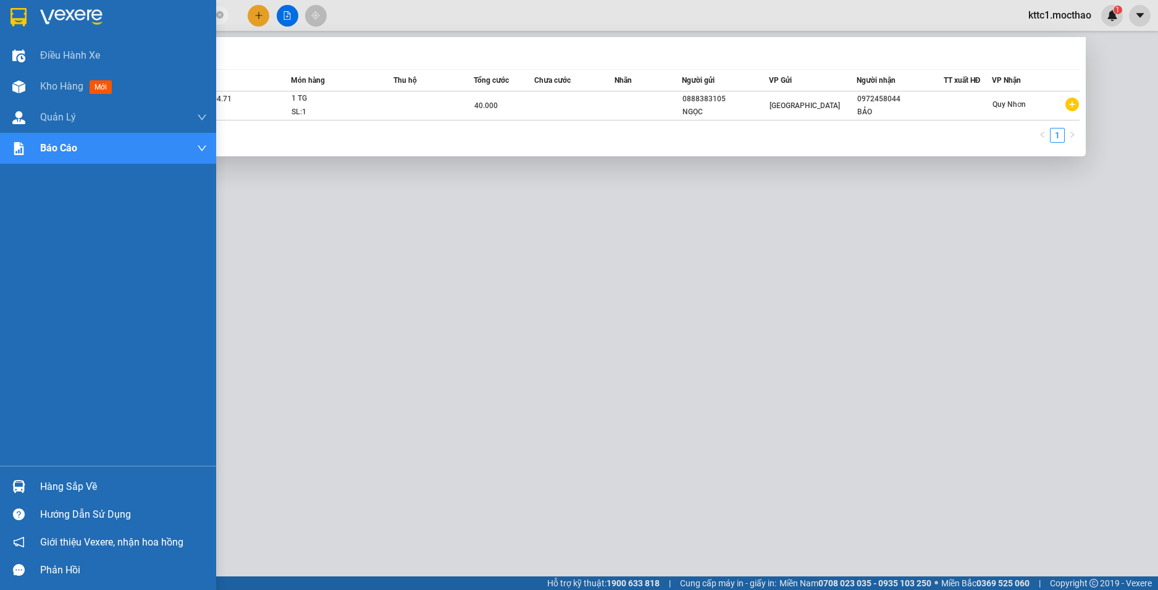
paste input "01"
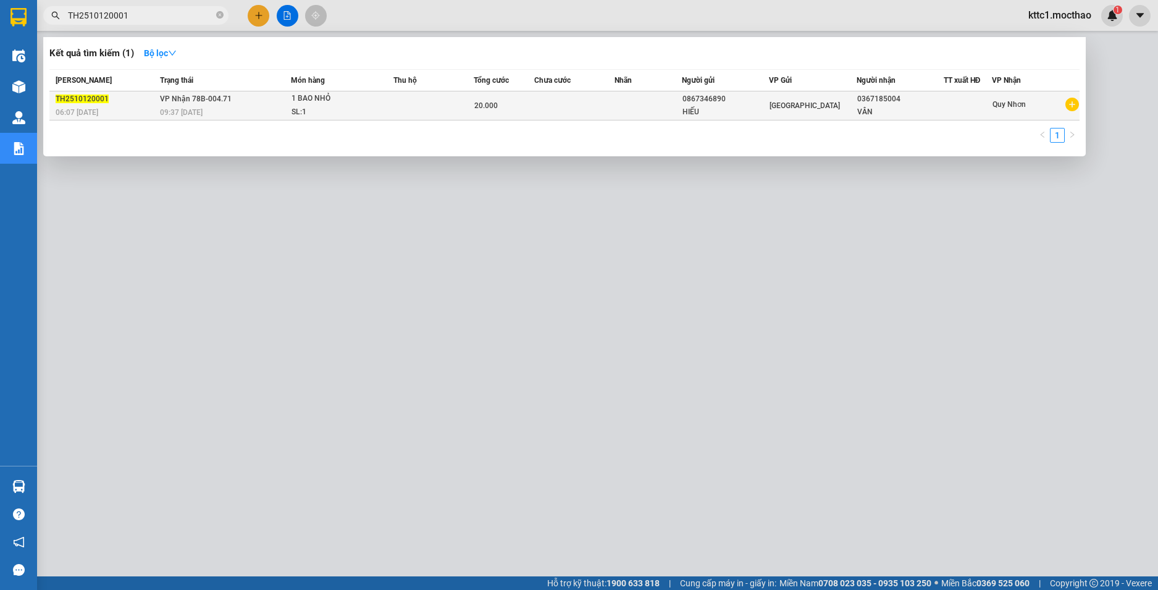
click at [601, 111] on td at bounding box center [574, 105] width 80 height 29
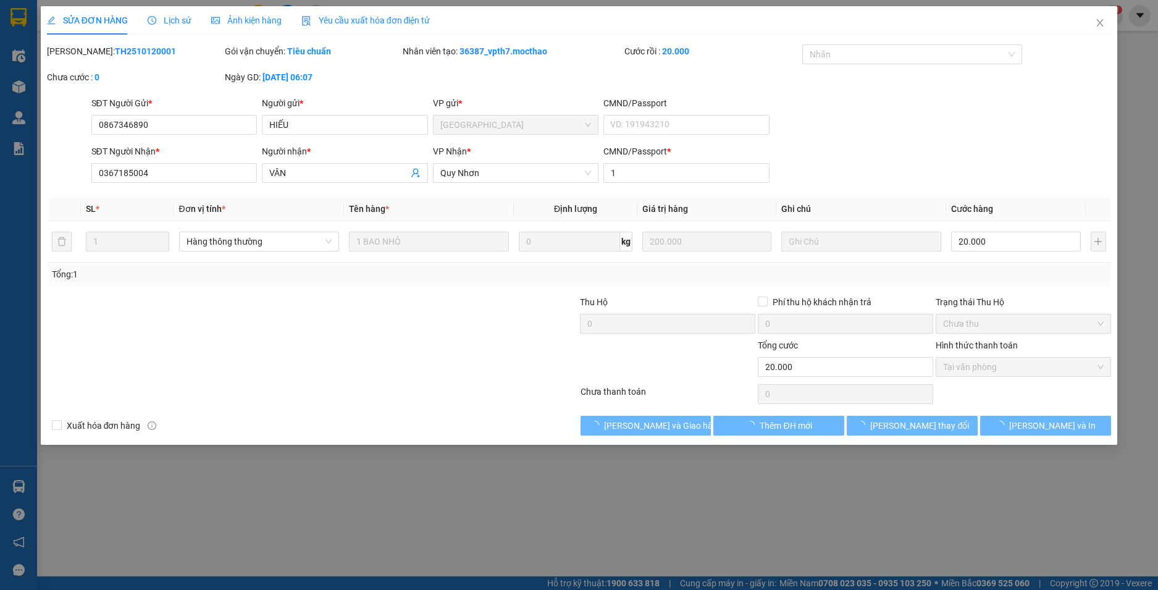
click at [371, 22] on span "Yêu cầu xuất hóa đơn điện tử" at bounding box center [365, 20] width 129 height 10
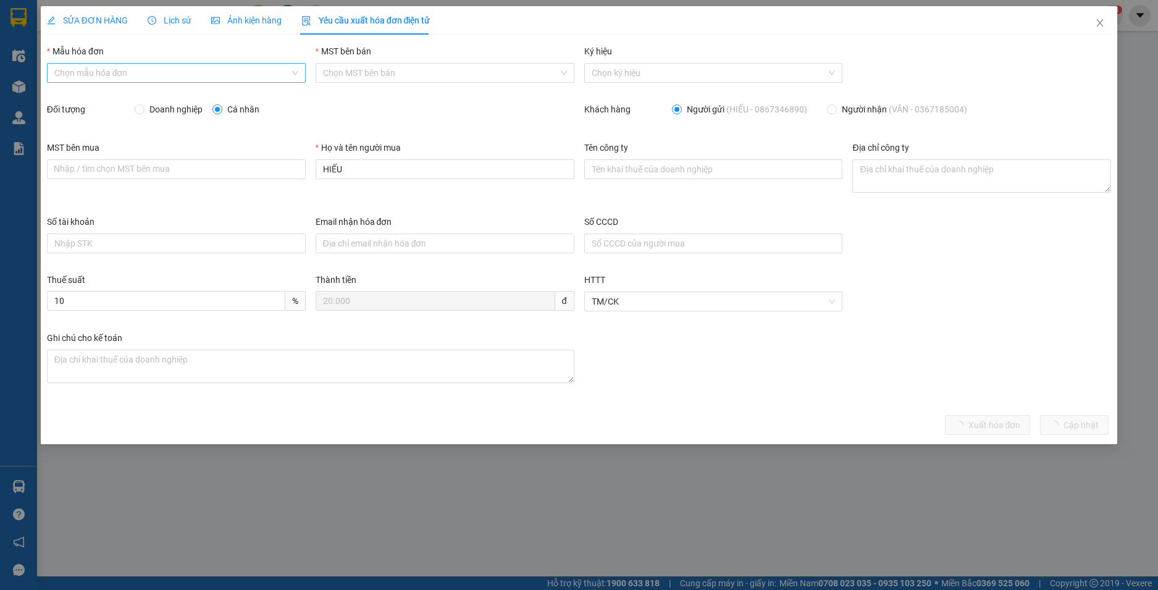
click at [164, 75] on input "Mẫu hóa đơn" at bounding box center [171, 73] width 235 height 19
click at [108, 106] on div "HĐH" at bounding box center [176, 98] width 259 height 20
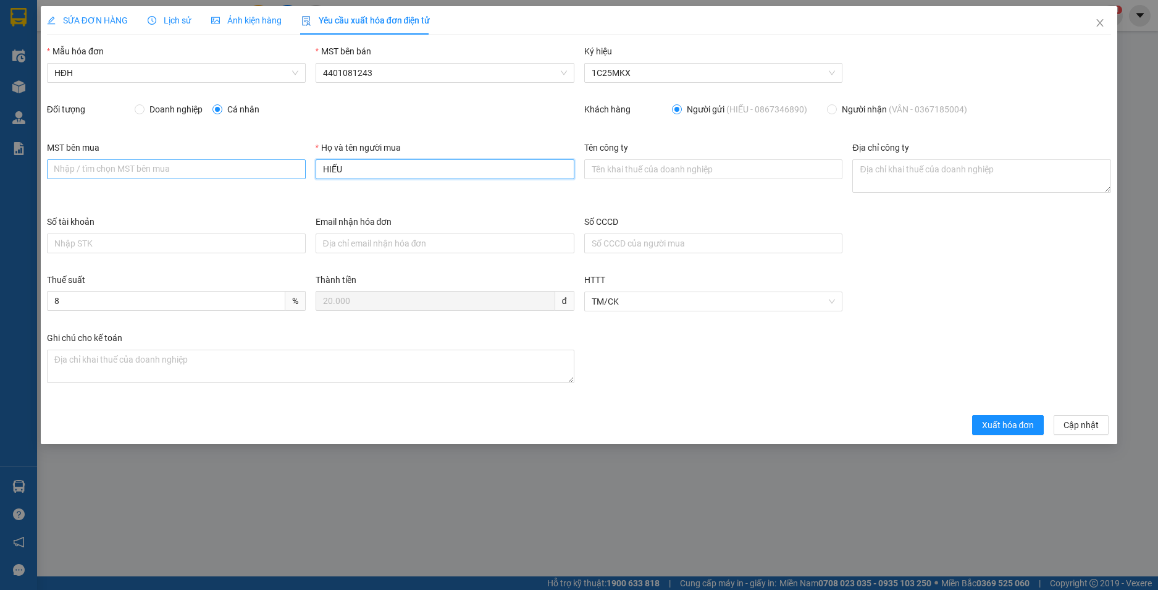
drag, startPoint x: 304, startPoint y: 172, endPoint x: 282, endPoint y: 169, distance: 22.5
click at [283, 170] on div "MST bên mua Nhập / tìm chọn MST bên mua Họ và tên người mua HIẾU Tên công ty Đị…" at bounding box center [579, 178] width 1074 height 74
click at [990, 427] on span "Xuất hóa đơn" at bounding box center [1008, 425] width 52 height 14
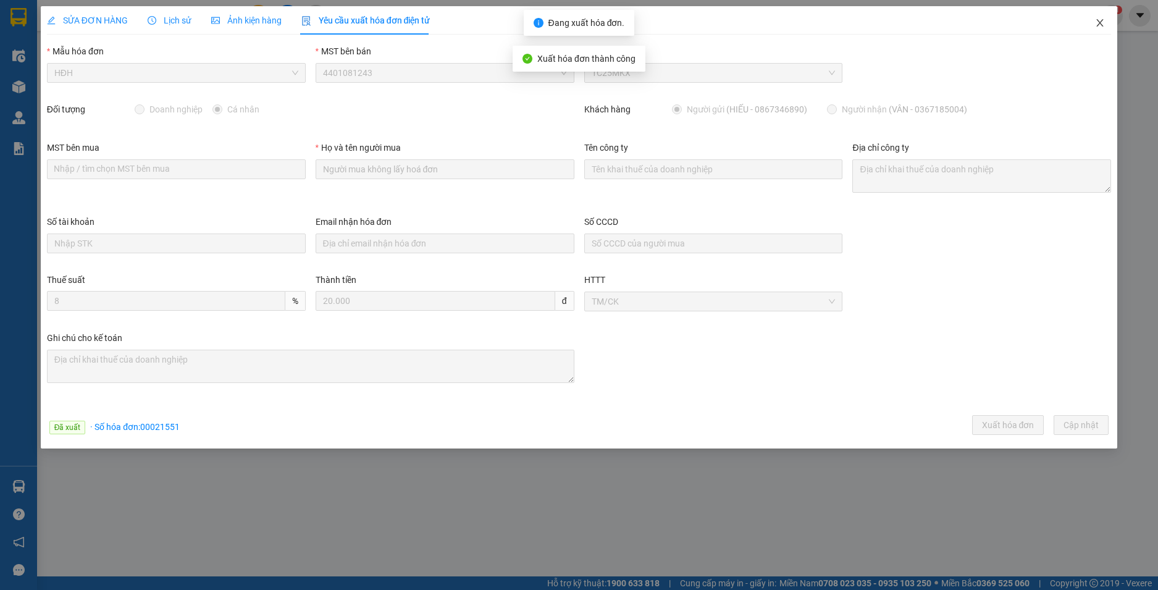
click at [1099, 22] on icon "close" at bounding box center [1100, 23] width 10 height 10
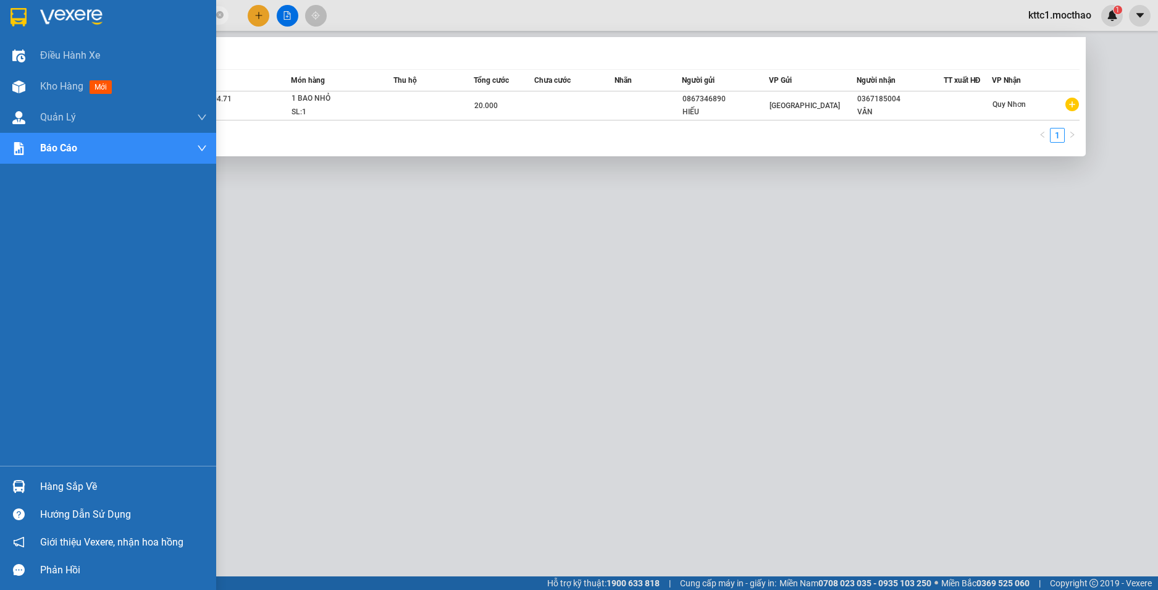
drag, startPoint x: 136, startPoint y: 19, endPoint x: 34, endPoint y: 19, distance: 102.5
click at [34, 19] on section "Kết quả tìm kiếm ( 1 ) Bộ lọc Mã ĐH Trạng thái Món hàng Thu hộ Tổng cước Chưa c…" at bounding box center [579, 295] width 1158 height 590
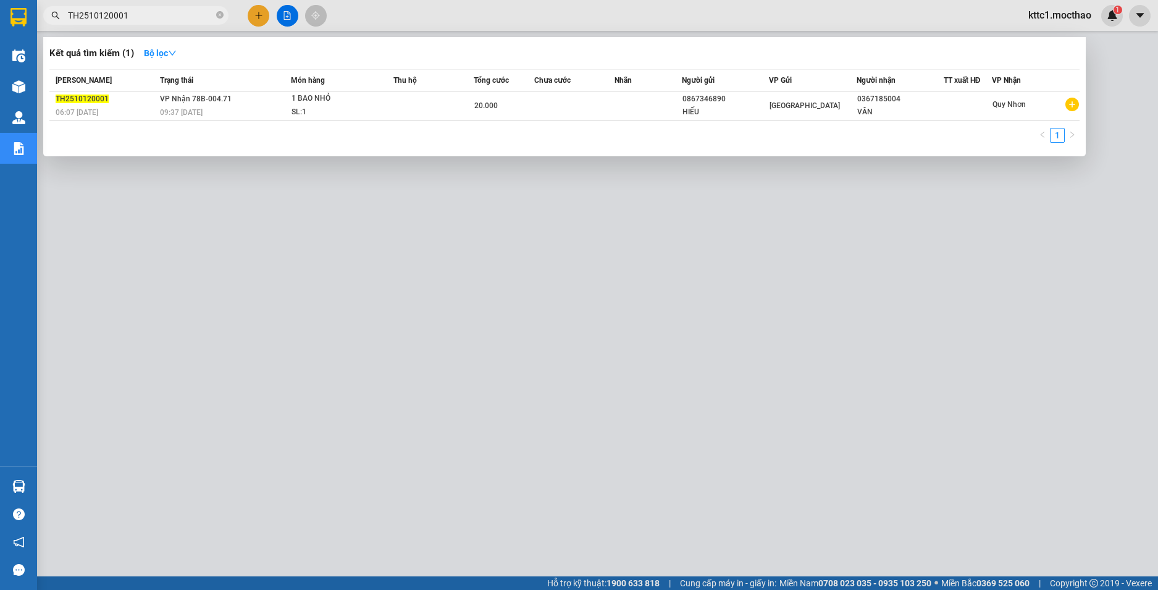
paste input "23"
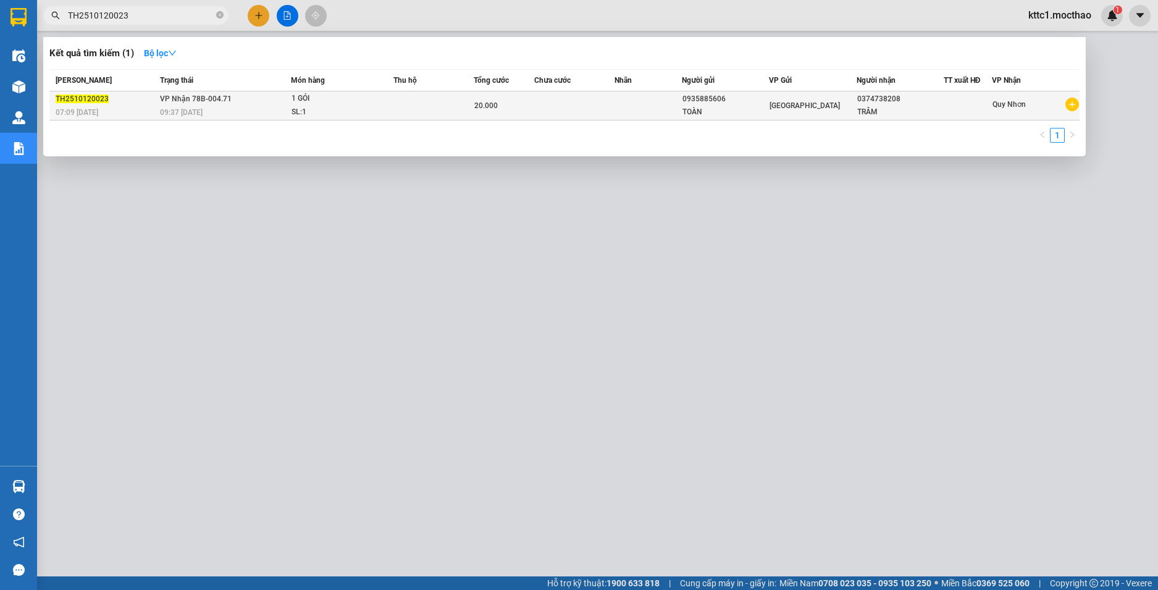
click at [653, 109] on td at bounding box center [647, 105] width 67 height 29
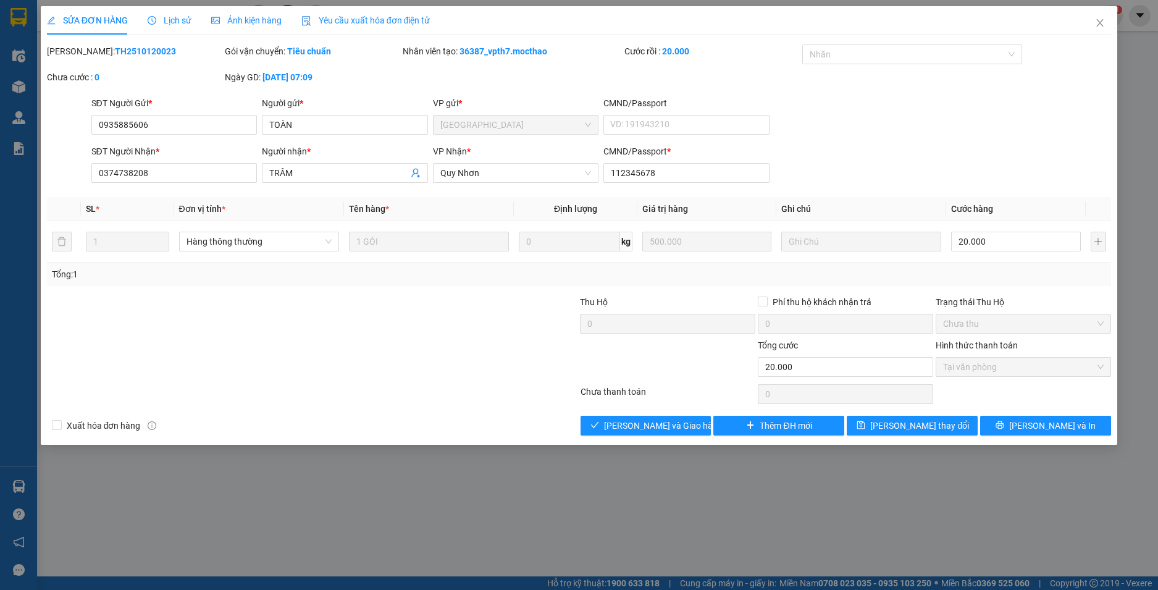
click at [386, 22] on span "Yêu cầu xuất hóa đơn điện tử" at bounding box center [365, 20] width 129 height 10
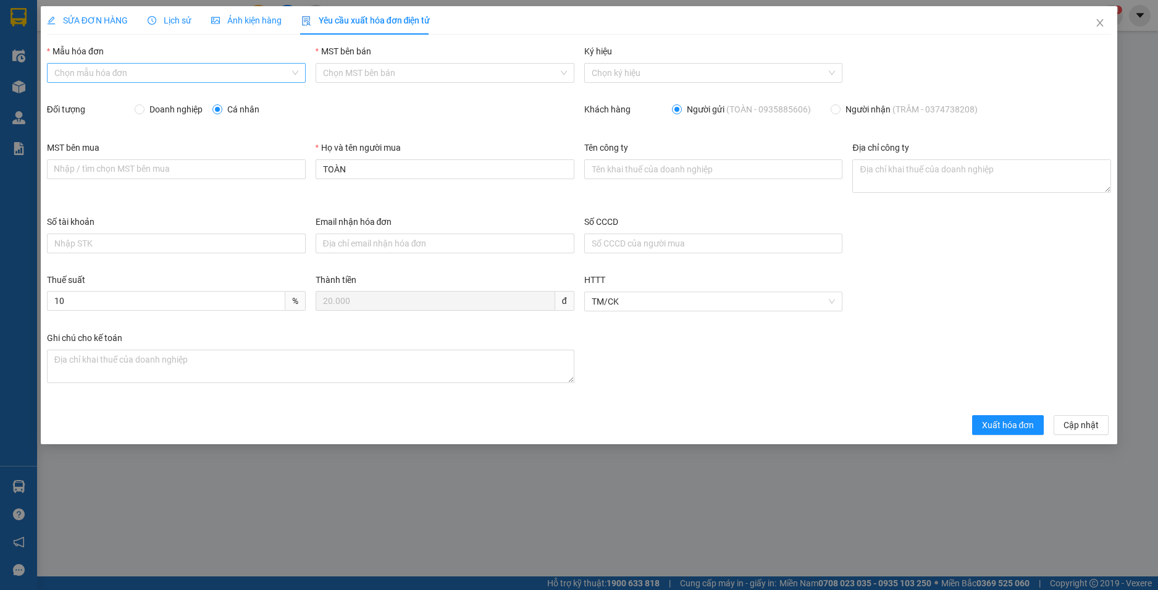
click at [156, 65] on input "Mẫu hóa đơn" at bounding box center [171, 73] width 235 height 19
drag, startPoint x: 99, startPoint y: 98, endPoint x: 181, endPoint y: 122, distance: 85.4
click at [99, 98] on div "HĐH" at bounding box center [176, 98] width 244 height 14
drag, startPoint x: 351, startPoint y: 173, endPoint x: 270, endPoint y: 167, distance: 81.8
click at [270, 167] on div "MST bên mua Nhập / tìm chọn MST bên mua Họ và tên người mua TOÀN Tên công ty Đị…" at bounding box center [579, 178] width 1074 height 74
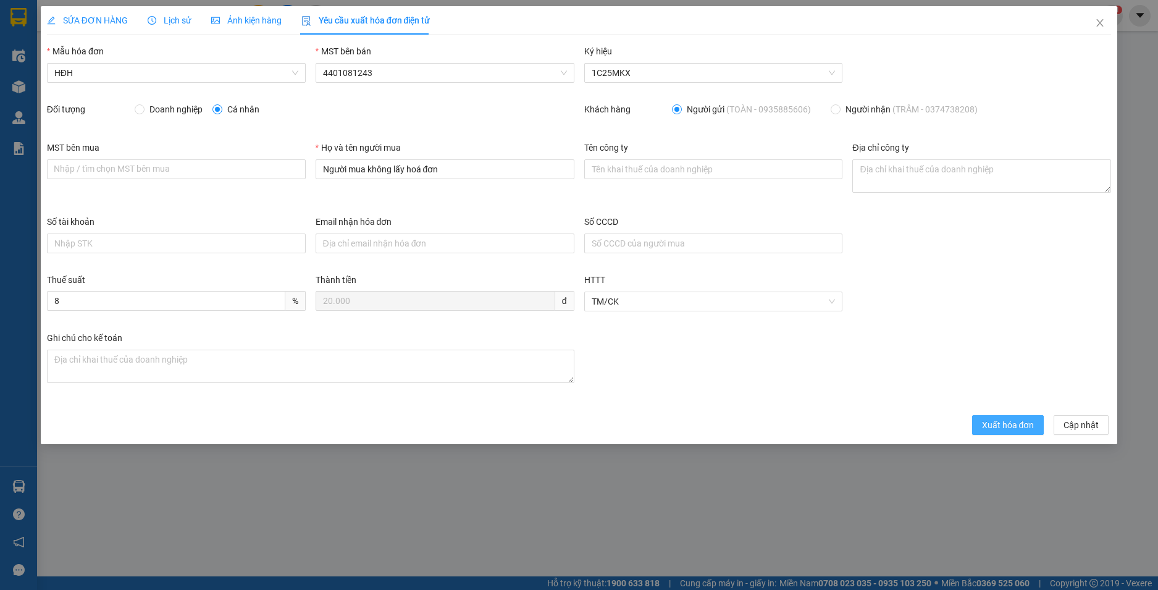
click at [1011, 427] on span "Xuất hóa đơn" at bounding box center [1008, 425] width 52 height 14
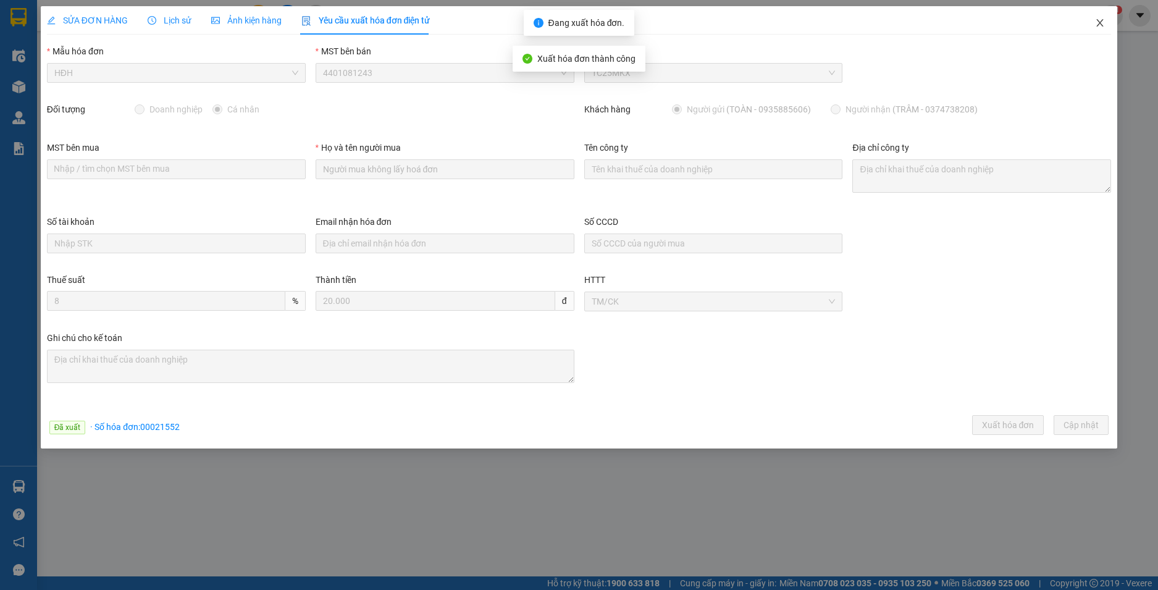
click at [1100, 21] on icon "close" at bounding box center [1100, 23] width 10 height 10
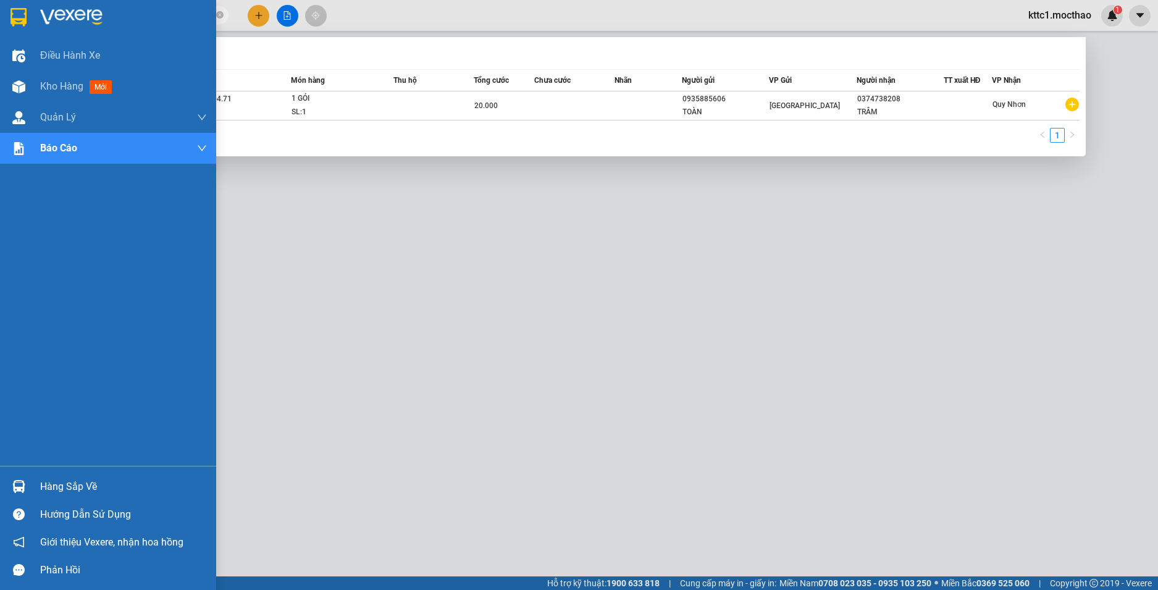
drag, startPoint x: 66, startPoint y: 16, endPoint x: 7, endPoint y: 13, distance: 58.7
click at [7, 13] on section "Kết quả tìm kiếm ( 1 ) Bộ lọc Mã ĐH Trạng thái Món hàng Thu hộ Tổng cước Chưa c…" at bounding box center [579, 295] width 1158 height 590
paste input "04"
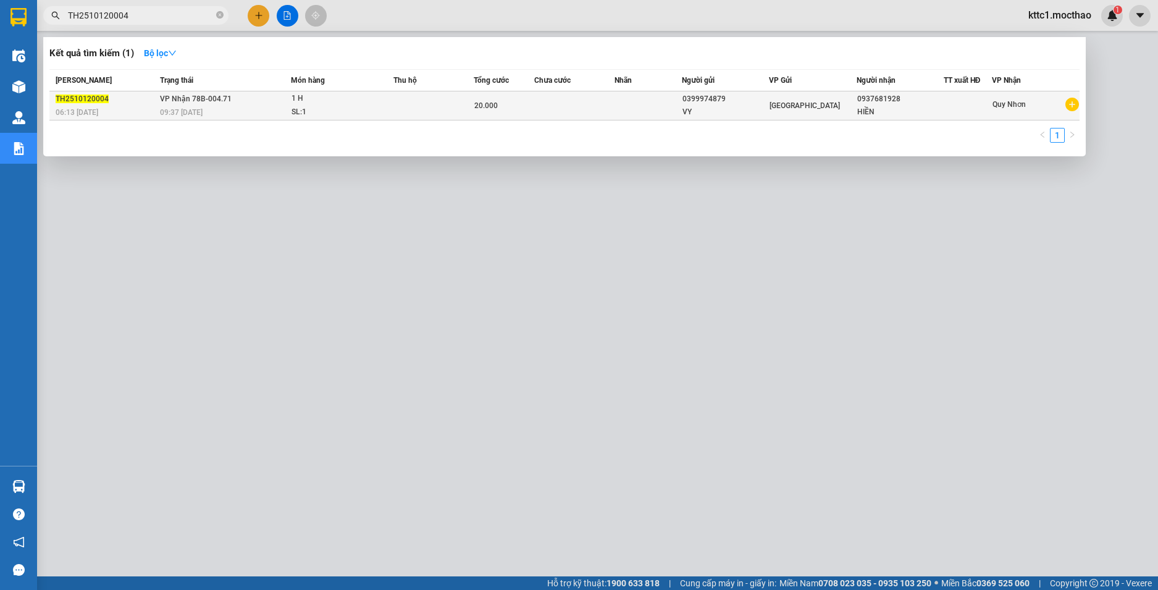
click at [584, 98] on td at bounding box center [574, 105] width 80 height 29
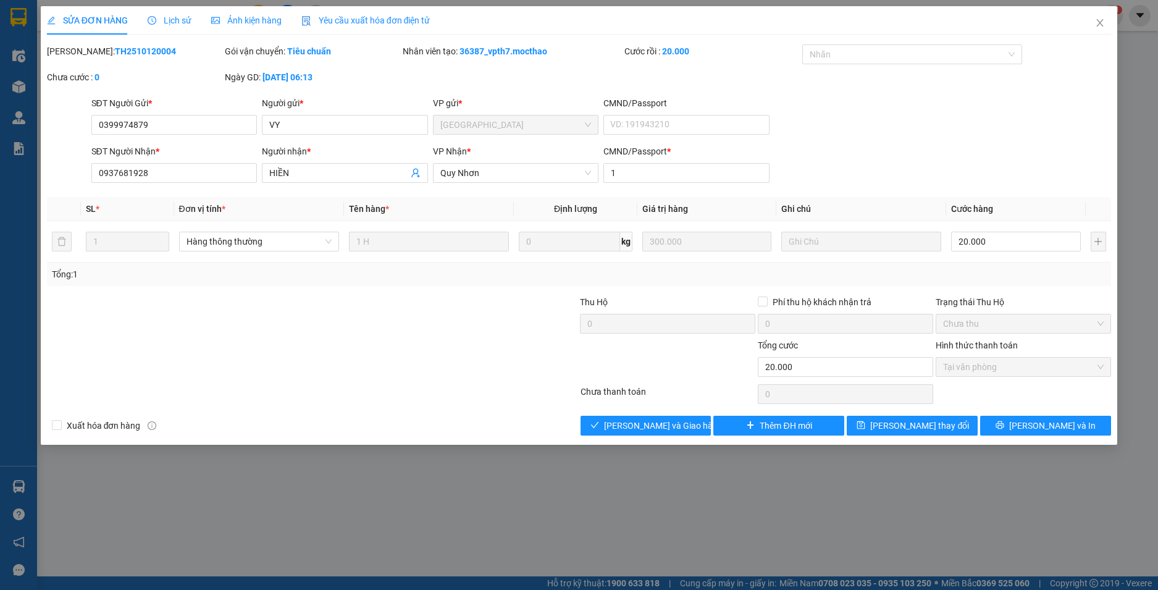
click at [392, 9] on div "Yêu cầu xuất hóa đơn điện tử" at bounding box center [365, 20] width 129 height 28
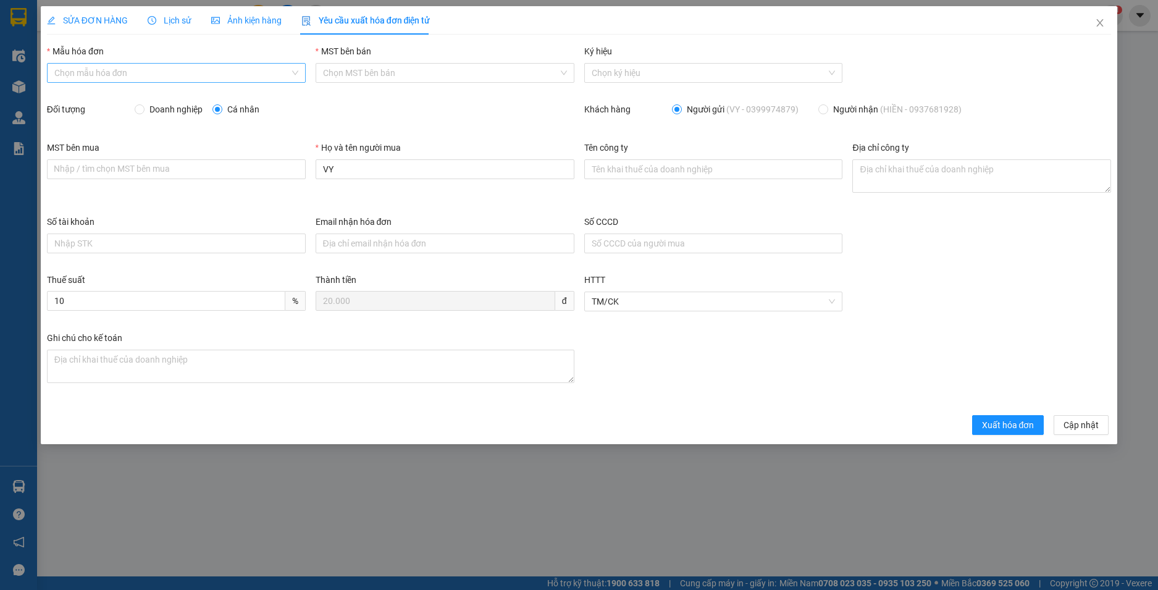
click at [136, 79] on input "Mẫu hóa đơn" at bounding box center [171, 73] width 235 height 19
click at [120, 100] on div "HĐH" at bounding box center [176, 98] width 244 height 14
drag, startPoint x: 358, startPoint y: 175, endPoint x: 275, endPoint y: 166, distance: 83.2
click at [276, 168] on div "MST bên mua Nhập / tìm chọn MST bên mua Họ và tên người mua VY Tên công ty Địa …" at bounding box center [579, 178] width 1074 height 74
paste input "TH2510120004"
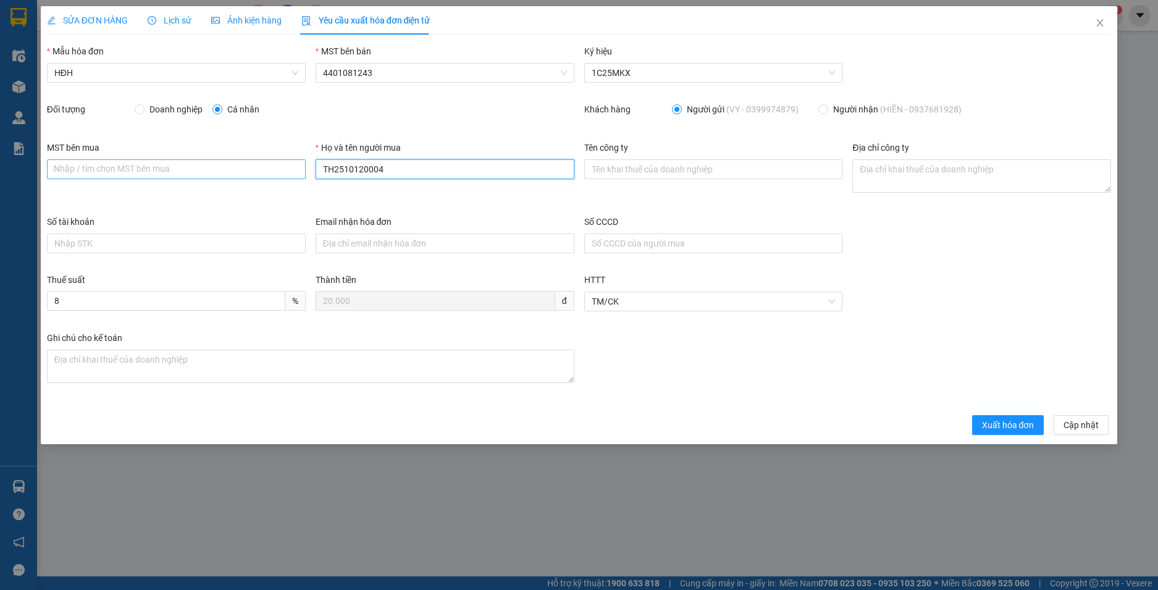
drag, startPoint x: 409, startPoint y: 171, endPoint x: 265, endPoint y: 171, distance: 143.8
click at [265, 171] on div "MST bên mua Nhập / tìm chọn MST bên mua Họ và tên người mua TH2510120004 Tên cô…" at bounding box center [579, 178] width 1074 height 74
click at [1015, 430] on span "Xuất hóa đơn" at bounding box center [1008, 425] width 52 height 14
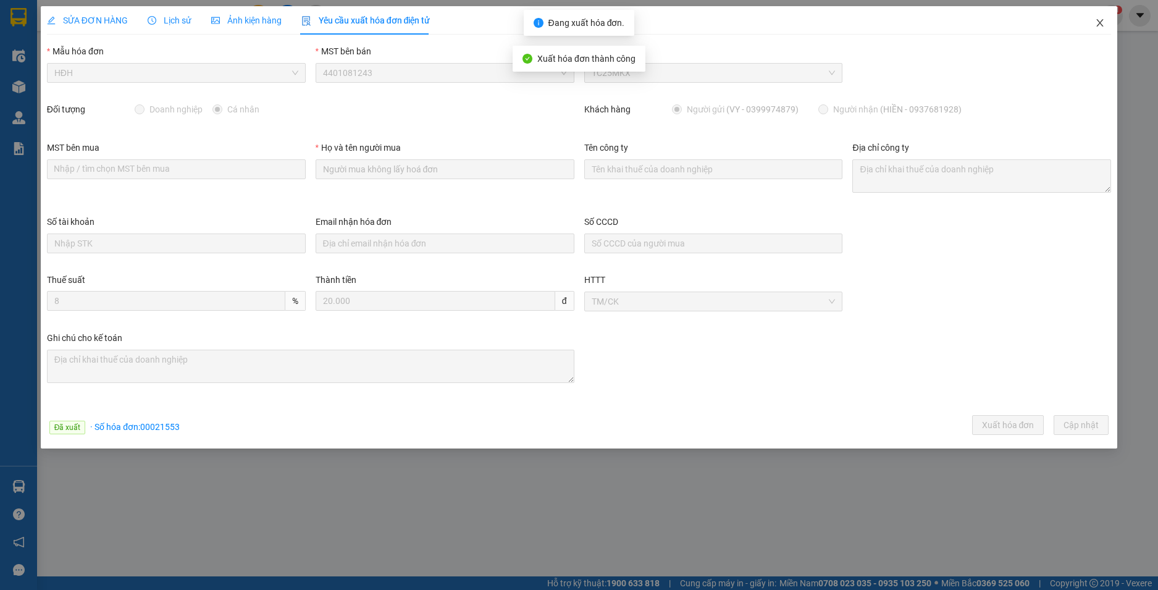
click at [1101, 16] on span "Close" at bounding box center [1099, 23] width 35 height 35
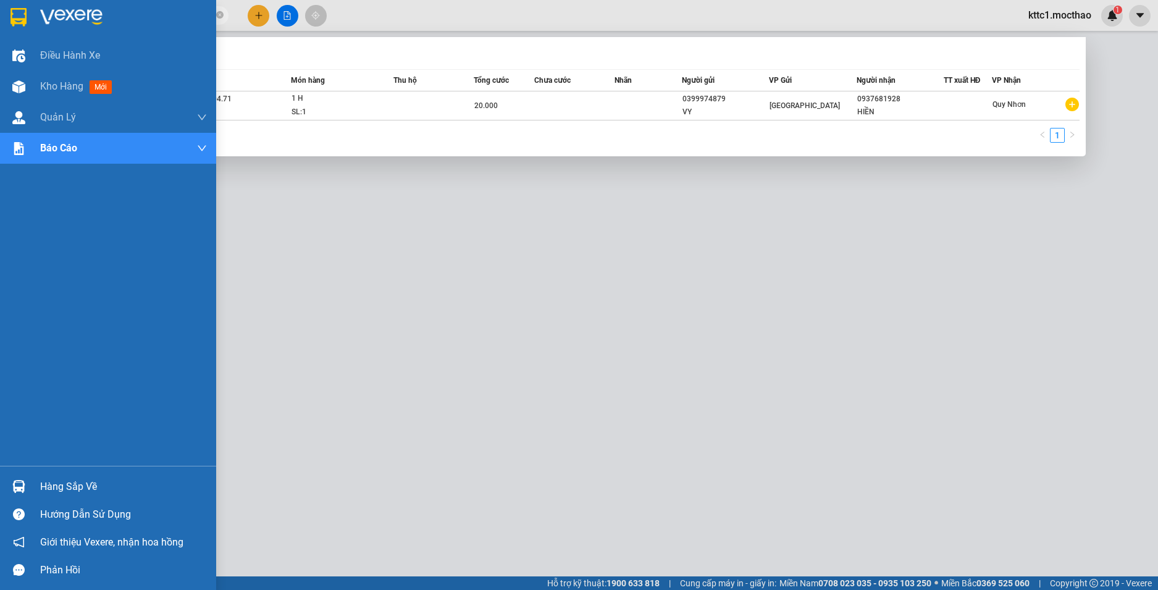
drag, startPoint x: 46, startPoint y: 23, endPoint x: 23, endPoint y: 23, distance: 22.8
click at [23, 23] on section "Kết quả tìm kiếm ( 1 ) Bộ lọc Mã ĐH Trạng thái Món hàng Thu hộ Tổng cước Chưa c…" at bounding box center [579, 295] width 1158 height 590
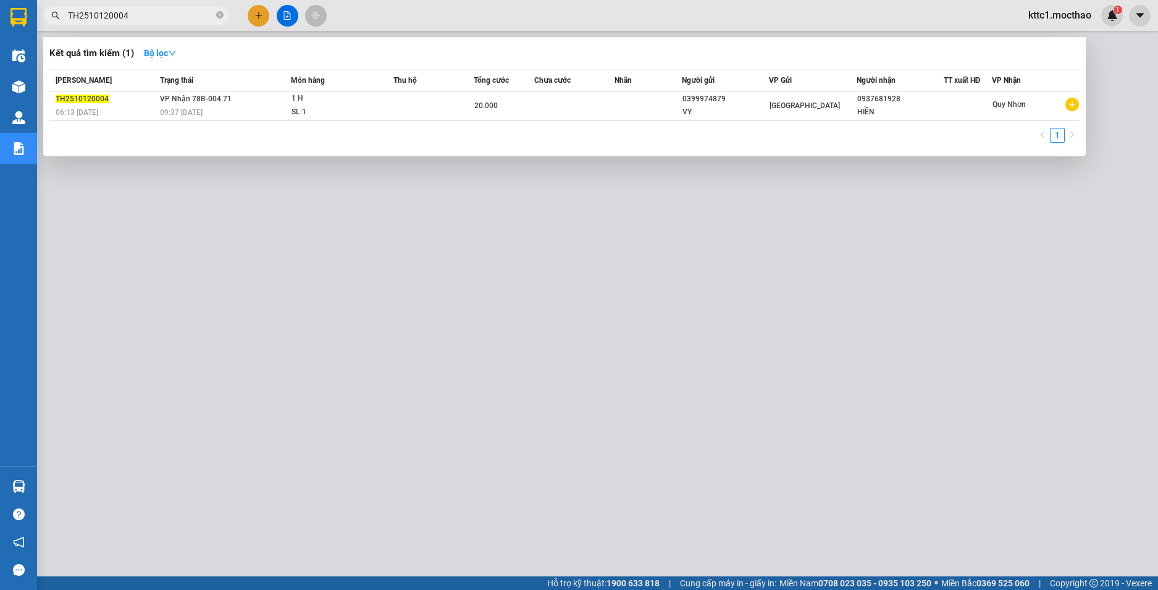
paste input "23"
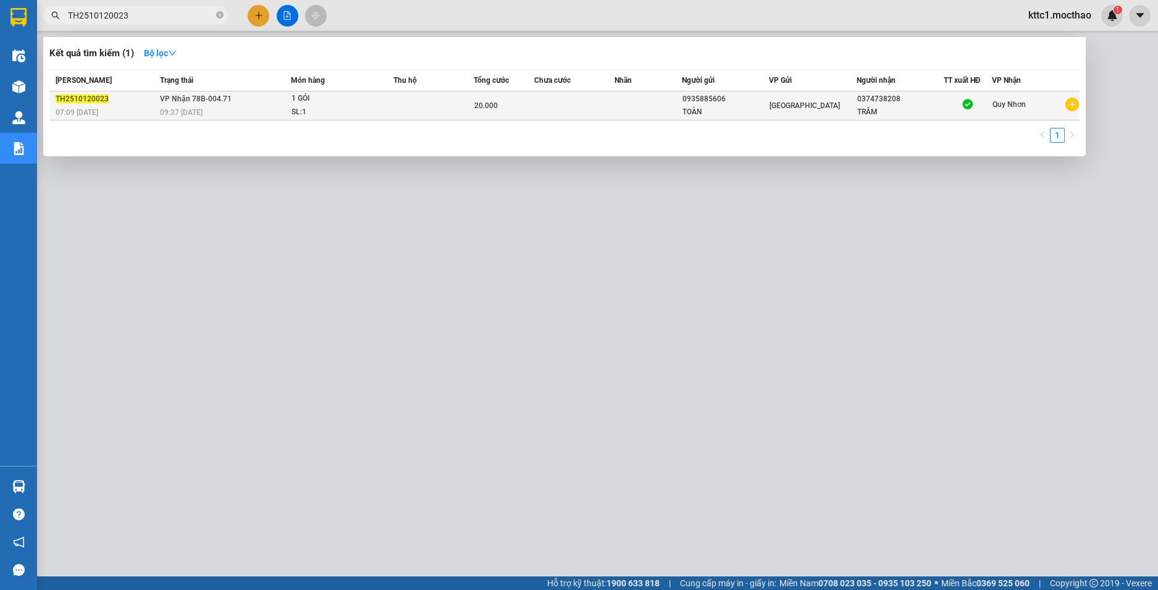
click at [356, 114] on div "SL: 1" at bounding box center [337, 113] width 93 height 14
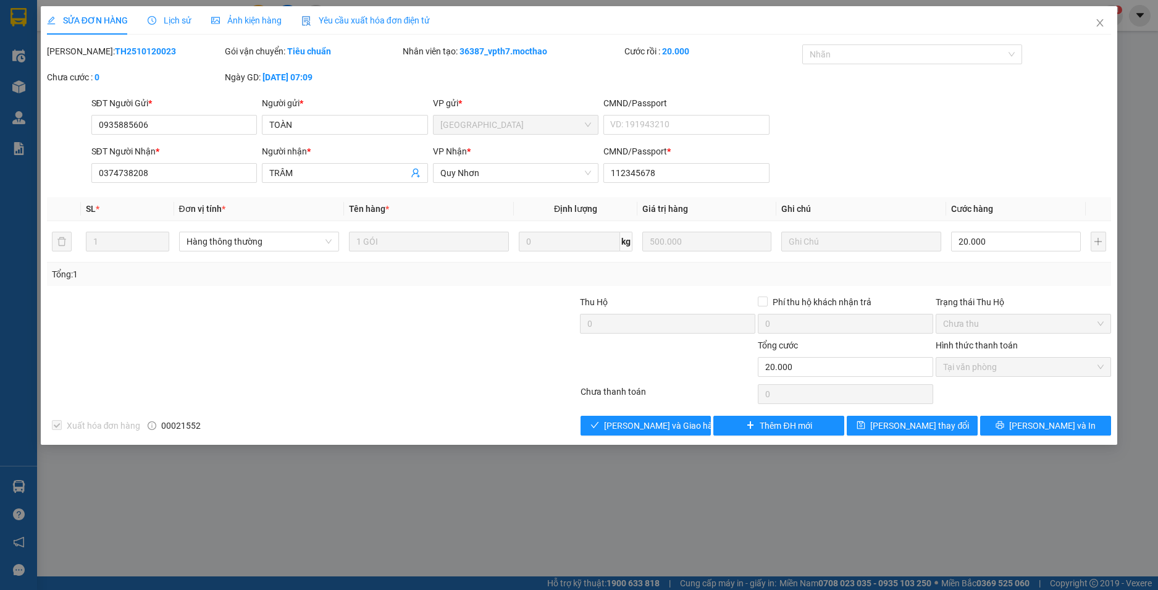
click at [359, 21] on span "Yêu cầu xuất hóa đơn điện tử" at bounding box center [365, 20] width 129 height 10
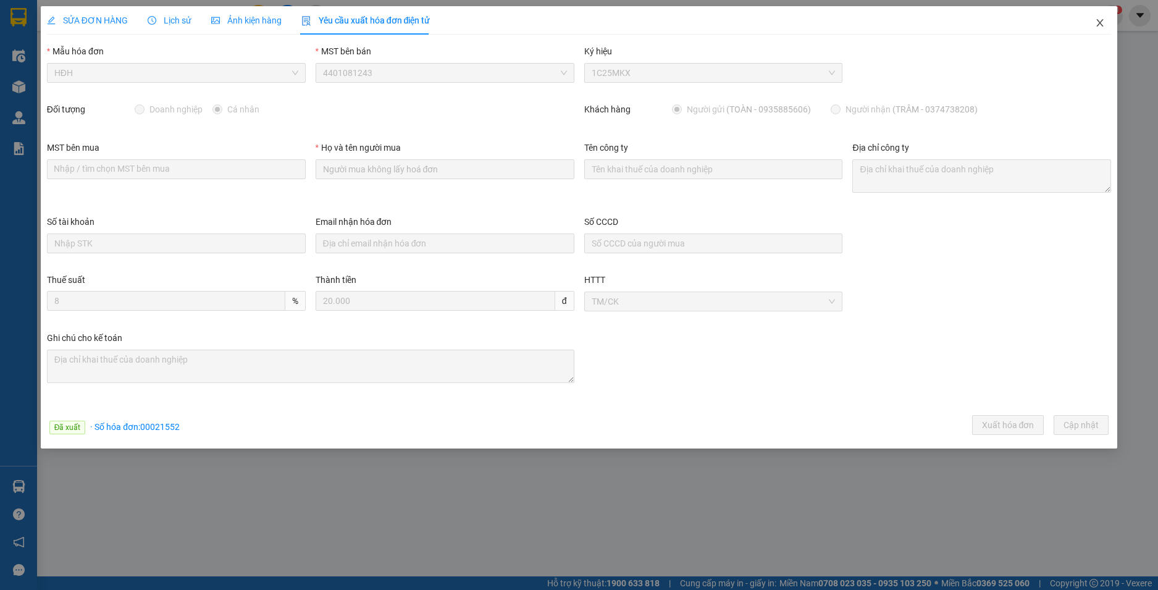
click at [1100, 17] on span "Close" at bounding box center [1099, 23] width 35 height 35
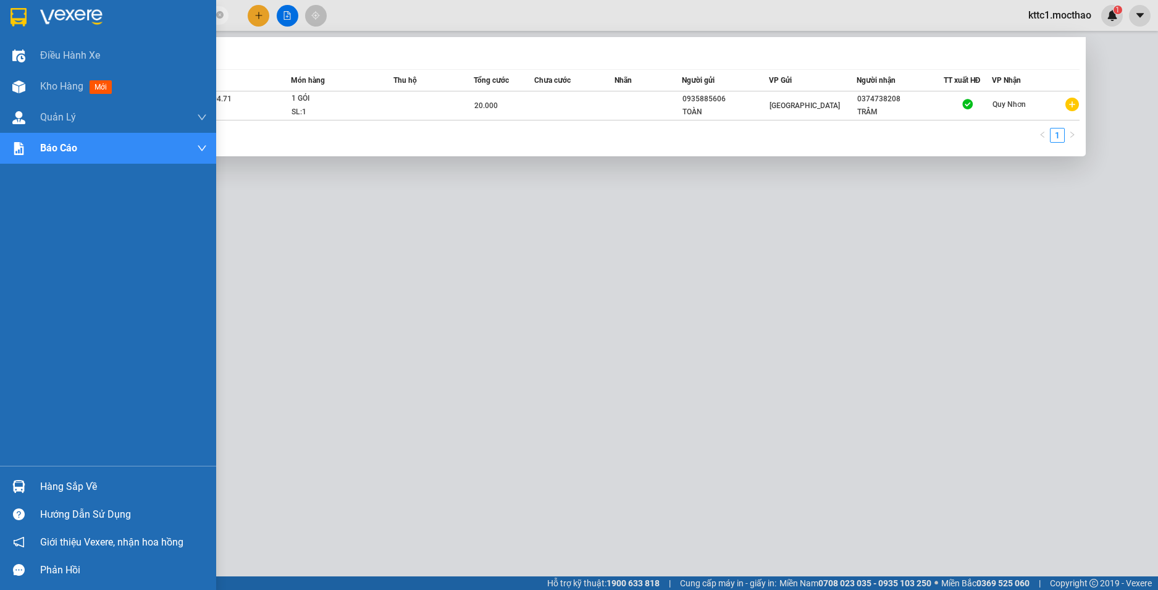
drag, startPoint x: 159, startPoint y: 19, endPoint x: 1, endPoint y: 10, distance: 157.7
click at [1, 10] on section "Kết quả tìm kiếm ( 1 ) Bộ lọc Mã ĐH Trạng thái Món hàng Thu hộ Tổng cước Chưa c…" at bounding box center [579, 295] width 1158 height 590
paste input "04"
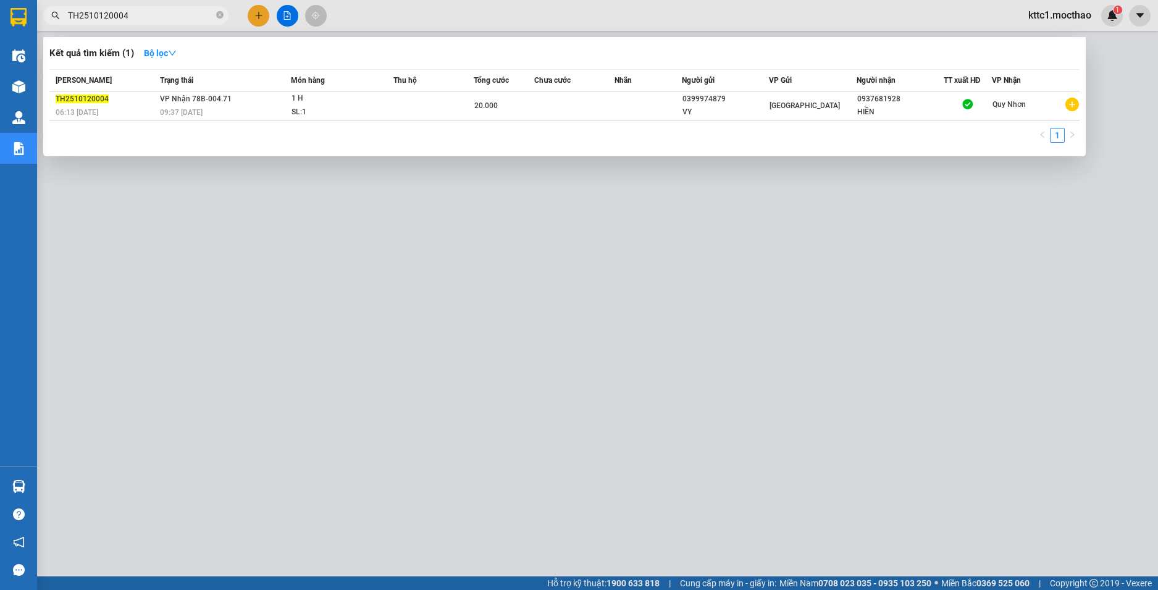
drag, startPoint x: 134, startPoint y: 13, endPoint x: 55, endPoint y: 6, distance: 79.4
click at [55, 6] on div "Kết quả tìm kiếm ( 1 ) Bộ lọc Mã ĐH Trạng thái Món hàng Thu hộ Tổng cước Chưa c…" at bounding box center [120, 16] width 241 height 22
paste input "16"
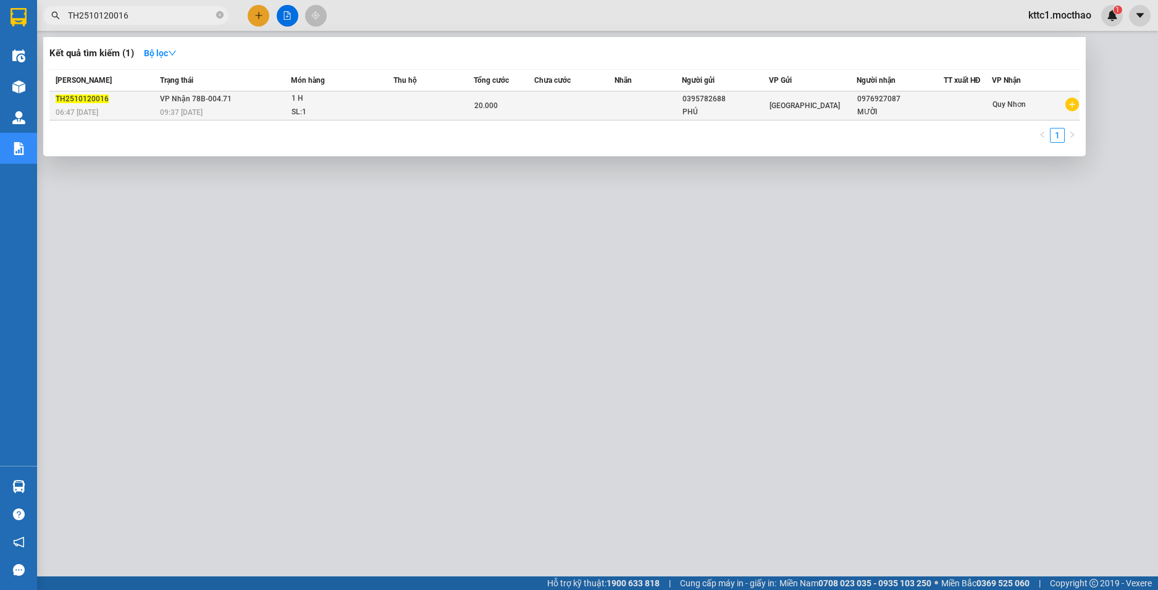
click at [584, 111] on td at bounding box center [574, 105] width 80 height 29
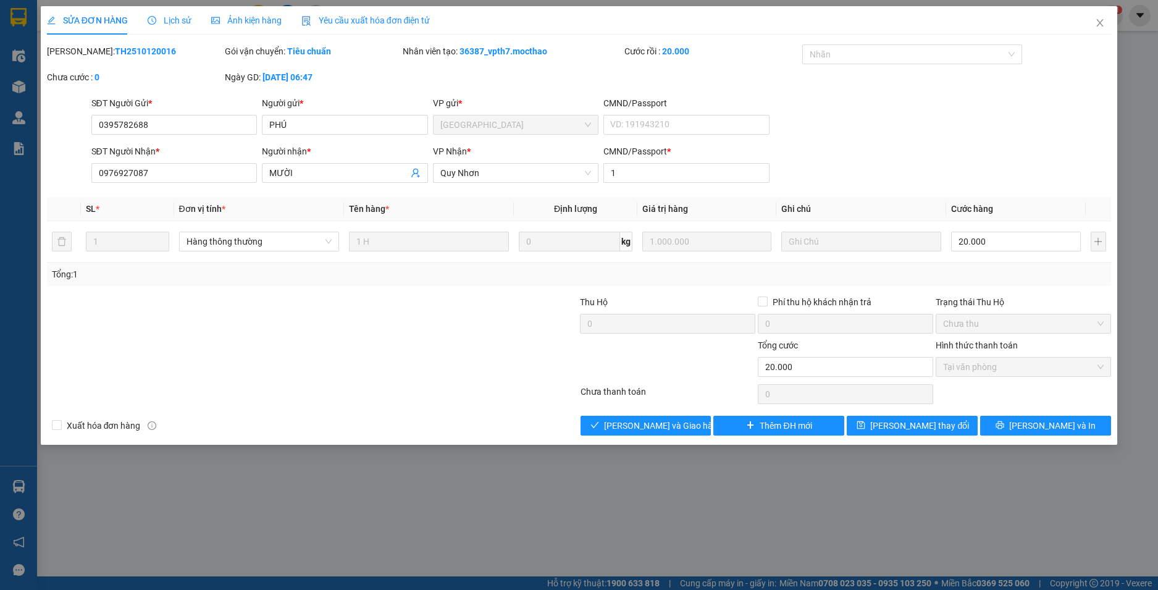
click at [337, 19] on span "Yêu cầu xuất hóa đơn điện tử" at bounding box center [365, 20] width 129 height 10
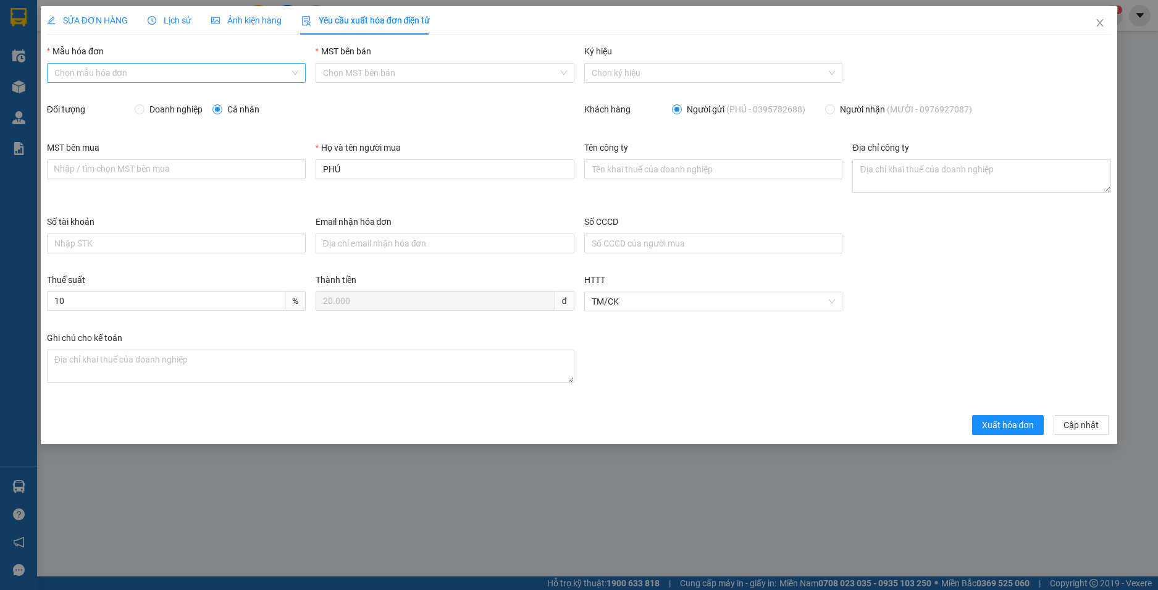
click at [152, 70] on input "Mẫu hóa đơn" at bounding box center [171, 73] width 235 height 19
click at [86, 101] on div "HĐH" at bounding box center [176, 98] width 244 height 14
drag, startPoint x: 361, startPoint y: 168, endPoint x: 254, endPoint y: 166, distance: 106.8
click at [254, 166] on div "MST bên mua Nhập / tìm chọn MST bên mua Họ và tên người mua PHÚ Tên công ty Địa…" at bounding box center [579, 178] width 1074 height 74
paste input "TH2510120016"
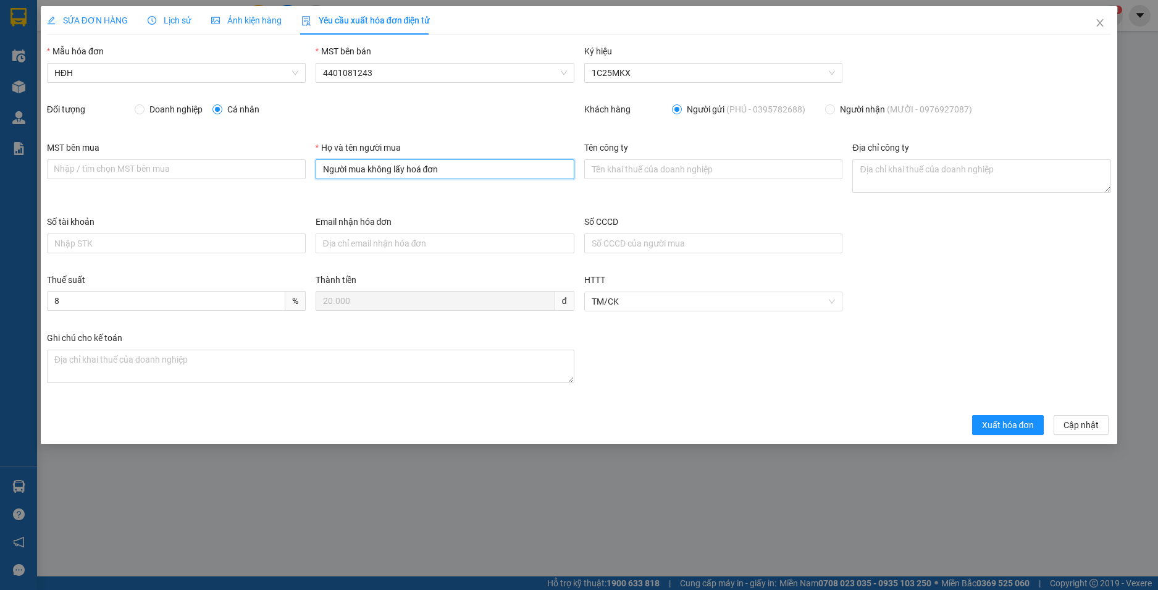
drag, startPoint x: 448, startPoint y: 165, endPoint x: 341, endPoint y: 197, distance: 111.5
click at [290, 178] on div "MST bên mua Nhập / tìm chọn MST bên mua Họ và tên người mua Người mua không lấy…" at bounding box center [579, 178] width 1074 height 74
click at [1024, 429] on span "Xuất hóa đơn" at bounding box center [1008, 425] width 52 height 14
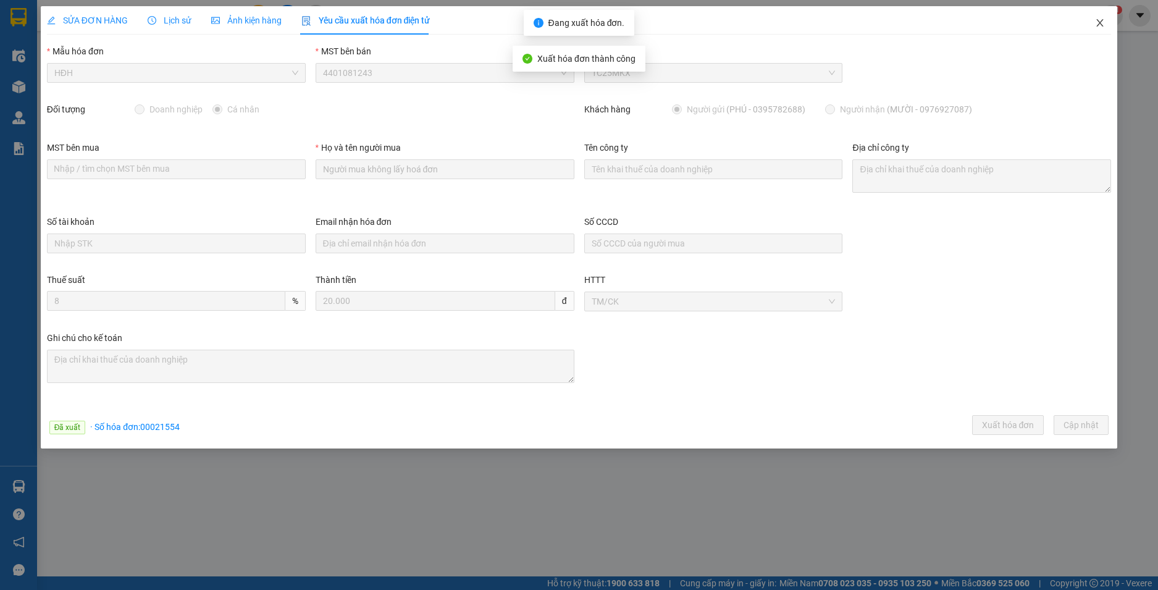
click at [1101, 21] on icon "close" at bounding box center [1100, 23] width 10 height 10
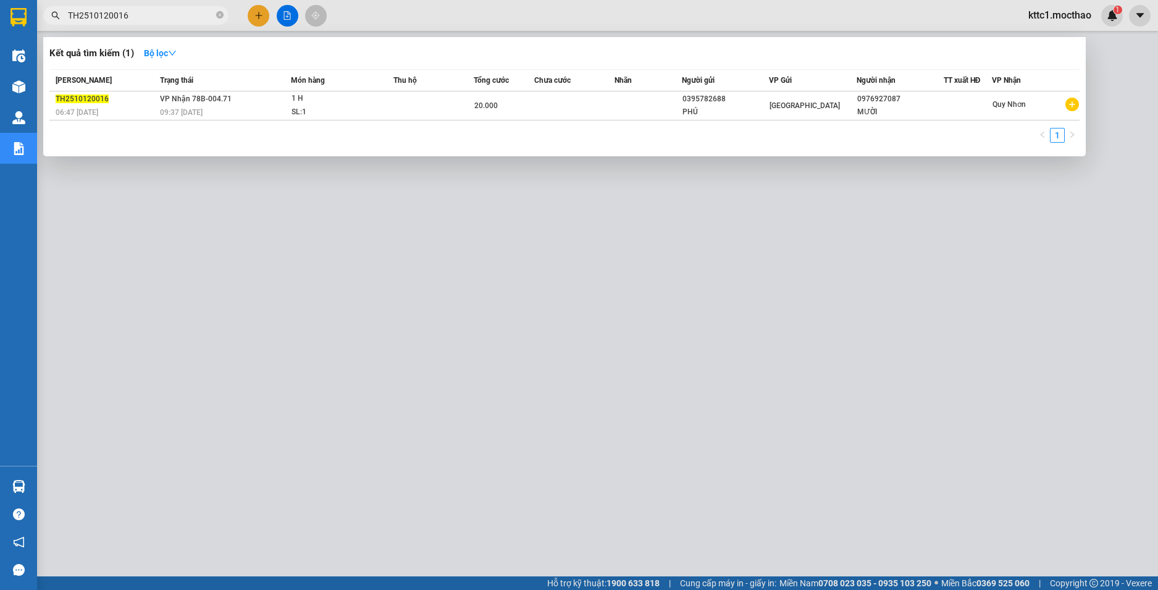
click at [157, 15] on input "TH2510120016" at bounding box center [141, 16] width 146 height 14
click at [248, 107] on div "09:37 [DATE]" at bounding box center [225, 113] width 130 height 14
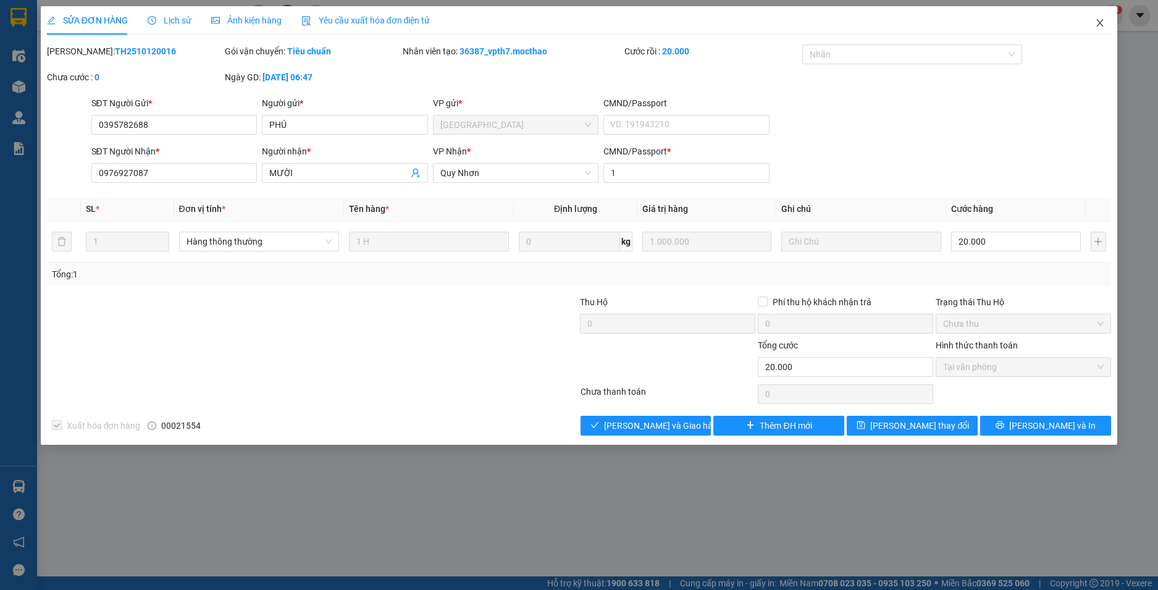
click at [1101, 23] on icon "close" at bounding box center [1100, 23] width 10 height 10
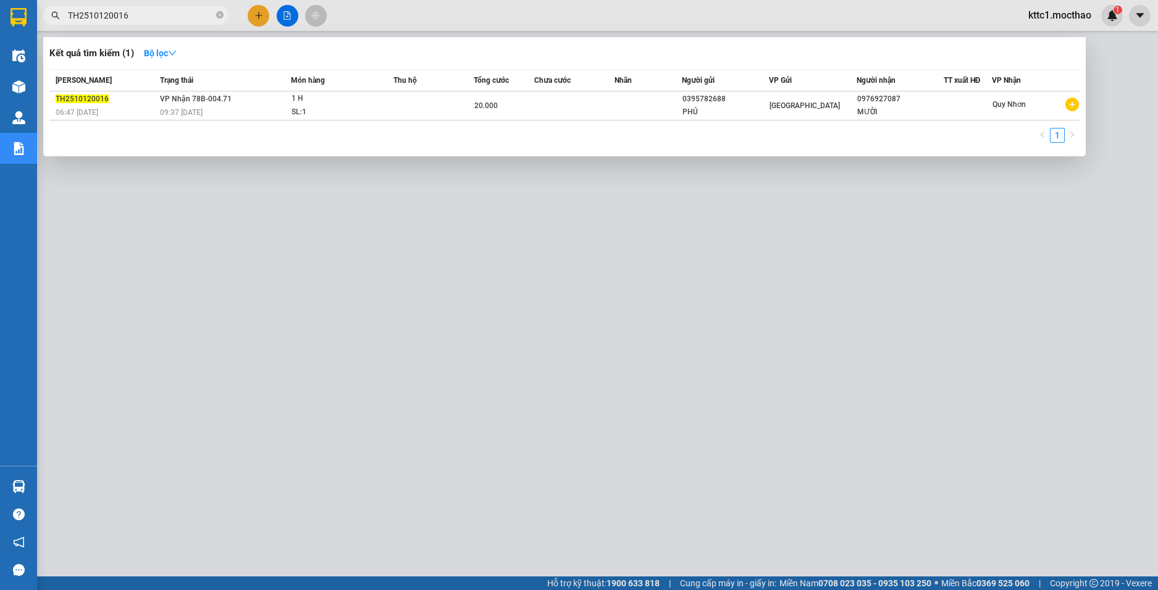
drag, startPoint x: 141, startPoint y: 21, endPoint x: 30, endPoint y: -4, distance: 114.4
click at [30, 0] on html "Kết quả tìm kiếm ( 1 ) Bộ lọc Mã ĐH Trạng thái Món hàng Thu hộ Tổng cước Chưa c…" at bounding box center [579, 295] width 1158 height 590
paste input "2"
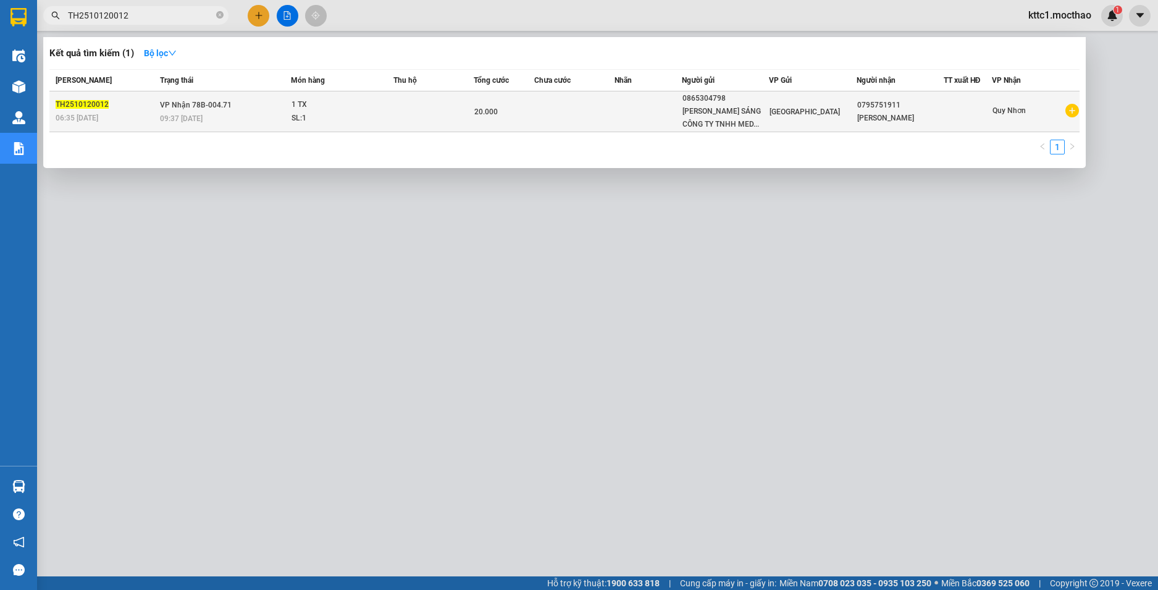
click at [609, 113] on td at bounding box center [574, 111] width 80 height 41
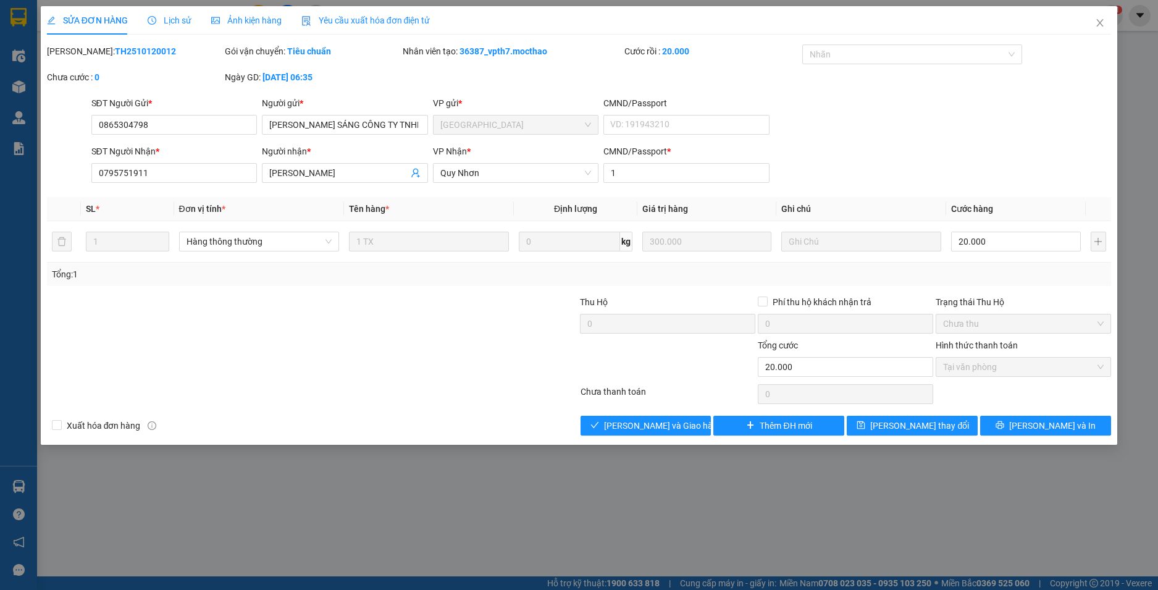
click at [336, 20] on span "Yêu cầu xuất hóa đơn điện tử" at bounding box center [365, 20] width 129 height 10
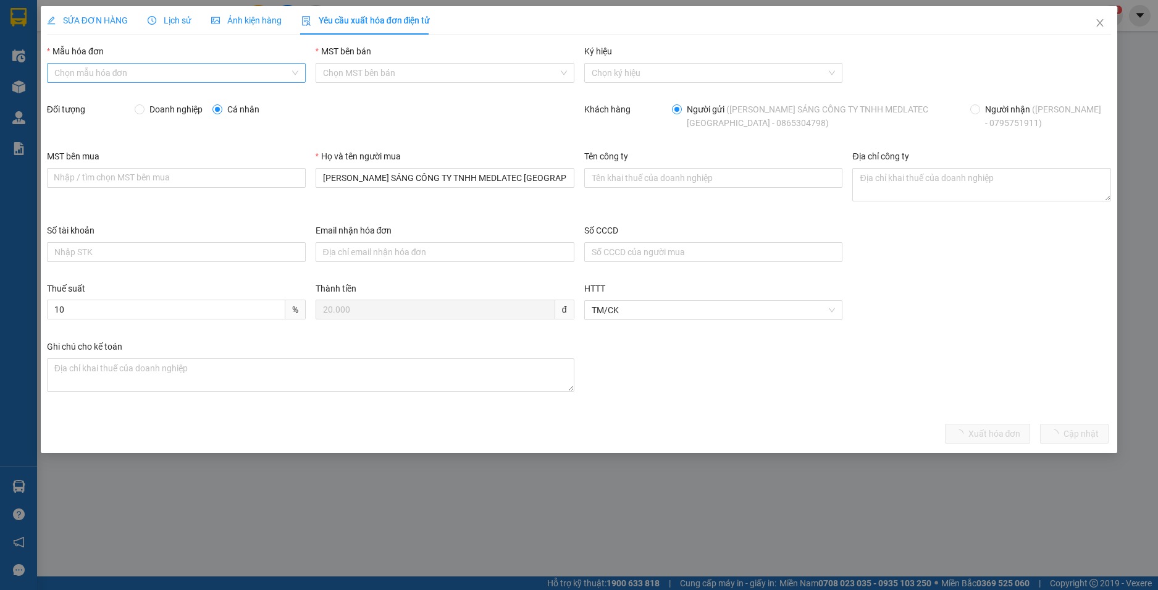
click at [157, 72] on input "Mẫu hóa đơn" at bounding box center [171, 73] width 235 height 19
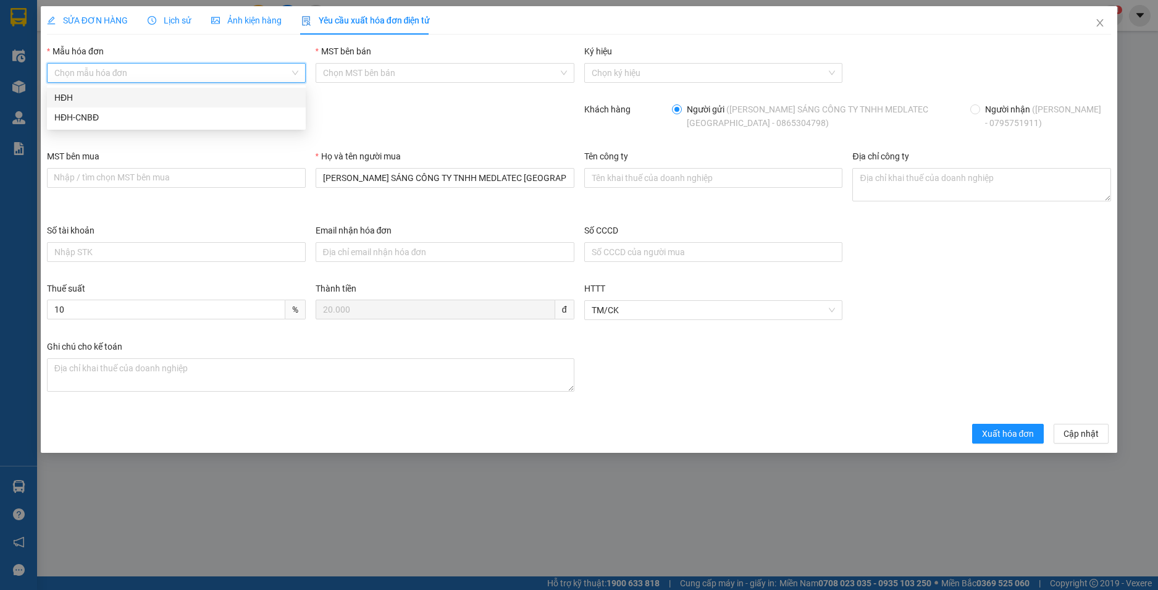
click at [123, 96] on div "HĐH" at bounding box center [176, 98] width 244 height 14
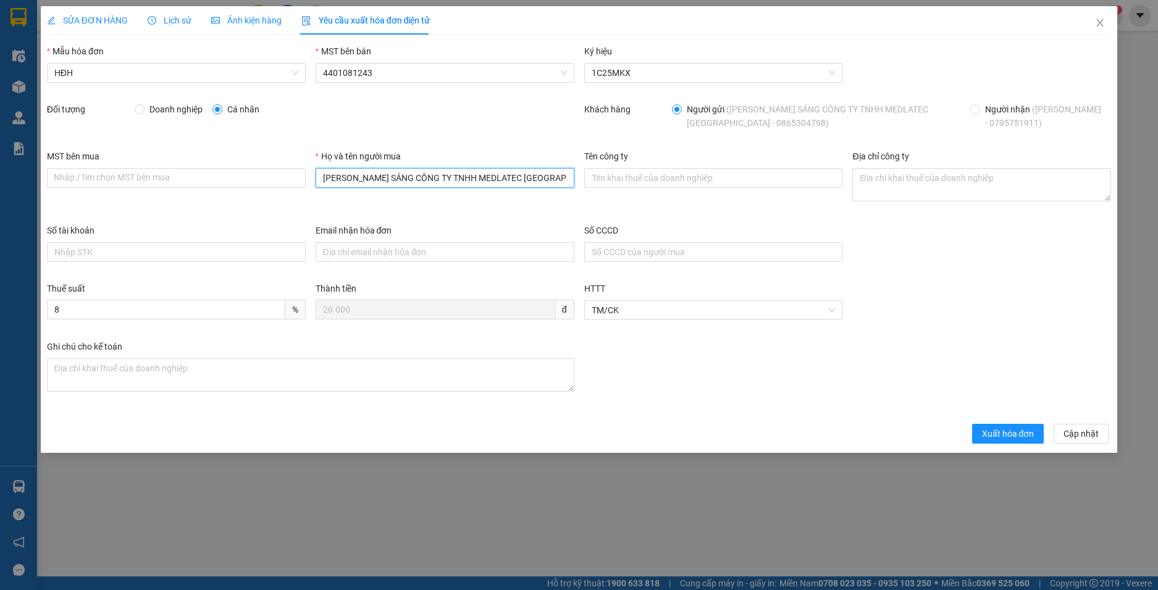
drag, startPoint x: 558, startPoint y: 179, endPoint x: 152, endPoint y: 127, distance: 409.6
click at [152, 127] on form "Mẫu hóa đơn HĐH MST bên bán 4401081243 Ký hiệu 1C25MKX Đối tượng Doanh nghiệp C…" at bounding box center [579, 243] width 1064 height 399
click at [157, 111] on span "Doanh nghiệp" at bounding box center [175, 109] width 63 height 14
click at [143, 111] on input "Doanh nghiệp" at bounding box center [139, 108] width 9 height 9
click at [338, 252] on input "Email nhận hóa đơn" at bounding box center [444, 252] width 259 height 20
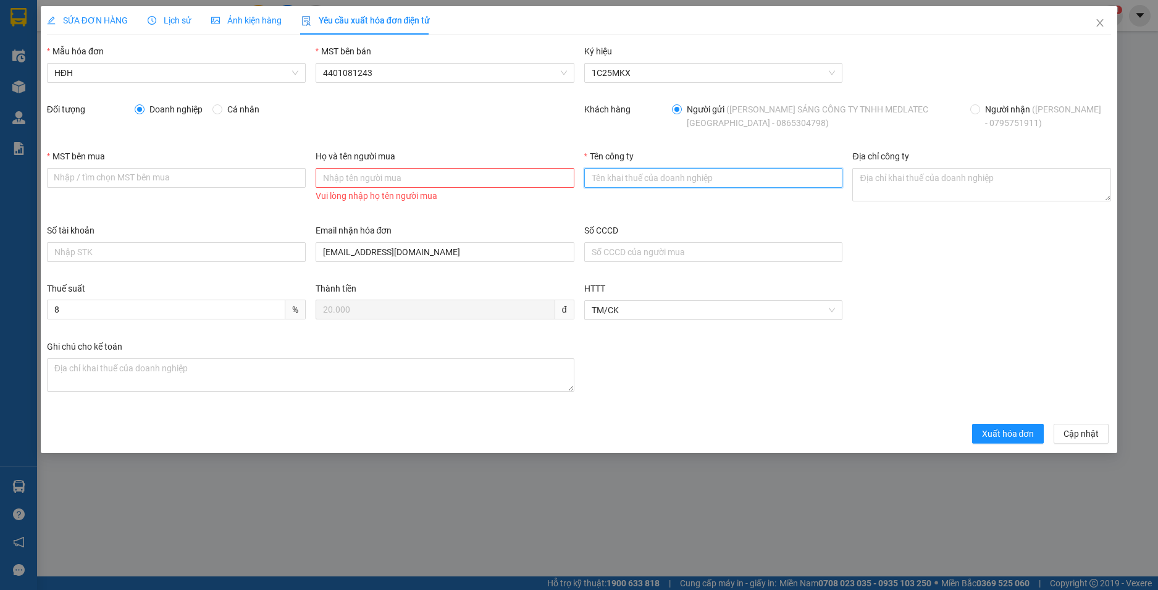
click at [616, 173] on input "Tên công ty" at bounding box center [713, 178] width 259 height 20
paste input "CÔNG TY TNHH MEDLATEC [GEOGRAPHIC_DATA]"
click at [172, 173] on input "MST bên mua" at bounding box center [176, 178] width 259 height 20
paste input "0101234974"
click at [891, 188] on textarea "Địa chỉ công ty" at bounding box center [981, 184] width 259 height 33
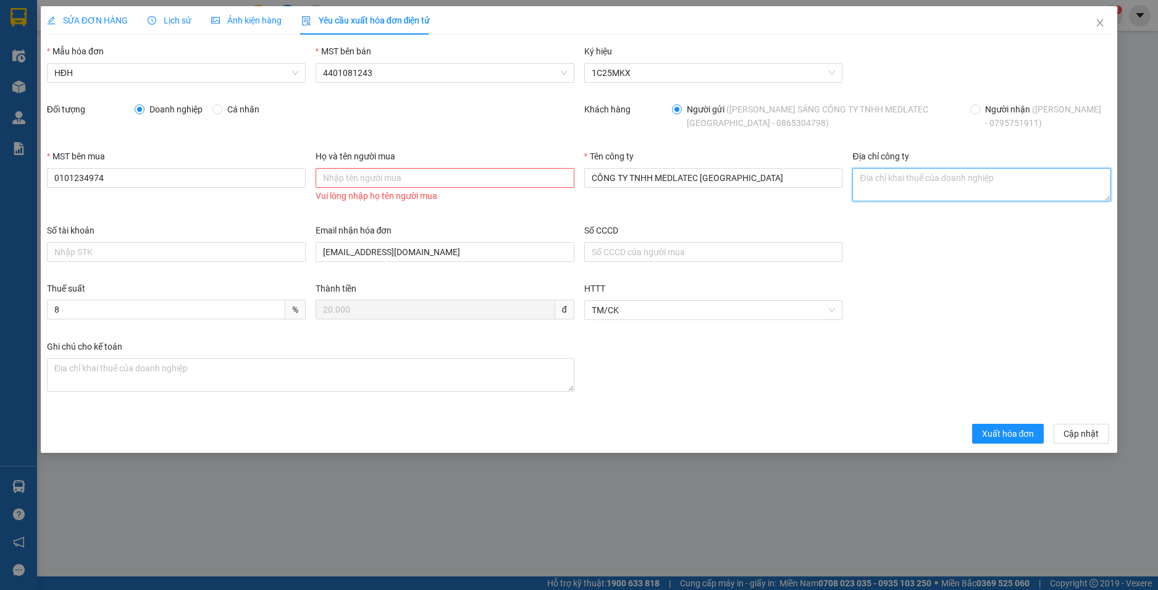
paste textarea "Số 42 - 44, [GEOGRAPHIC_DATA], [GEOGRAPHIC_DATA], [GEOGRAPHIC_DATA], [GEOGRAPHI…"
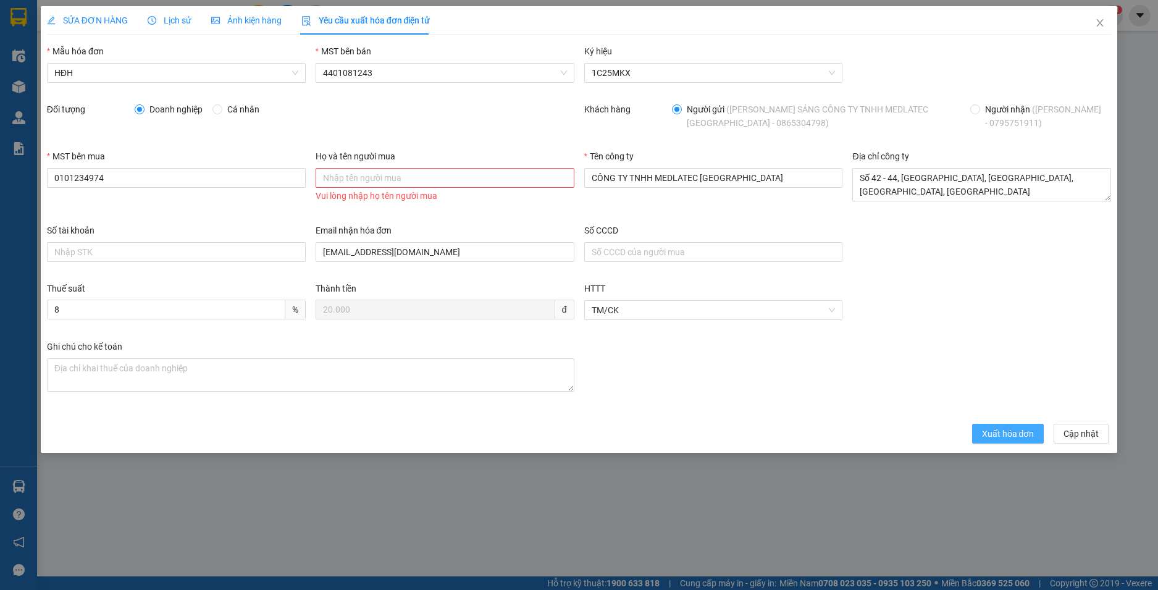
click at [999, 434] on span "Xuất hóa đơn" at bounding box center [1008, 434] width 52 height 14
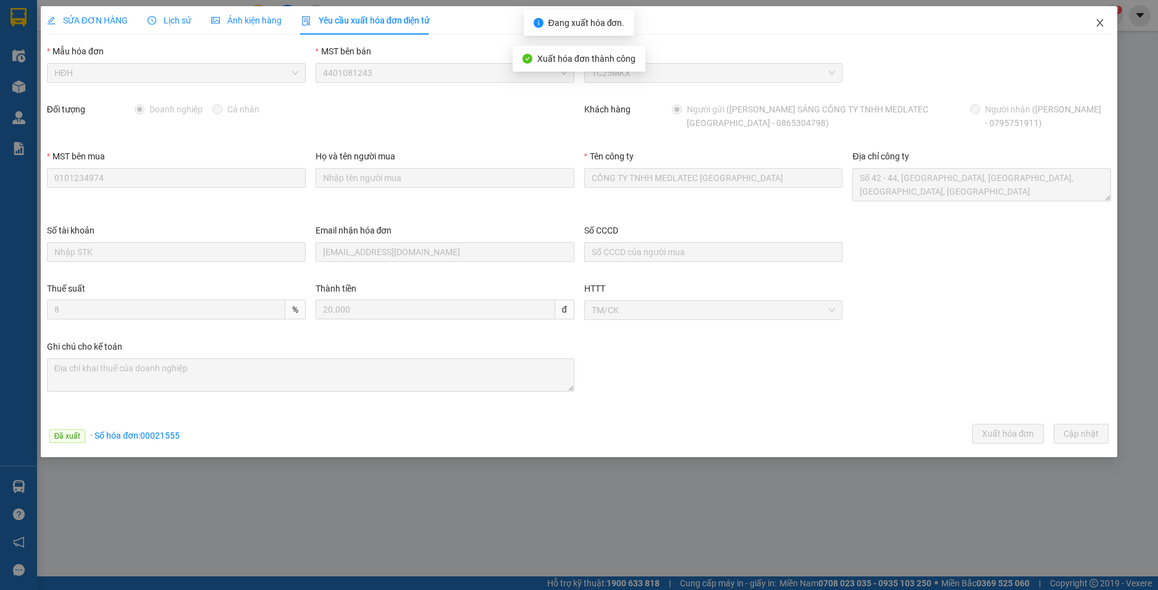
click at [1099, 20] on icon "close" at bounding box center [1100, 23] width 10 height 10
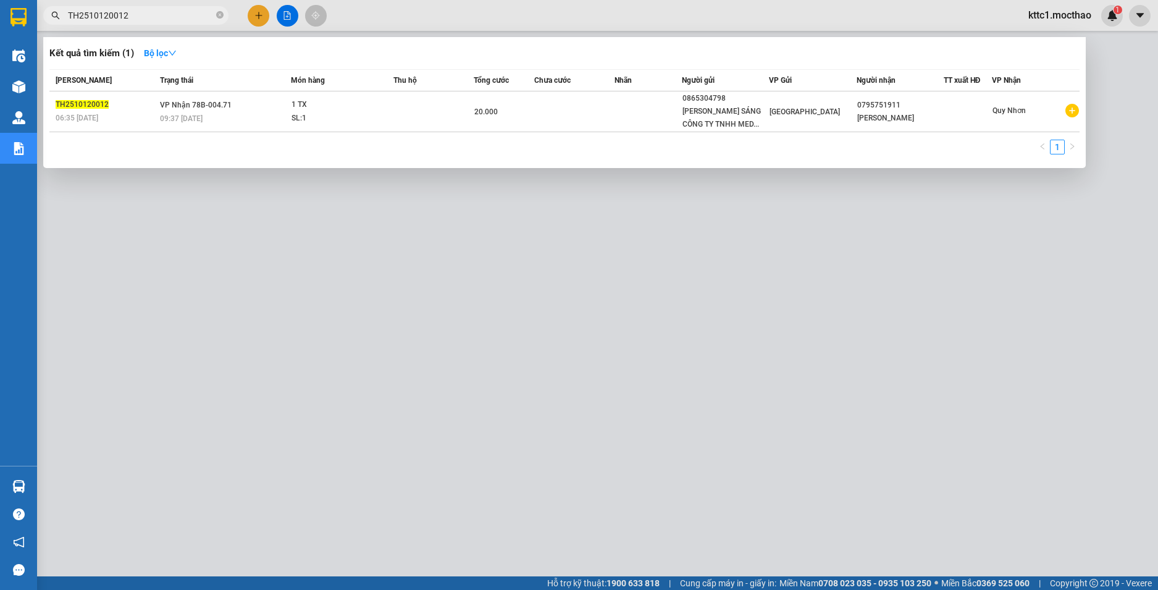
drag, startPoint x: 140, startPoint y: 14, endPoint x: 53, endPoint y: 9, distance: 86.6
click at [53, 9] on span "TH2510120012" at bounding box center [135, 15] width 185 height 19
paste input "1"
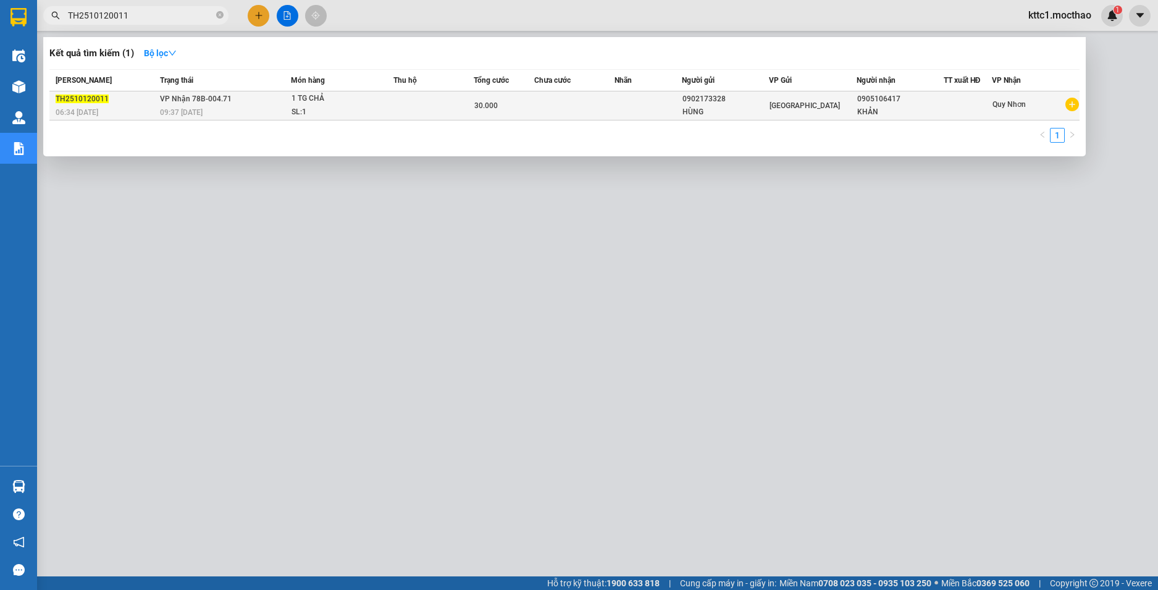
click at [629, 104] on td at bounding box center [647, 105] width 67 height 29
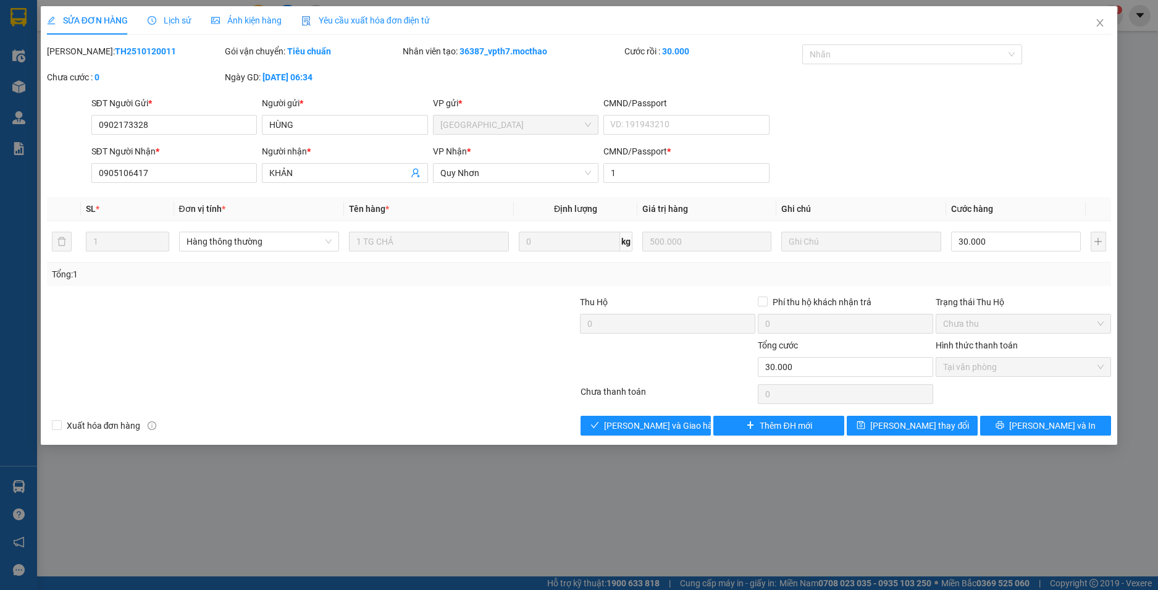
click at [409, 18] on span "Yêu cầu xuất hóa đơn điện tử" at bounding box center [365, 20] width 129 height 10
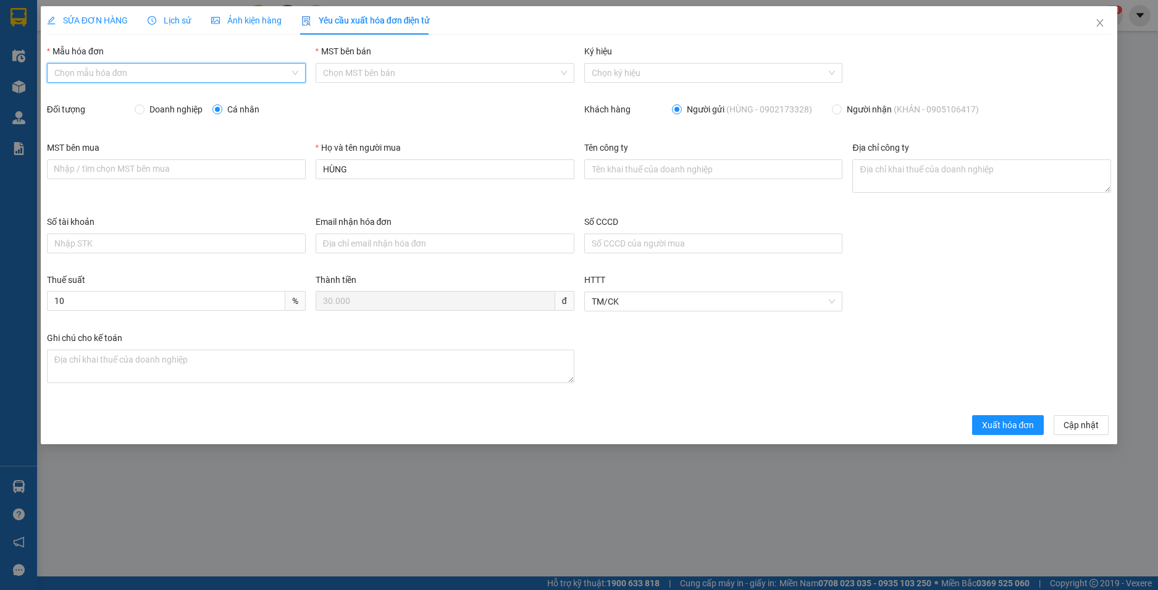
drag, startPoint x: 173, startPoint y: 75, endPoint x: 156, endPoint y: 90, distance: 22.8
click at [173, 75] on input "Mẫu hóa đơn" at bounding box center [171, 73] width 235 height 19
click at [148, 100] on div "HĐH" at bounding box center [176, 98] width 244 height 14
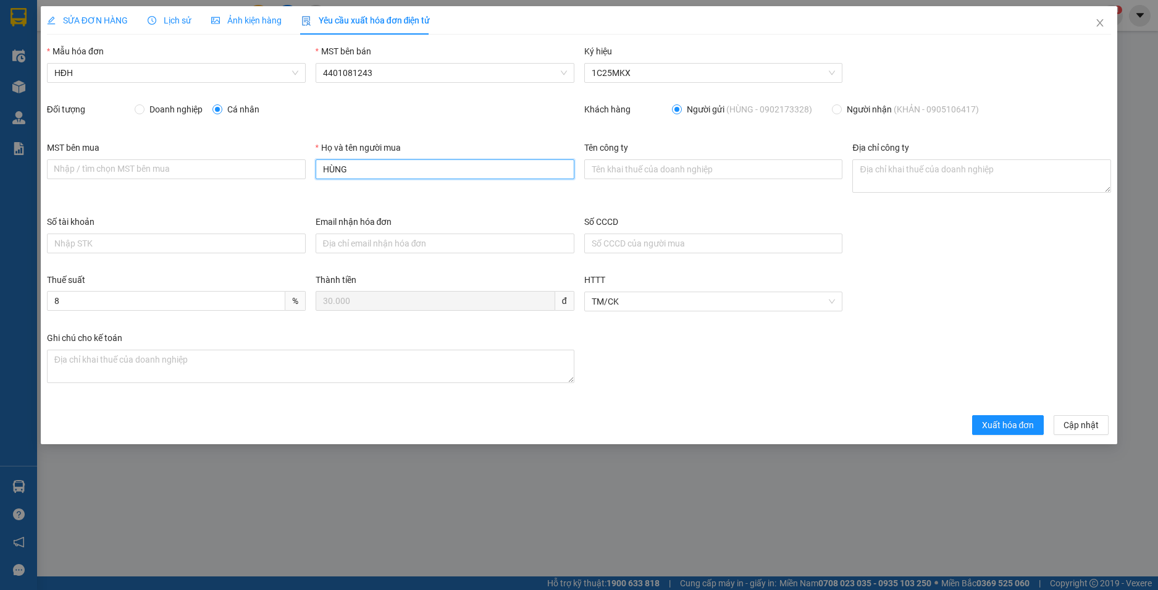
drag, startPoint x: 380, startPoint y: 172, endPoint x: 275, endPoint y: 159, distance: 106.4
click at [275, 159] on div "MST bên mua Nhập / tìm chọn MST bên mua Họ và tên người mua HÙNG Tên công ty Đị…" at bounding box center [579, 178] width 1074 height 74
click at [996, 420] on span "Xuất hóa đơn" at bounding box center [1008, 425] width 52 height 14
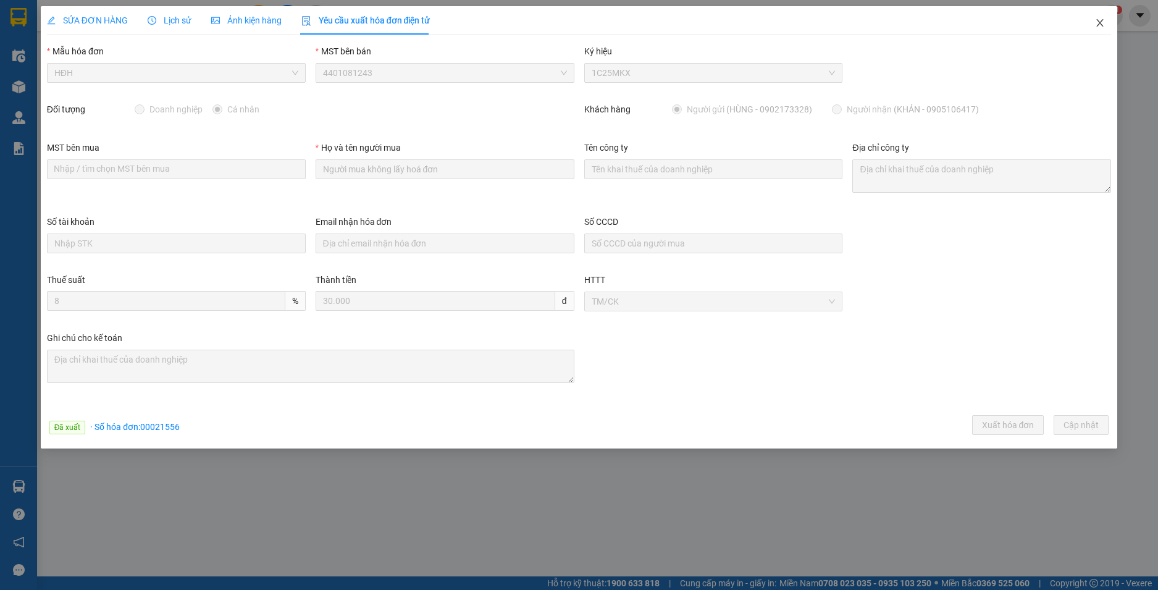
click at [1099, 20] on icon "close" at bounding box center [1100, 23] width 10 height 10
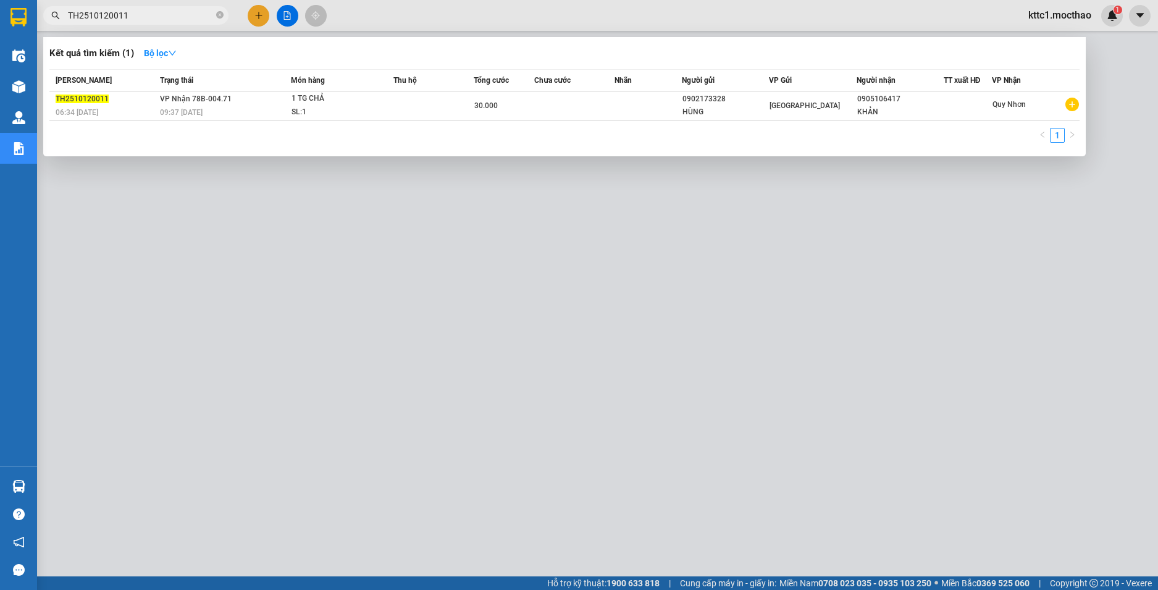
drag, startPoint x: 161, startPoint y: 20, endPoint x: 35, endPoint y: 10, distance: 125.7
click at [40, 12] on div "TH2510120011" at bounding box center [120, 15] width 241 height 19
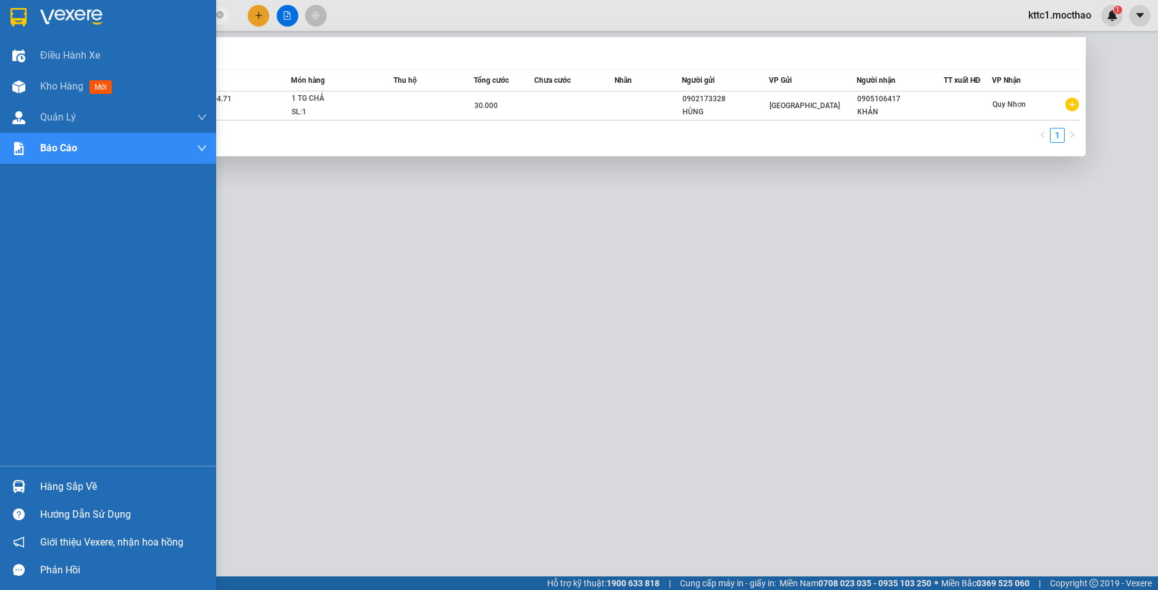
paste input "5"
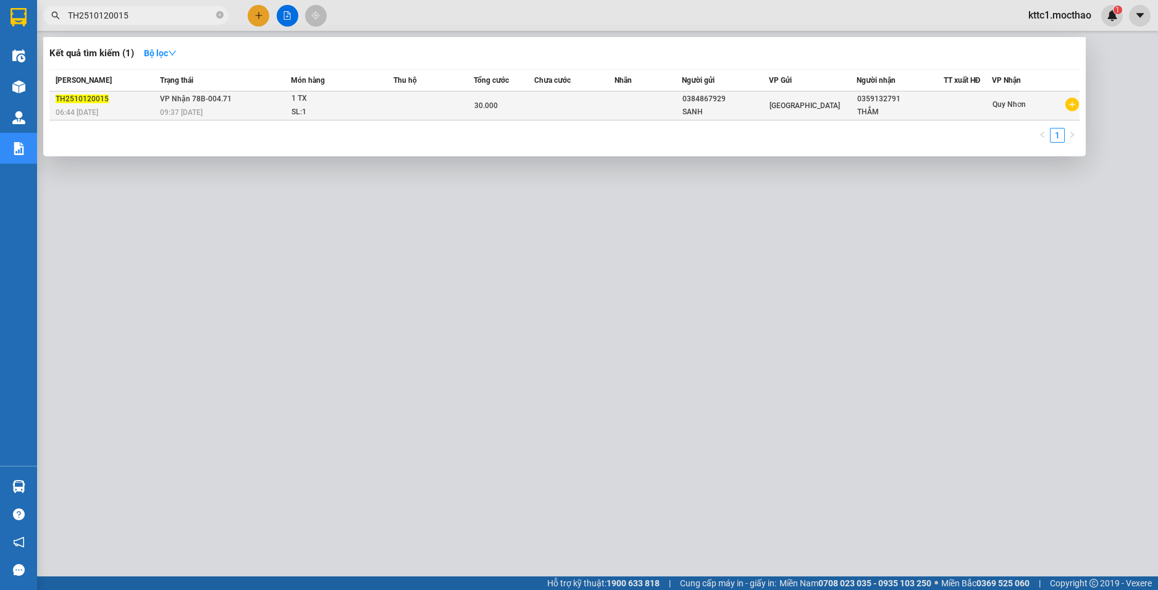
click at [554, 104] on td at bounding box center [574, 105] width 80 height 29
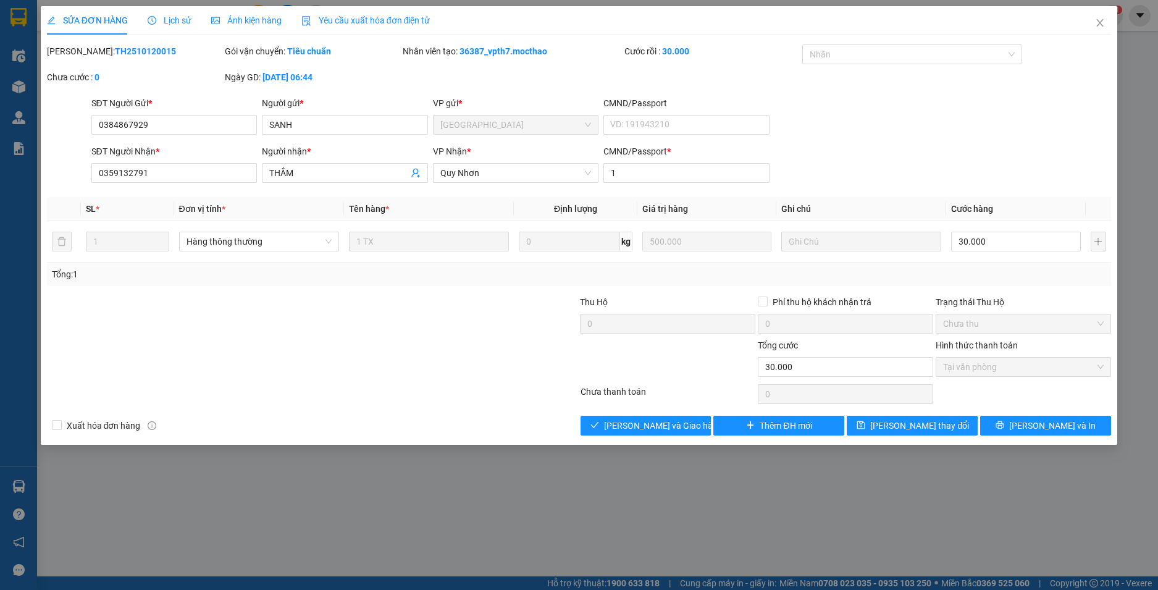
click at [343, 18] on span "Yêu cầu xuất hóa đơn điện tử" at bounding box center [365, 20] width 129 height 10
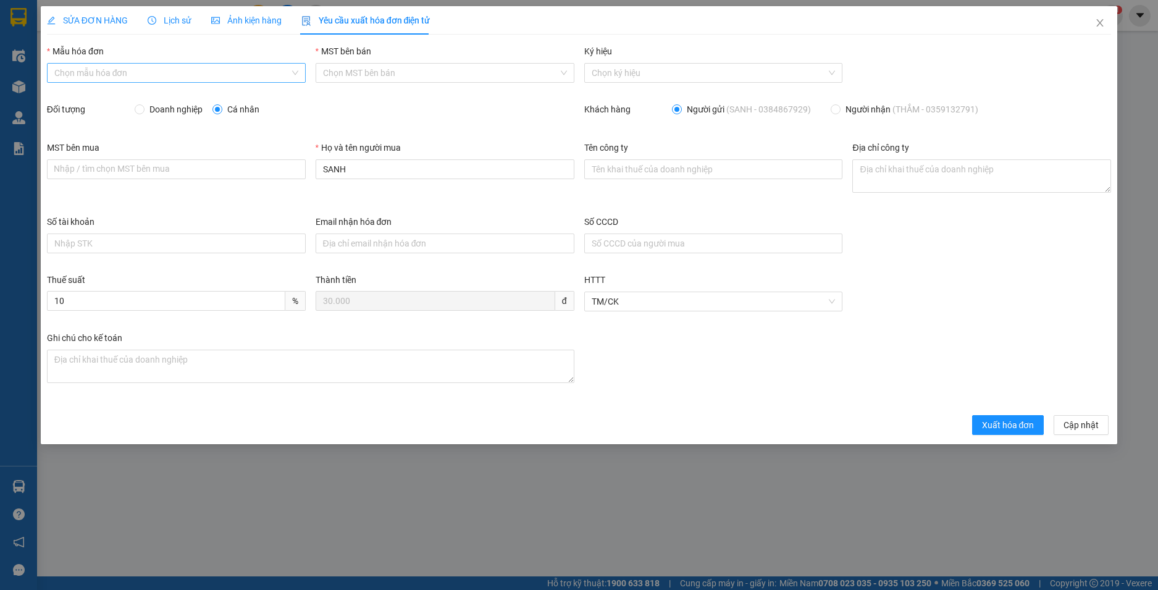
click at [152, 73] on input "Mẫu hóa đơn" at bounding box center [171, 73] width 235 height 19
click at [112, 93] on div "HĐH" at bounding box center [176, 98] width 244 height 14
drag, startPoint x: 354, startPoint y: 174, endPoint x: 294, endPoint y: 161, distance: 60.7
click at [294, 161] on div "MST bên mua Nhập / tìm chọn MST bên mua Họ và tên người mua SANH Tên công ty Đị…" at bounding box center [579, 178] width 1074 height 74
click at [1004, 427] on span "Xuất hóa đơn" at bounding box center [1008, 425] width 52 height 14
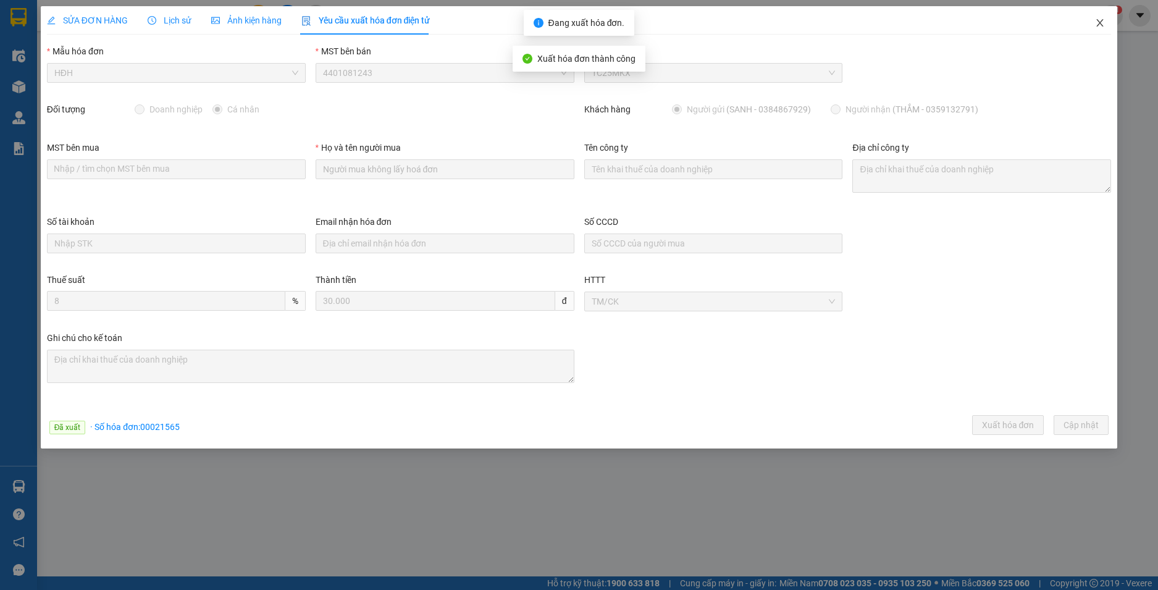
click at [1097, 24] on icon "close" at bounding box center [1100, 23] width 10 height 10
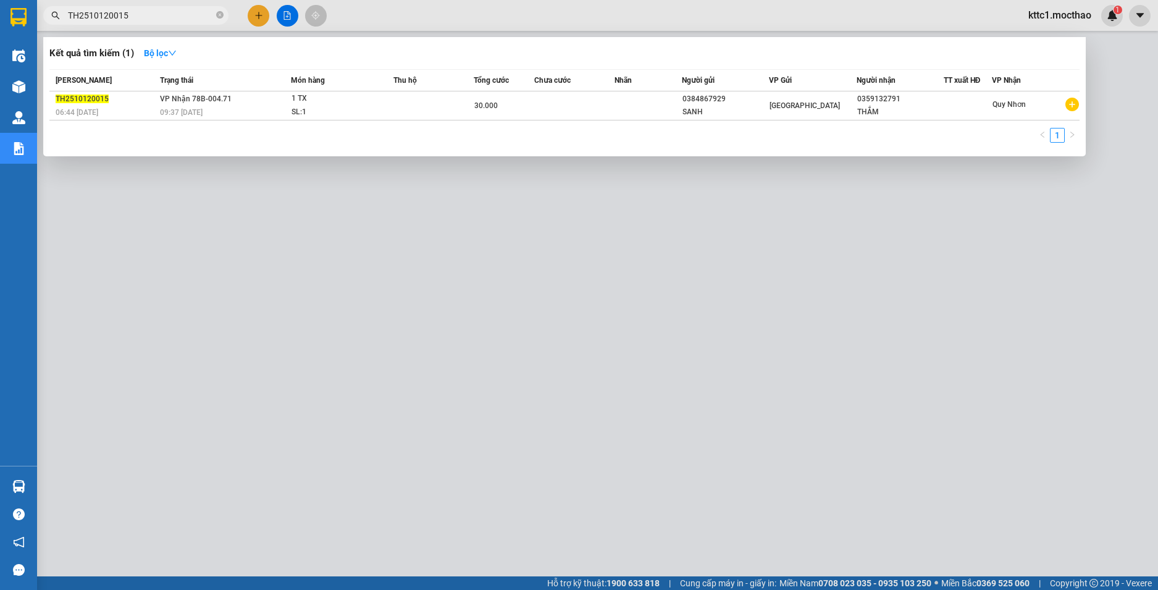
drag, startPoint x: 120, startPoint y: 15, endPoint x: 41, endPoint y: -3, distance: 81.0
click at [41, 0] on html "Kết quả tìm kiếm ( 1 ) Bộ lọc Mã ĐH Trạng thái Món hàng Thu hộ Tổng cước Chưa c…" at bounding box center [579, 295] width 1158 height 590
paste input "20"
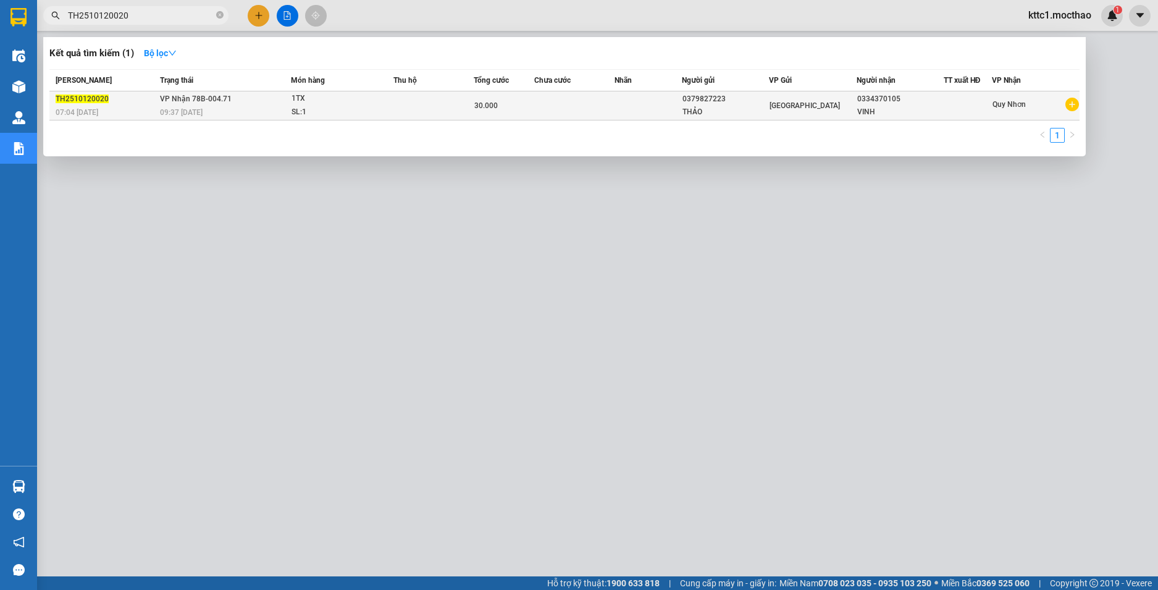
click at [627, 111] on td at bounding box center [647, 105] width 67 height 29
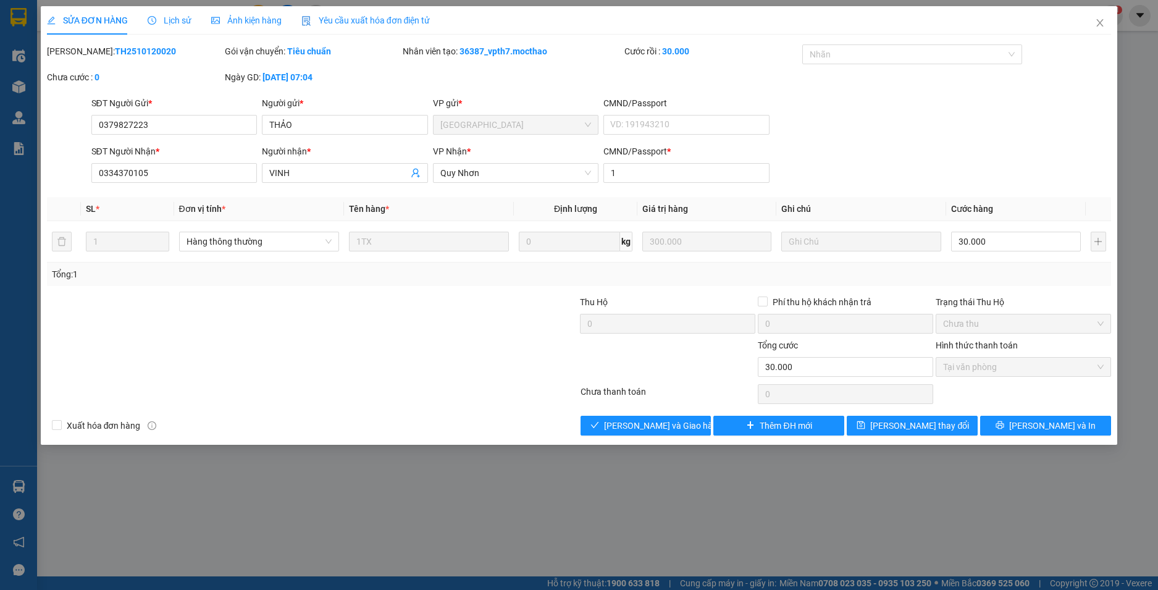
click at [348, 16] on span "Yêu cầu xuất hóa đơn điện tử" at bounding box center [365, 20] width 129 height 10
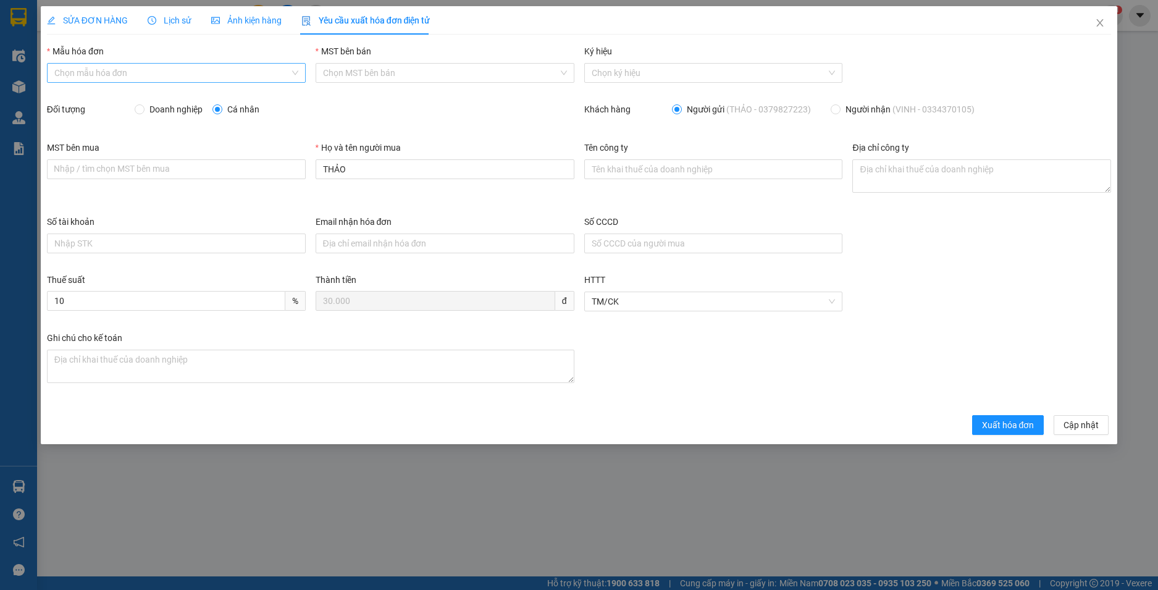
click at [124, 72] on input "Mẫu hóa đơn" at bounding box center [171, 73] width 235 height 19
click at [82, 100] on div "HĐH" at bounding box center [176, 98] width 244 height 14
type input "8"
drag, startPoint x: 357, startPoint y: 169, endPoint x: 307, endPoint y: 164, distance: 50.9
click at [307, 164] on div "MST bên mua Nhập / tìm chọn MST bên mua Họ và tên người mua THẢO Tên công ty Đị…" at bounding box center [579, 178] width 1074 height 74
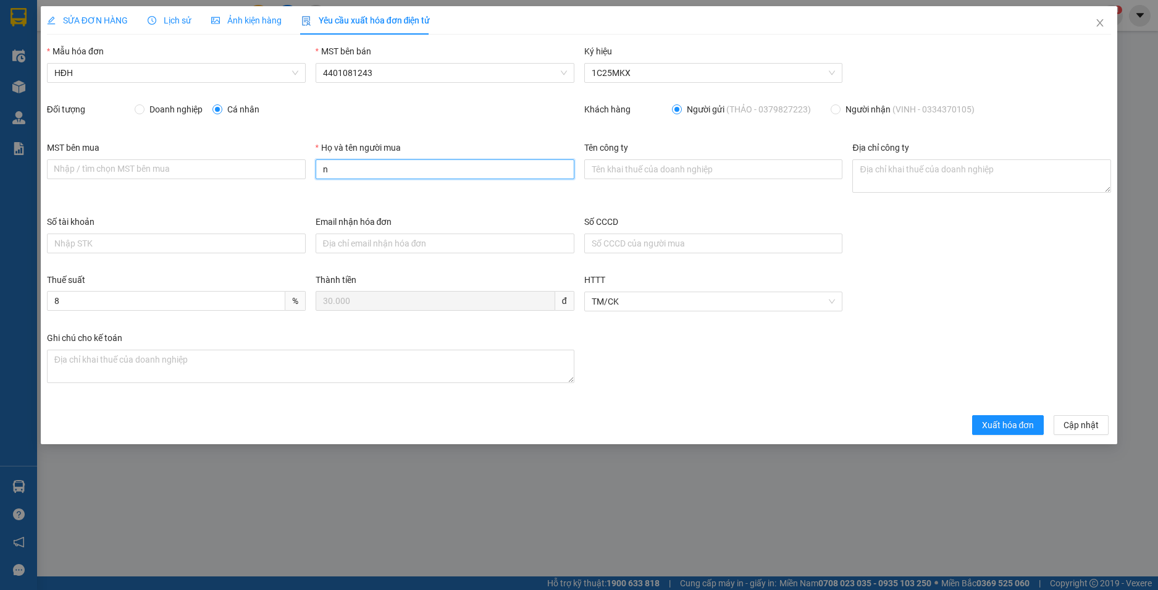
type input "Người mua không lấy hoá đơn"
click at [1013, 423] on span "Xuất hóa đơn" at bounding box center [1008, 425] width 52 height 14
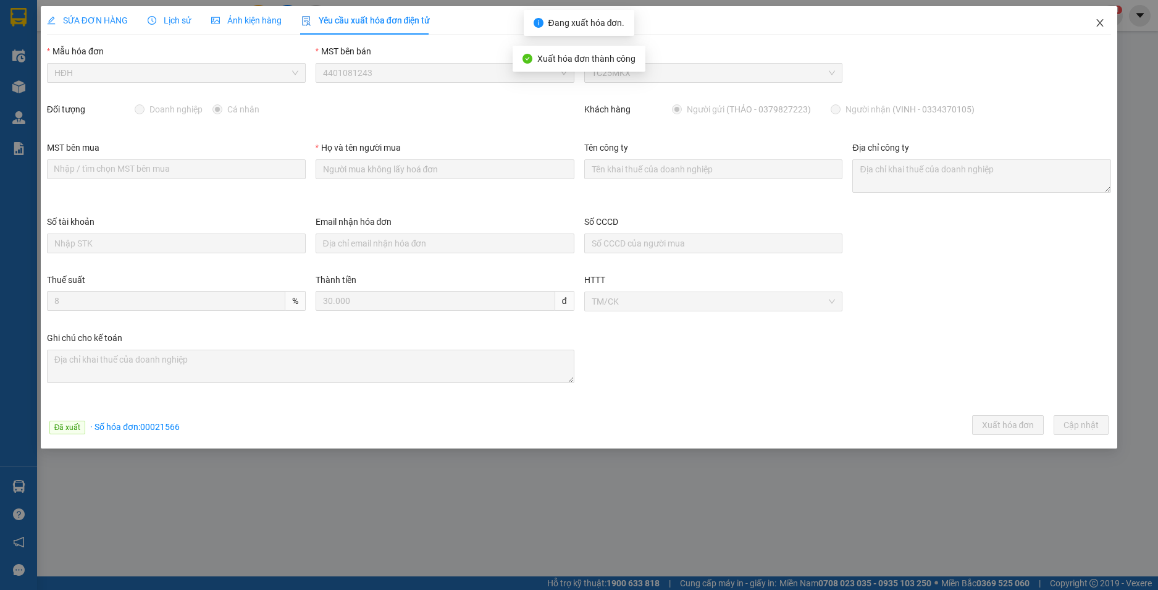
click at [1098, 25] on icon "close" at bounding box center [1099, 22] width 7 height 7
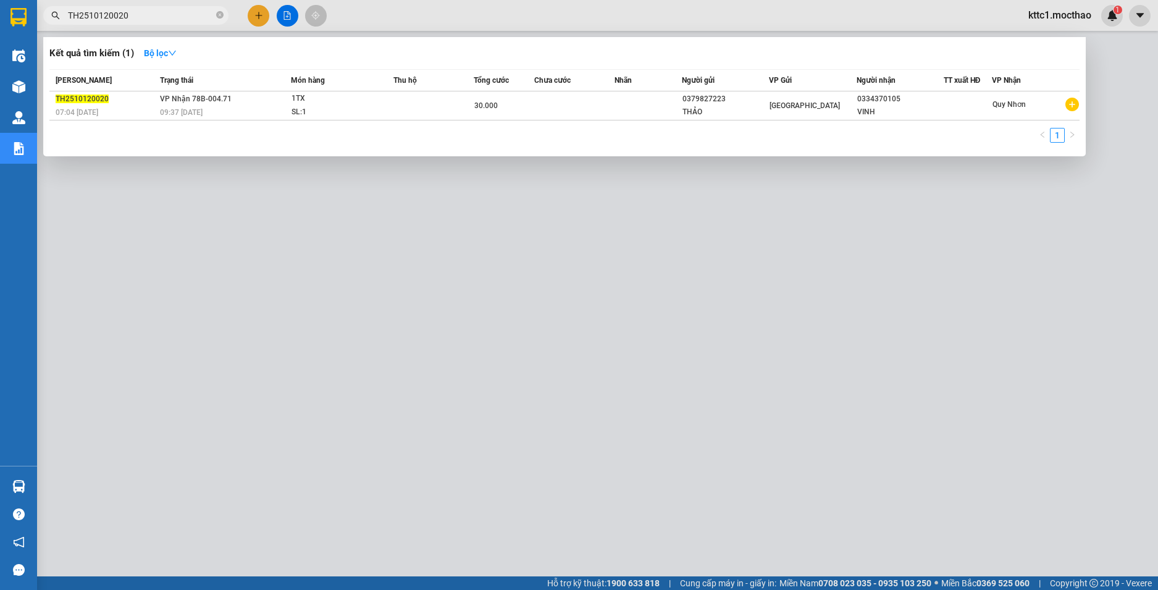
drag, startPoint x: 151, startPoint y: 12, endPoint x: 43, endPoint y: -2, distance: 108.9
click at [43, 0] on html "Kết quả tìm kiếm ( 1 ) Bộ lọc Mã ĐH Trạng thái Món hàng Thu hộ Tổng cước Chưa c…" at bounding box center [579, 295] width 1158 height 590
paste input "17"
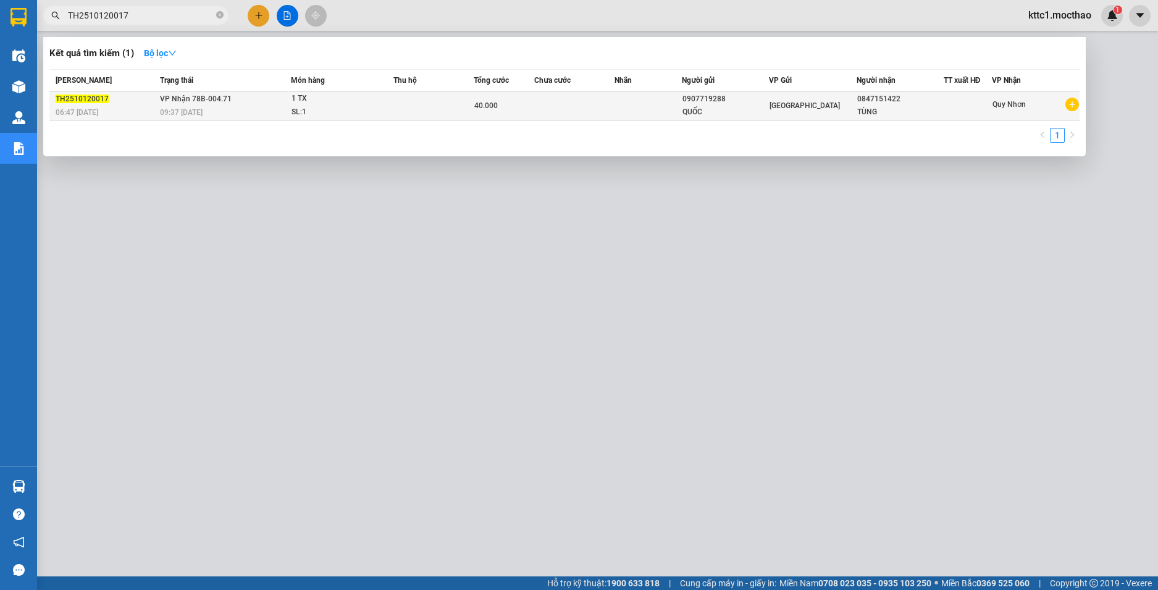
type input "TH2510120017"
click at [567, 106] on td at bounding box center [574, 105] width 80 height 29
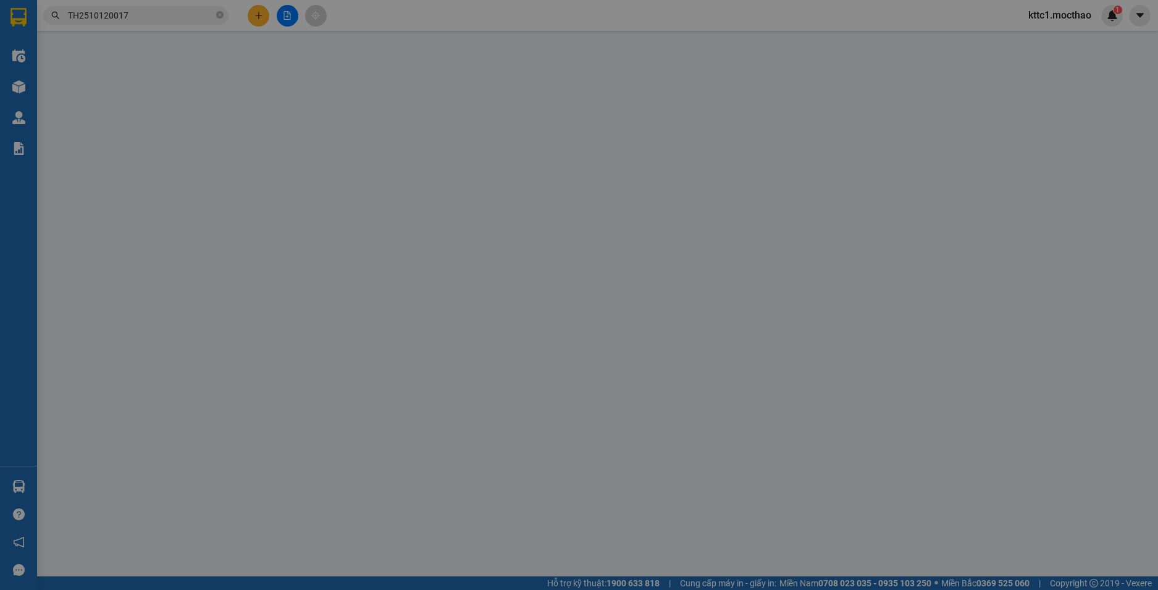
type input "0907719288"
type input "QUỐC"
type input "0847151422"
type input "TÙNG"
type input "1"
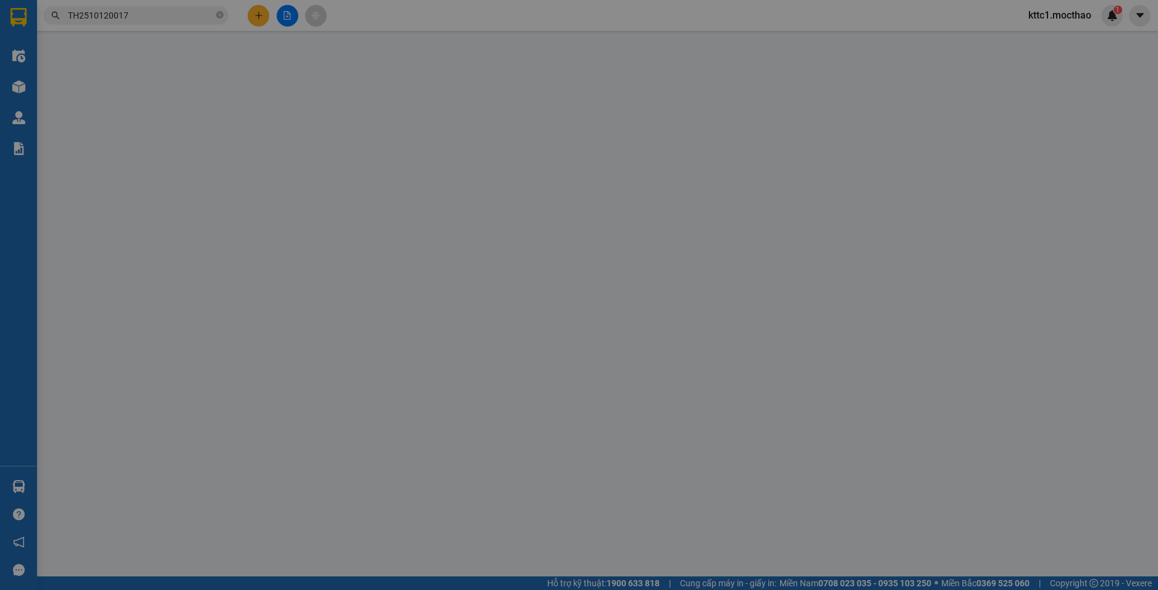
type input "0"
type input "40.000"
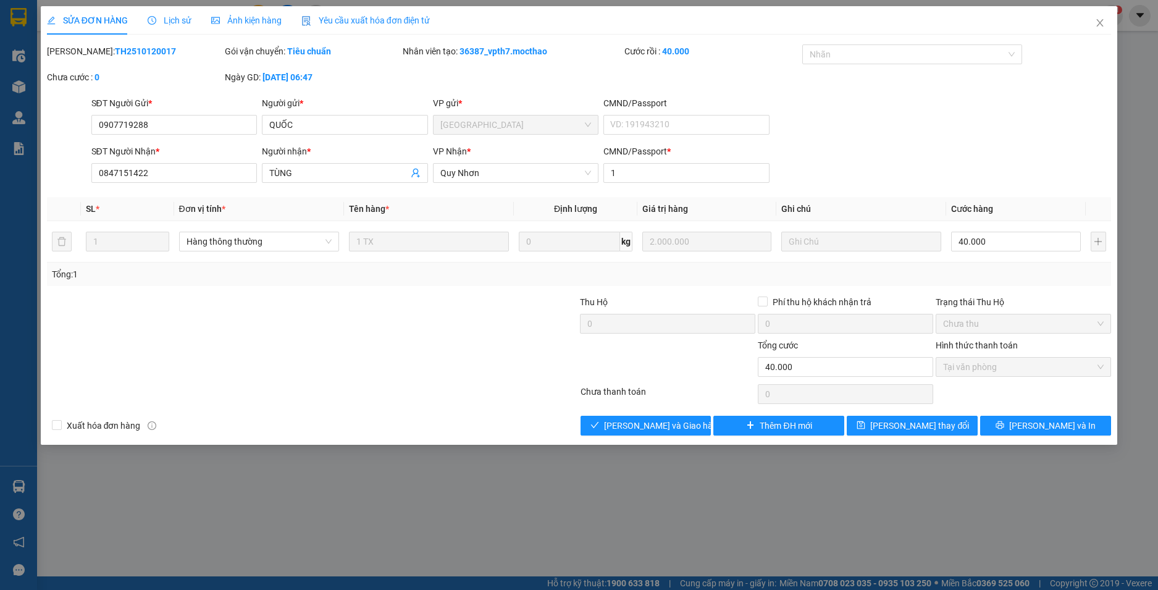
drag, startPoint x: 375, startPoint y: 17, endPoint x: 368, endPoint y: 19, distance: 7.2
click at [375, 17] on span "Yêu cầu xuất hóa đơn điện tử" at bounding box center [365, 20] width 129 height 10
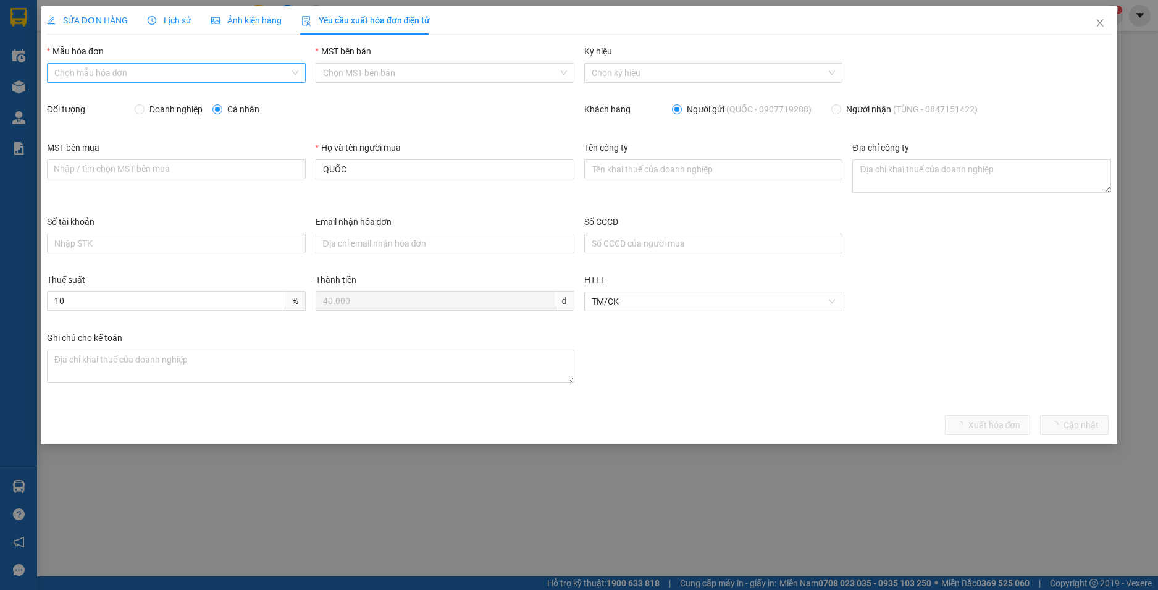
click at [166, 79] on input "Mẫu hóa đơn" at bounding box center [171, 73] width 235 height 19
click at [76, 101] on div "HĐH" at bounding box center [176, 98] width 244 height 14
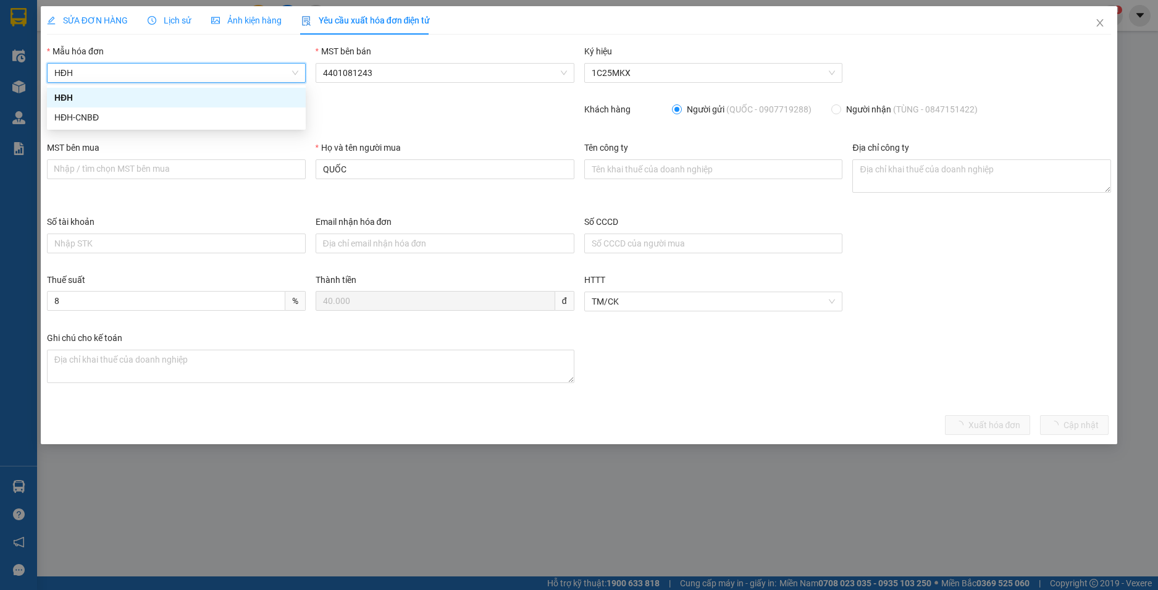
type input "8"
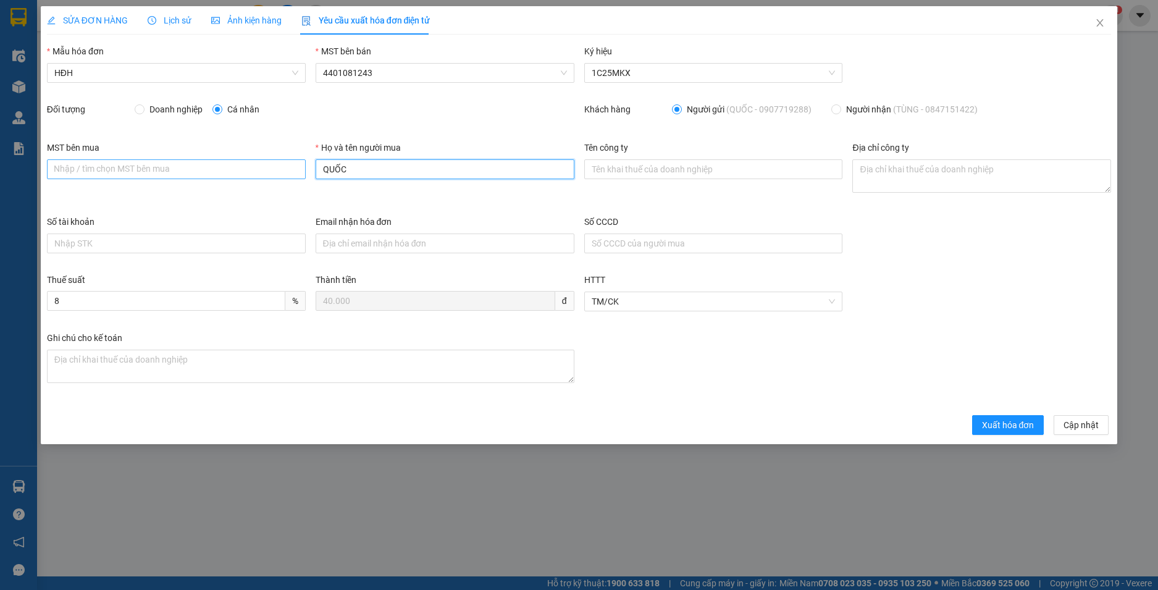
drag, startPoint x: 336, startPoint y: 170, endPoint x: 283, endPoint y: 165, distance: 53.4
click at [283, 165] on div "MST bên mua Nhập / tìm chọn MST bên mua Họ và tên người mua QUỐC Tên công ty Đị…" at bounding box center [579, 178] width 1074 height 74
type input "Người mua không lấy hoá đơn"
click at [1014, 433] on button "Xuất hóa đơn" at bounding box center [1008, 425] width 72 height 20
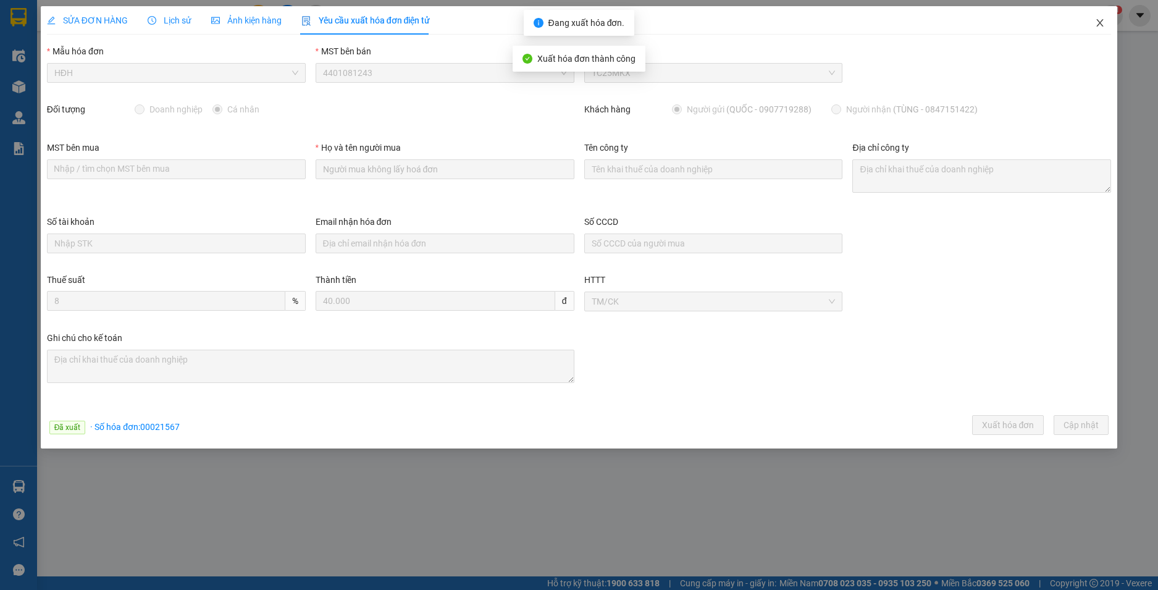
click at [1099, 25] on icon "close" at bounding box center [1099, 22] width 7 height 7
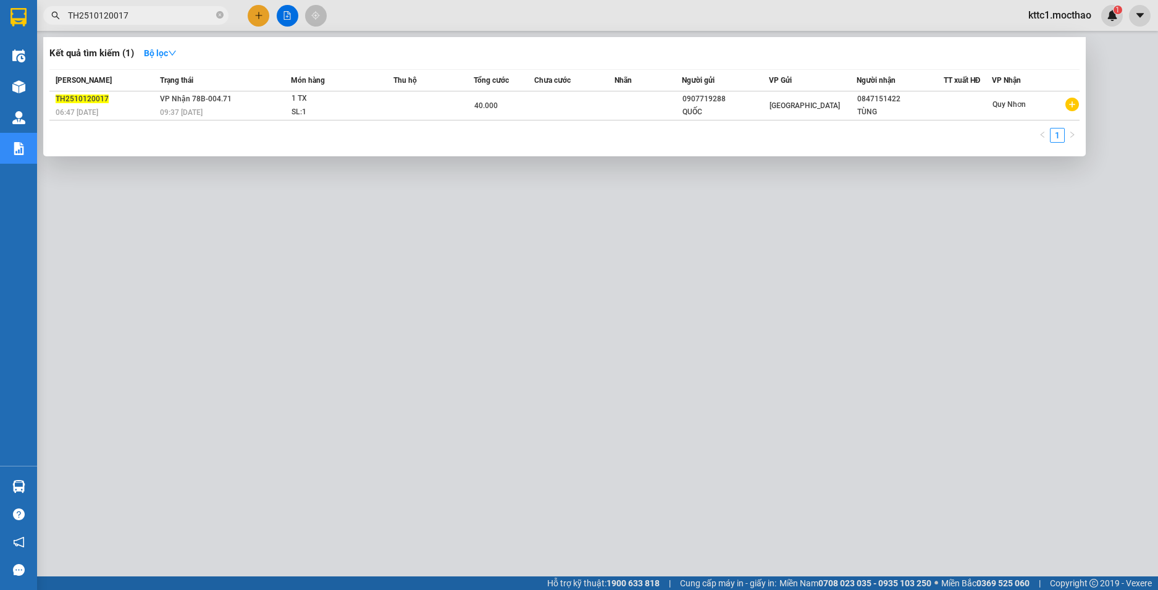
drag, startPoint x: 178, startPoint y: 15, endPoint x: 41, endPoint y: 15, distance: 137.1
click at [41, 15] on div "TH2510120017" at bounding box center [120, 15] width 241 height 19
paste input "21"
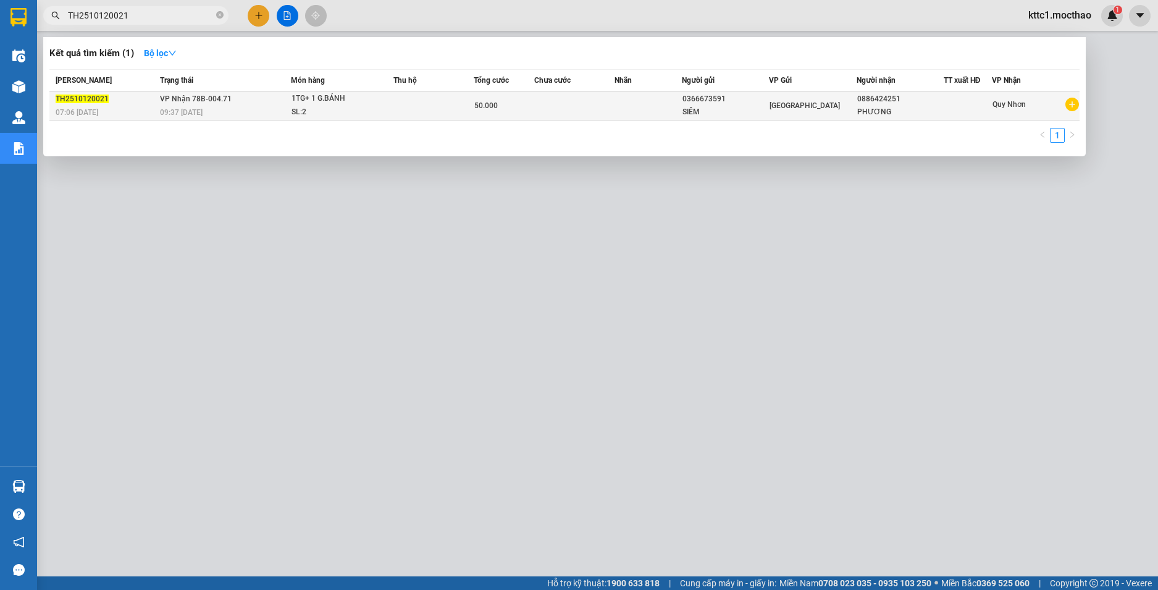
type input "TH2510120021"
click at [609, 111] on td at bounding box center [574, 105] width 80 height 29
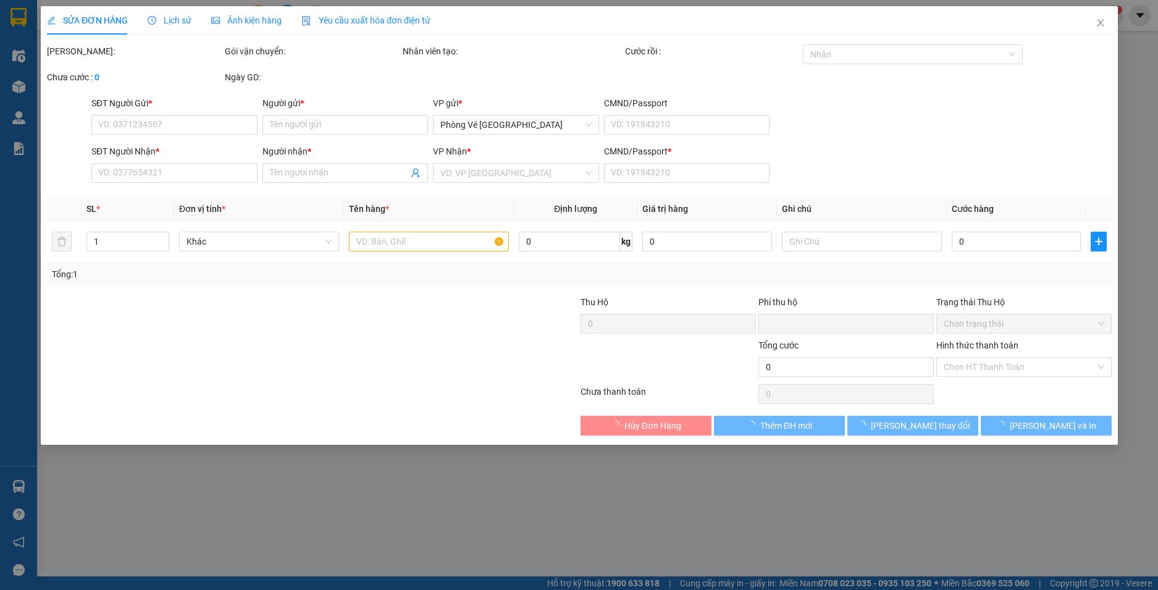
type input "0366673591"
type input "SIÊM"
type input "0886424251"
type input "PHƯƠNG"
type input "1"
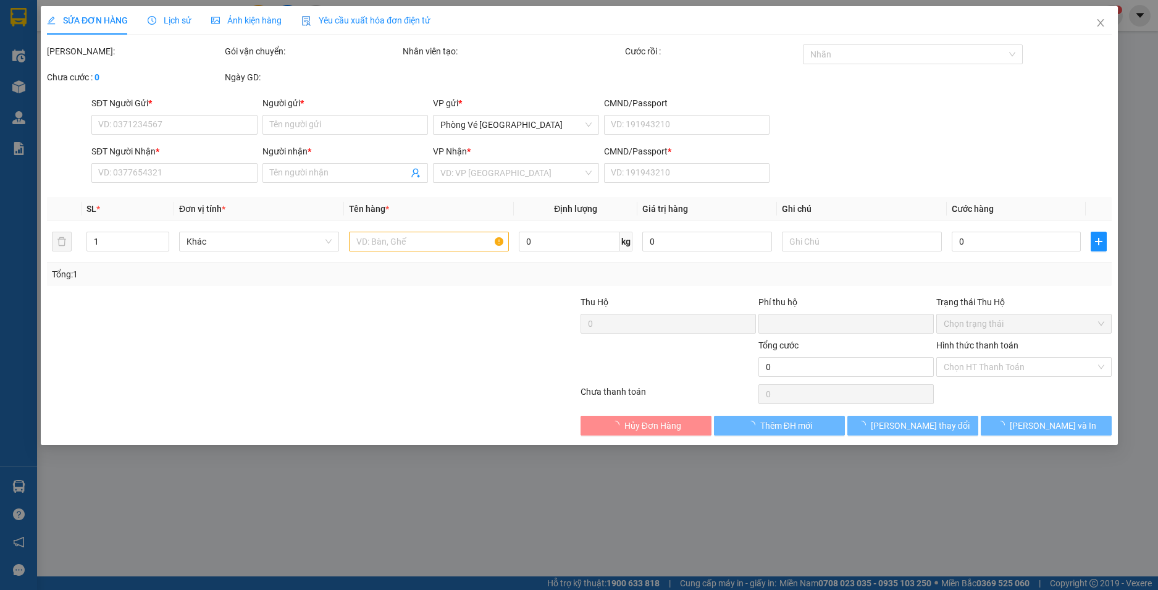
type input "0"
type input "50.000"
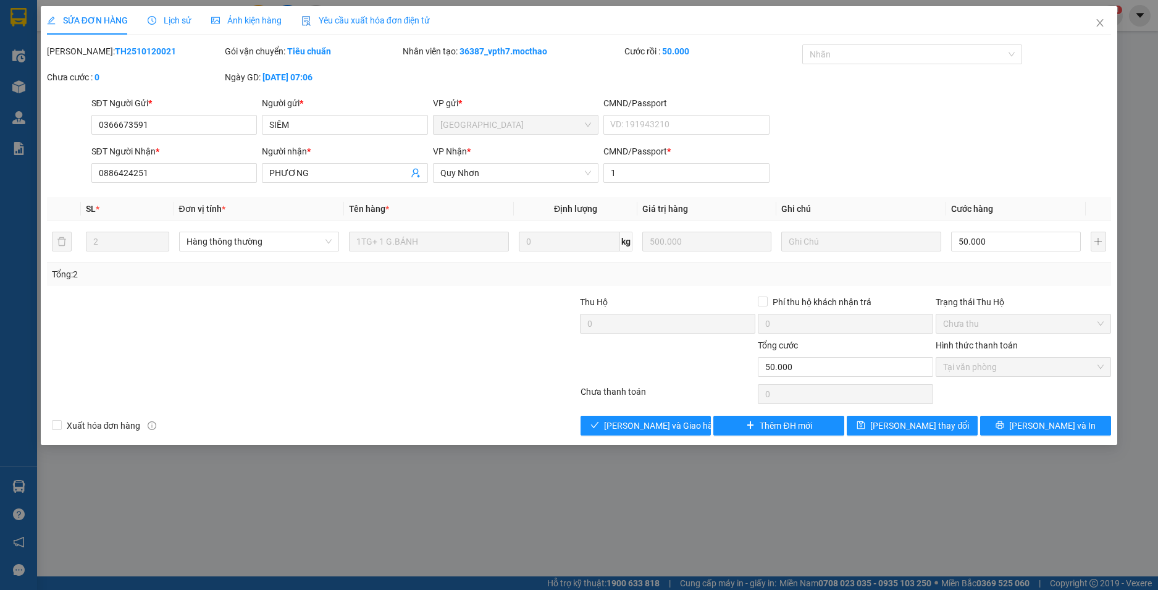
click at [342, 22] on span "Yêu cầu xuất hóa đơn điện tử" at bounding box center [365, 20] width 129 height 10
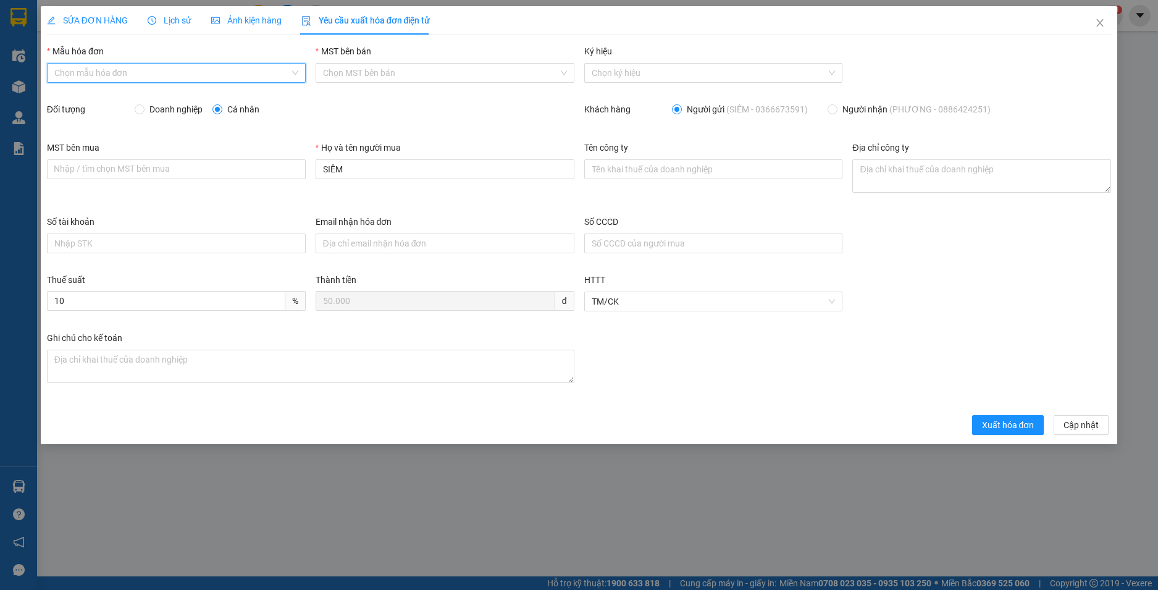
drag, startPoint x: 147, startPoint y: 67, endPoint x: 111, endPoint y: 86, distance: 40.6
click at [146, 67] on input "Mẫu hóa đơn" at bounding box center [171, 73] width 235 height 19
click at [83, 94] on div "HĐH" at bounding box center [176, 98] width 244 height 14
type input "8"
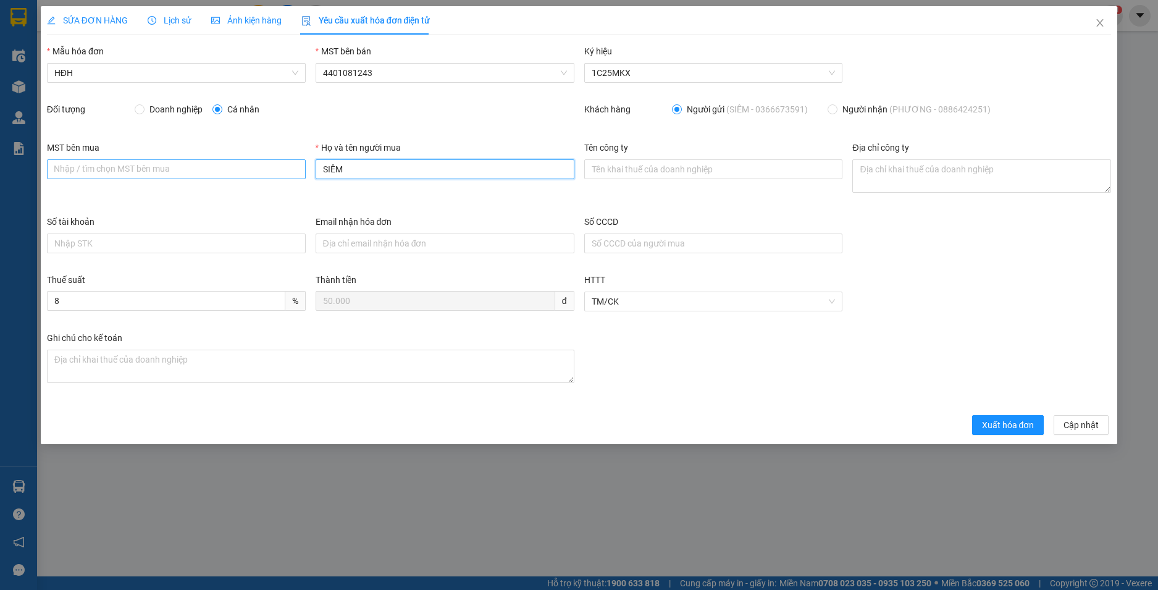
drag, startPoint x: 364, startPoint y: 172, endPoint x: 271, endPoint y: 168, distance: 92.7
click at [272, 168] on div "MST bên mua Nhập / tìm chọn MST bên mua Họ và tên người mua SIÊM Tên công ty Đị…" at bounding box center [579, 178] width 1074 height 74
type input "Người mua không lấy hoá đơn"
click at [1001, 428] on span "Xuất hóa đơn" at bounding box center [1008, 425] width 52 height 14
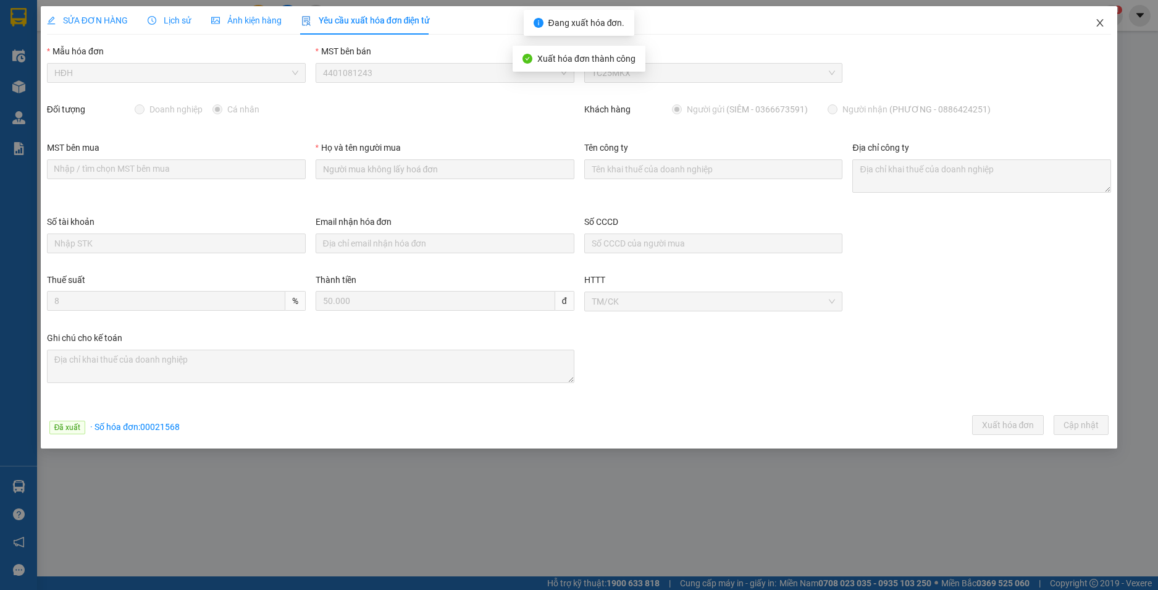
click at [1103, 19] on icon "close" at bounding box center [1100, 23] width 10 height 10
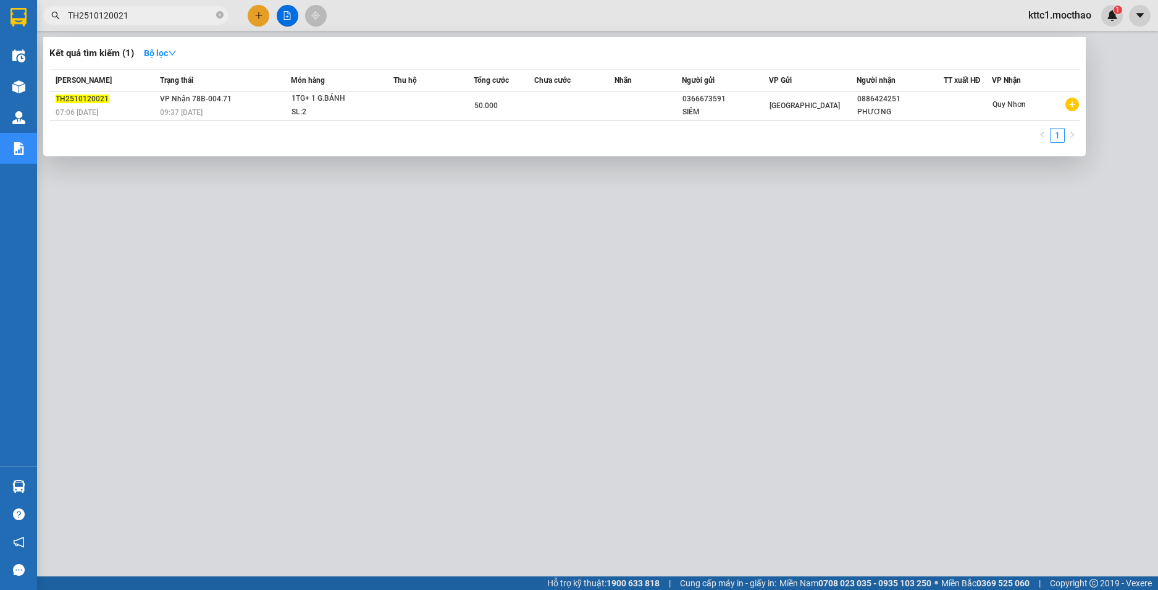
drag, startPoint x: 139, startPoint y: 21, endPoint x: 16, endPoint y: 7, distance: 123.6
click at [16, 7] on section "Kết quả tìm kiếm ( 1 ) Bộ lọc Mã ĐH Trạng thái Món hàng Thu hộ Tổng cước Chưa c…" at bounding box center [579, 295] width 1158 height 590
paste input "14"
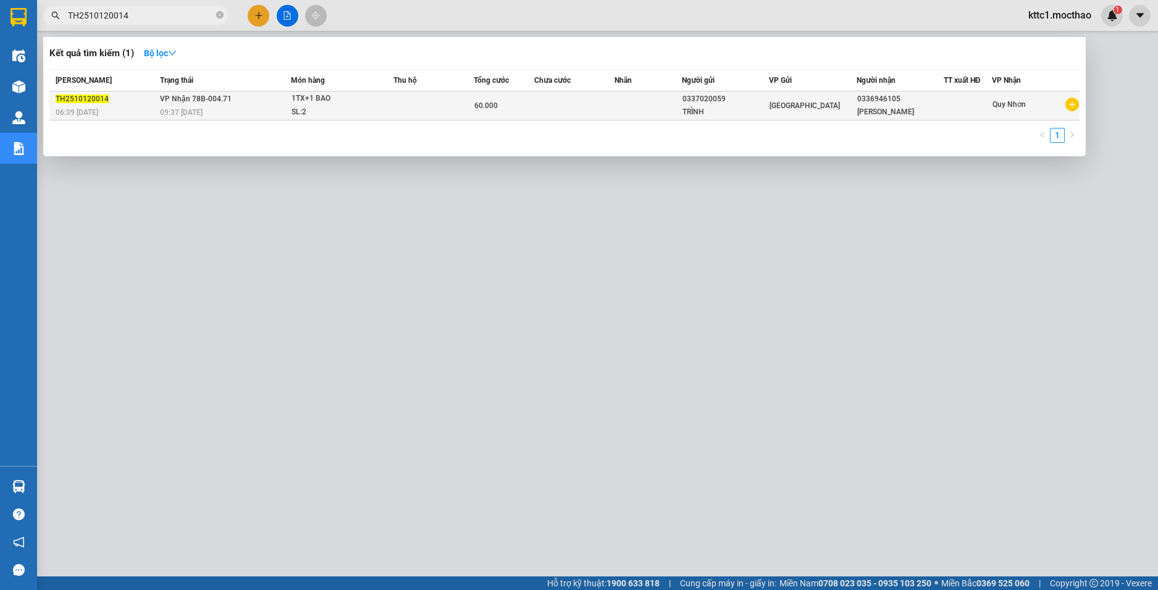
type input "TH2510120014"
click at [617, 109] on td at bounding box center [647, 105] width 67 height 29
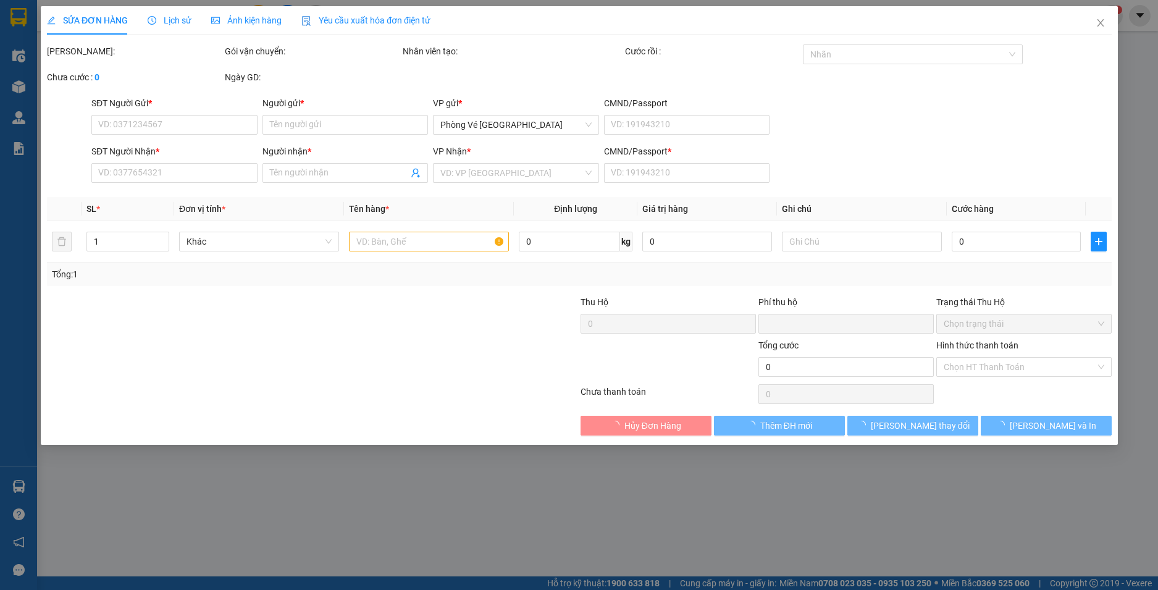
type input "0337020059"
type input "TRÌNH"
type input "0336946105"
type input "[PERSON_NAME]"
type input "1"
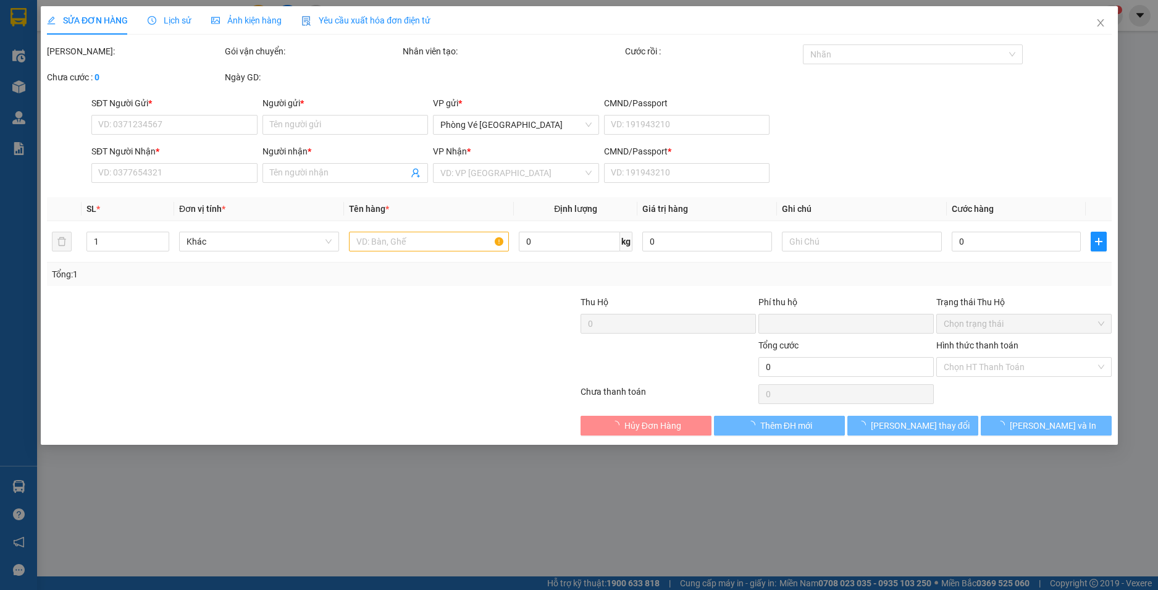
type input "0"
type input "60.000"
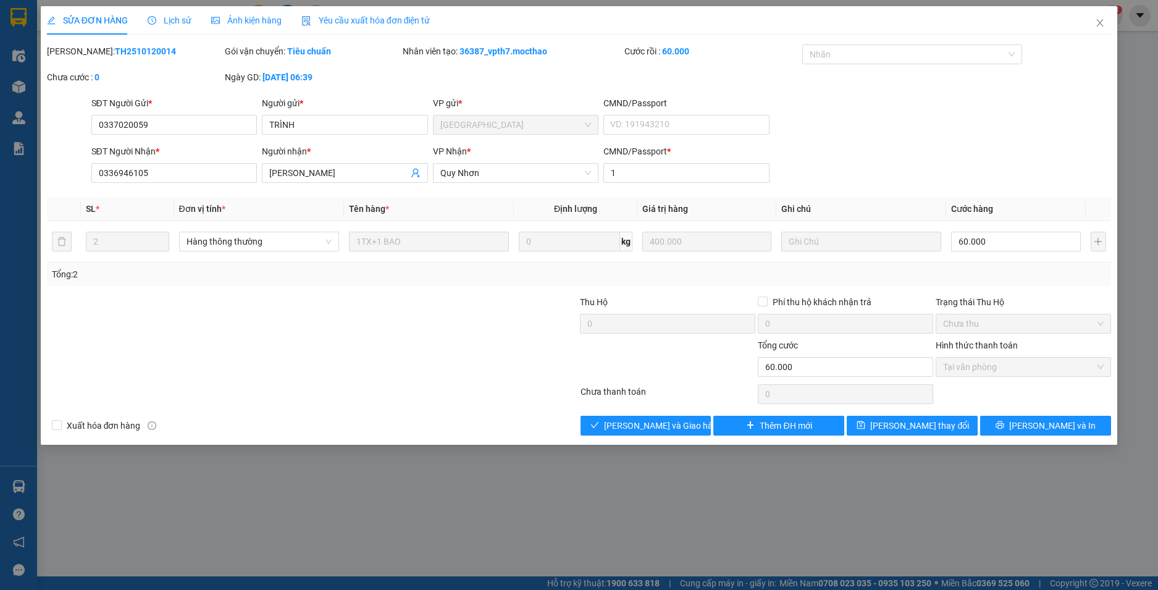
click at [330, 19] on span "Yêu cầu xuất hóa đơn điện tử" at bounding box center [365, 20] width 129 height 10
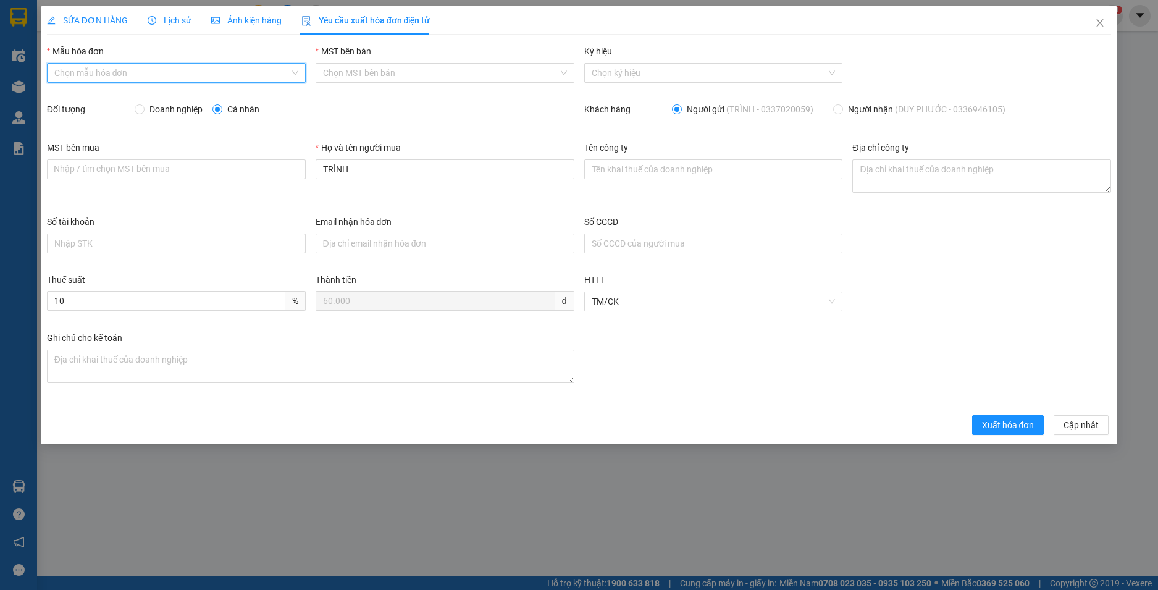
click at [139, 70] on input "Mẫu hóa đơn" at bounding box center [171, 73] width 235 height 19
click at [115, 92] on div "HĐH" at bounding box center [176, 98] width 244 height 14
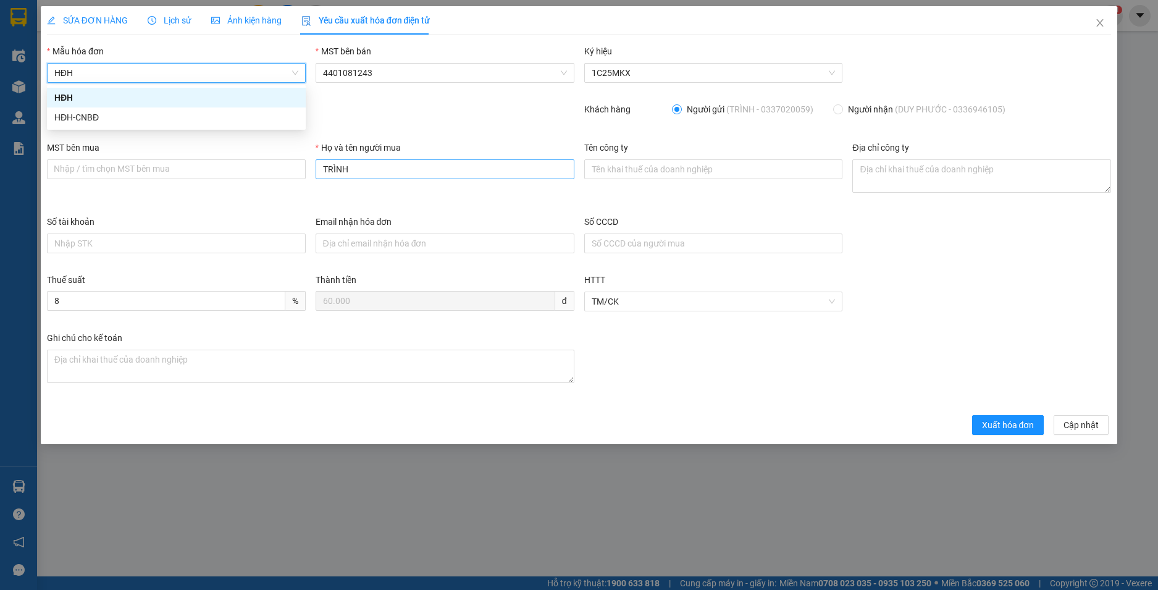
type input "8"
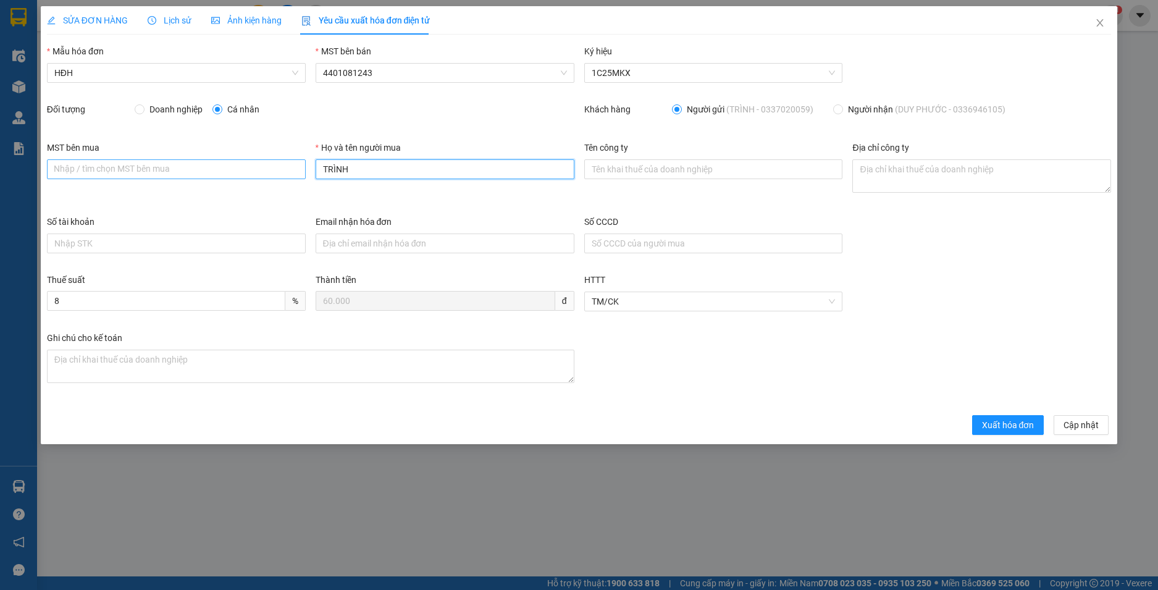
drag, startPoint x: 275, startPoint y: 169, endPoint x: 260, endPoint y: 169, distance: 14.8
click at [260, 169] on div "MST bên mua Nhập / tìm chọn MST bên mua Họ và tên người mua TRÌNH Tên công ty Đ…" at bounding box center [579, 178] width 1074 height 74
type input "Người mua không lấy hoá đơn"
click at [1032, 425] on span "Xuất hóa đơn" at bounding box center [1008, 425] width 52 height 14
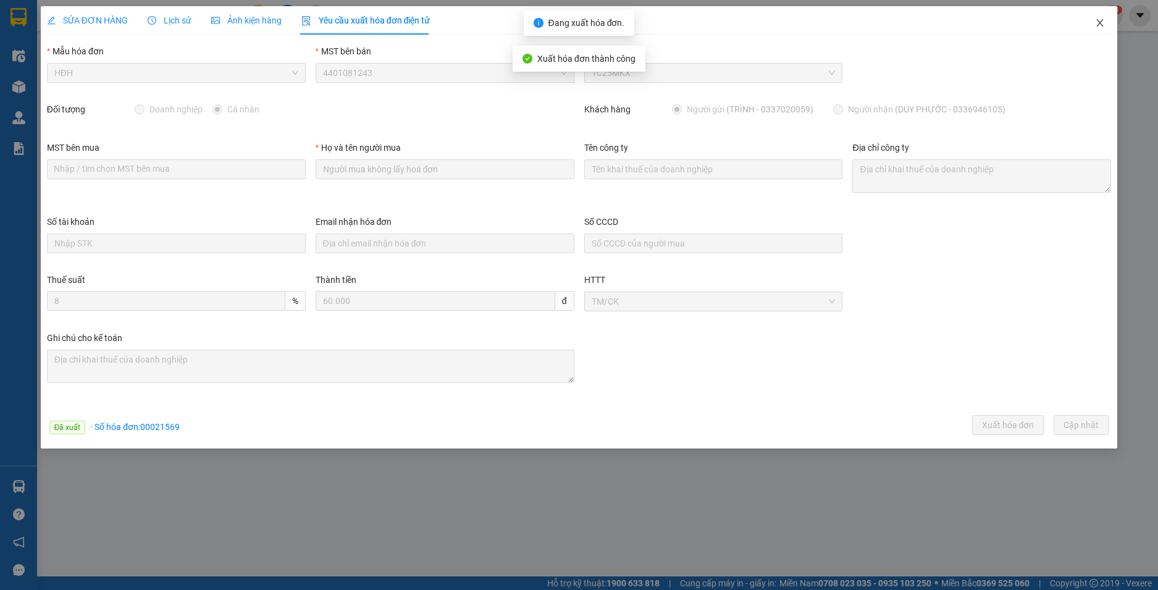
click at [1098, 25] on icon "close" at bounding box center [1100, 23] width 10 height 10
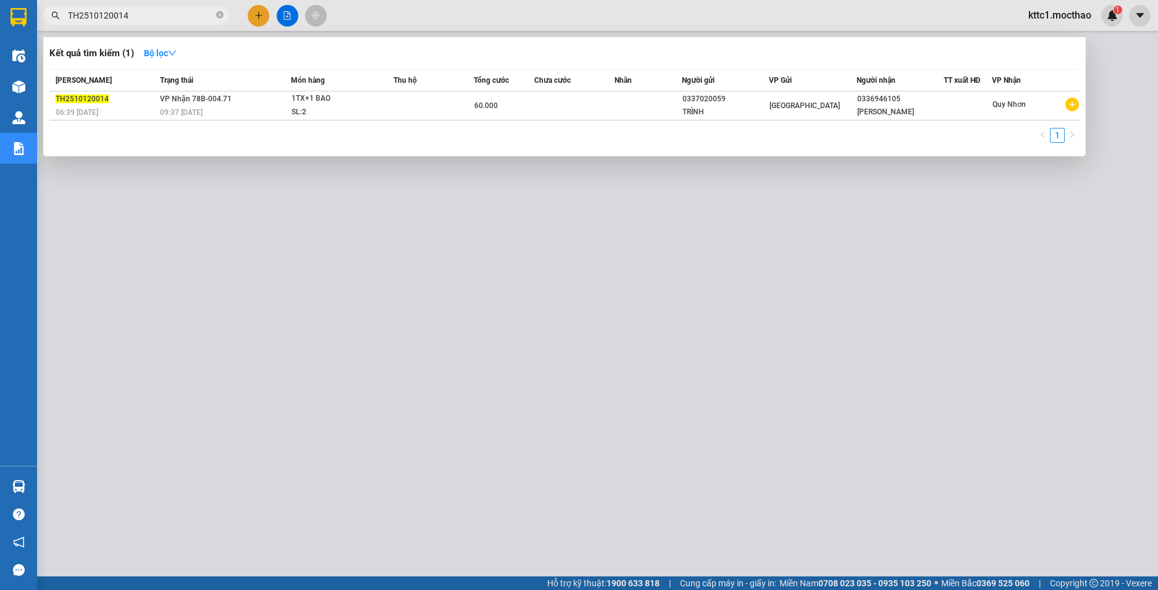
drag, startPoint x: 107, startPoint y: 13, endPoint x: 33, endPoint y: 2, distance: 74.3
click at [34, 2] on section "Kết quả tìm kiếm ( 1 ) Bộ lọc Mã ĐH Trạng thái Món hàng Thu hộ Tổng cước Chưa c…" at bounding box center [579, 295] width 1158 height 590
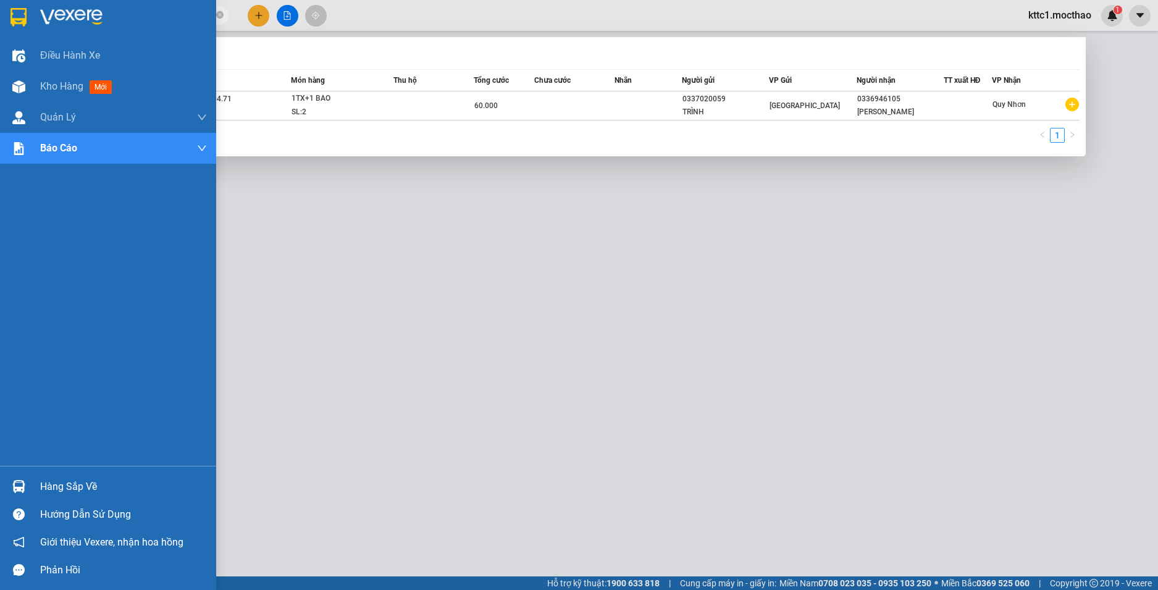
paste input "26"
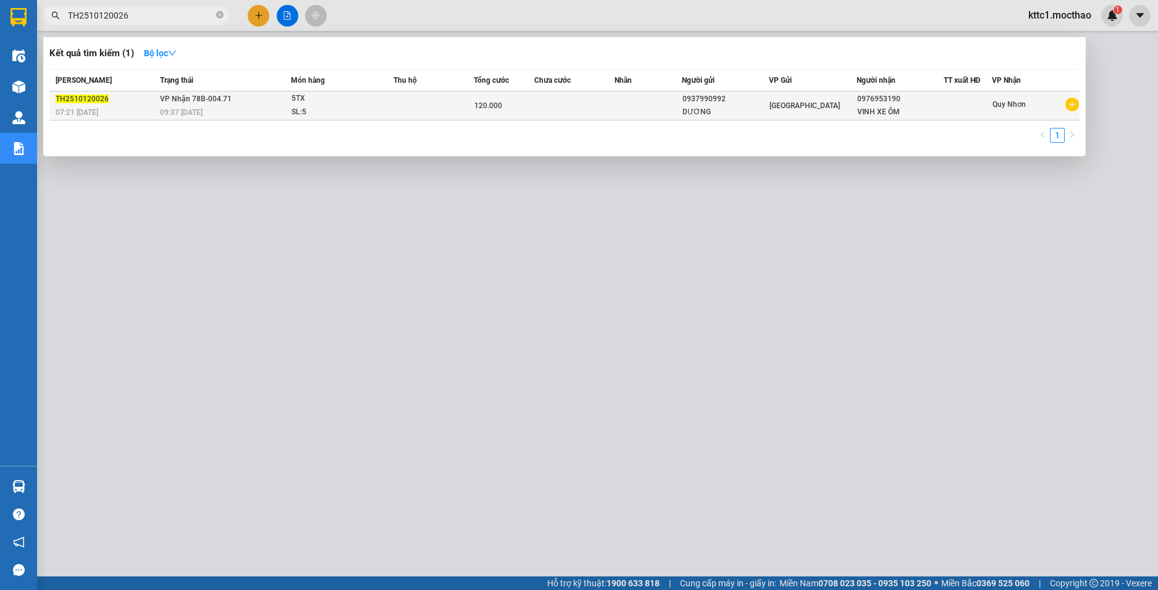
type input "TH2510120026"
click at [584, 101] on td at bounding box center [574, 105] width 80 height 29
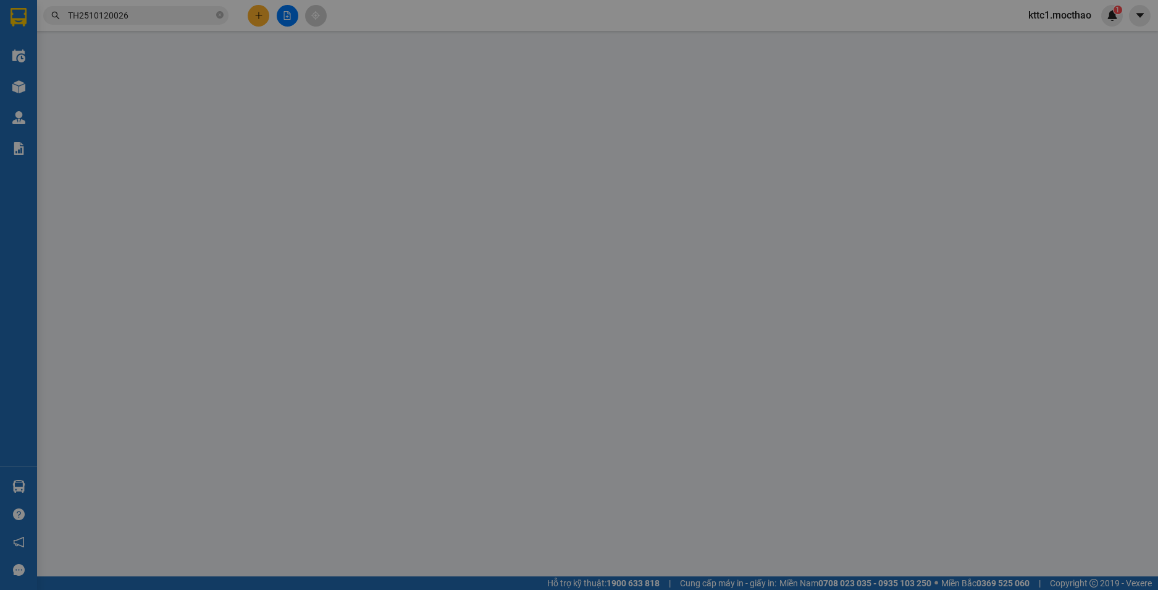
type input "0937990992"
type input "DƯƠNG"
type input "0976953190"
type input "VINH XE ÔM"
type input "1"
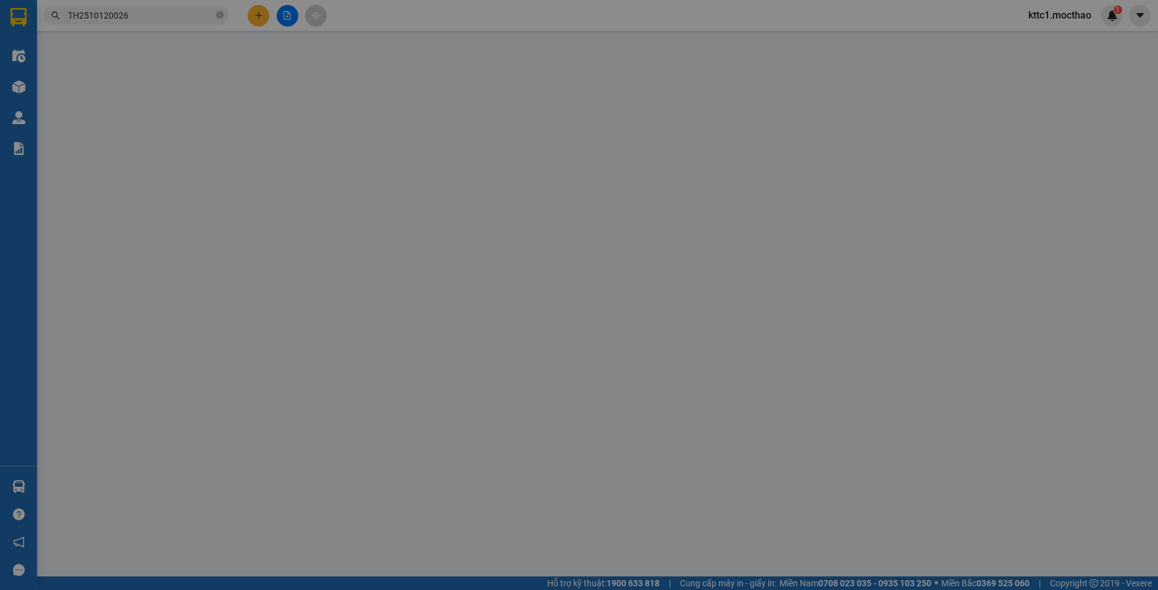
type input "0"
type input "120.000"
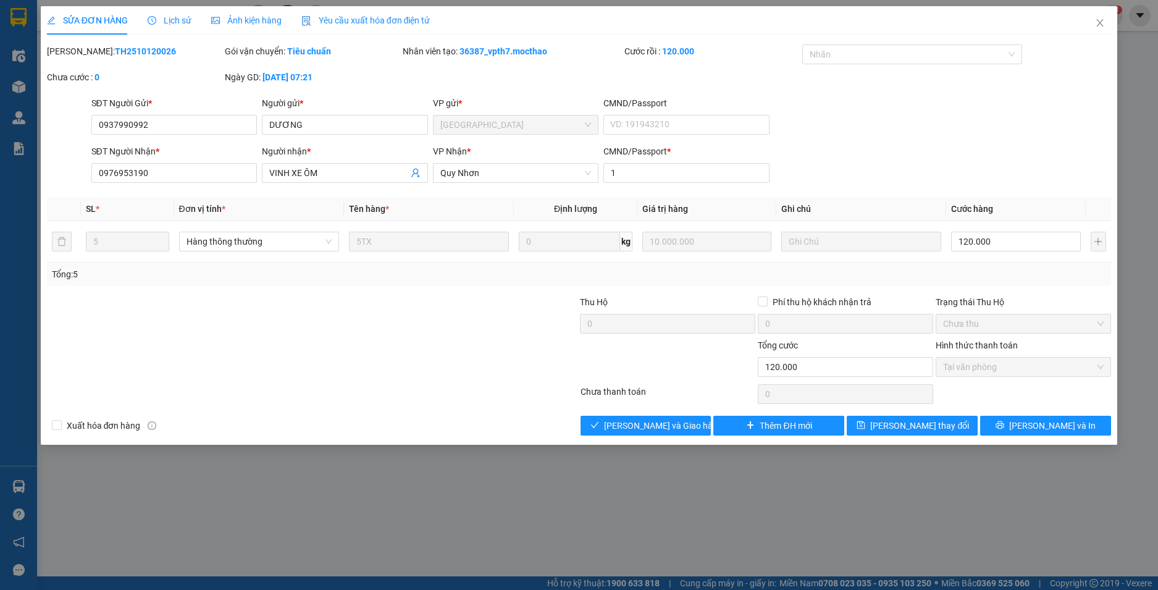
click at [325, 19] on span "Yêu cầu xuất hóa đơn điện tử" at bounding box center [365, 20] width 129 height 10
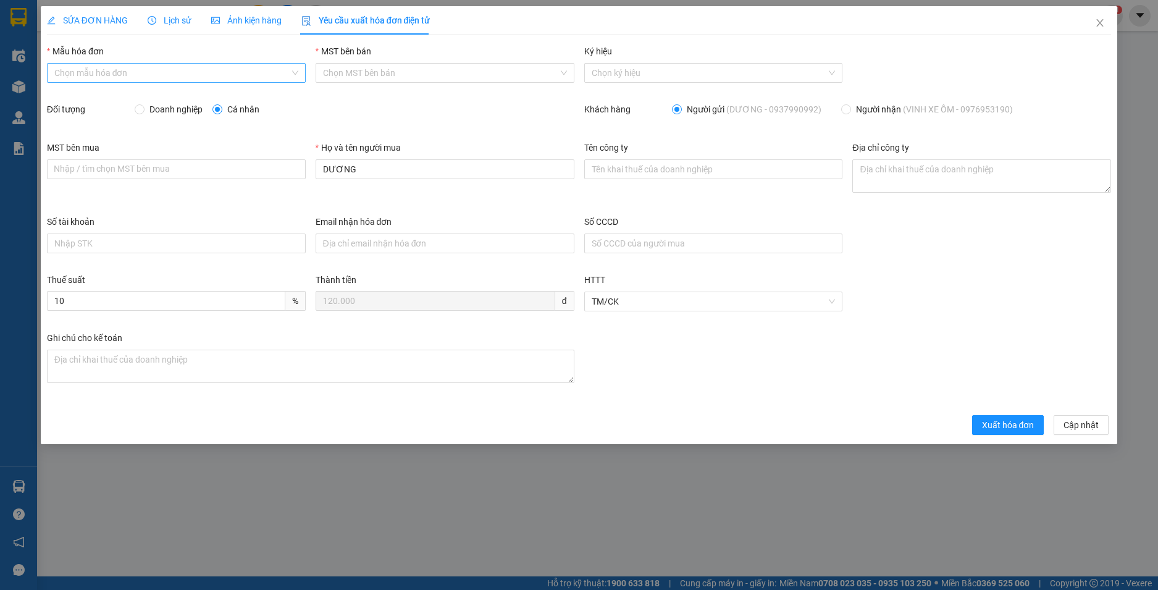
click at [157, 68] on input "Mẫu hóa đơn" at bounding box center [171, 73] width 235 height 19
click at [75, 93] on div "HĐH" at bounding box center [176, 98] width 244 height 14
type input "8"
click at [181, 109] on span "Doanh nghiệp" at bounding box center [175, 109] width 63 height 14
click at [143, 109] on input "Doanh nghiệp" at bounding box center [139, 108] width 9 height 9
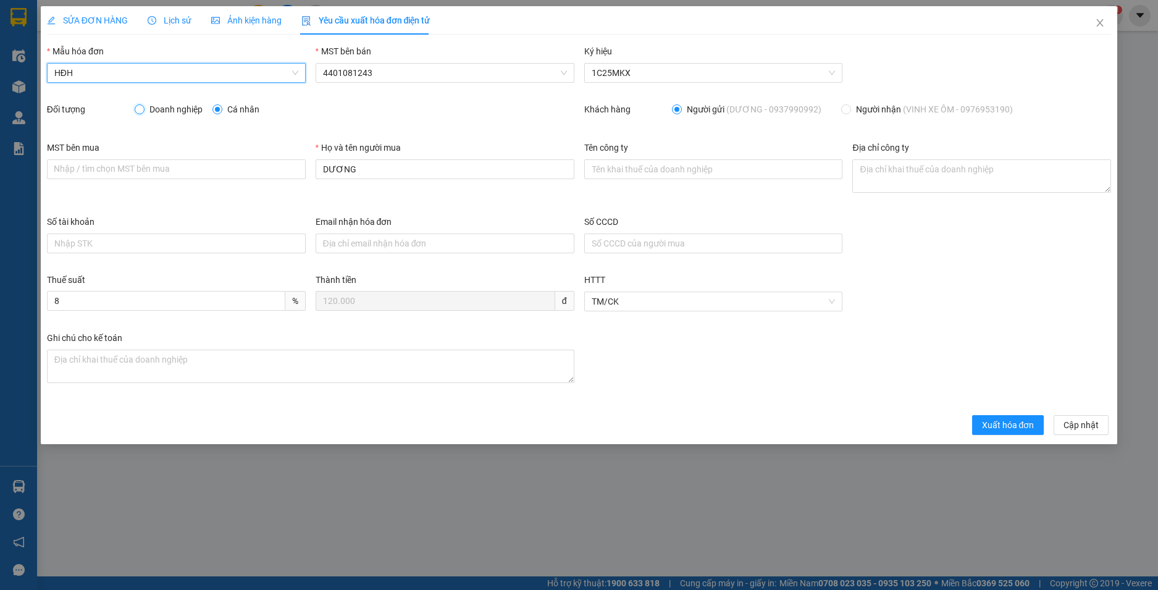
radio input "true"
radio input "false"
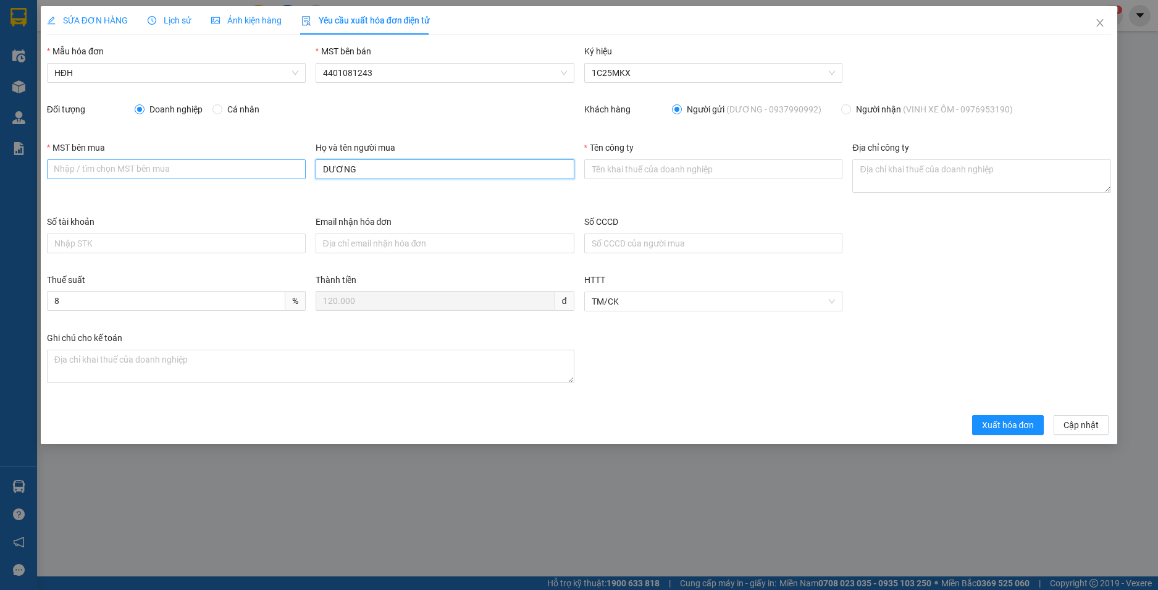
drag, startPoint x: 327, startPoint y: 170, endPoint x: 291, endPoint y: 167, distance: 36.5
click at [293, 167] on div "MST bên mua Nhập / tìm chọn MST bên mua Họ và tên người mua DƯƠNG Tên công ty Đ…" at bounding box center [579, 178] width 1074 height 74
click at [620, 167] on input "Tên công ty" at bounding box center [713, 169] width 259 height 20
paste input "CÔNG TY TNHH NÔNG SẢN THỰC PHẨM NGUYÊN MINH"
type input "CÔNG TY TNHH NÔNG SẢN THỰC PHẨM NGUYÊN MINH"
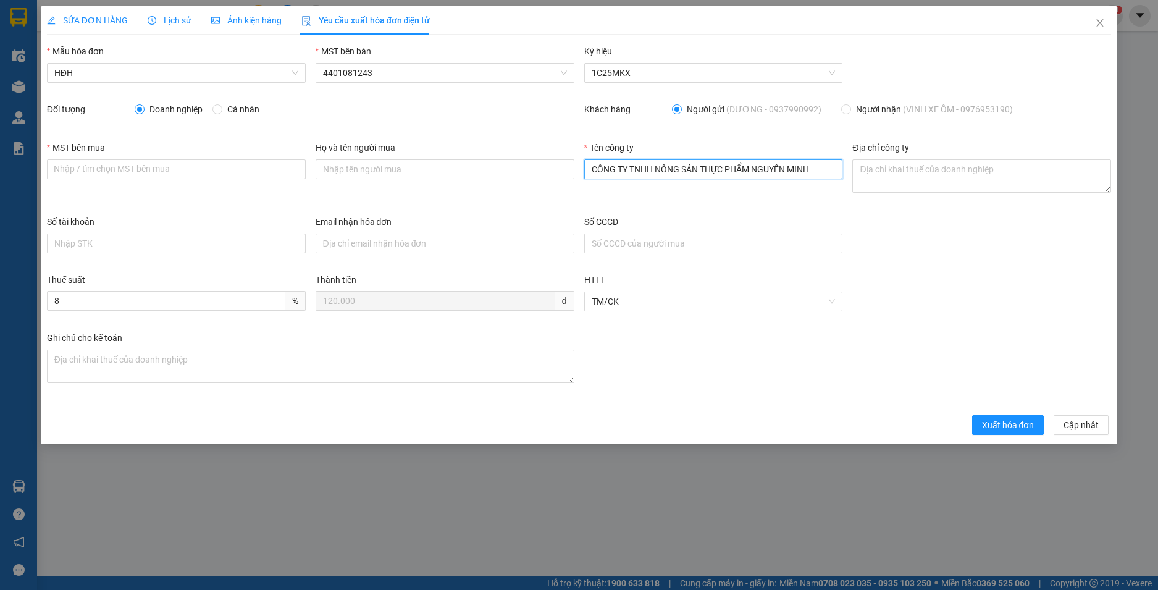
drag, startPoint x: 820, startPoint y: 171, endPoint x: 511, endPoint y: 196, distance: 310.3
click at [511, 196] on div "MST bên mua Nhập / tìm chọn MST bên mua Họ và tên người mua Tên công ty CÔNG TY…" at bounding box center [579, 178] width 1074 height 74
click at [639, 167] on input "Tên công ty" at bounding box center [713, 169] width 259 height 20
paste input "CÔNG TY TNHH ĐẦU TƯ SẢN XUẤT VÀ DỊCH VỤ VIỆT PHÁT"
type input "CÔNG TY TNHH ĐẦU TƯ SẢN XUẤT VÀ DỊCH VỤ VIỆT PHÁT"
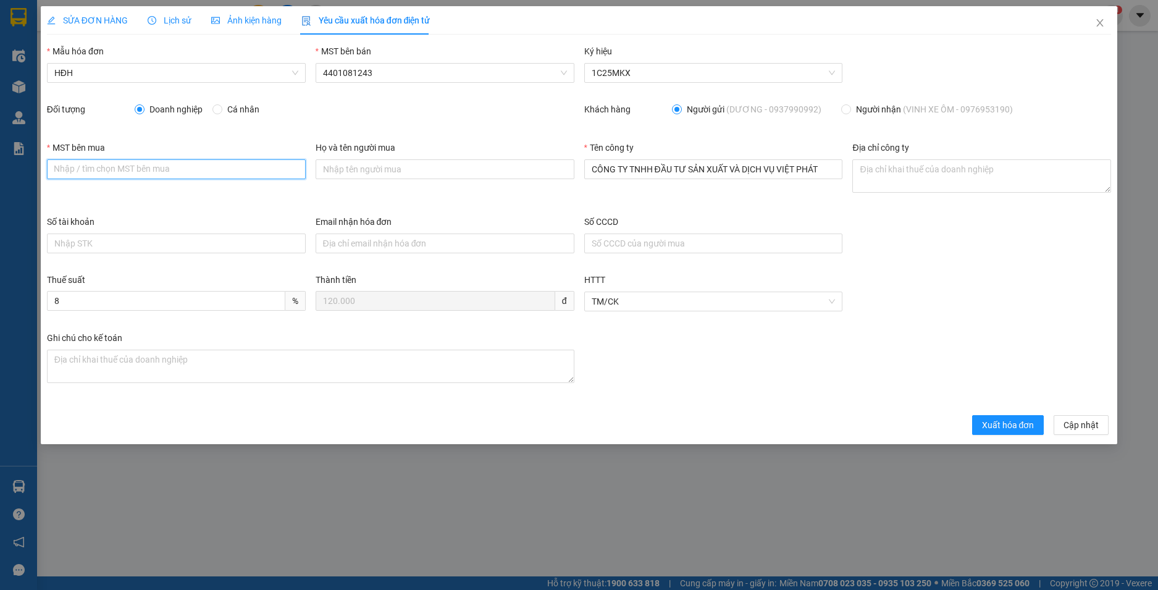
click at [111, 172] on input "MST bên mua" at bounding box center [176, 169] width 259 height 20
paste input "0316228836"
type input "0316228836"
click at [880, 175] on textarea "Địa chỉ công ty" at bounding box center [981, 175] width 259 height 33
paste textarea "Số 8 Đường số 14, Phường Bình Thạnh, Thành phố Hồ Chí Minh, Việt Nam"
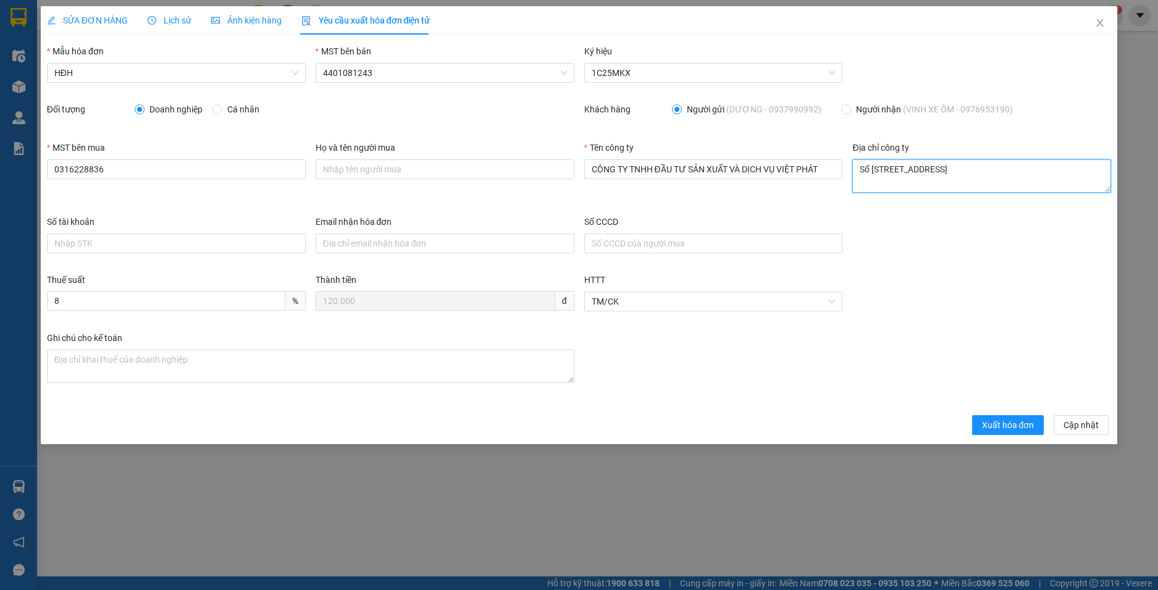
scroll to position [10, 0]
type textarea "Số 8 Đường số 14, Phường Bình Thạnh, Thành phố Hồ Chí Minh, Việt Nam"
click at [463, 241] on input "Email nhận hóa đơn" at bounding box center [444, 243] width 259 height 20
paste input "dpvietphat@gmail.com"
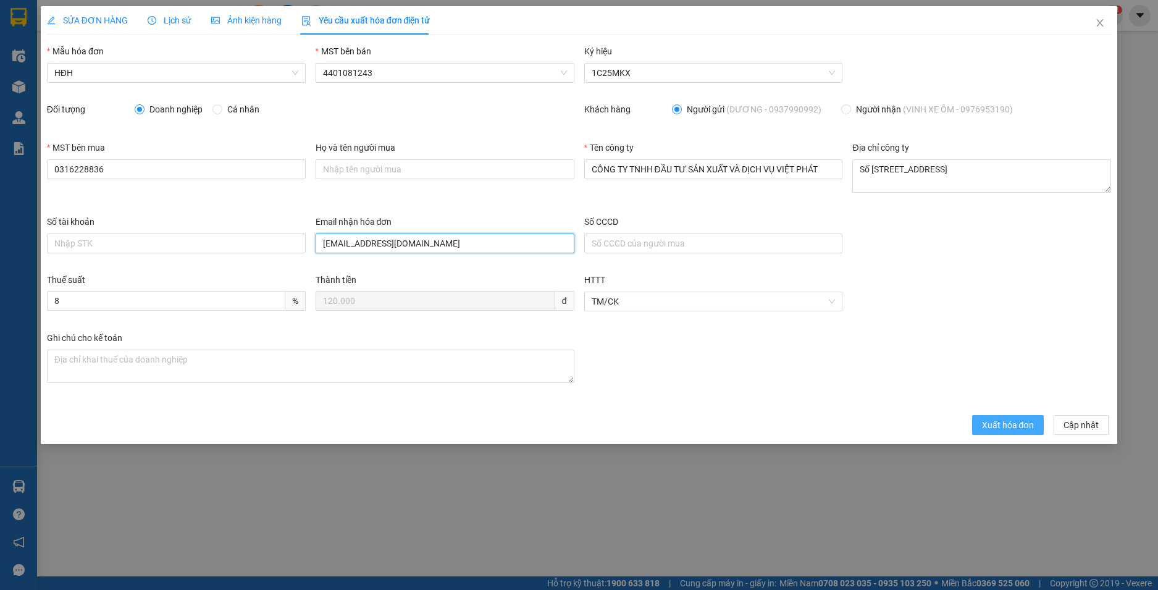
type input "dpvietphat@gmail.com"
click at [996, 425] on span "Xuất hóa đơn" at bounding box center [1008, 425] width 52 height 14
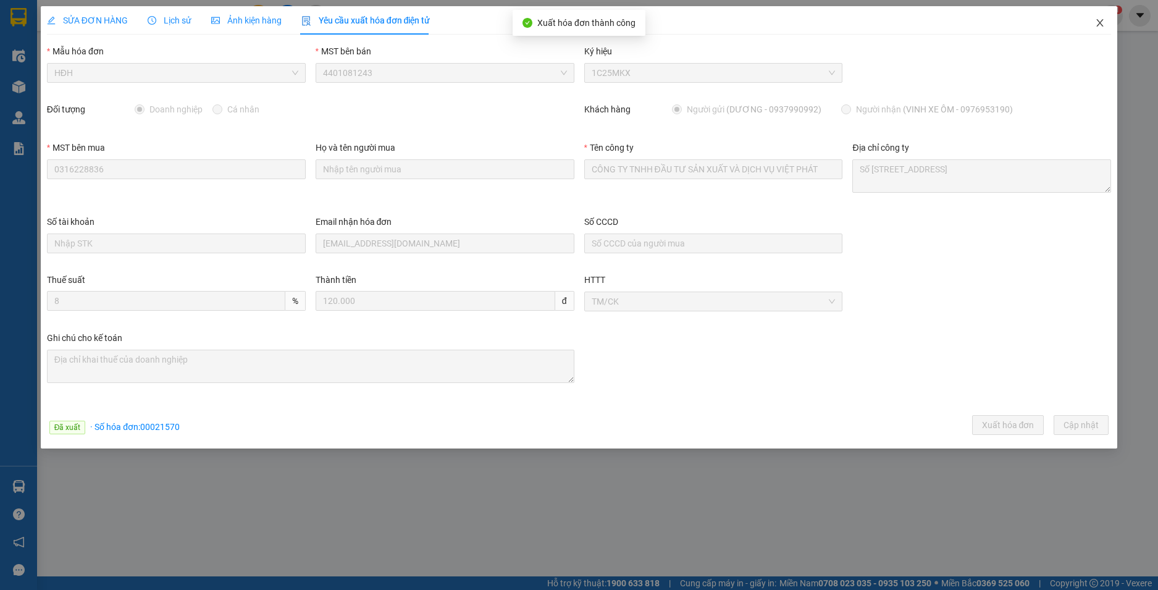
click at [1098, 20] on icon "close" at bounding box center [1100, 23] width 10 height 10
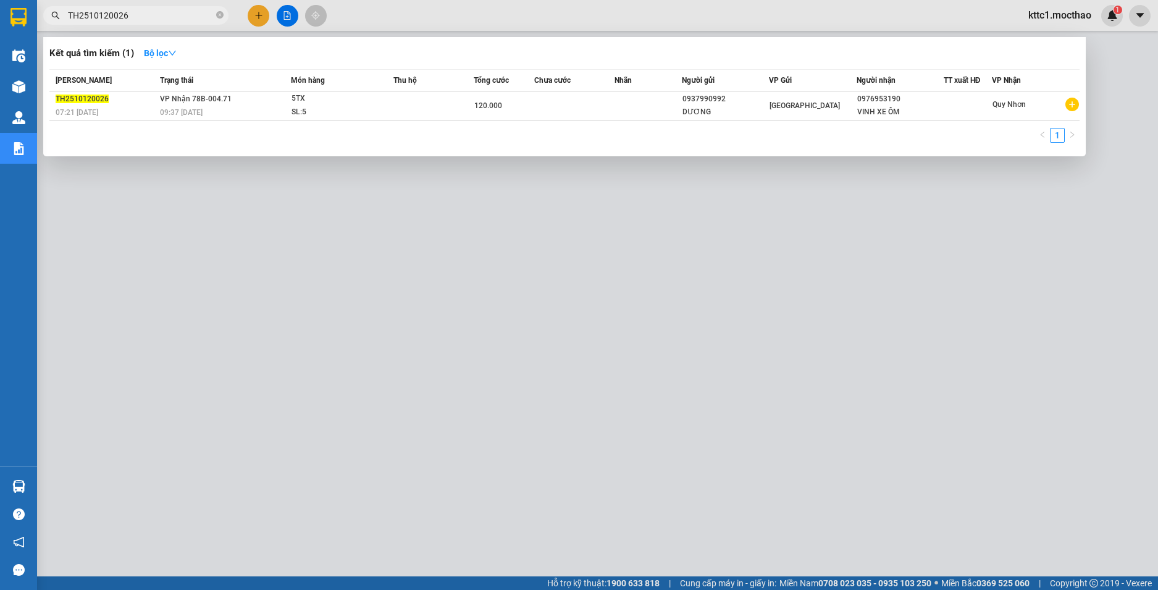
drag, startPoint x: 138, startPoint y: 14, endPoint x: 0, endPoint y: 17, distance: 137.7
click at [0, 17] on section "Kết quả tìm kiếm ( 1 ) Bộ lọc Mã ĐH Trạng thái Món hàng Thu hộ Tổng cước Chưa c…" at bounding box center [579, 295] width 1158 height 590
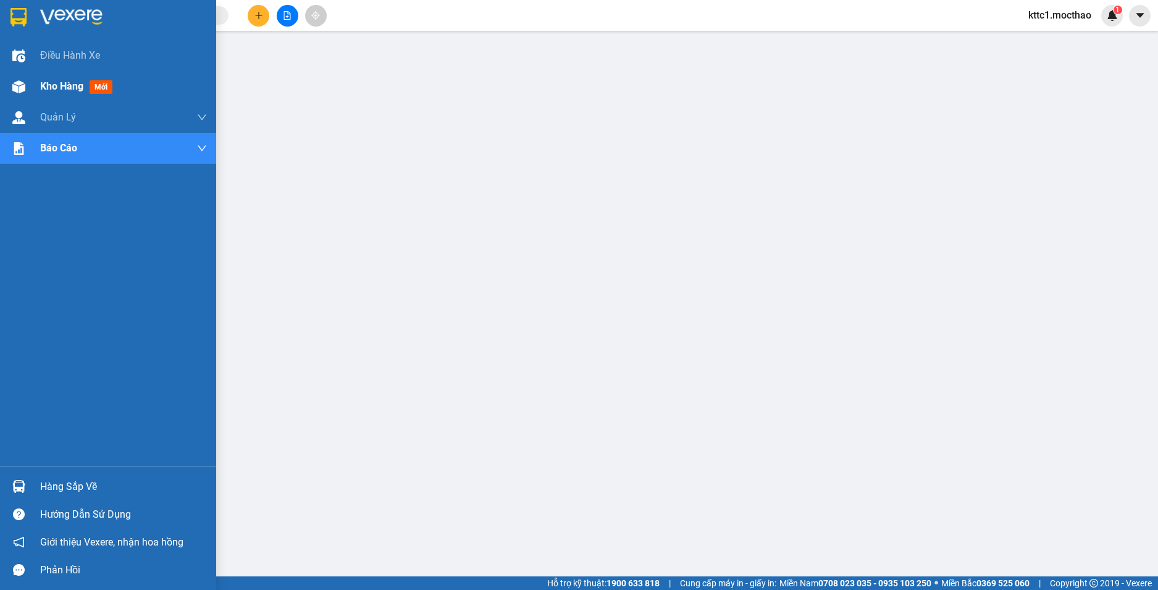
click at [63, 83] on span "Kho hàng" at bounding box center [61, 86] width 43 height 12
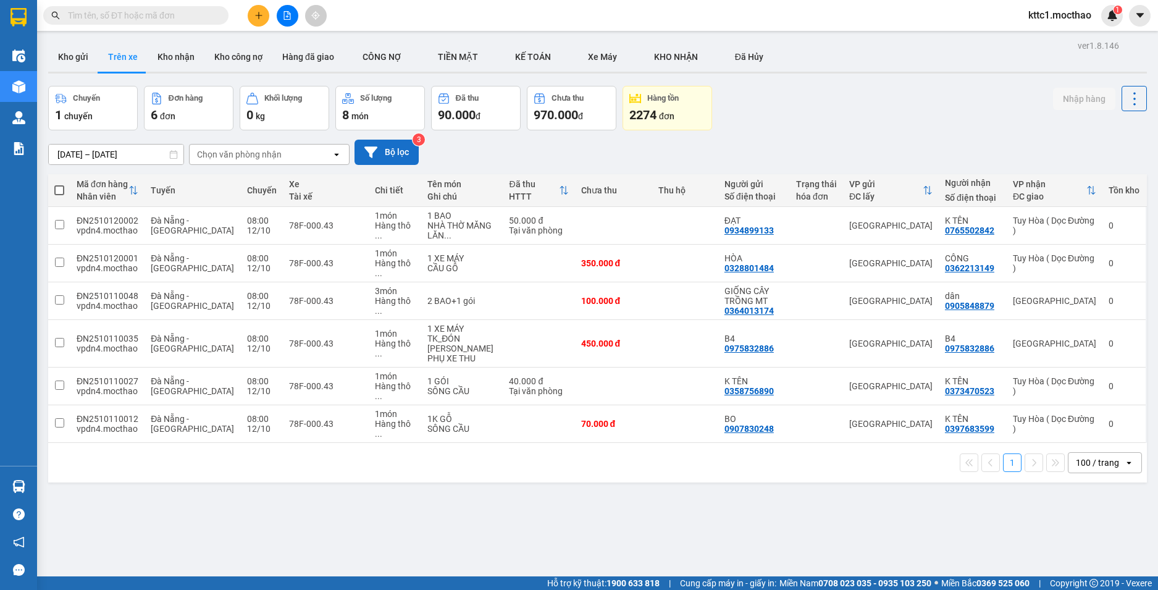
click at [396, 146] on button "Bộ lọc" at bounding box center [386, 152] width 64 height 25
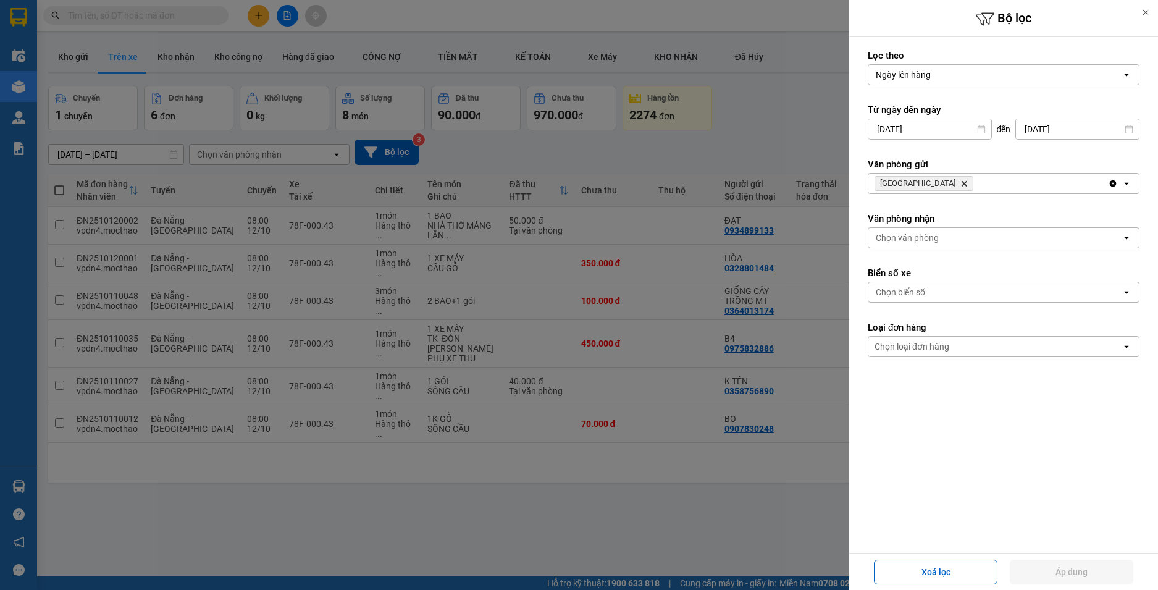
click at [961, 182] on icon "Đà Nẵng, close by backspace" at bounding box center [964, 184] width 6 height 6
click at [917, 181] on div "Chọn văn phòng" at bounding box center [906, 183] width 63 height 12
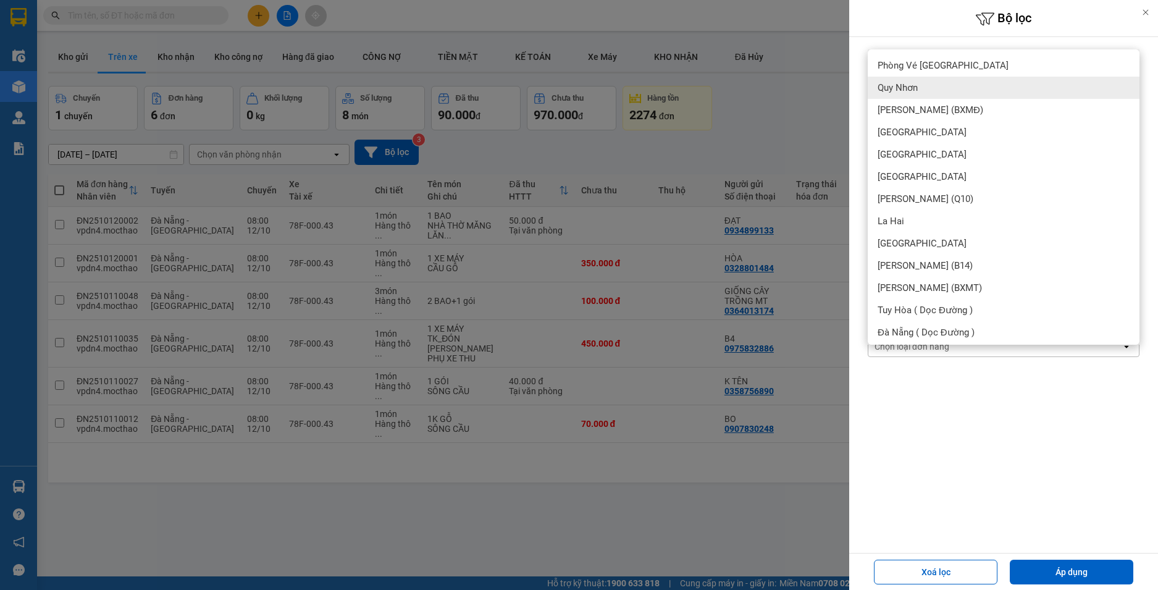
click at [925, 89] on div "Quy Nhơn" at bounding box center [1003, 88] width 272 height 22
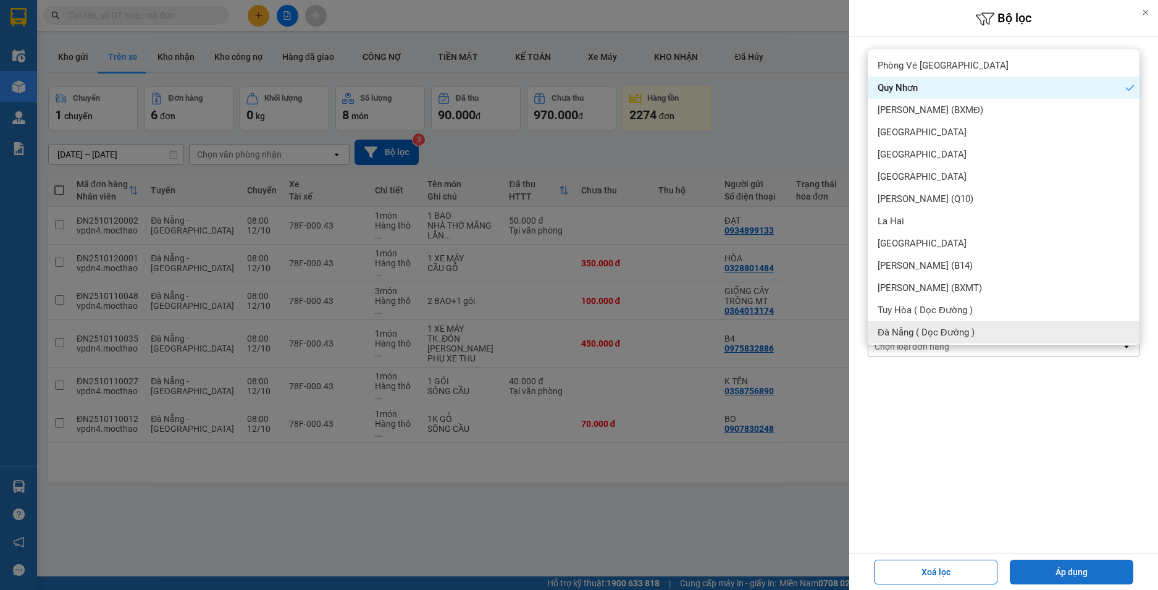
click at [1048, 566] on button "Áp dụng" at bounding box center [1070, 571] width 123 height 25
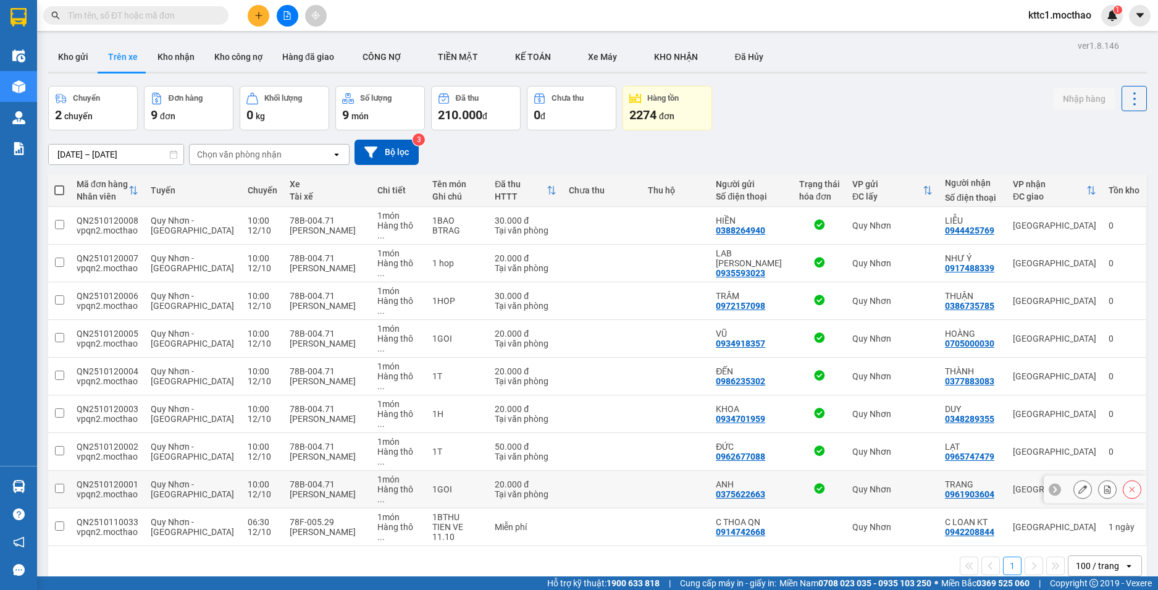
click at [1078, 485] on icon at bounding box center [1082, 489] width 9 height 9
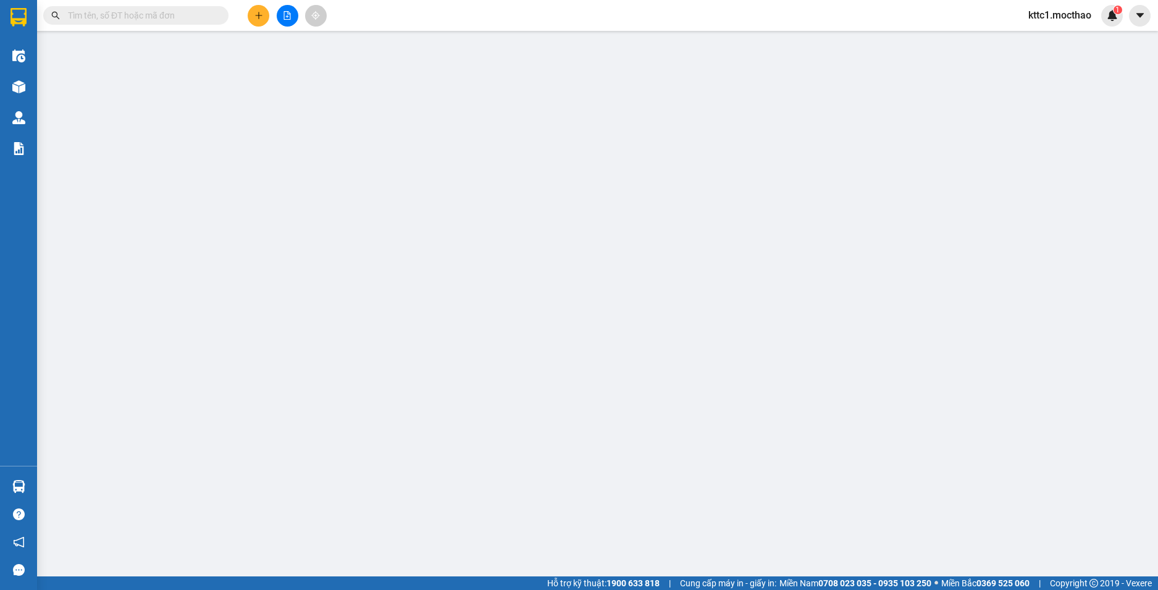
type input "0375622663"
type input "ANH"
type input "0961903604"
type input "TRANG"
type input "T"
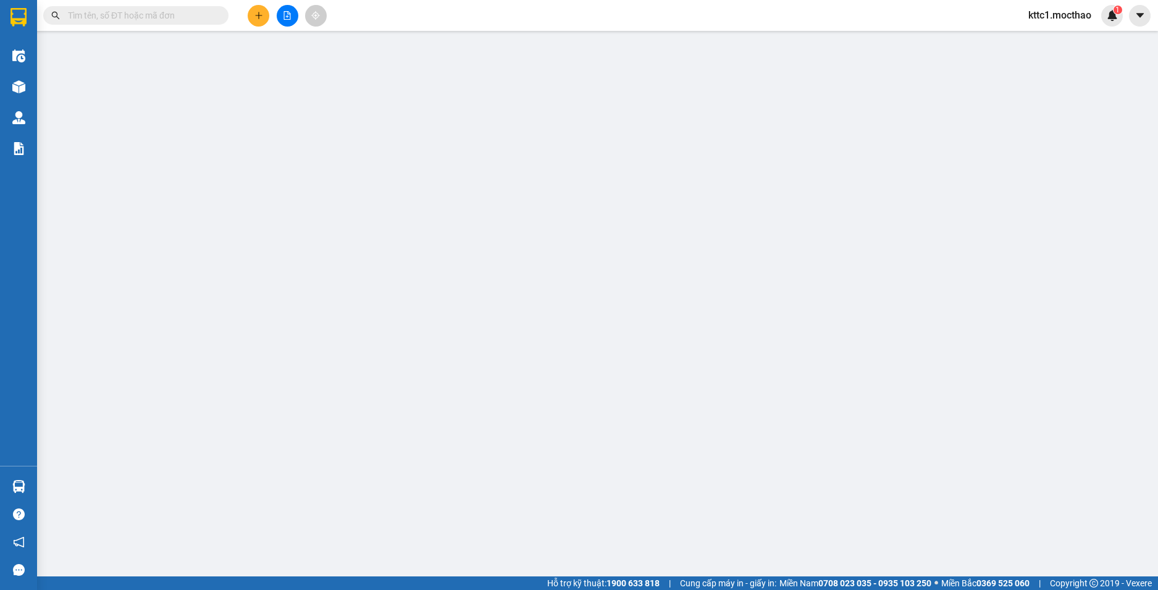
type input "0"
type input "20.000"
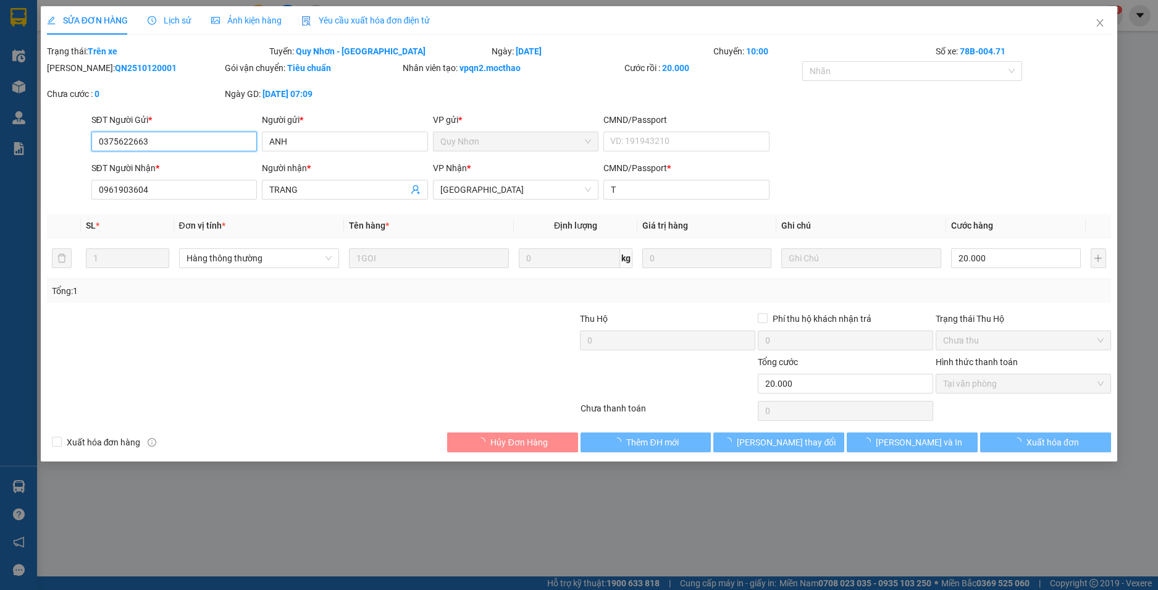
checkbox input "true"
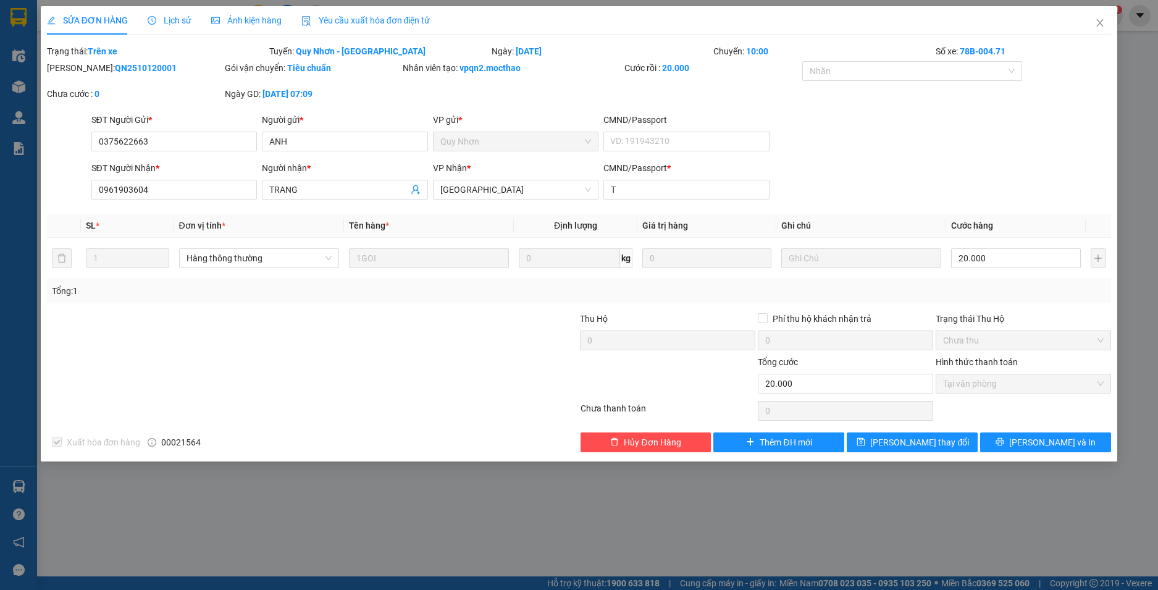
click at [385, 15] on span "Yêu cầu xuất hóa đơn điện tử" at bounding box center [365, 20] width 129 height 10
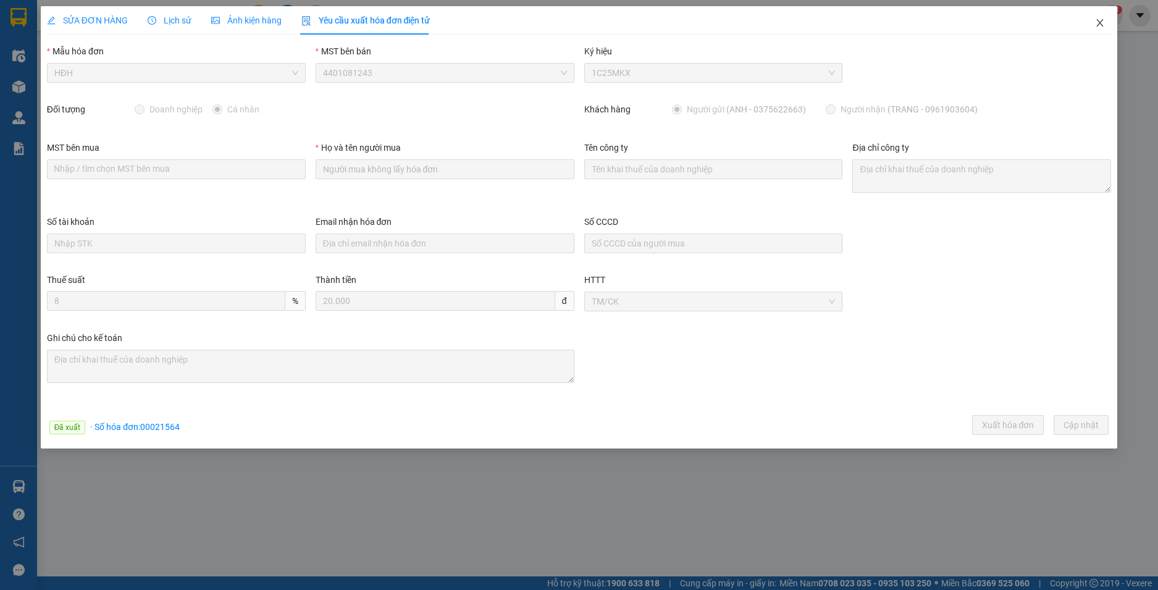
click at [1100, 23] on icon "close" at bounding box center [1099, 22] width 7 height 7
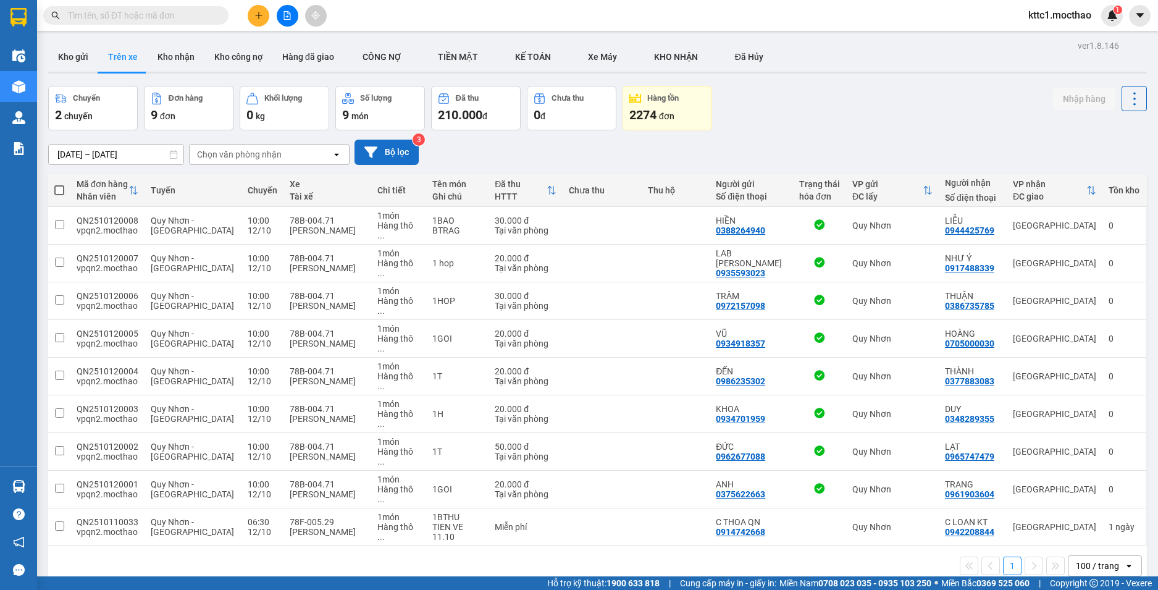
click at [386, 156] on button "Bộ lọc" at bounding box center [386, 152] width 64 height 25
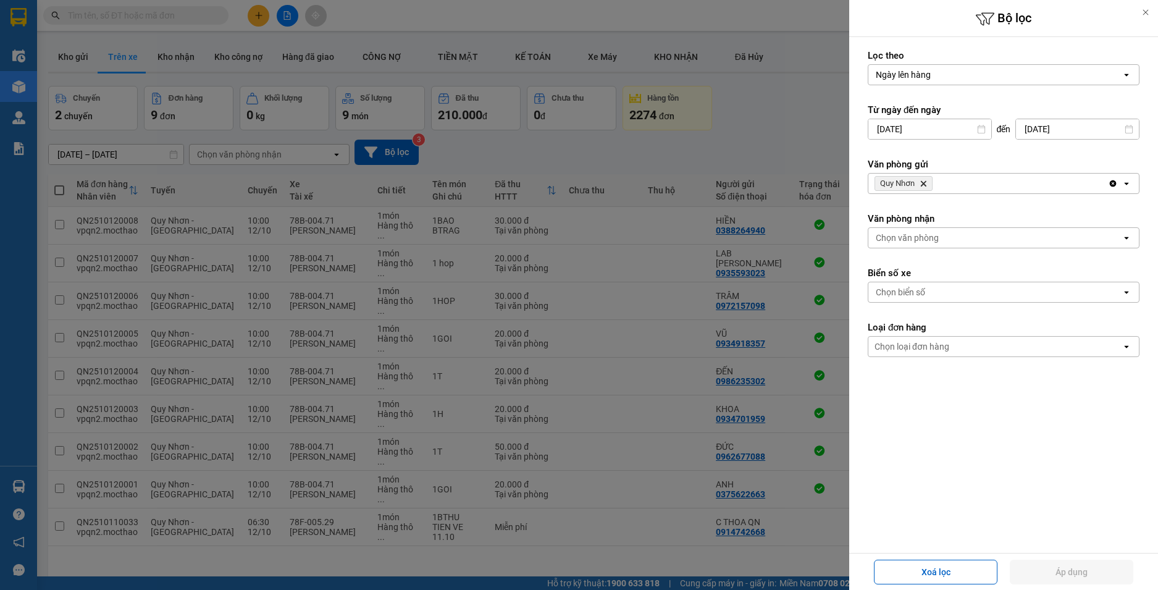
click at [925, 182] on icon "Quy Nhơn, close by backspace" at bounding box center [923, 184] width 6 height 6
click at [1142, 10] on icon at bounding box center [1145, 12] width 9 height 9
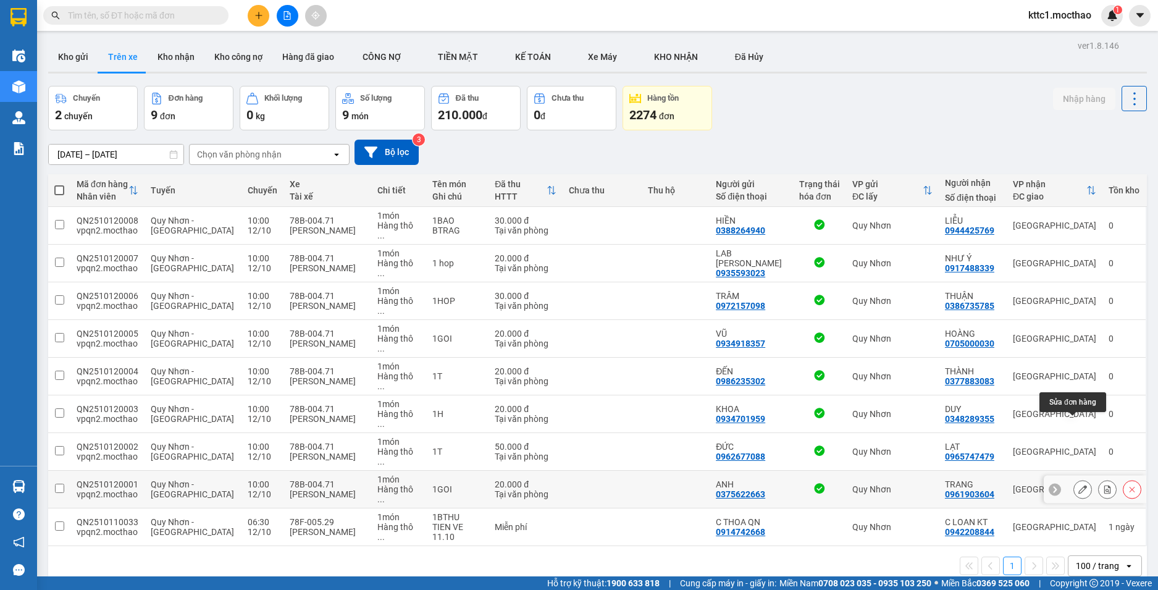
click at [1078, 485] on icon at bounding box center [1082, 489] width 9 height 9
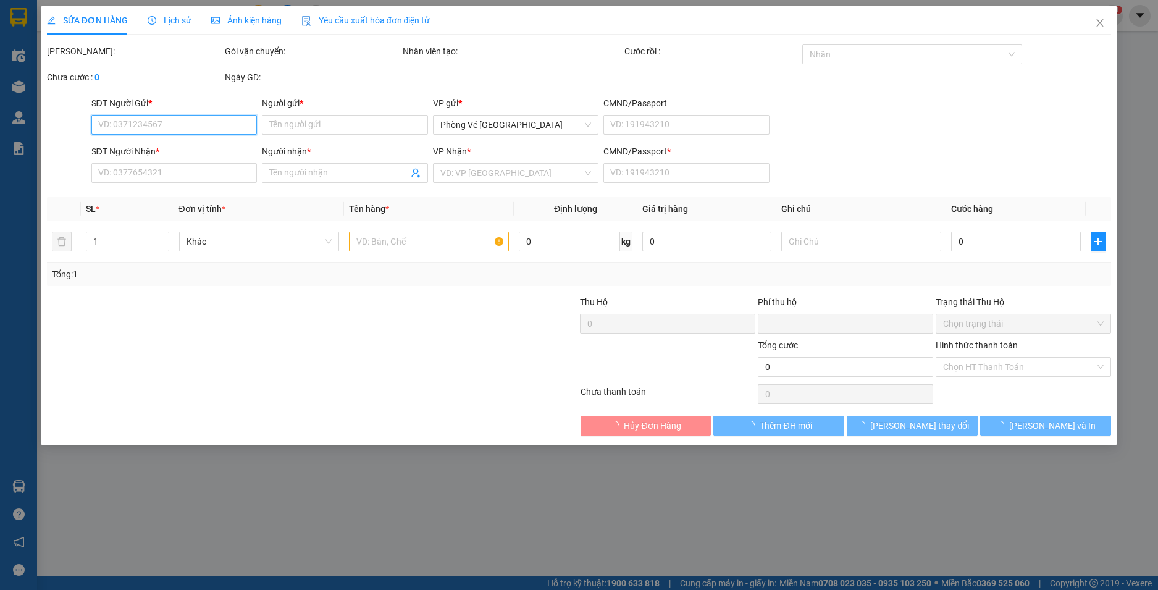
type input "0375622663"
type input "ANH"
type input "0961903604"
type input "TRANG"
type input "T"
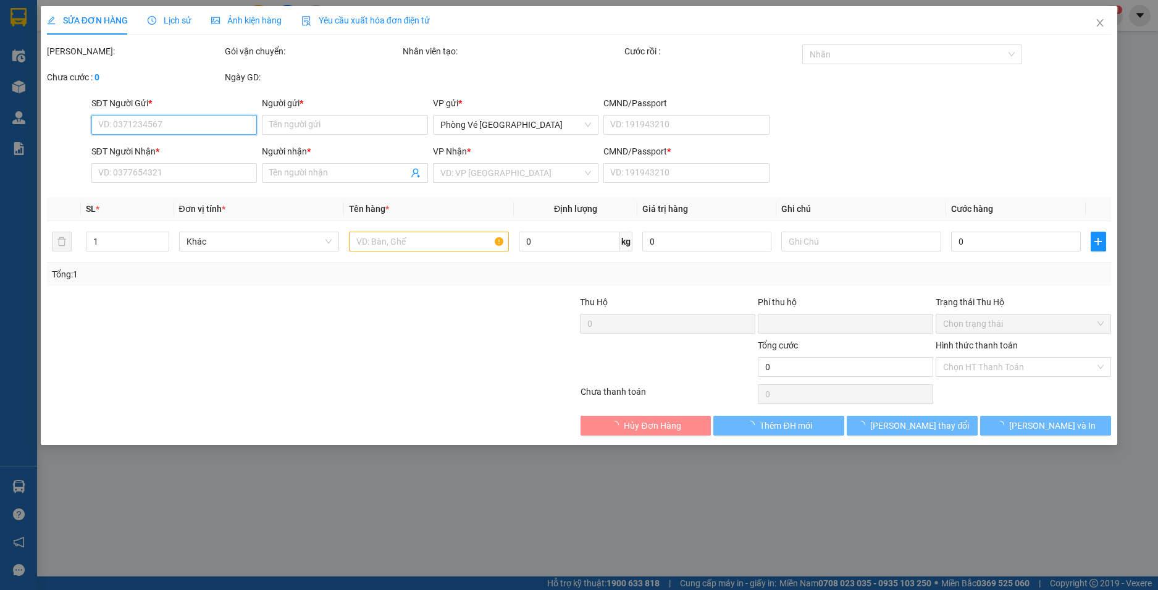
type input "0"
type input "20.000"
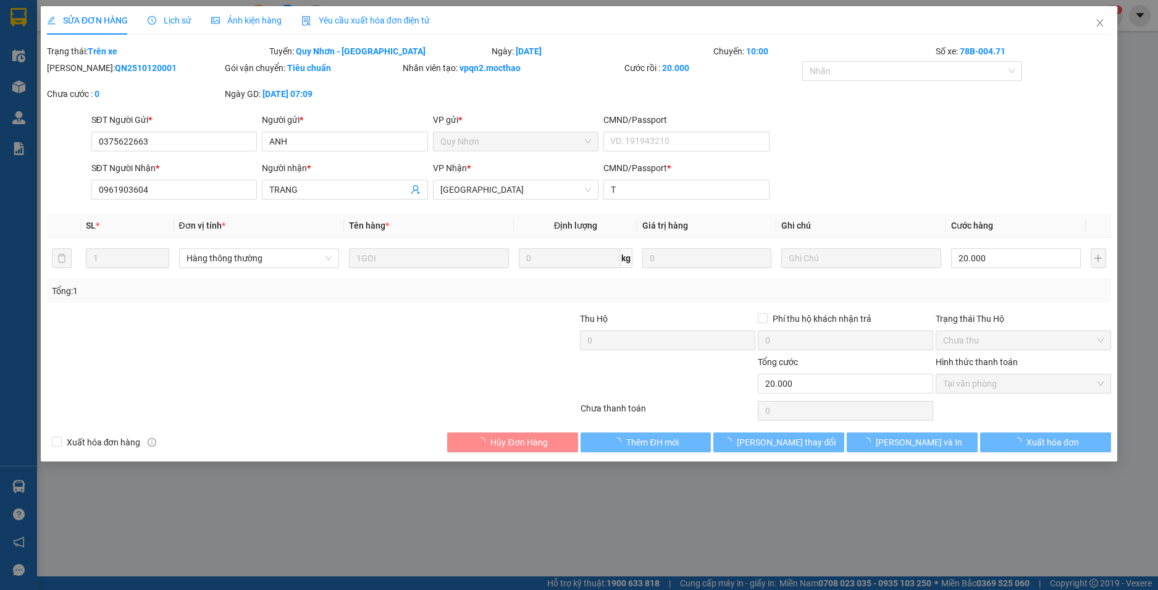
checkbox input "true"
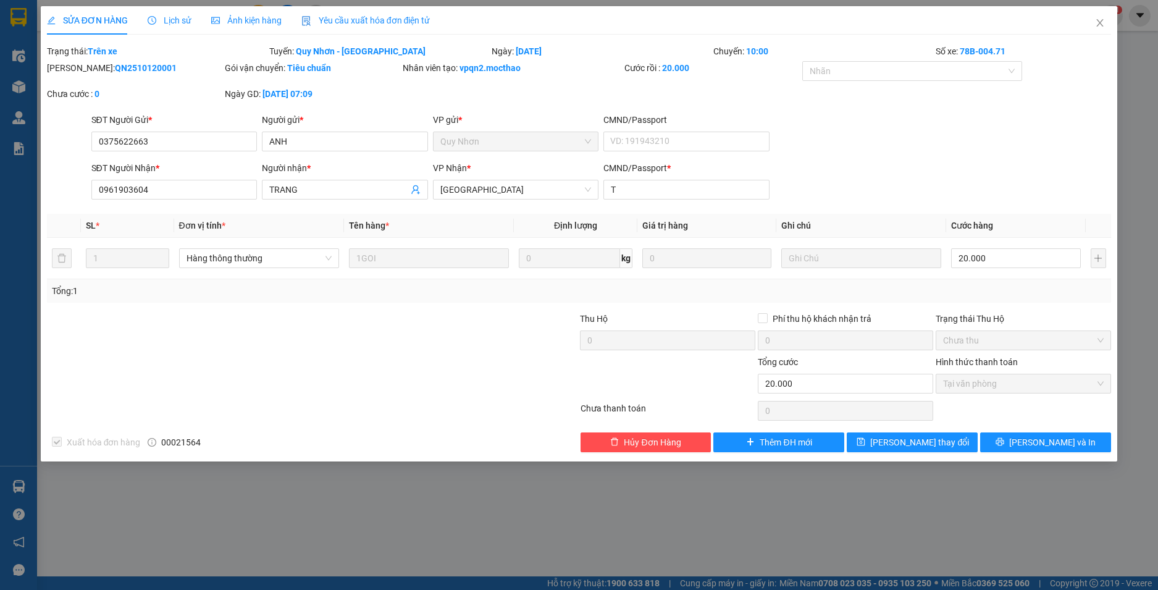
click at [344, 20] on span "Yêu cầu xuất hóa đơn điện tử" at bounding box center [365, 20] width 129 height 10
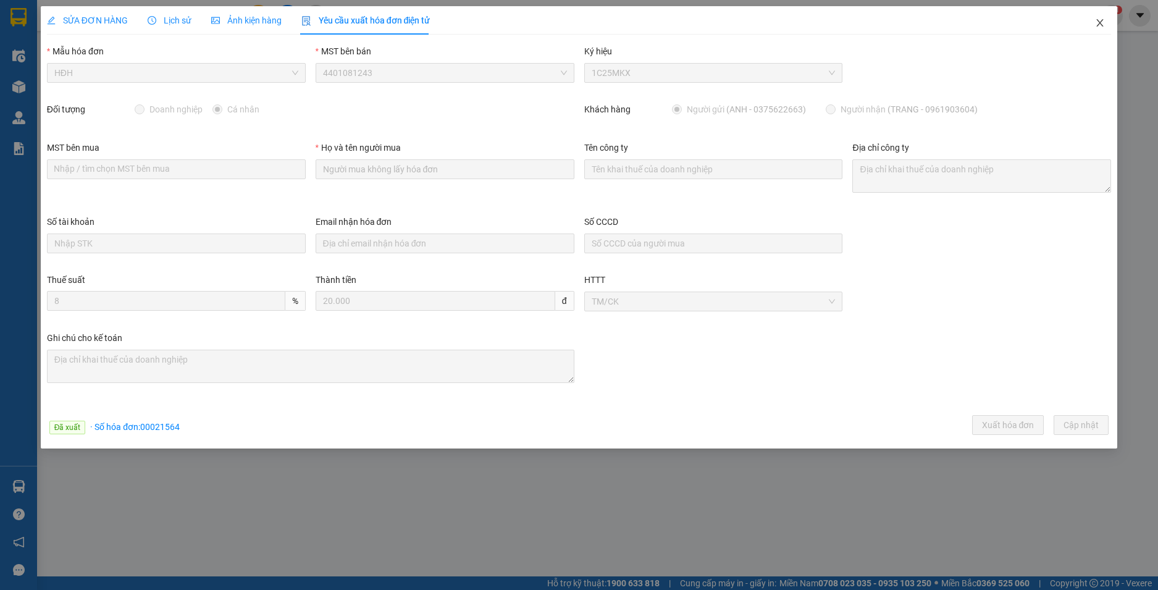
click at [1102, 20] on icon "close" at bounding box center [1100, 23] width 10 height 10
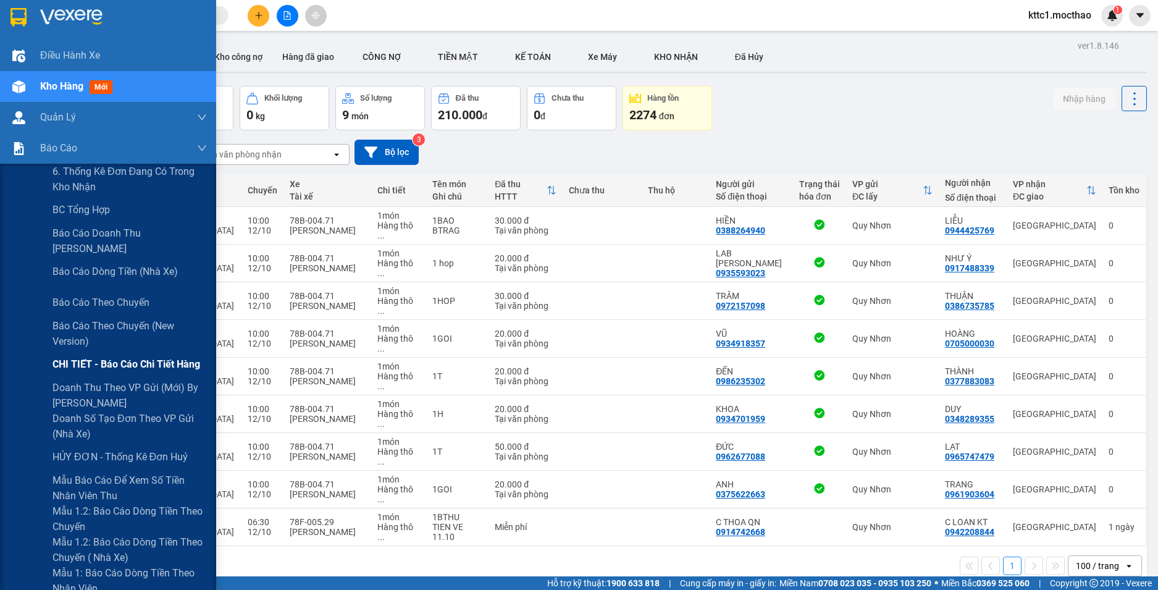
click at [107, 364] on span "CHI TIẾT - Báo cáo chi tiết hàng" at bounding box center [126, 363] width 148 height 15
